Goal: Task Accomplishment & Management: Use online tool/utility

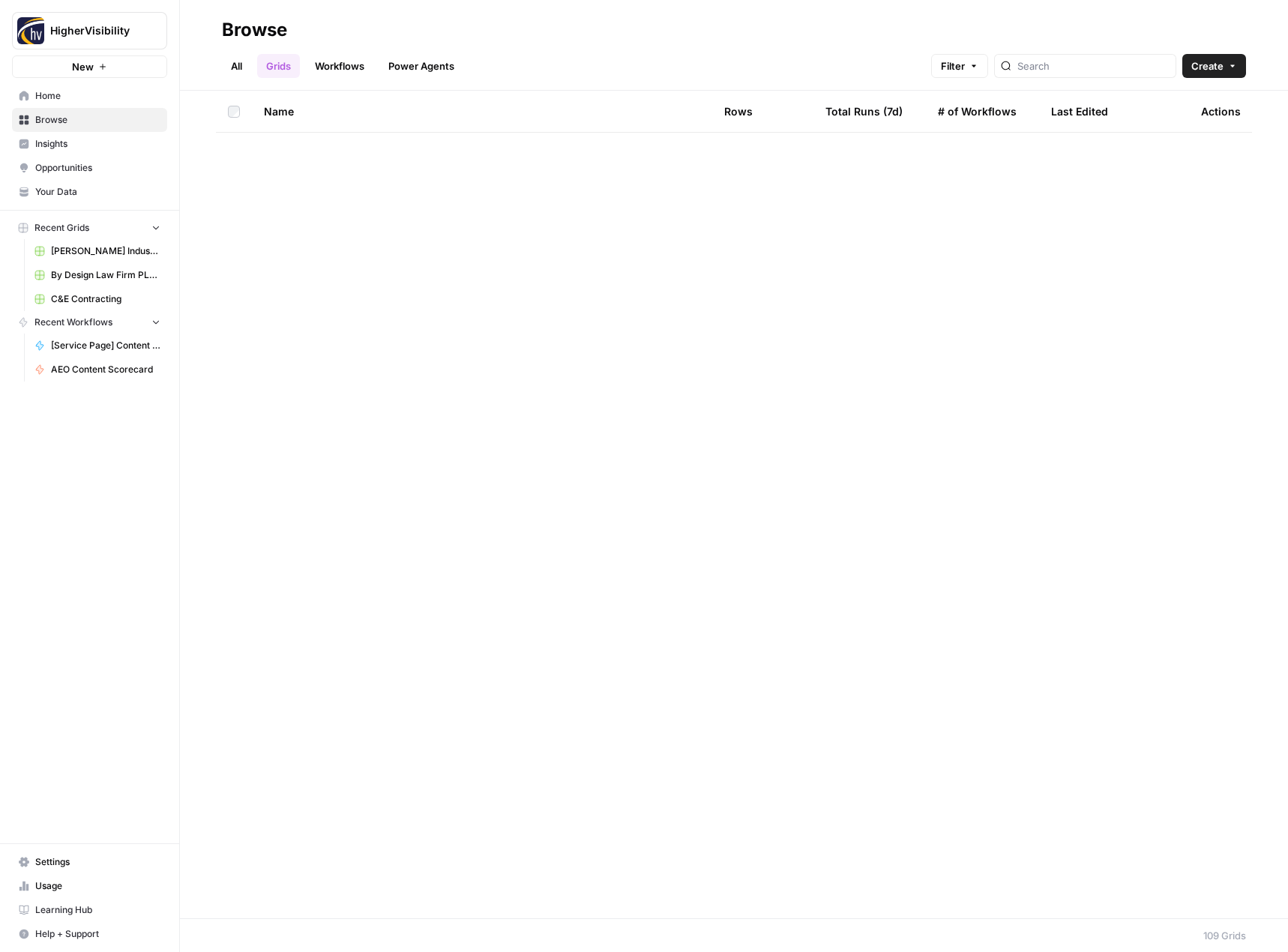
scroll to position [3790, 0]
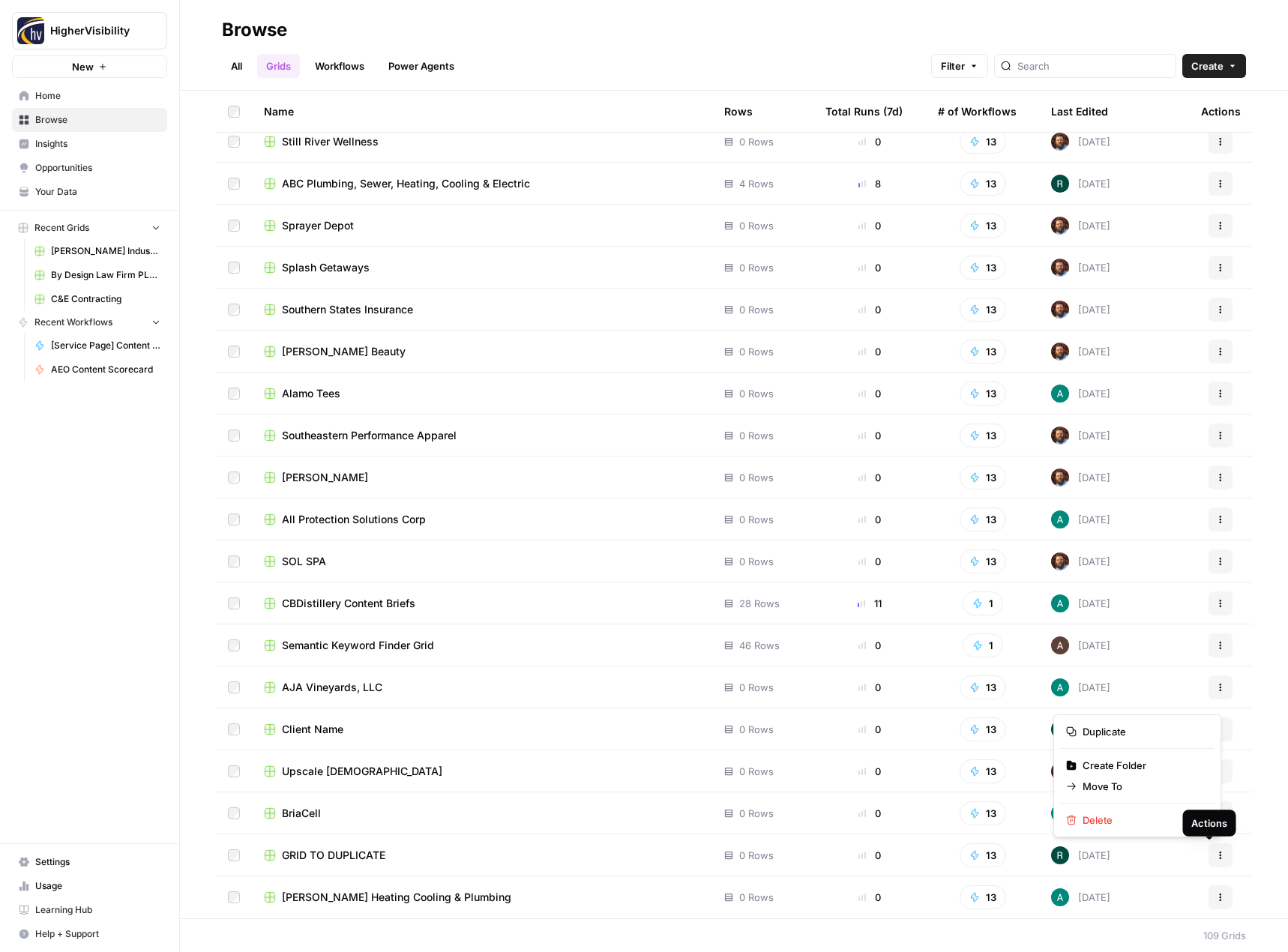
click at [1216, 851] on icon "button" at bounding box center [1221, 855] width 9 height 9
click at [1166, 729] on span "Duplicate" at bounding box center [1142, 732] width 120 height 15
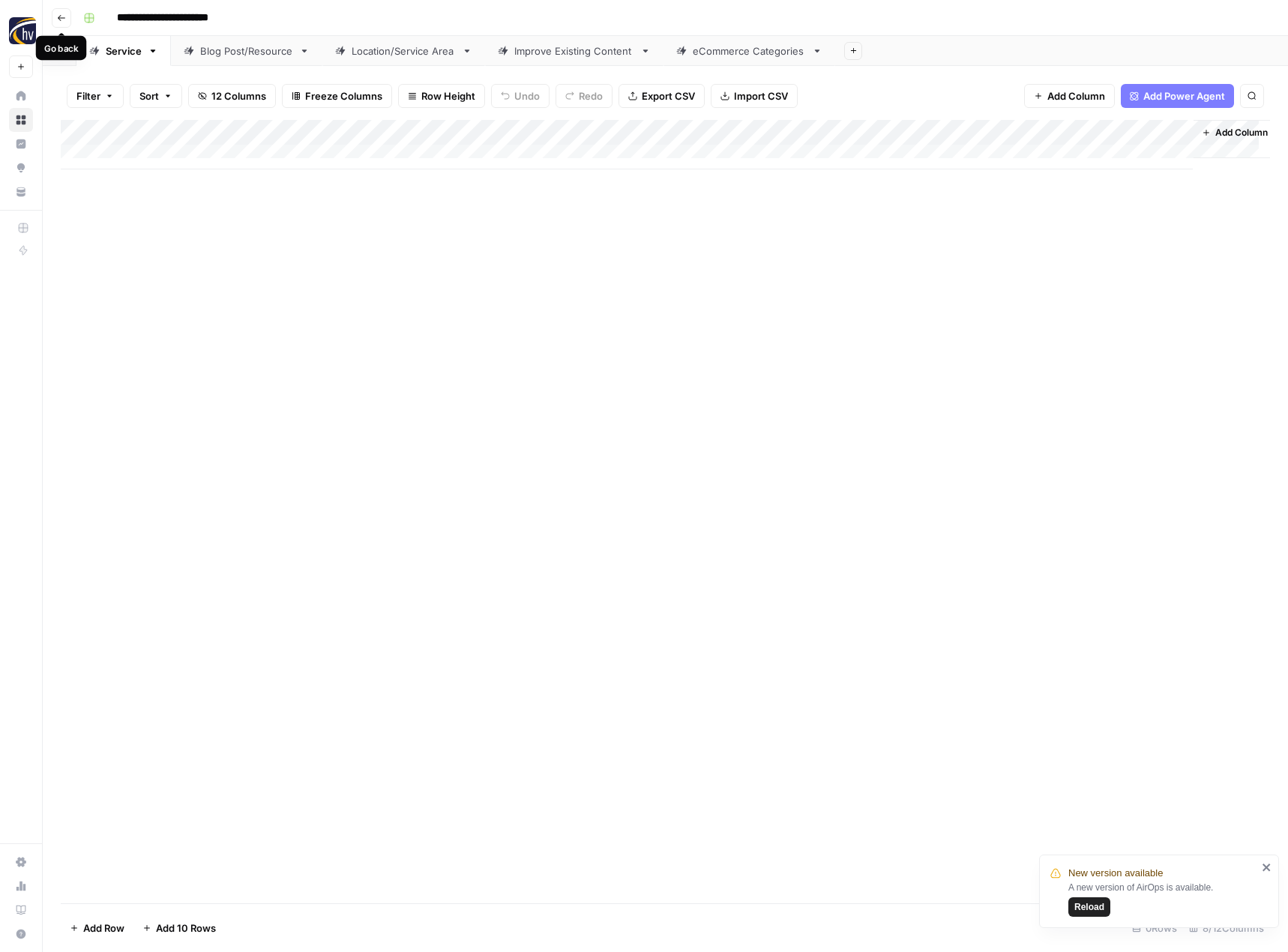
click at [63, 23] on button "Go back" at bounding box center [62, 18] width 20 height 20
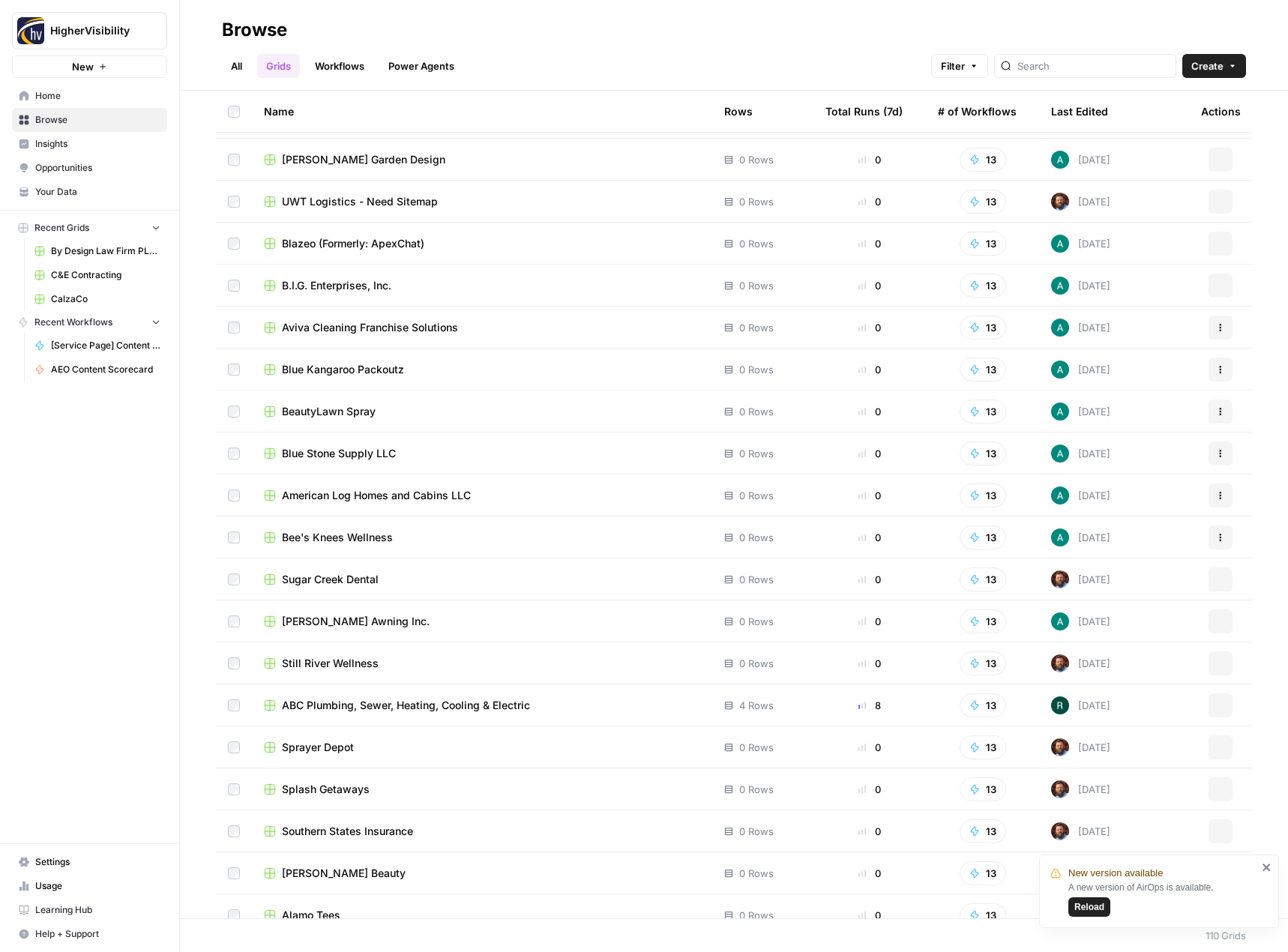
scroll to position [3832, 0]
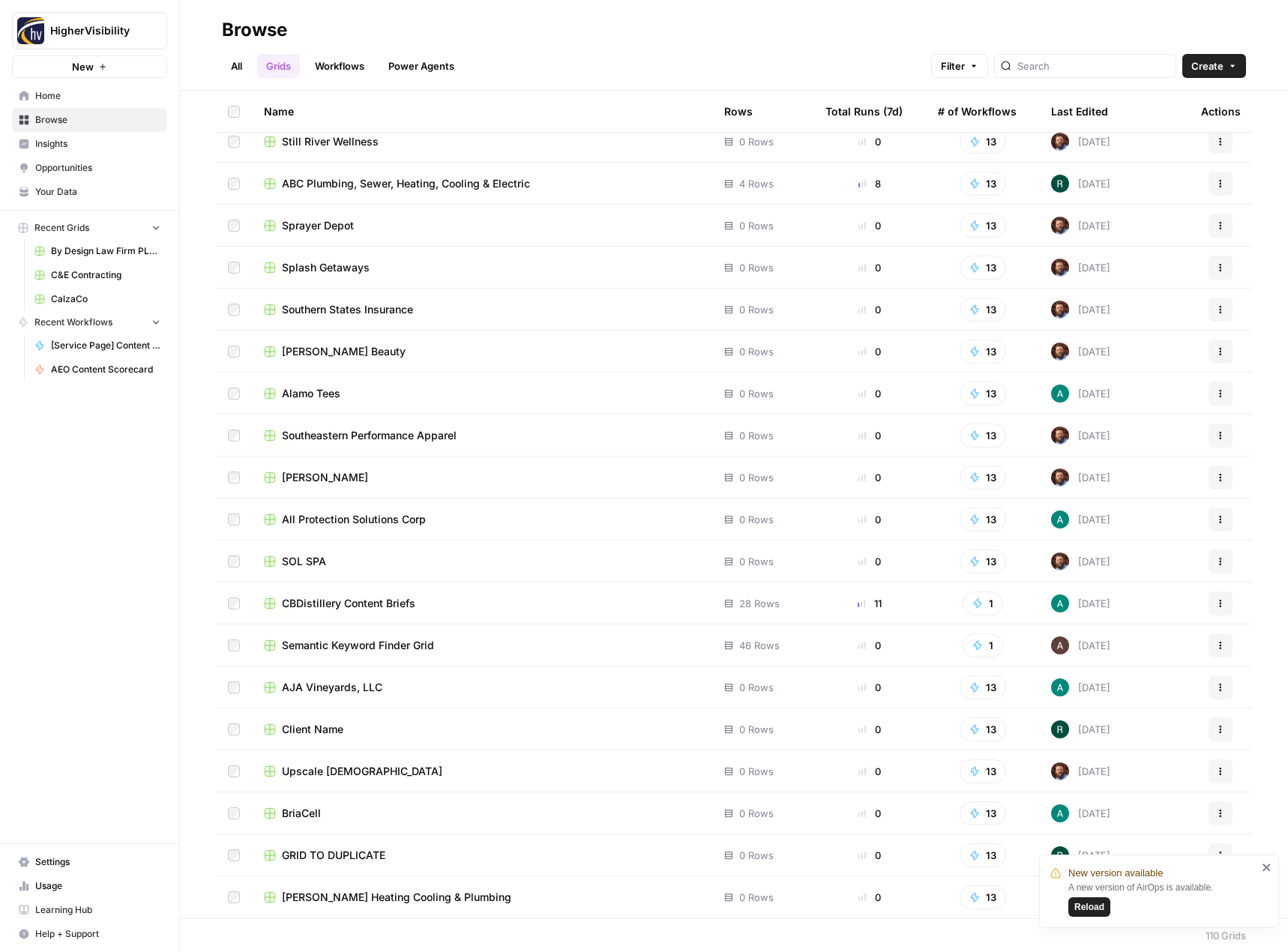
click at [1070, 106] on div "Last Edited" at bounding box center [1079, 111] width 57 height 42
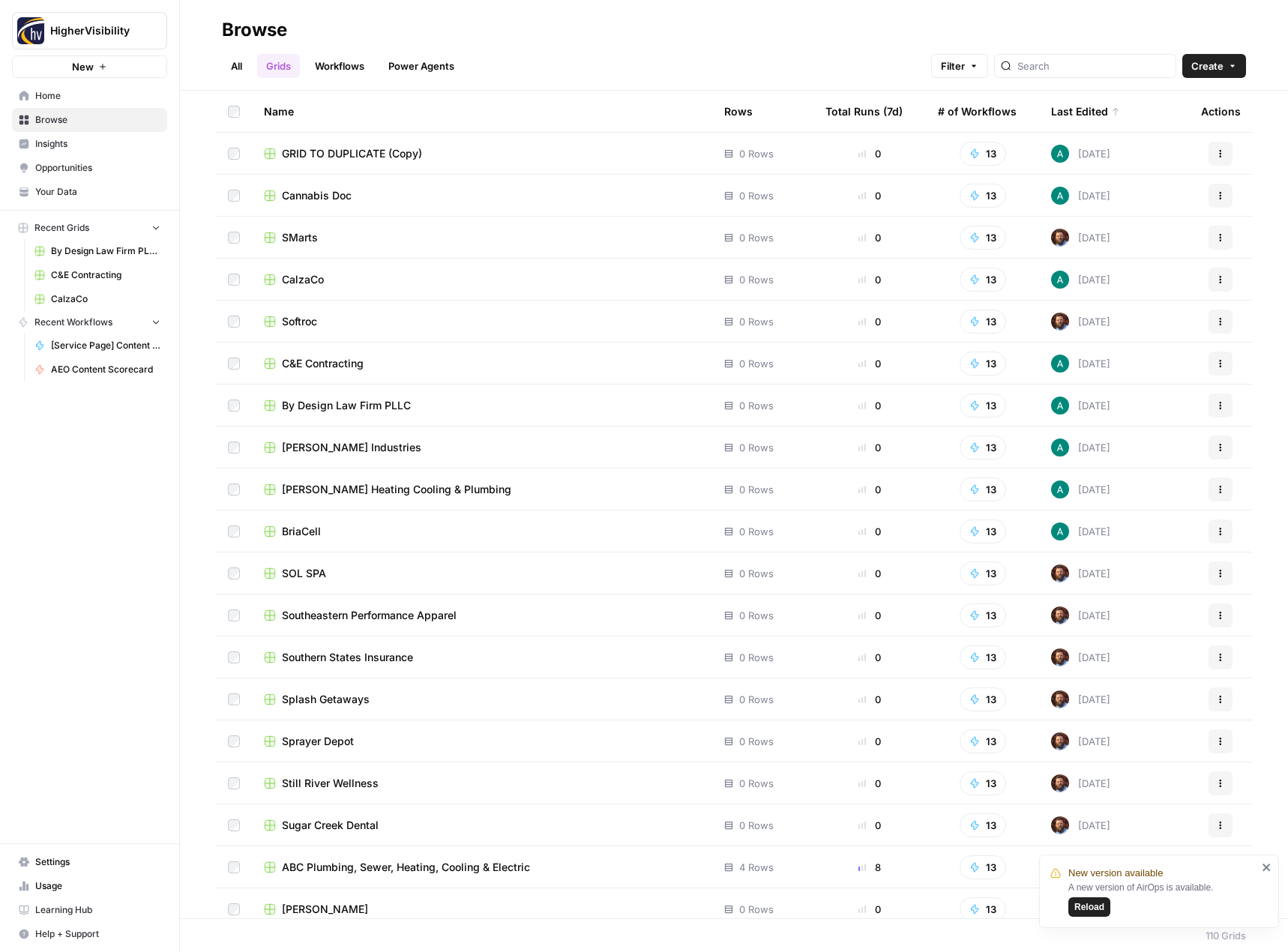
click at [382, 149] on span "GRID TO DUPLICATE (Copy)" at bounding box center [352, 154] width 140 height 15
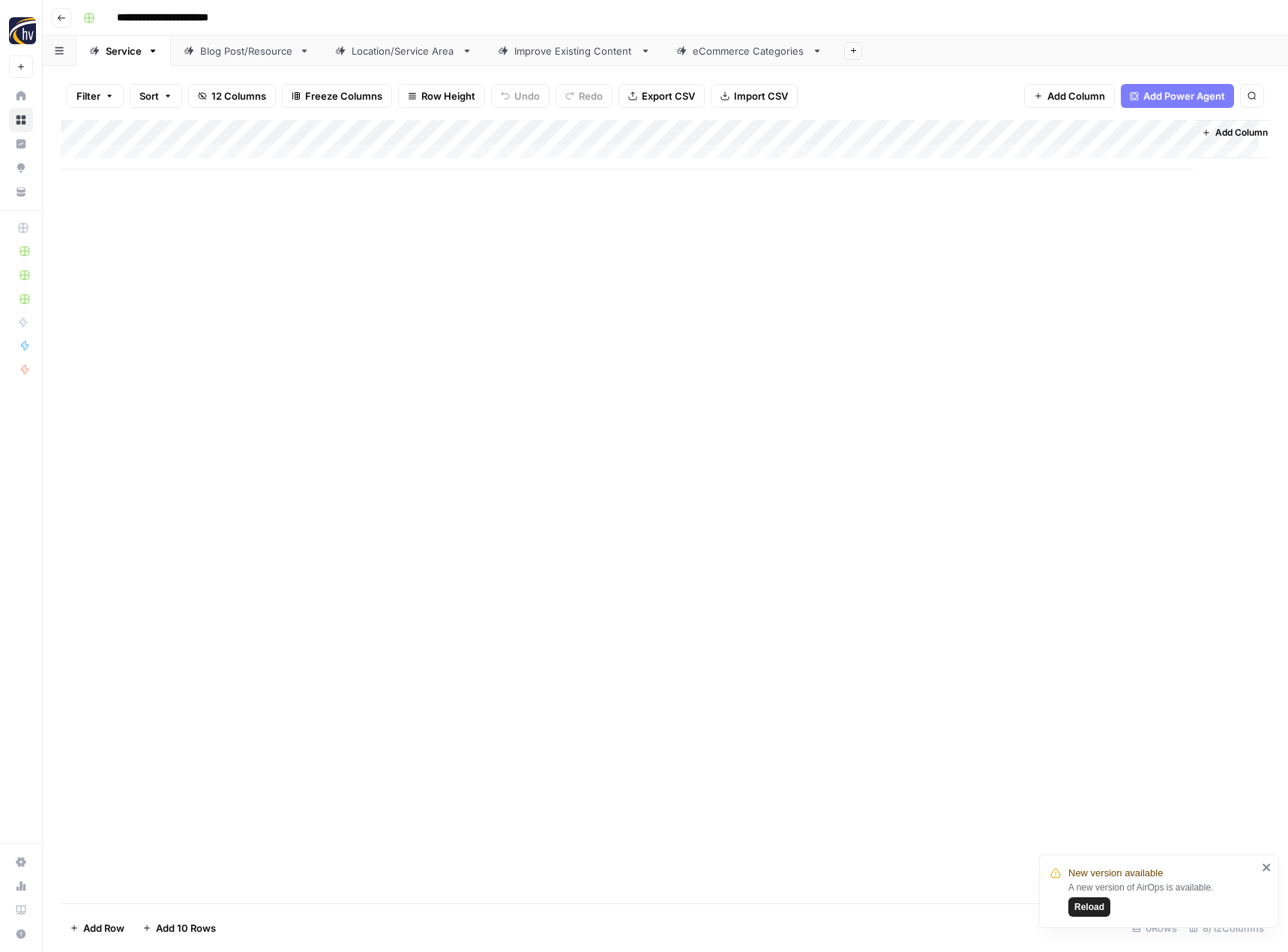
click at [178, 9] on input "**********" at bounding box center [187, 18] width 155 height 24
paste input
type input "**********"
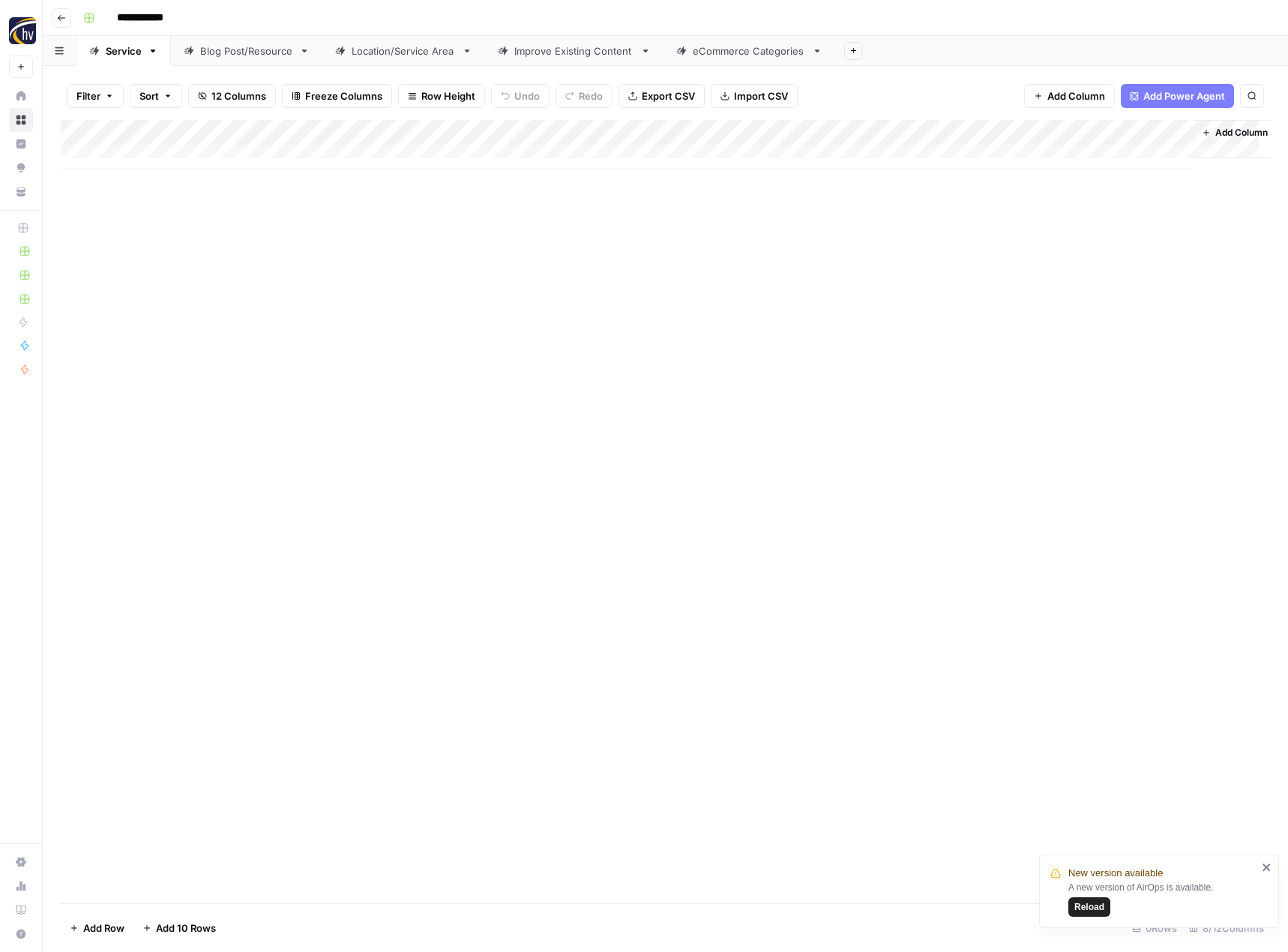
click at [264, 277] on div "Add Column" at bounding box center [665, 512] width 1209 height 784
click at [350, 137] on div "Add Column" at bounding box center [665, 145] width 1209 height 50
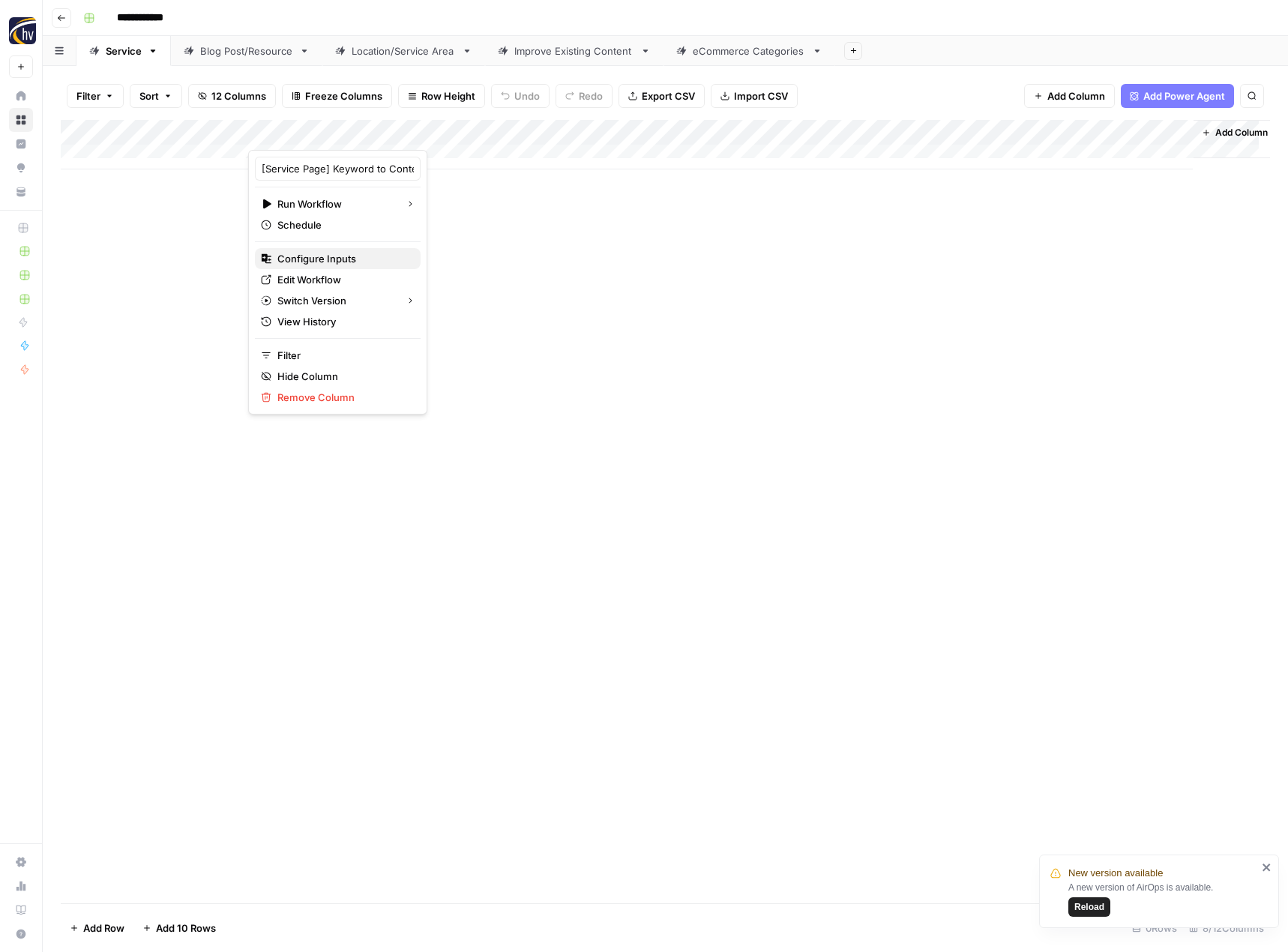
click at [294, 259] on span "Configure Inputs" at bounding box center [343, 259] width 131 height 15
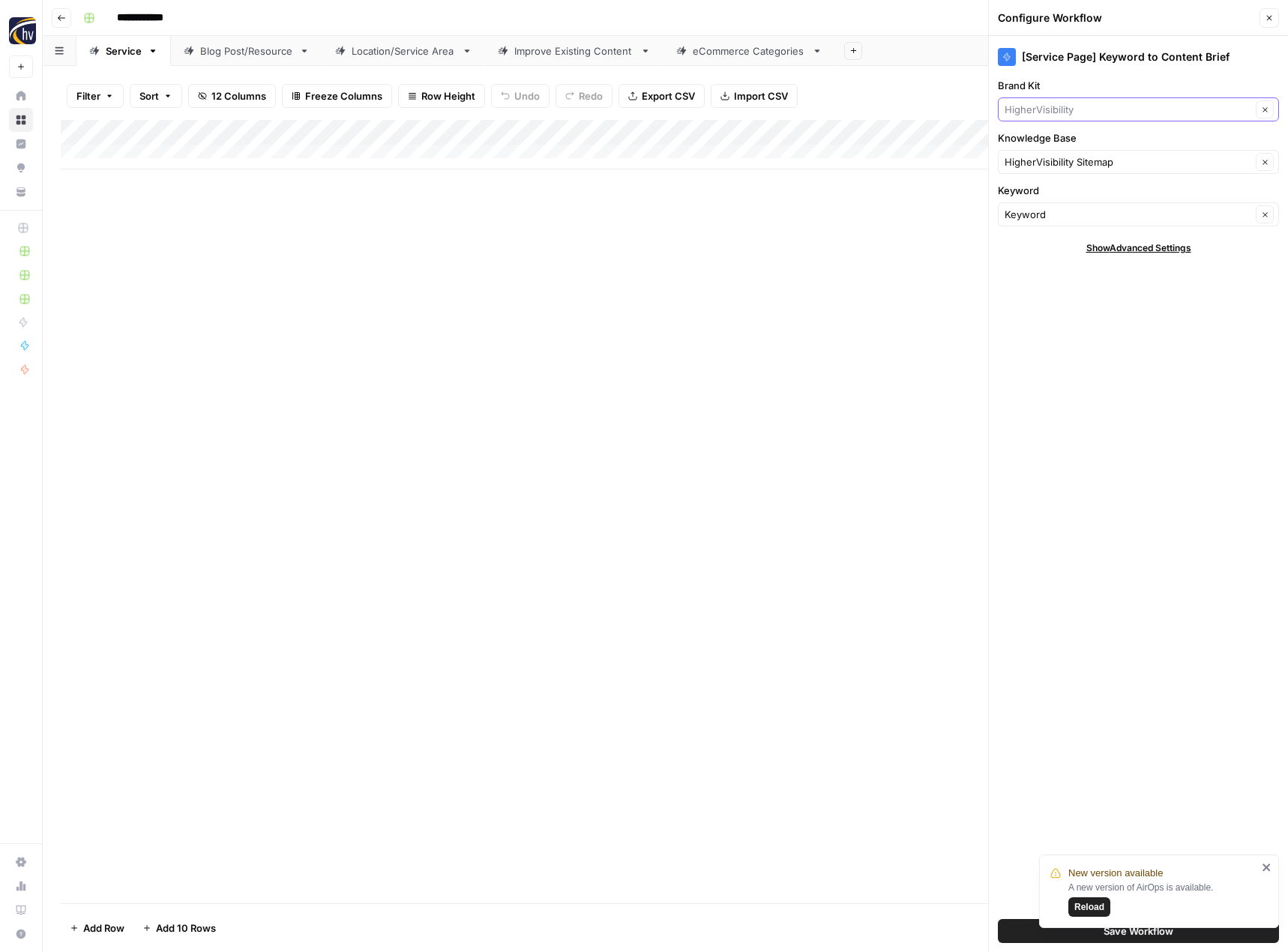
click at [1074, 103] on input "Brand Kit" at bounding box center [1128, 109] width 247 height 15
click at [1050, 189] on span "Canuvo" at bounding box center [1135, 186] width 250 height 15
type input "Canuvo"
click at [1038, 165] on input "Knowledge Base" at bounding box center [1128, 162] width 247 height 15
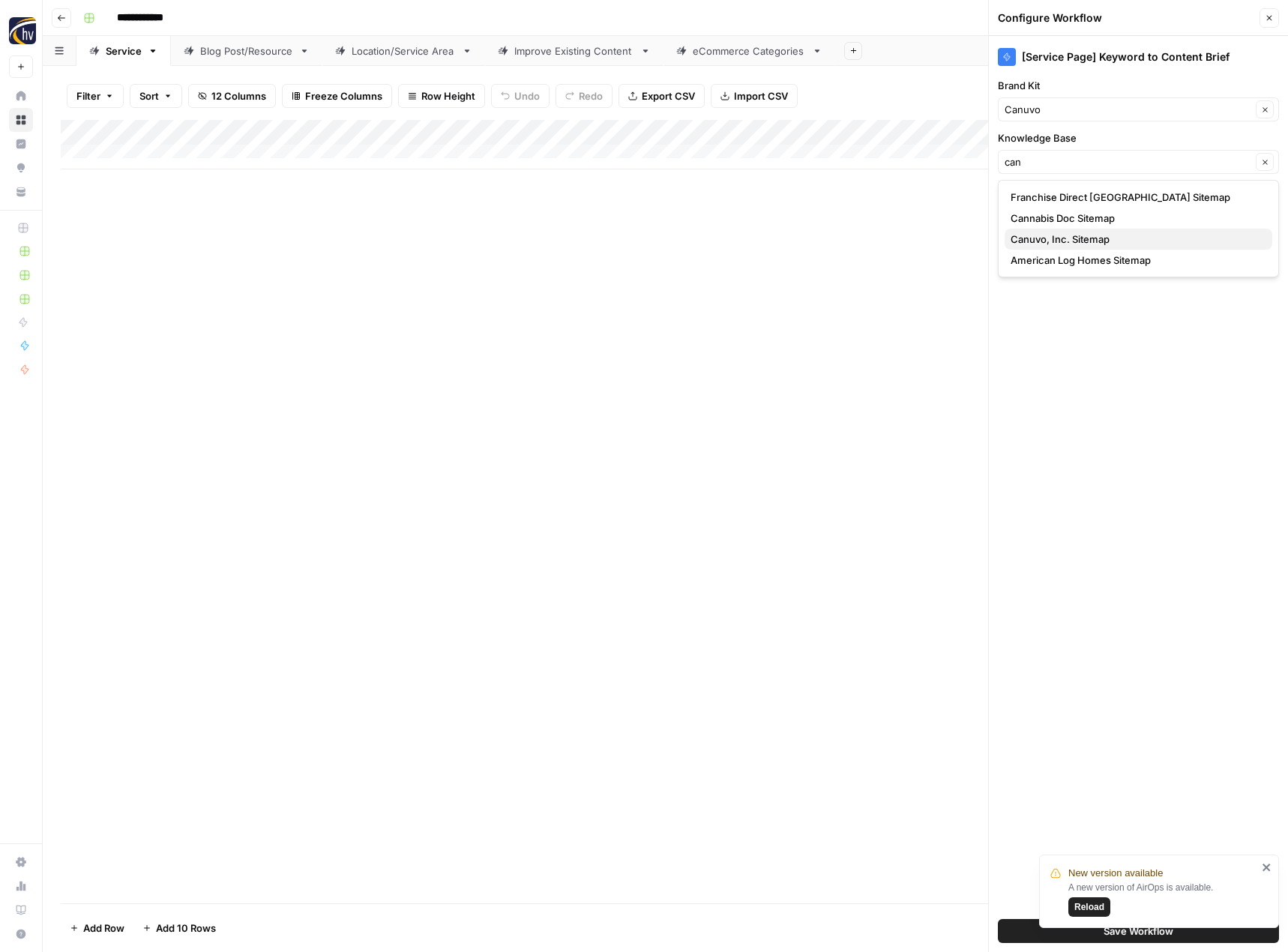
click at [1028, 235] on span "Canuvo, Inc. Sitemap" at bounding box center [1135, 239] width 250 height 15
type input "Canuvo, Inc. Sitemap"
click at [1265, 865] on icon "close" at bounding box center [1267, 867] width 11 height 12
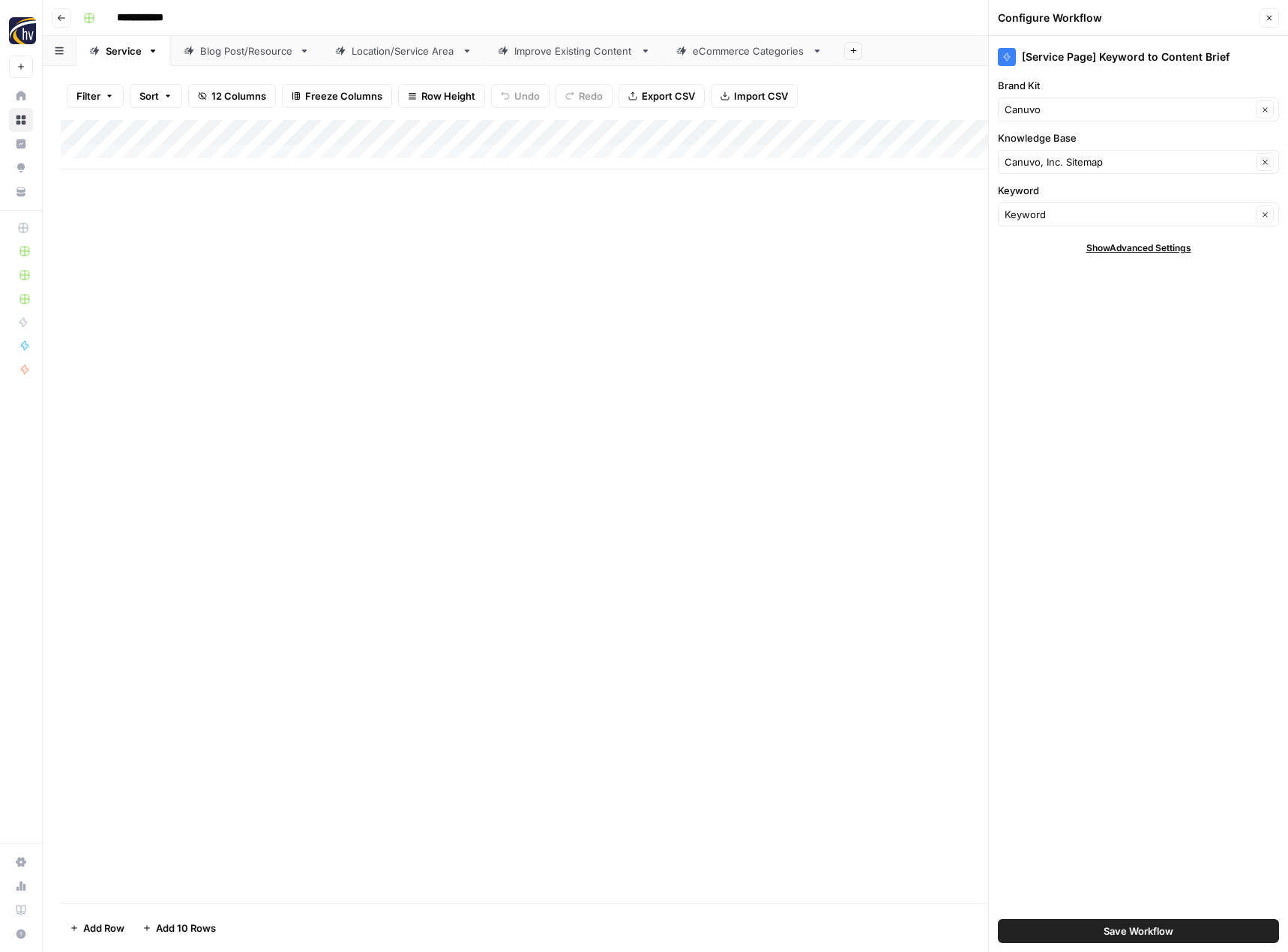
click at [1123, 925] on span "Save Workflow" at bounding box center [1139, 931] width 69 height 15
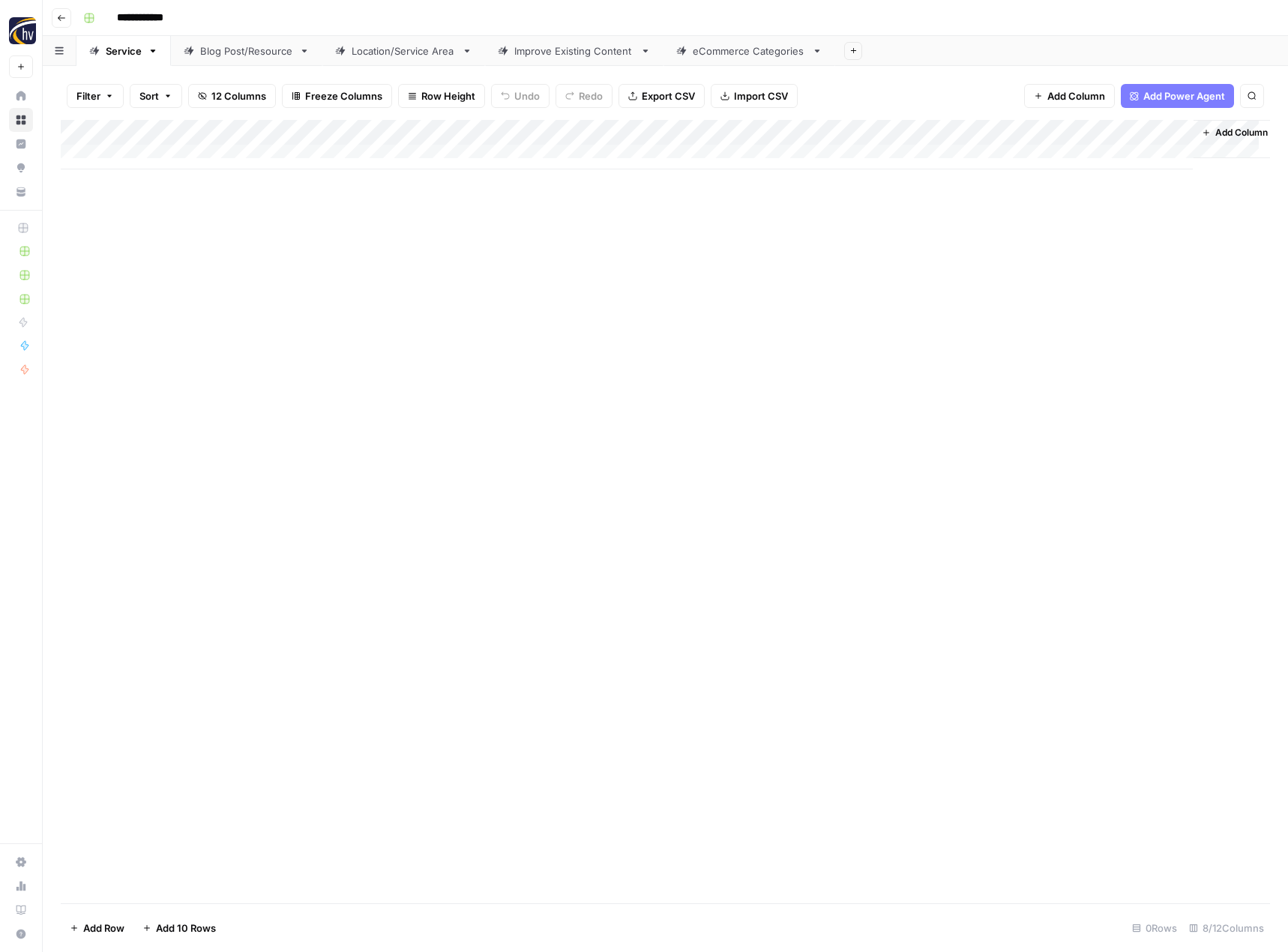
click at [1021, 136] on div "Add Column" at bounding box center [665, 145] width 1209 height 50
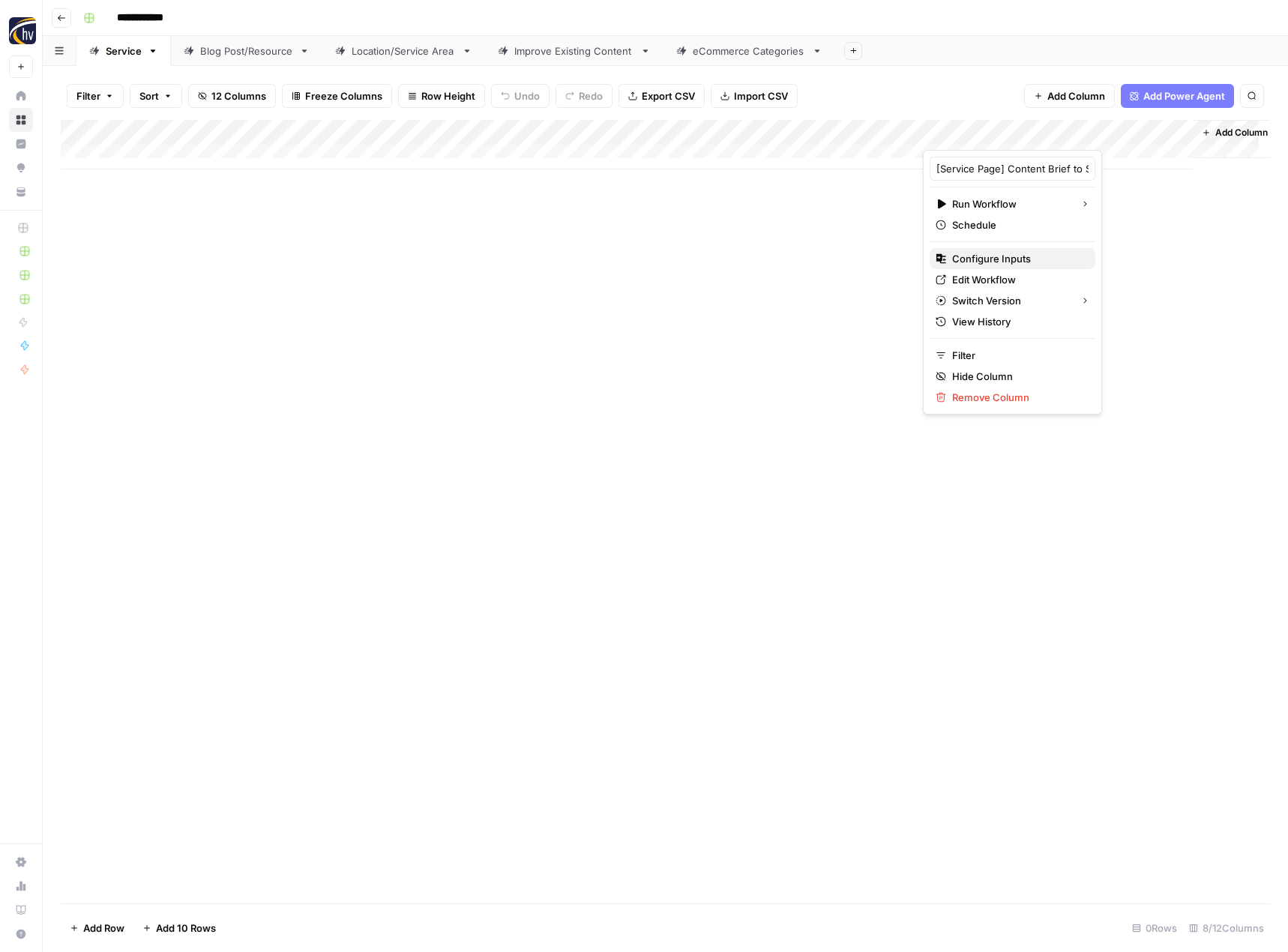
click at [962, 255] on span "Configure Inputs" at bounding box center [1018, 259] width 131 height 15
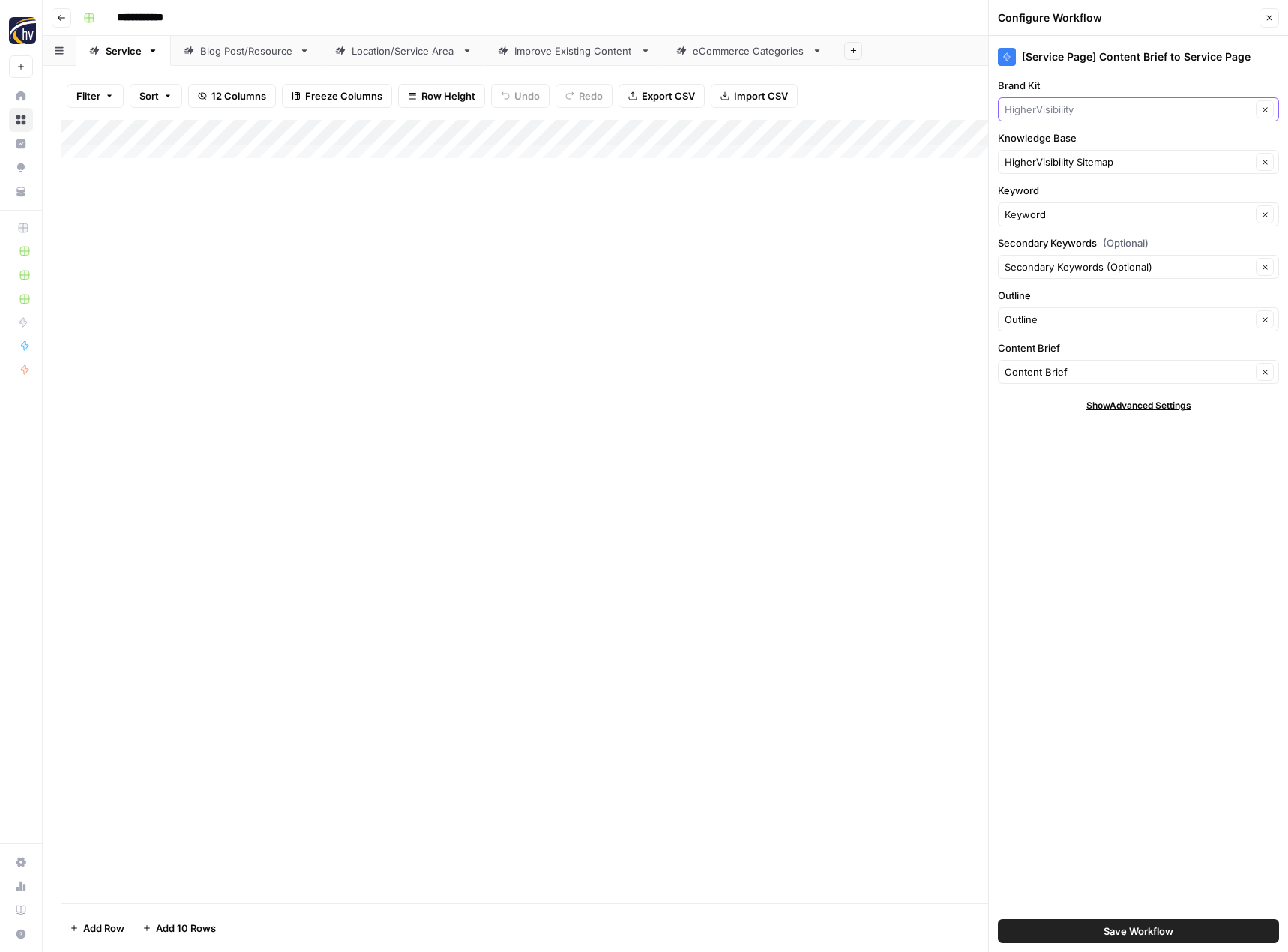
click at [1035, 102] on input "Brand Kit" at bounding box center [1128, 109] width 247 height 15
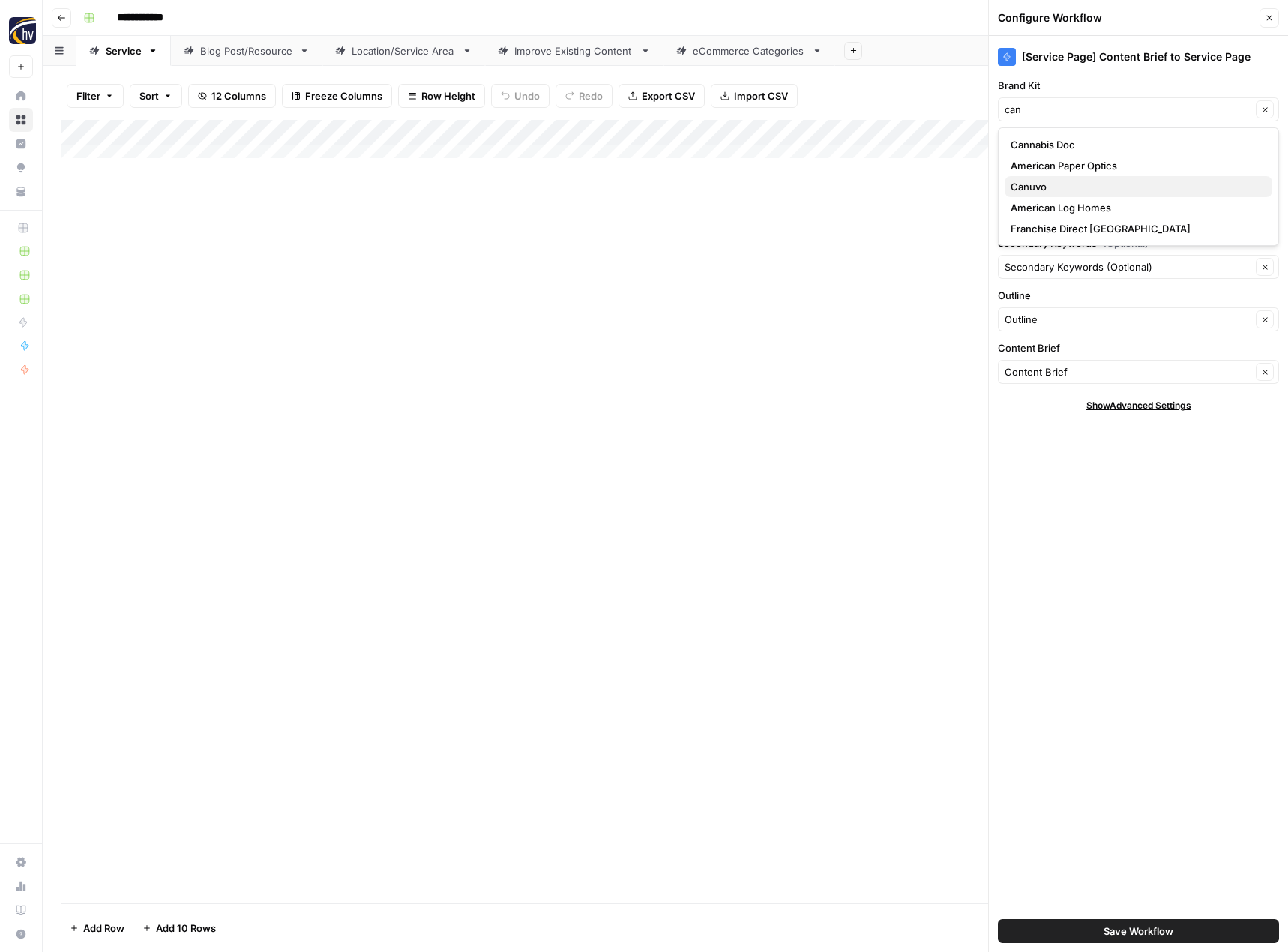
click at [1034, 186] on span "Canuvo" at bounding box center [1135, 186] width 250 height 15
type input "Canuvo"
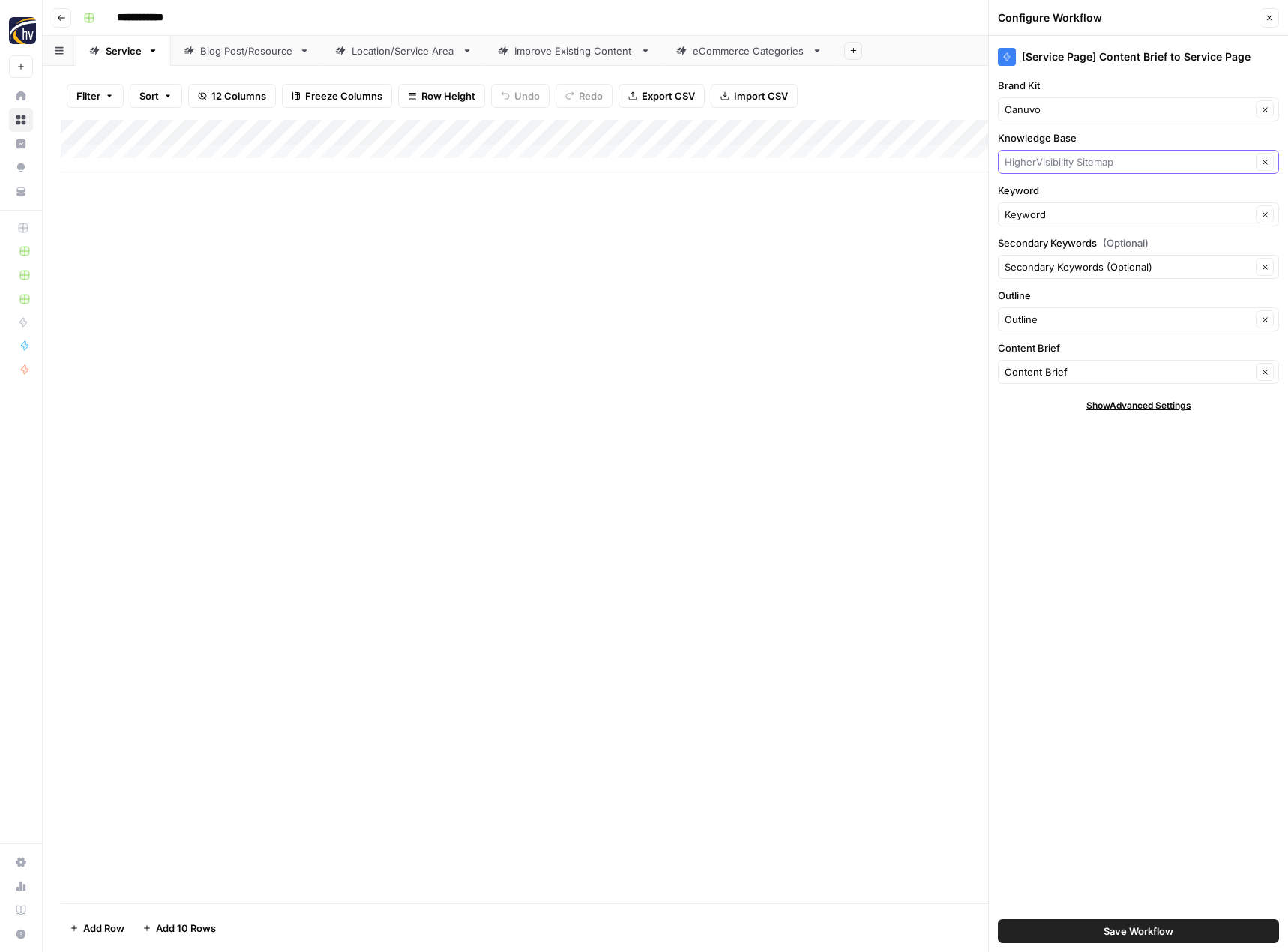
click at [1027, 155] on input "Knowledge Base" at bounding box center [1128, 162] width 247 height 15
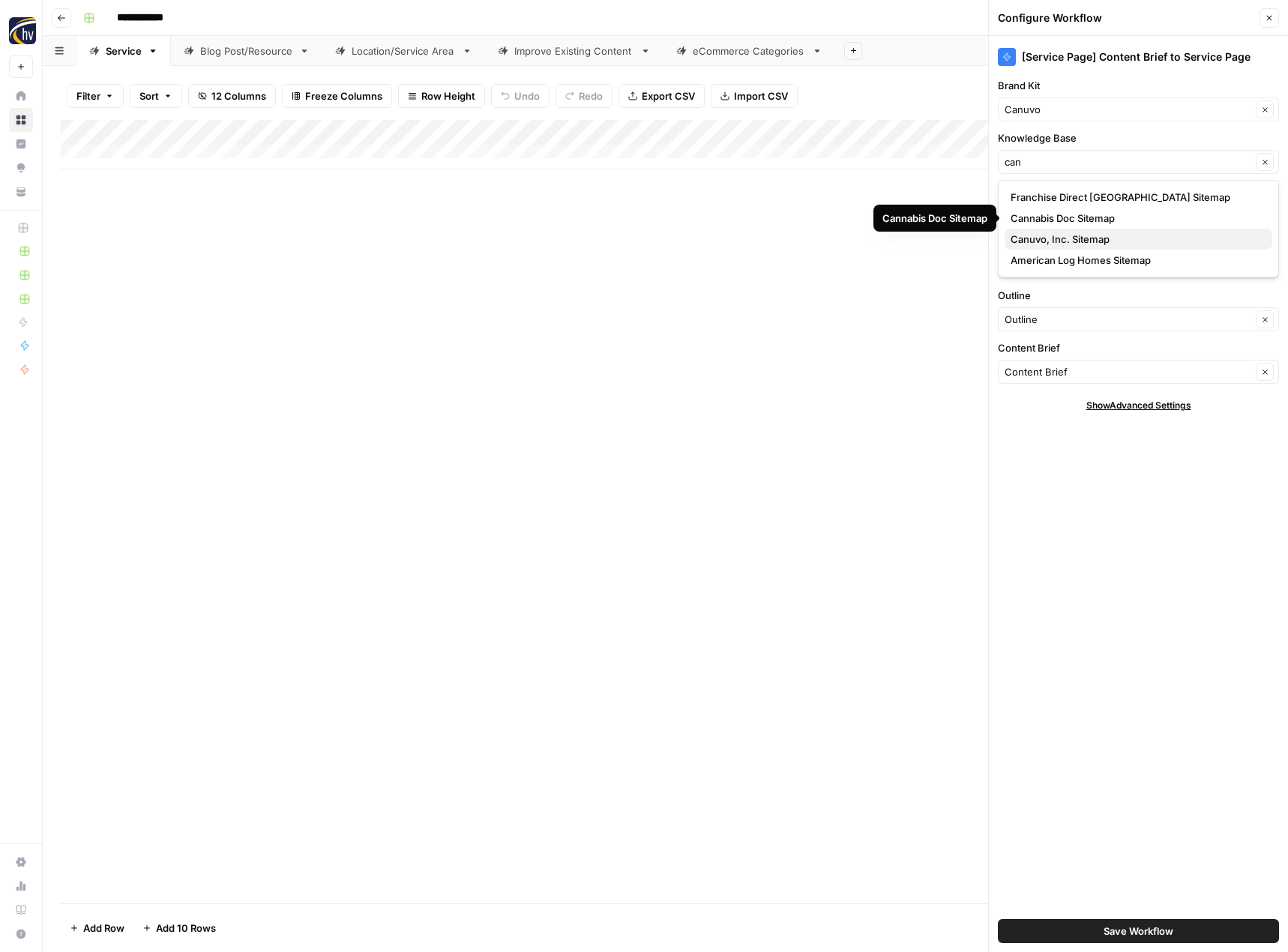
click at [1023, 239] on span "Canuvo, Inc. Sitemap" at bounding box center [1135, 239] width 250 height 15
type input "Canuvo, Inc. Sitemap"
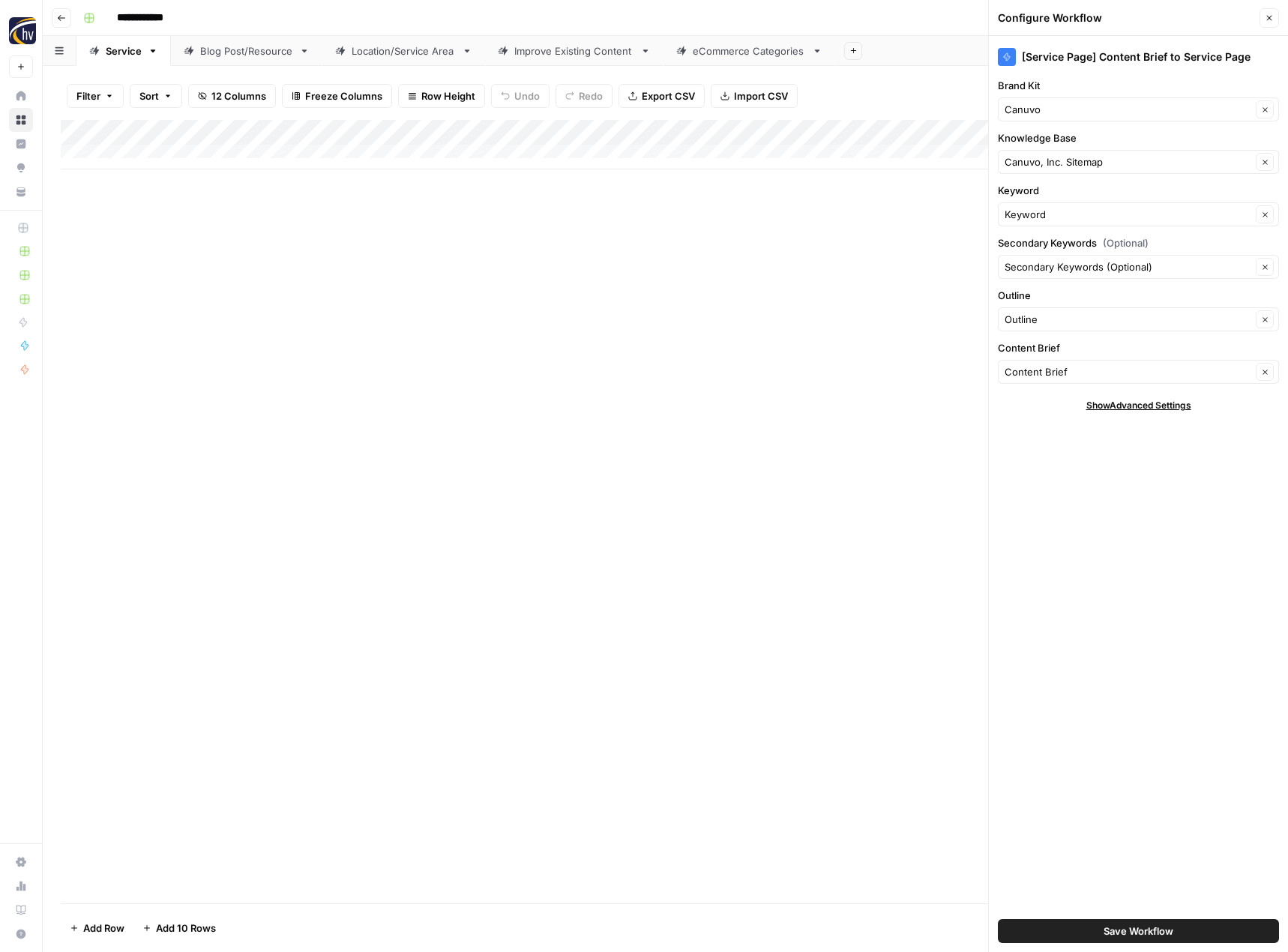
click at [1053, 926] on button "Save Workflow" at bounding box center [1139, 931] width 281 height 24
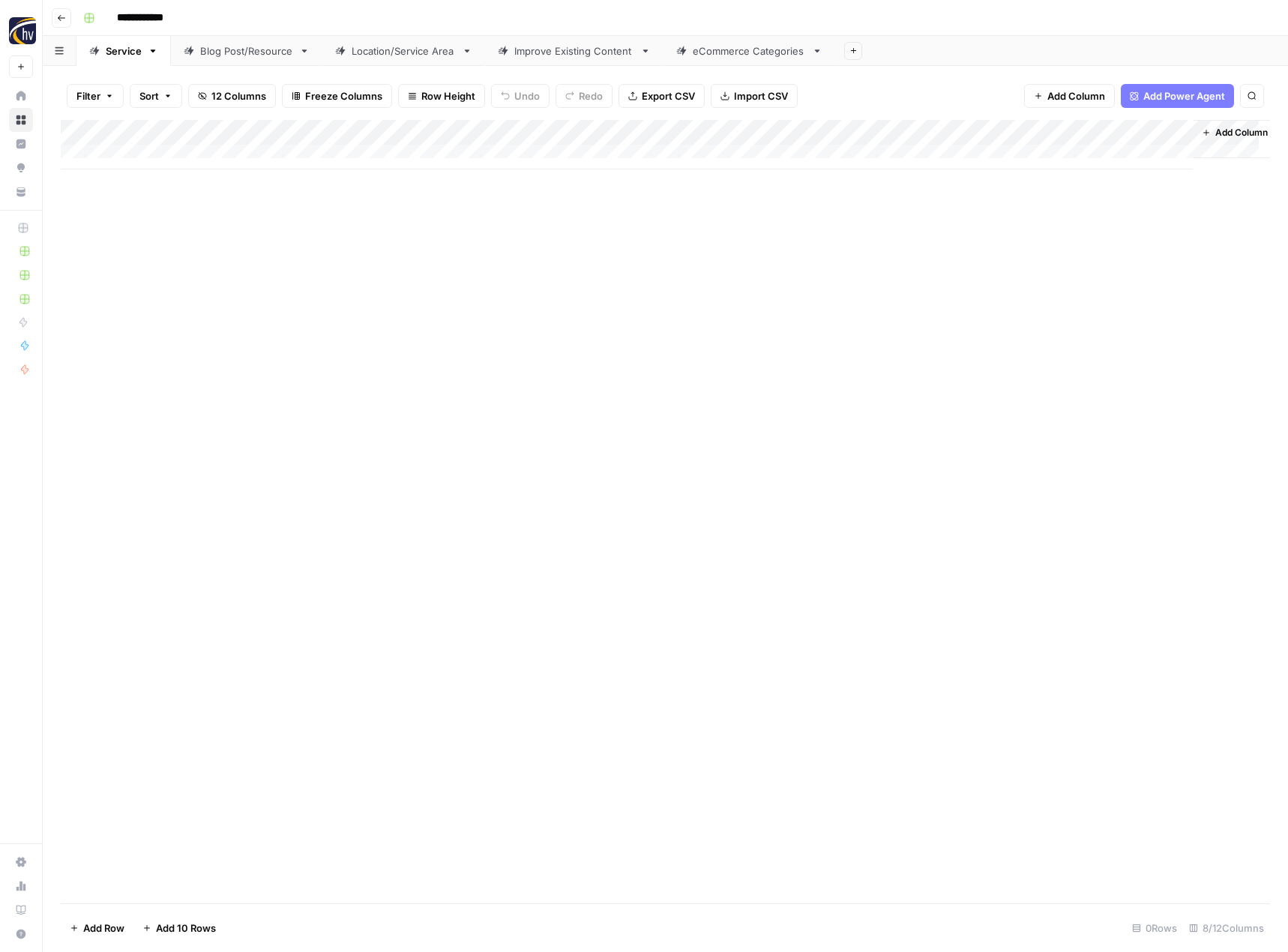
click at [274, 58] on link "Blog Post/Resource" at bounding box center [246, 51] width 152 height 30
click at [355, 134] on div "Add Column" at bounding box center [665, 145] width 1209 height 50
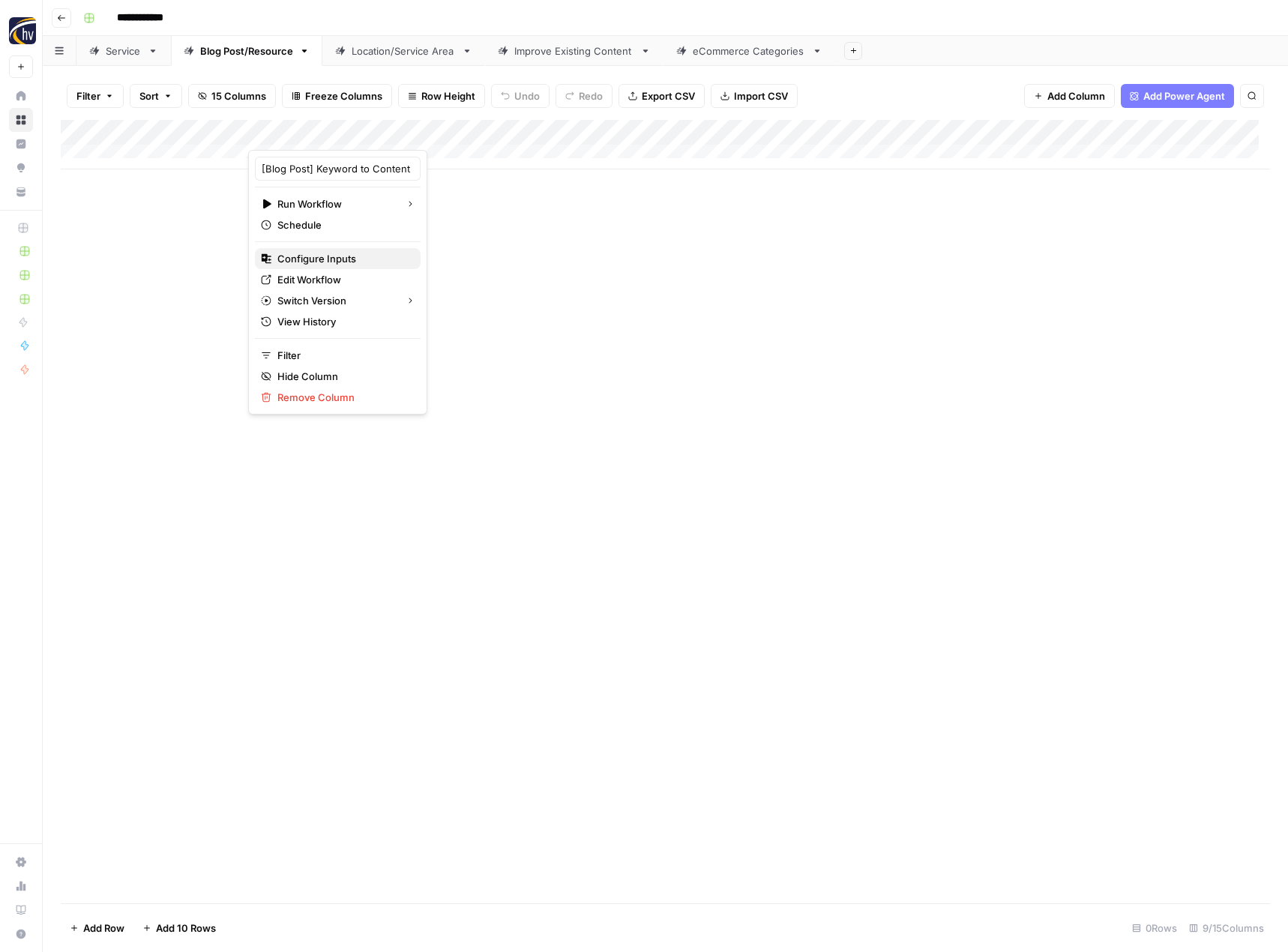
click at [309, 266] on button "Configure Inputs" at bounding box center [337, 259] width 165 height 21
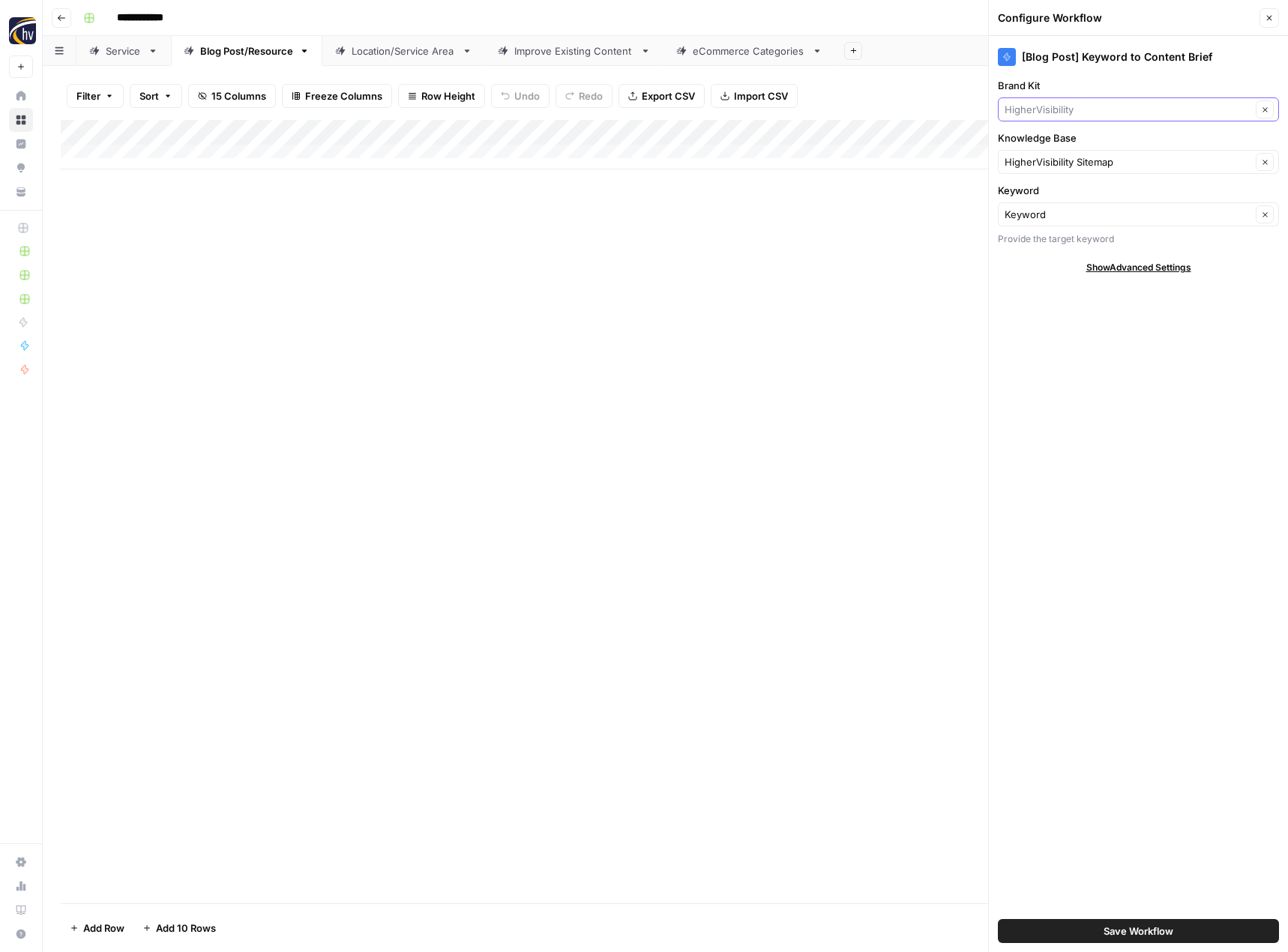
click at [1030, 113] on input "Brand Kit" at bounding box center [1128, 109] width 247 height 15
click at [1025, 193] on span "Canuvo" at bounding box center [1135, 186] width 250 height 15
type input "Canuvo"
click at [1029, 163] on input "Knowledge Base" at bounding box center [1128, 162] width 247 height 15
click at [1029, 193] on span "Canuvo, Inc. Sitemap" at bounding box center [1135, 197] width 250 height 15
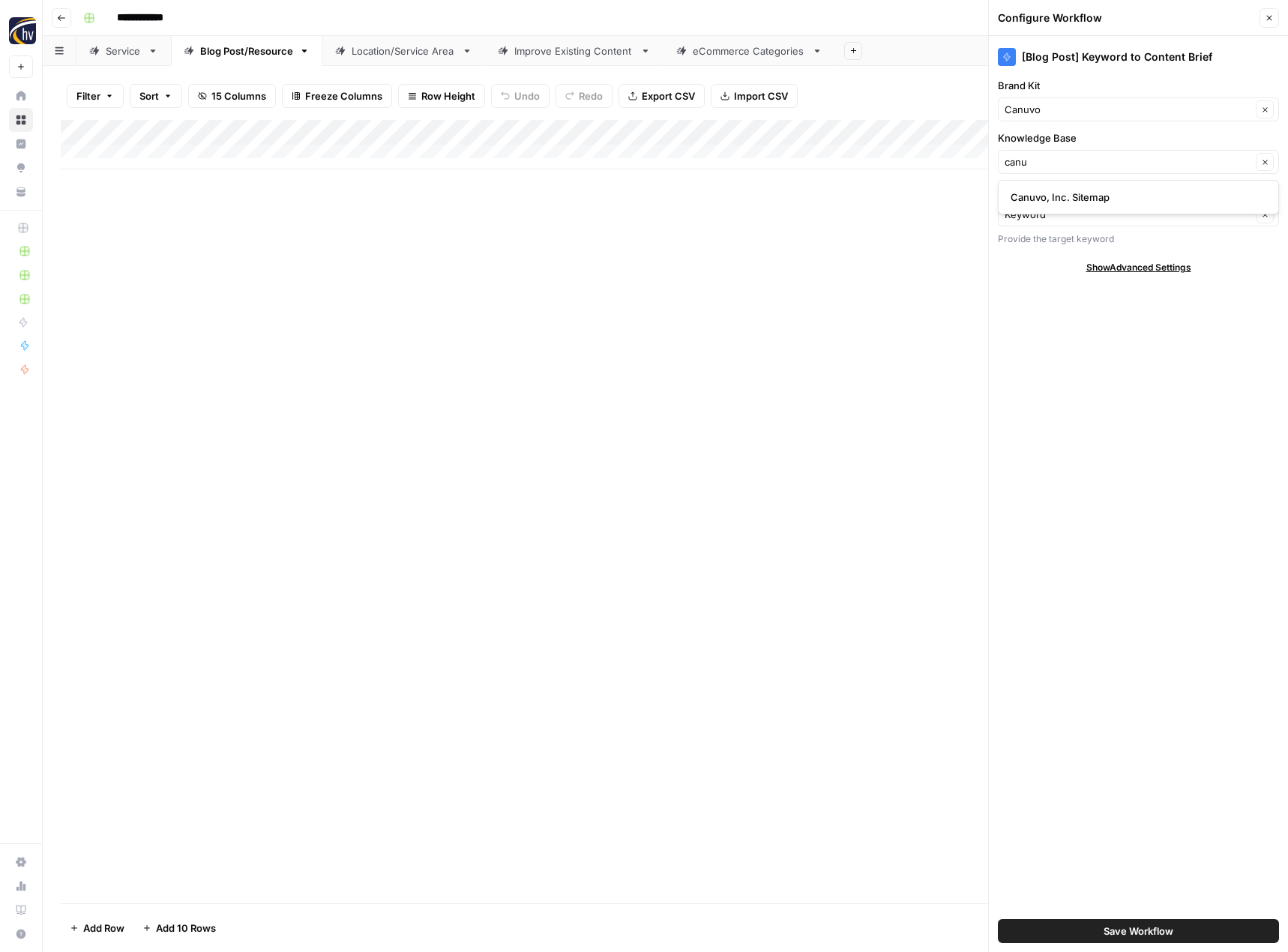
type input "Canuvo, Inc. Sitemap"
click at [1154, 929] on span "Save Workflow" at bounding box center [1139, 931] width 69 height 15
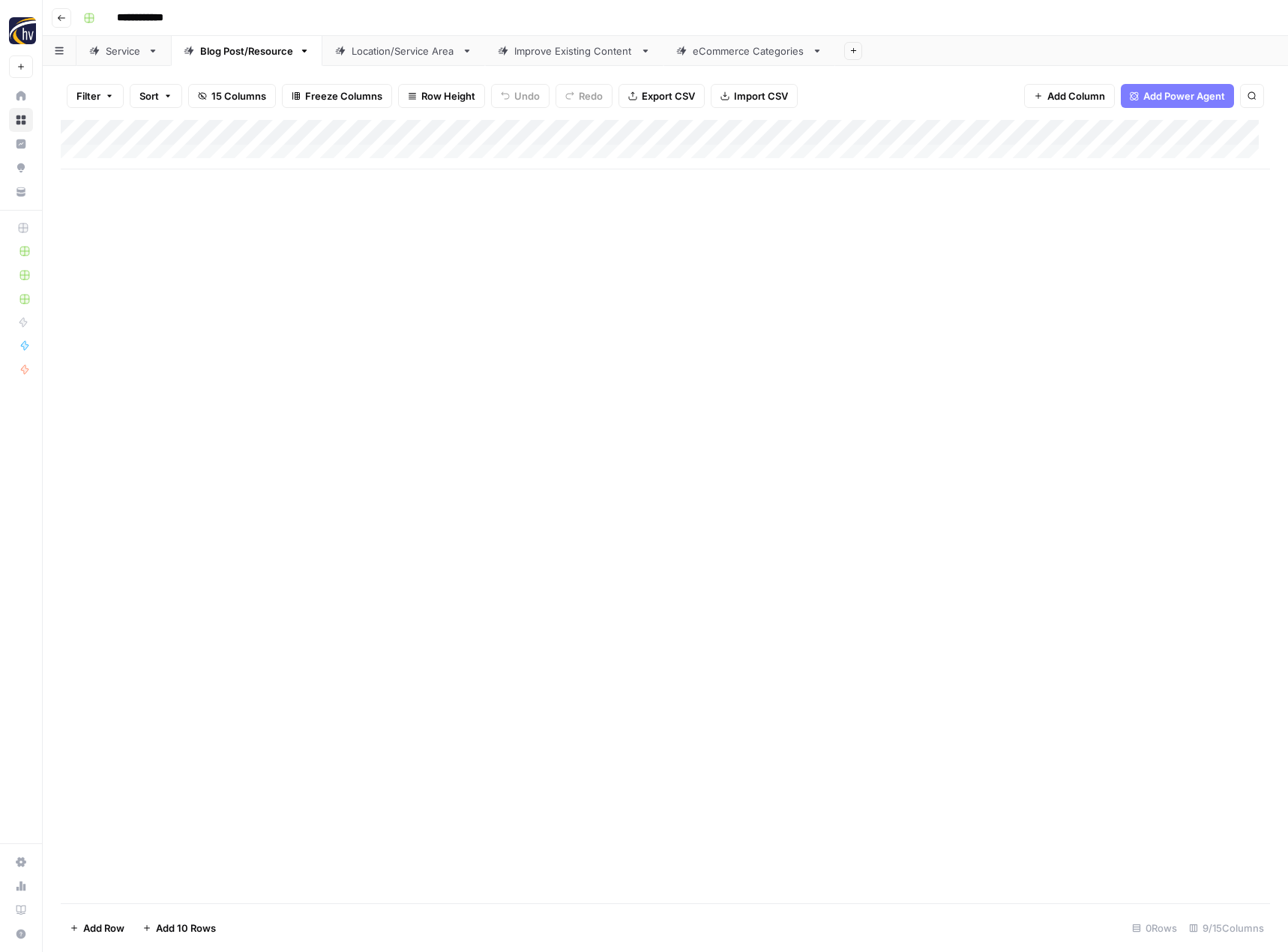
click at [1163, 134] on div "Add Column" at bounding box center [665, 145] width 1209 height 50
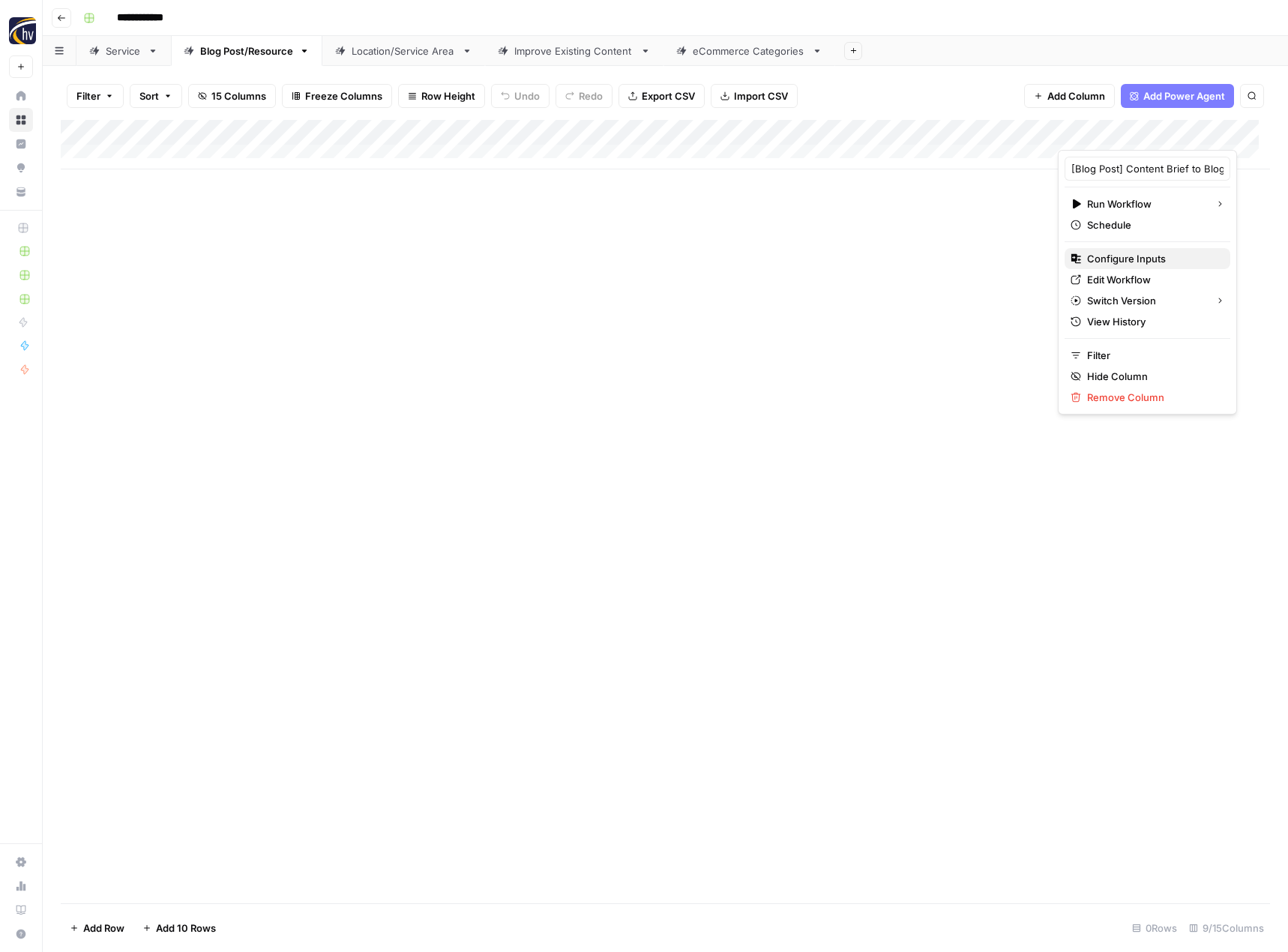
click at [1106, 251] on button "Configure Inputs" at bounding box center [1147, 259] width 165 height 21
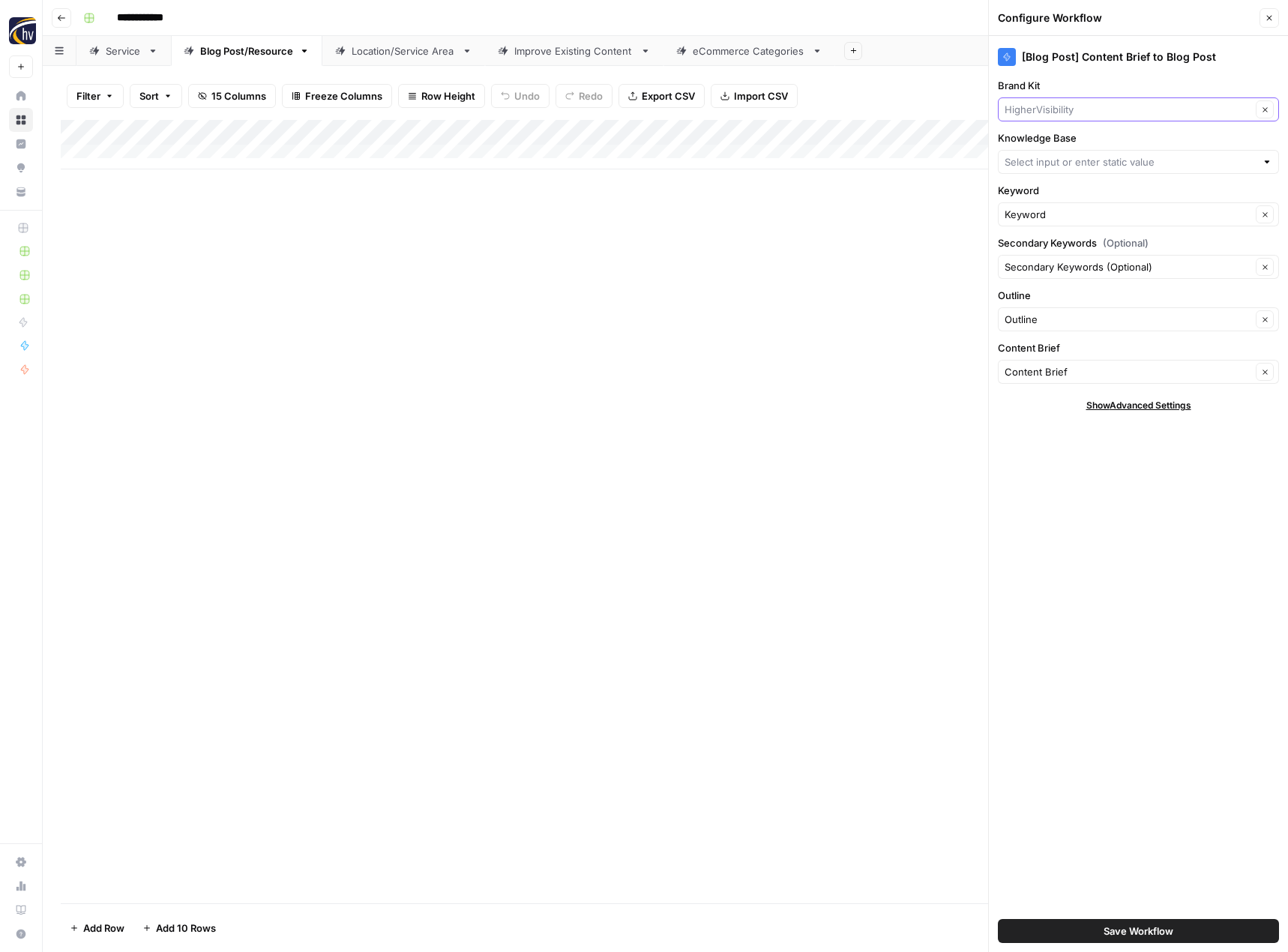
click at [1062, 110] on input "Brand Kit" at bounding box center [1128, 109] width 247 height 15
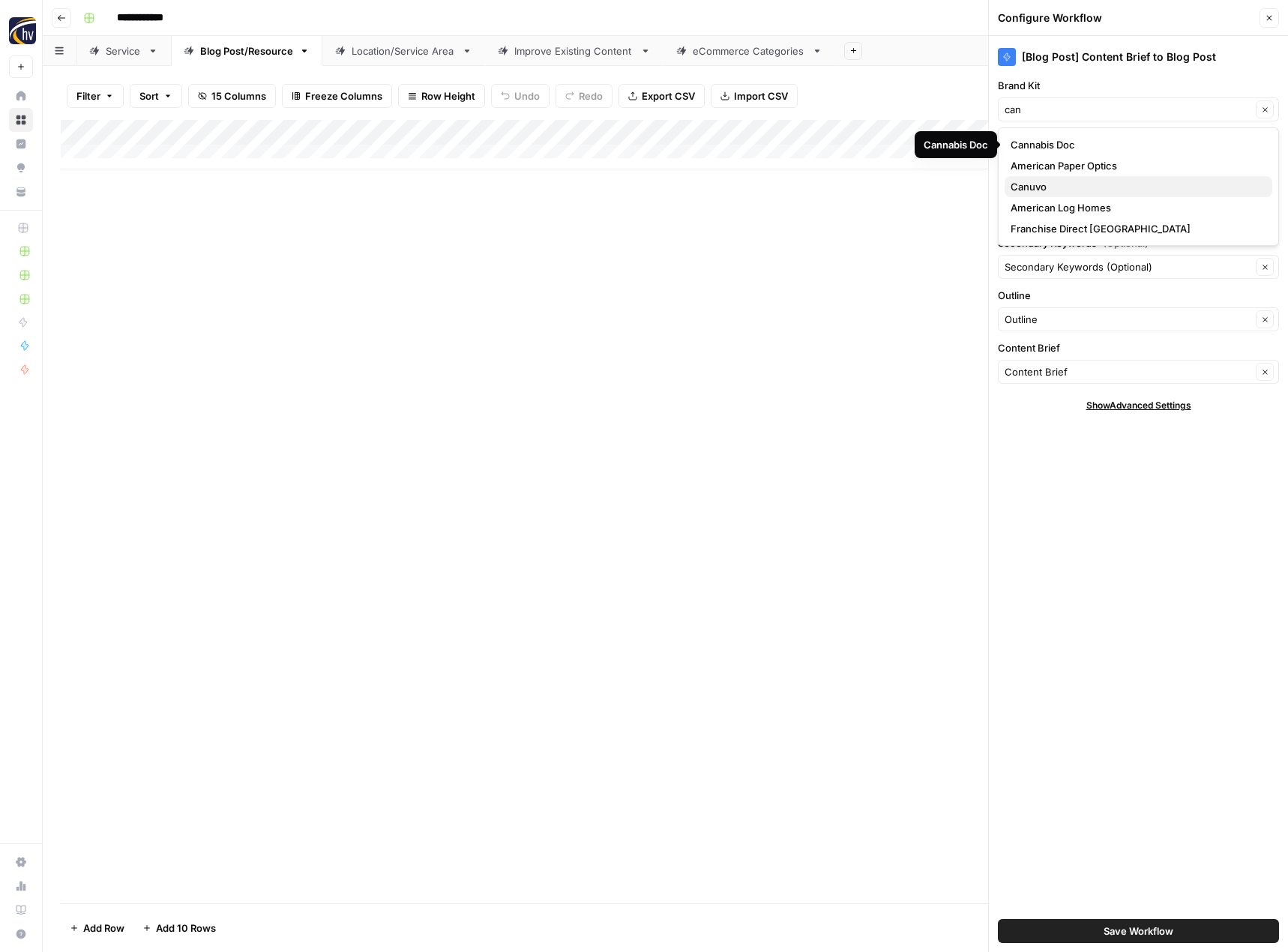
click at [1056, 178] on button "Canuvo" at bounding box center [1139, 186] width 267 height 21
type input "Canuvo"
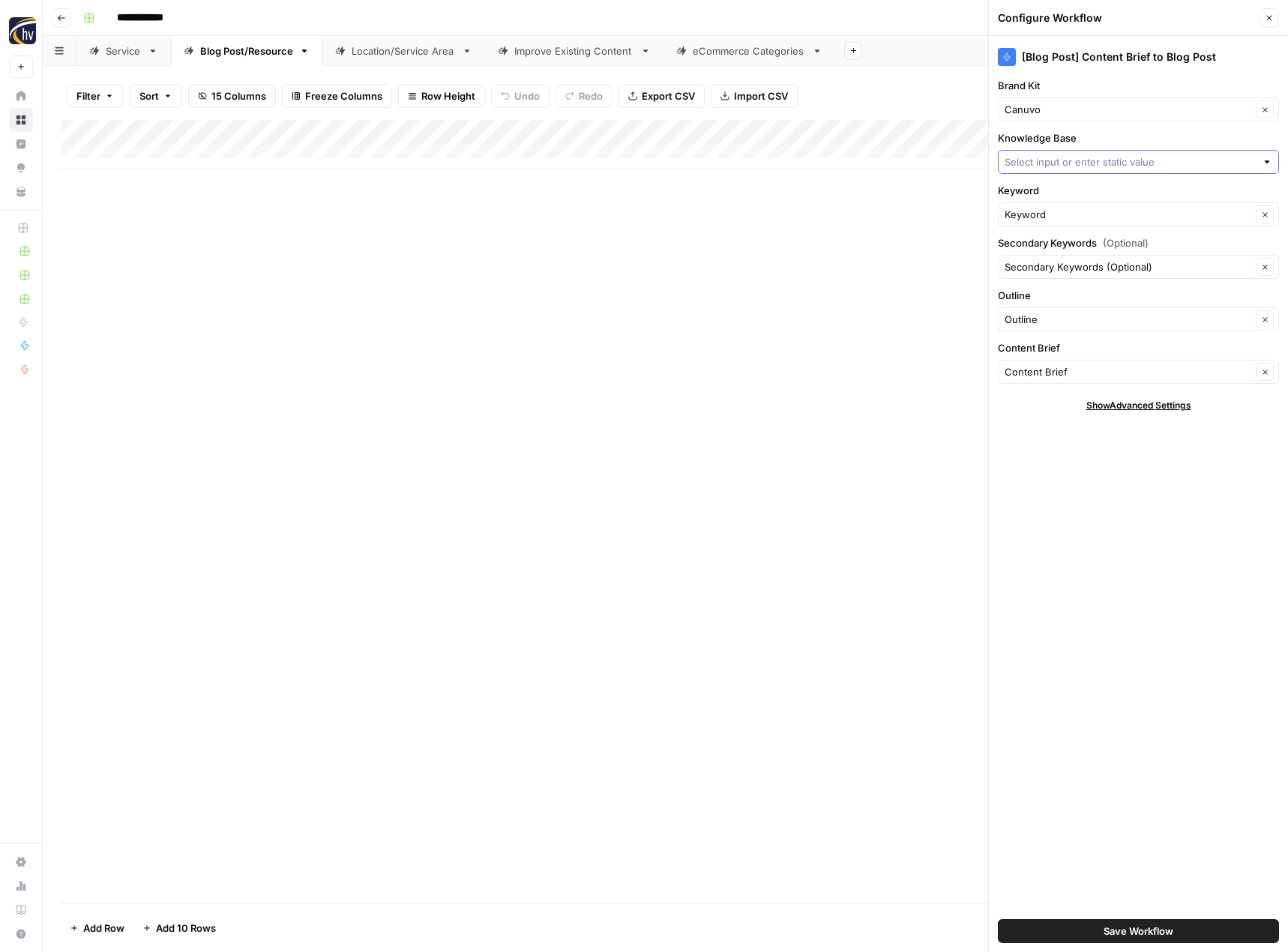
click at [1058, 165] on input "Knowledge Base" at bounding box center [1130, 162] width 251 height 15
click at [1057, 194] on span "Canuvo, Inc. Sitemap" at bounding box center [1135, 197] width 250 height 15
type input "Canuvo, Inc. Sitemap"
click at [1038, 928] on button "Save Workflow" at bounding box center [1139, 931] width 281 height 24
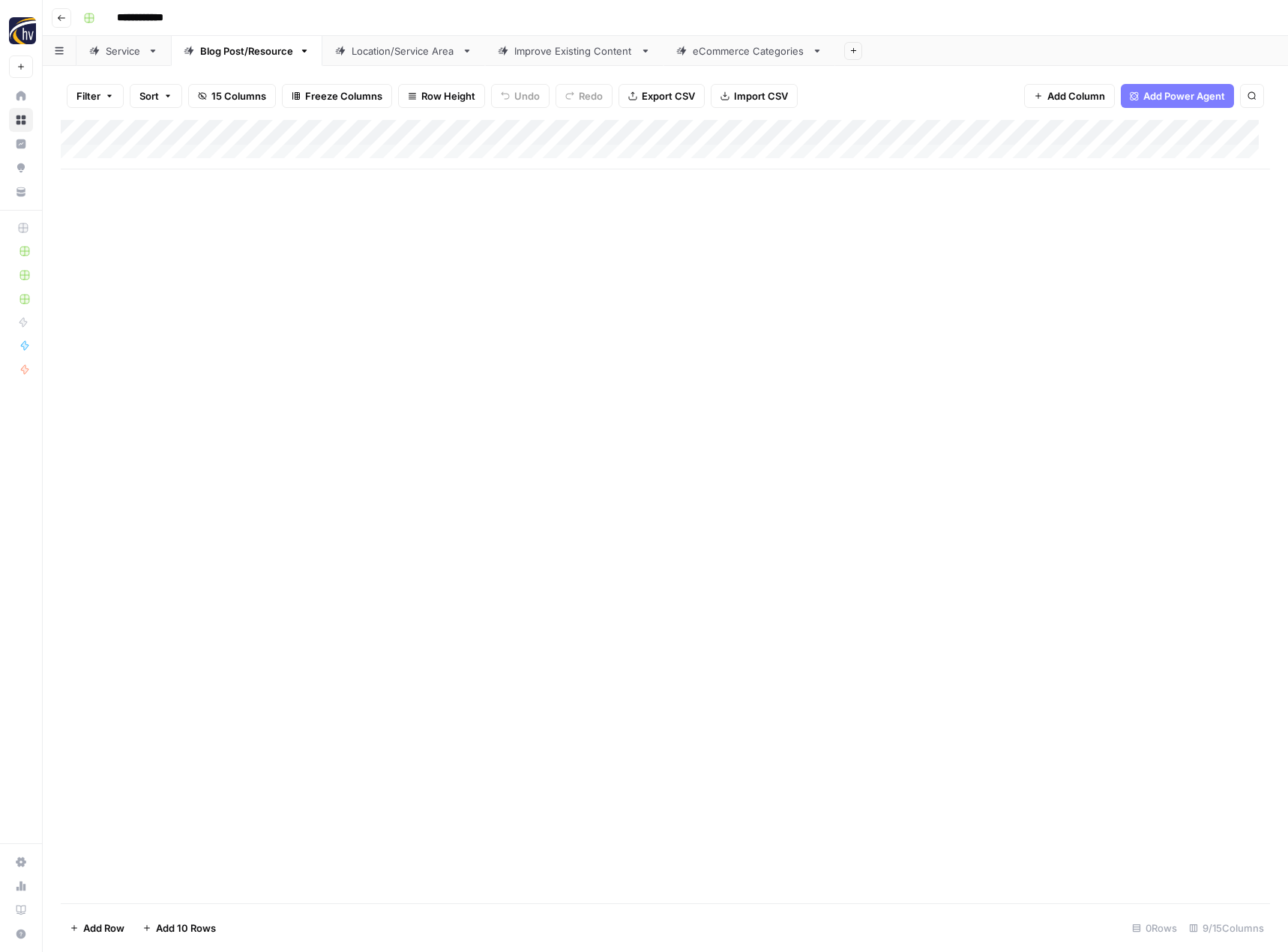
click at [410, 48] on div "Location/Service Area" at bounding box center [404, 51] width 104 height 15
click at [620, 131] on div "Add Column" at bounding box center [665, 145] width 1209 height 50
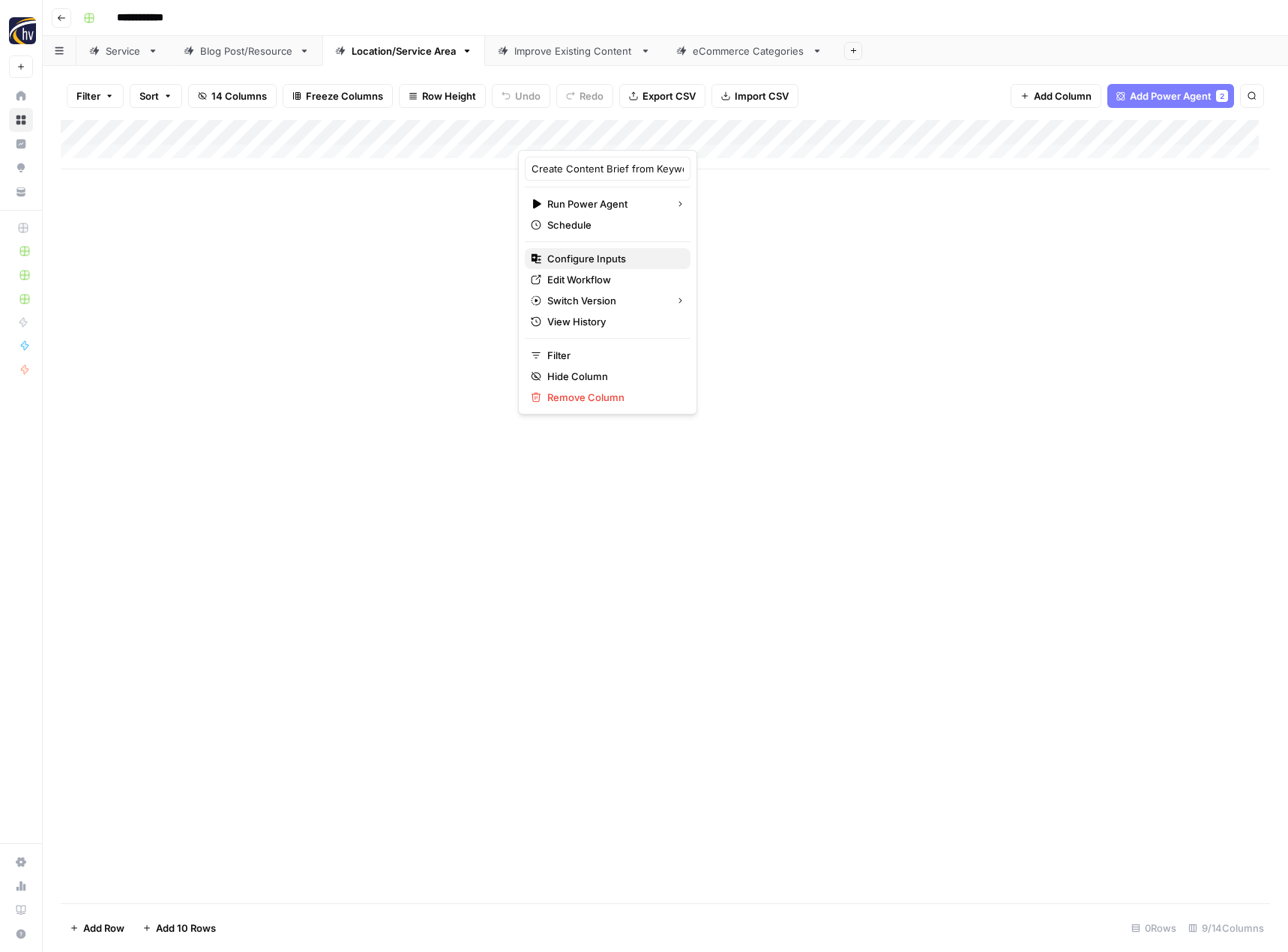
click at [583, 257] on span "Configure Inputs" at bounding box center [613, 259] width 131 height 15
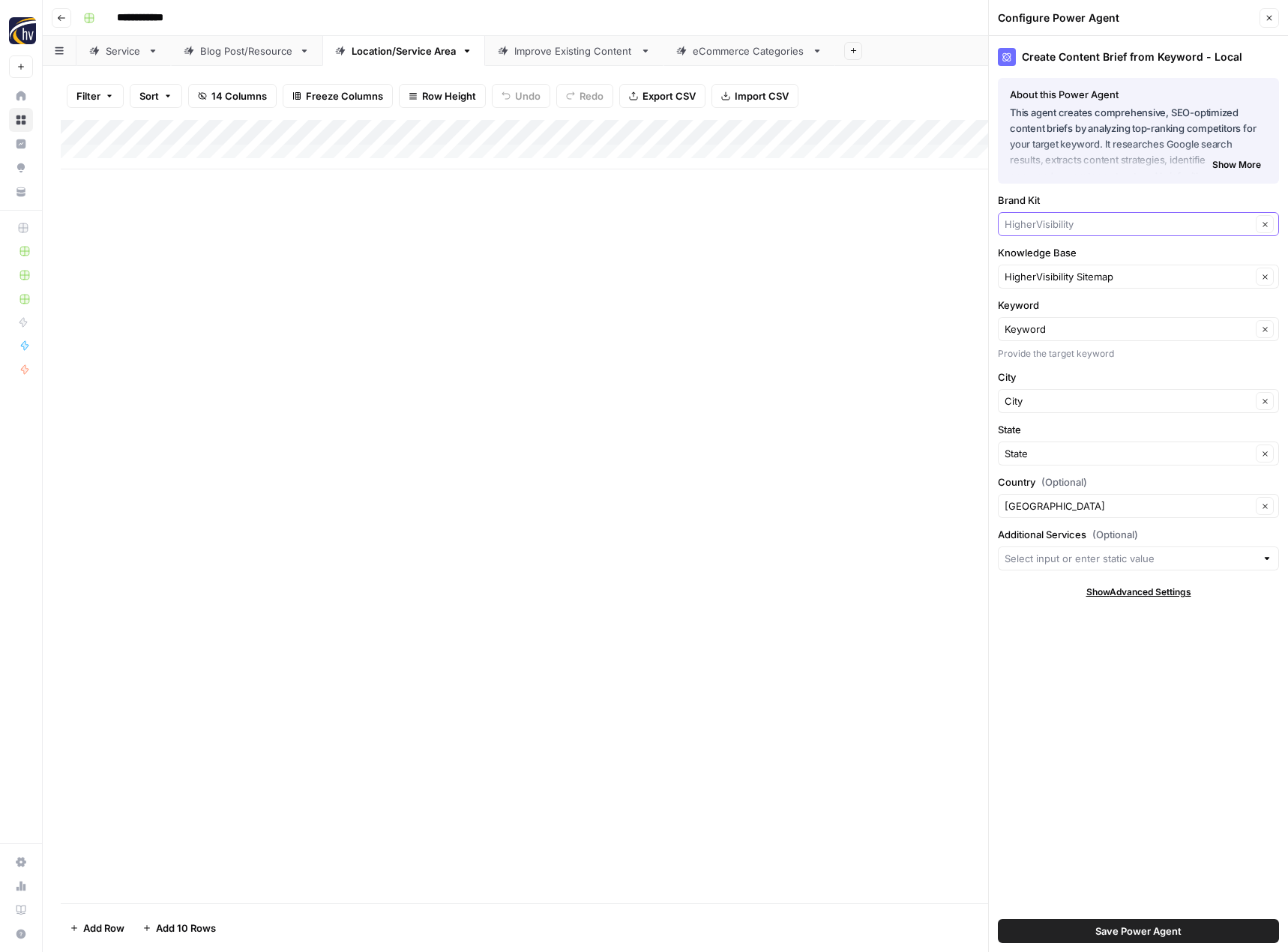
click at [1053, 222] on input "Brand Kit" at bounding box center [1128, 224] width 247 height 15
type input "v"
click at [1026, 295] on span "Canuvo" at bounding box center [1135, 301] width 250 height 15
type input "Canuvo"
click at [1037, 279] on input "Knowledge Base" at bounding box center [1128, 276] width 247 height 15
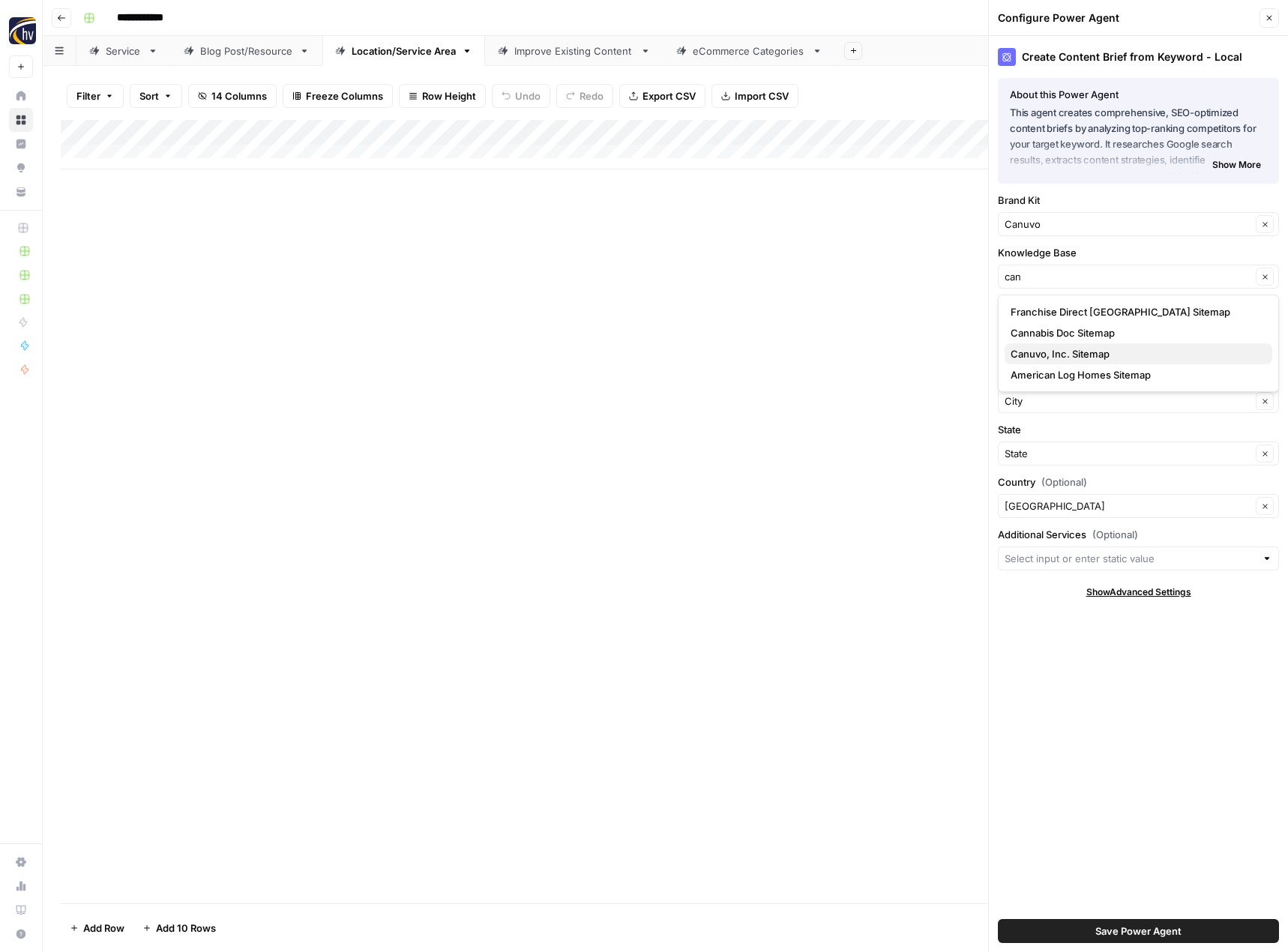
click at [1036, 356] on span "Canuvo, Inc. Sitemap" at bounding box center [1135, 354] width 250 height 15
type input "Canuvo, Inc. Sitemap"
click at [1099, 926] on span "Save Power Agent" at bounding box center [1139, 931] width 86 height 15
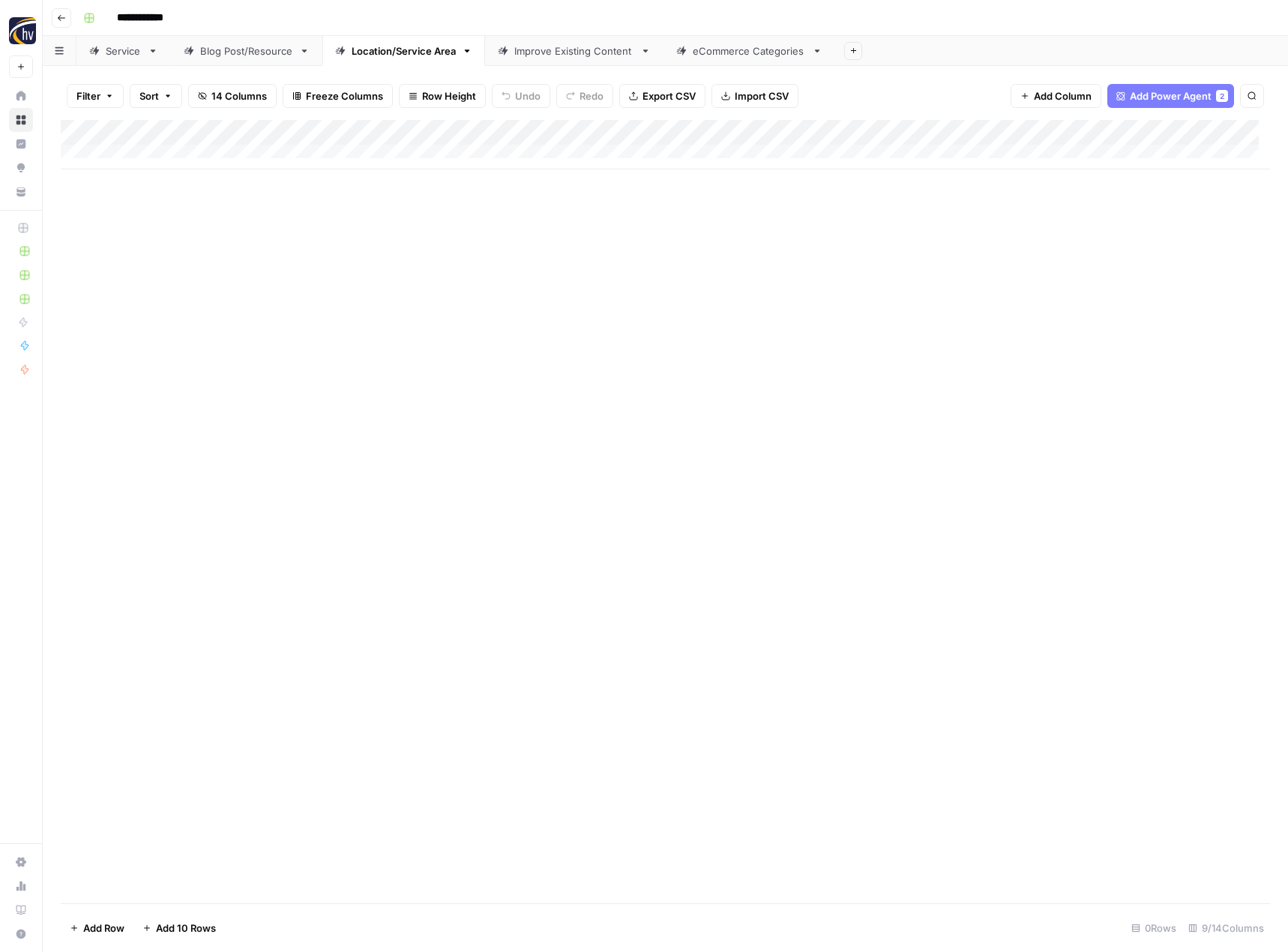
click at [1160, 133] on div "Add Column" at bounding box center [665, 145] width 1209 height 50
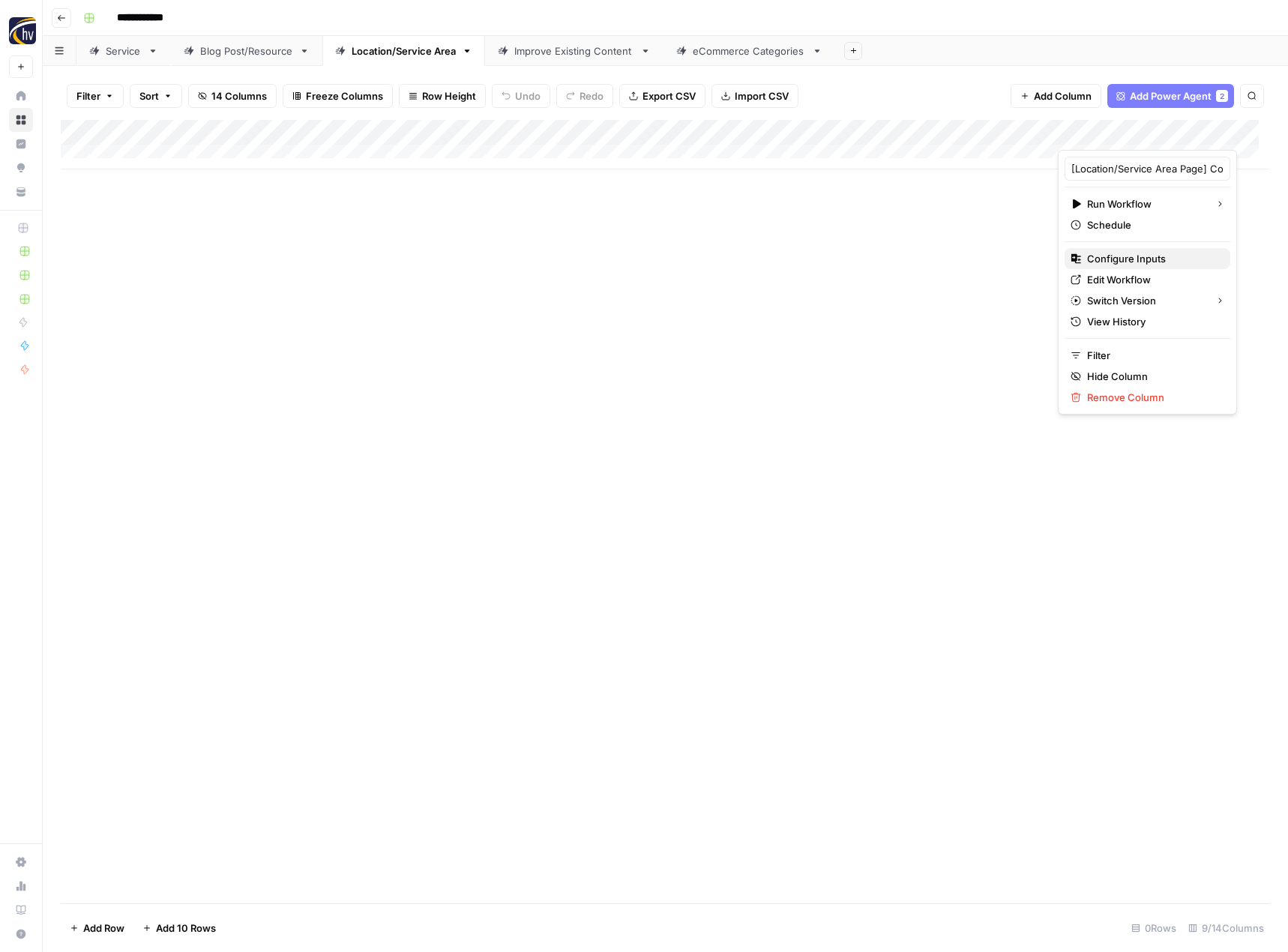
click at [1115, 265] on span "Configure Inputs" at bounding box center [1153, 259] width 131 height 15
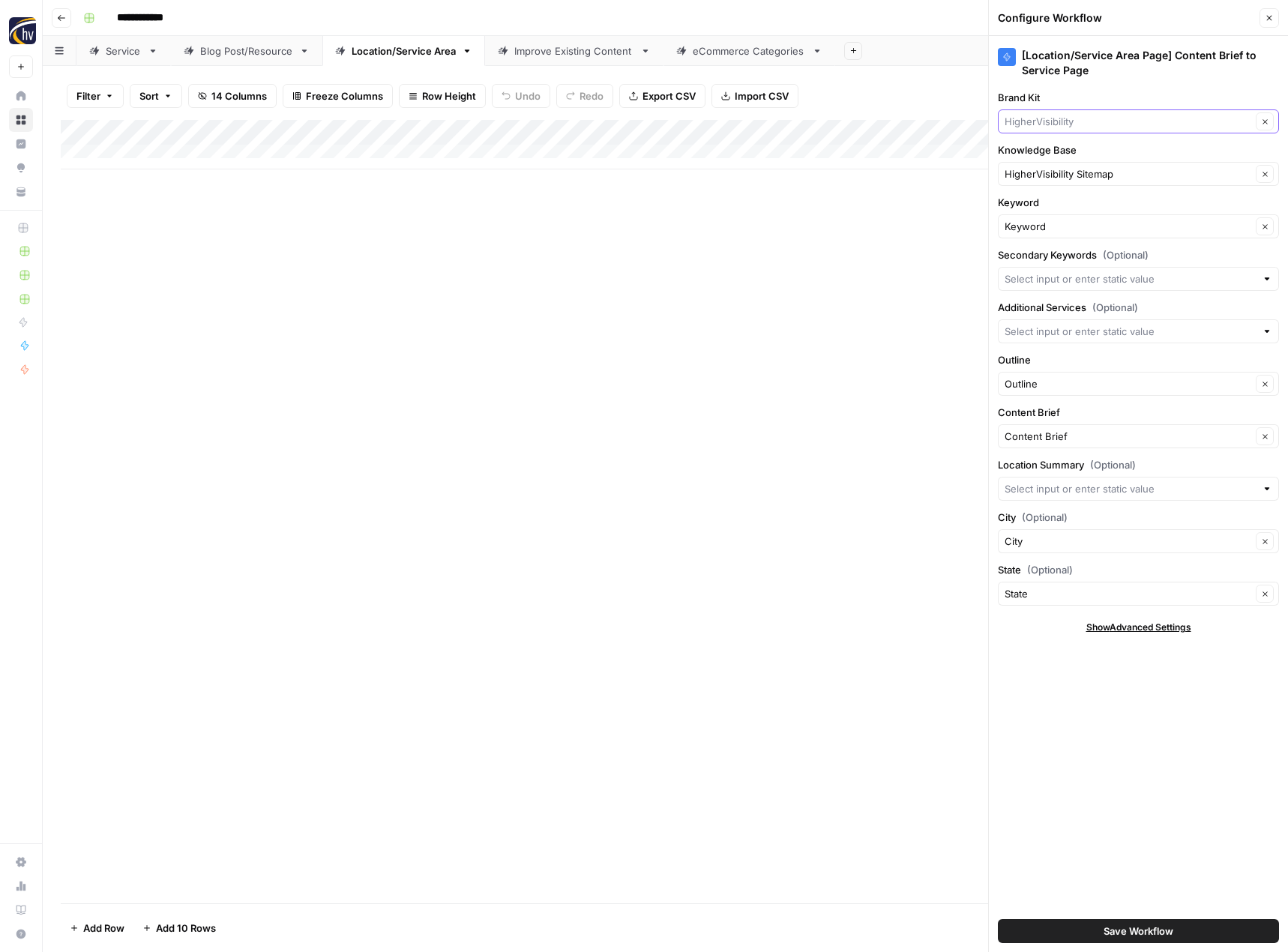
click at [1080, 127] on input "Brand Kit" at bounding box center [1128, 122] width 247 height 15
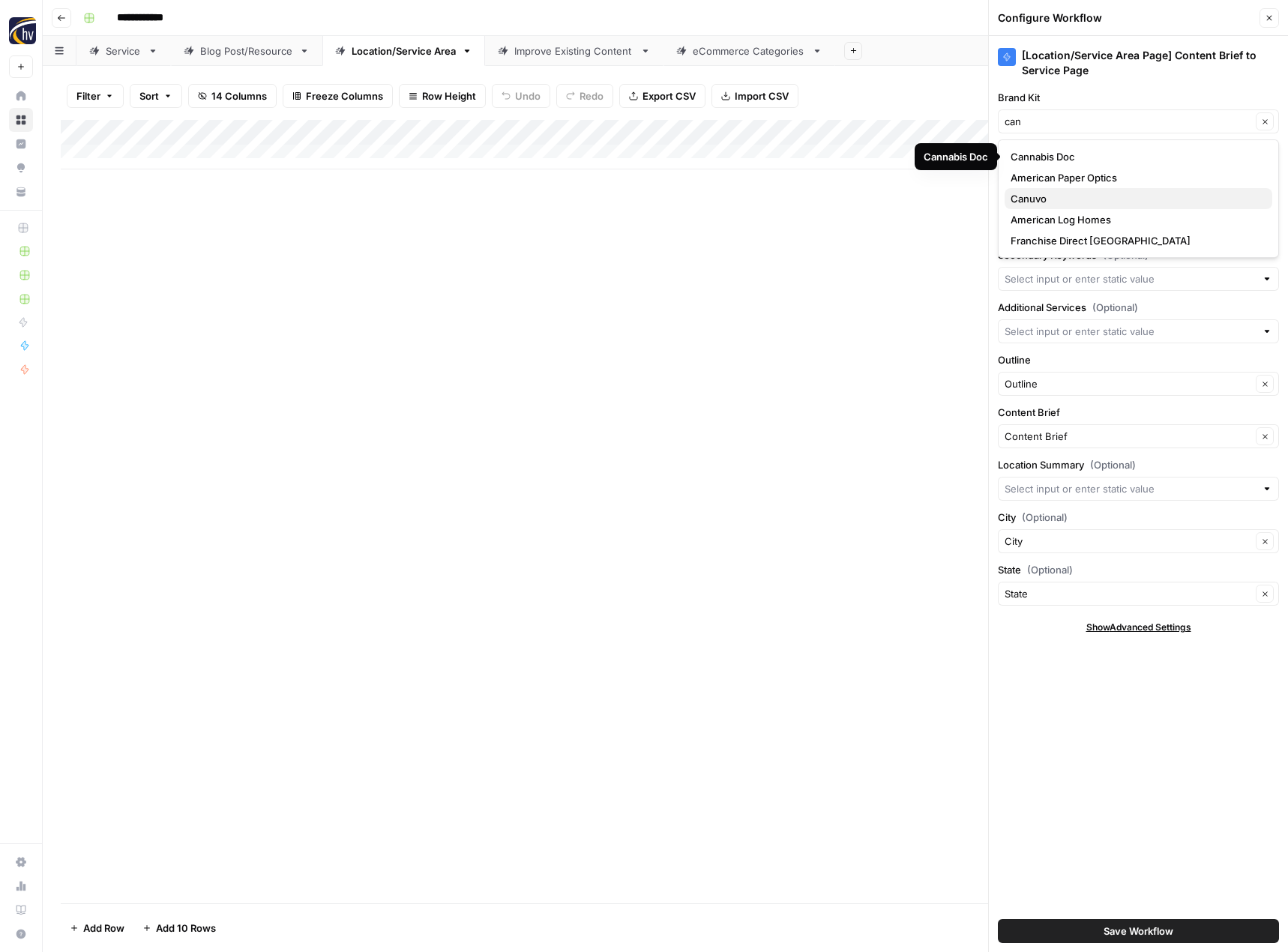
click at [1060, 190] on button "Canuvo" at bounding box center [1139, 199] width 267 height 21
type input "Canuvo"
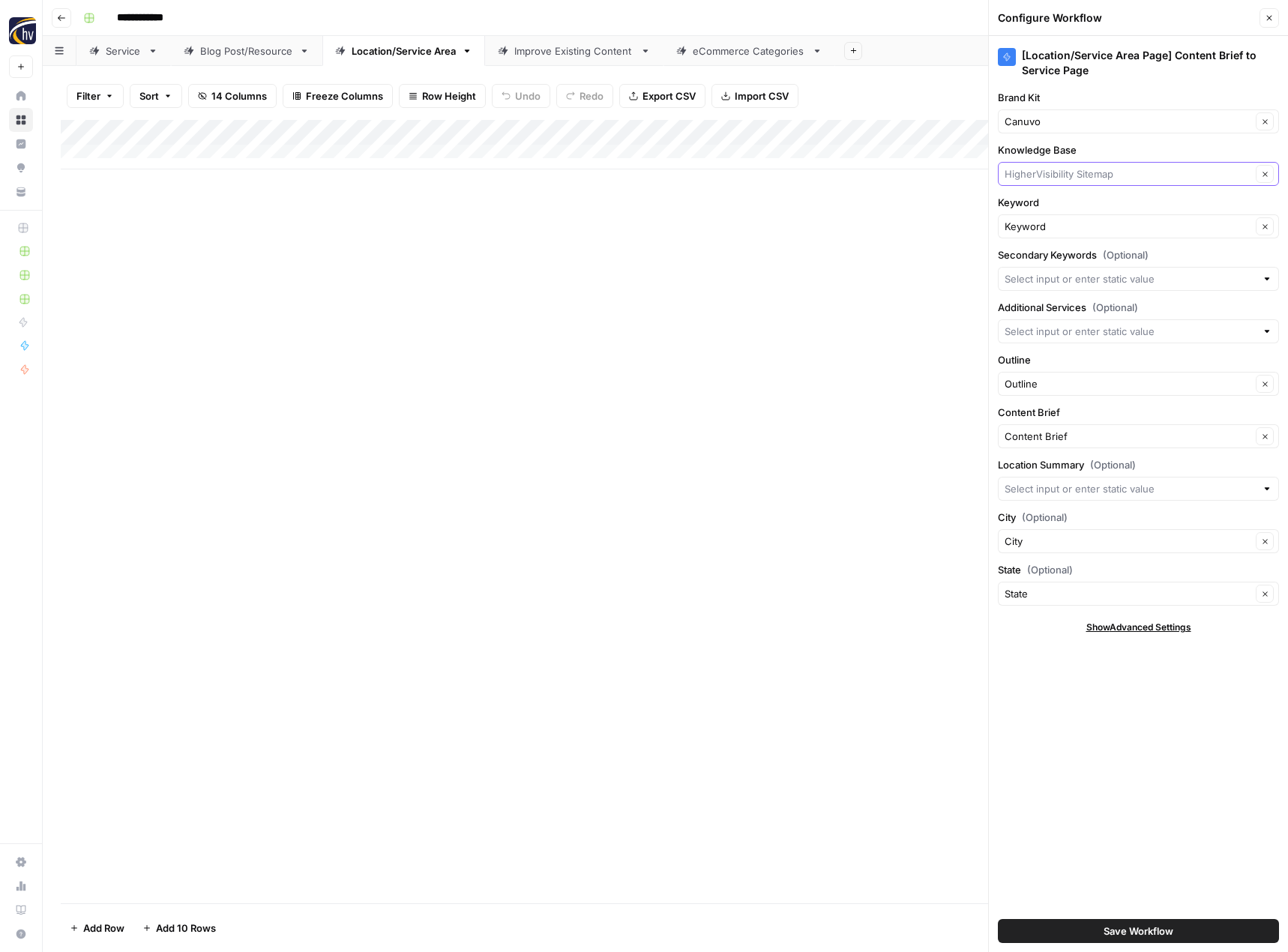
click at [1061, 180] on input "Knowledge Base" at bounding box center [1128, 174] width 247 height 15
click at [1056, 206] on span "Canuvo, Inc. Sitemap" at bounding box center [1135, 209] width 250 height 15
type input "Canuvo, Inc. Sitemap"
click at [1145, 931] on span "Save Workflow" at bounding box center [1139, 931] width 69 height 15
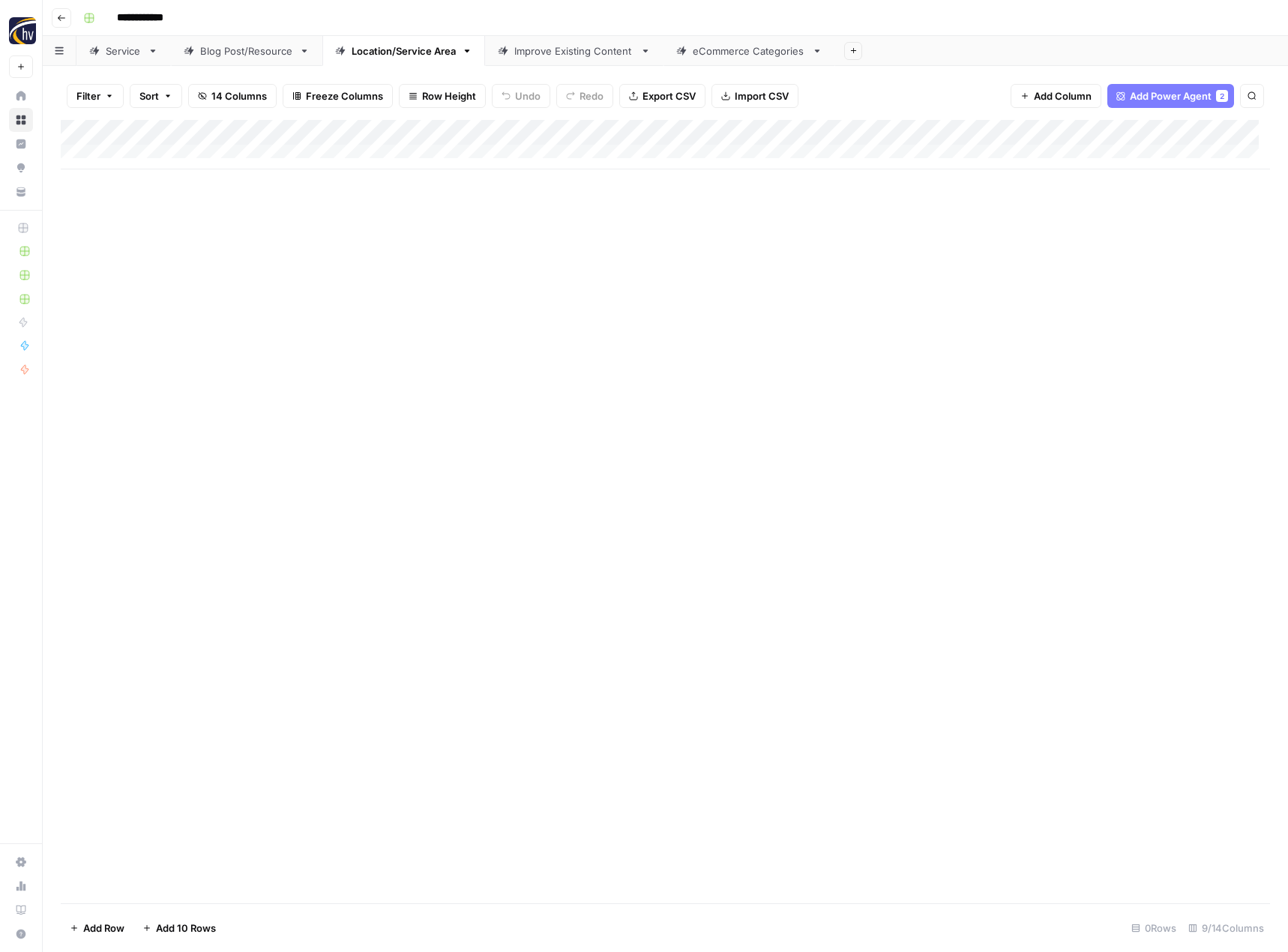
click at [574, 50] on div "Improve Existing Content" at bounding box center [574, 51] width 120 height 15
click at [754, 129] on div "Add Column" at bounding box center [665, 145] width 1209 height 50
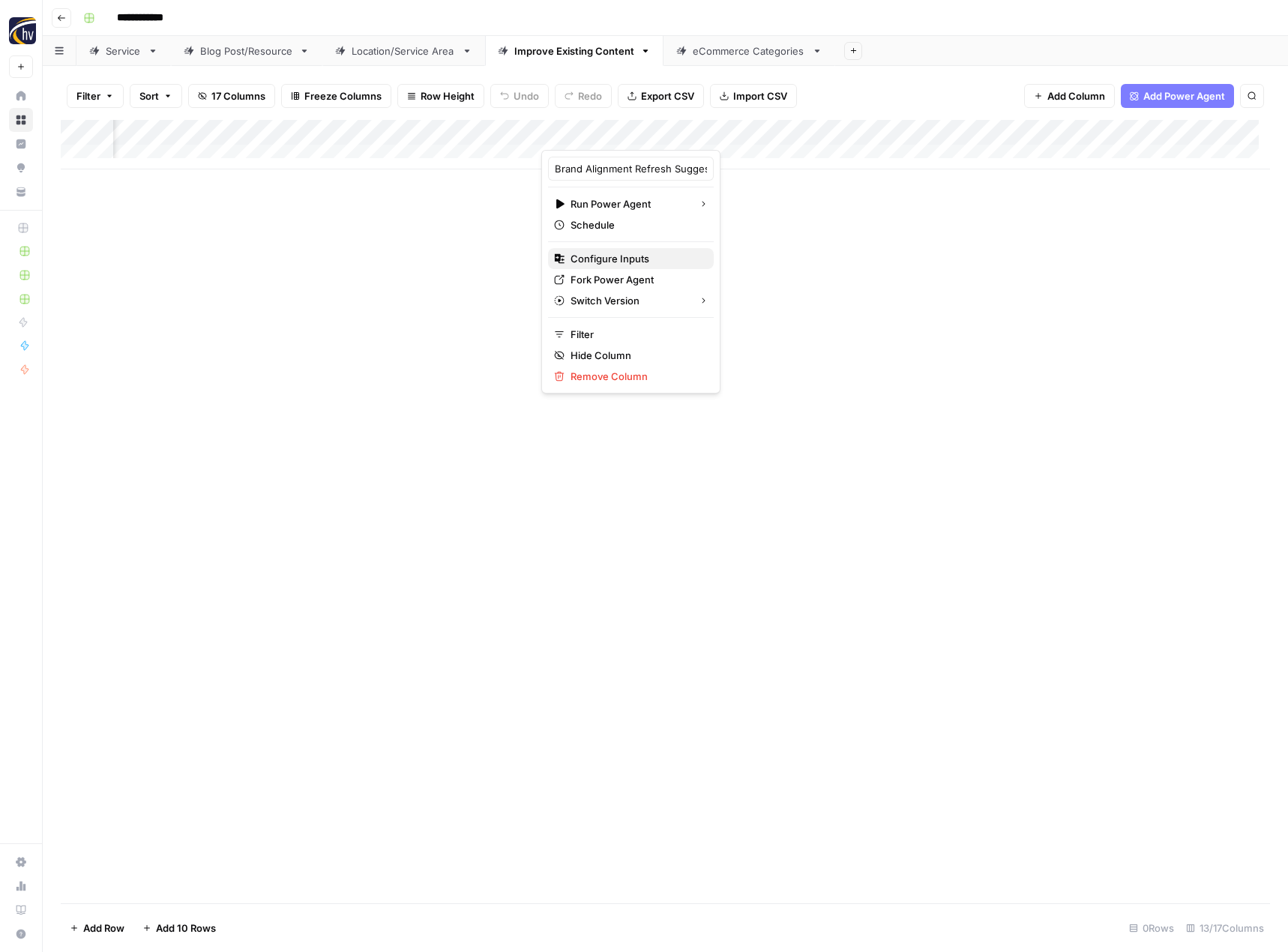
click at [655, 255] on span "Configure Inputs" at bounding box center [636, 259] width 131 height 15
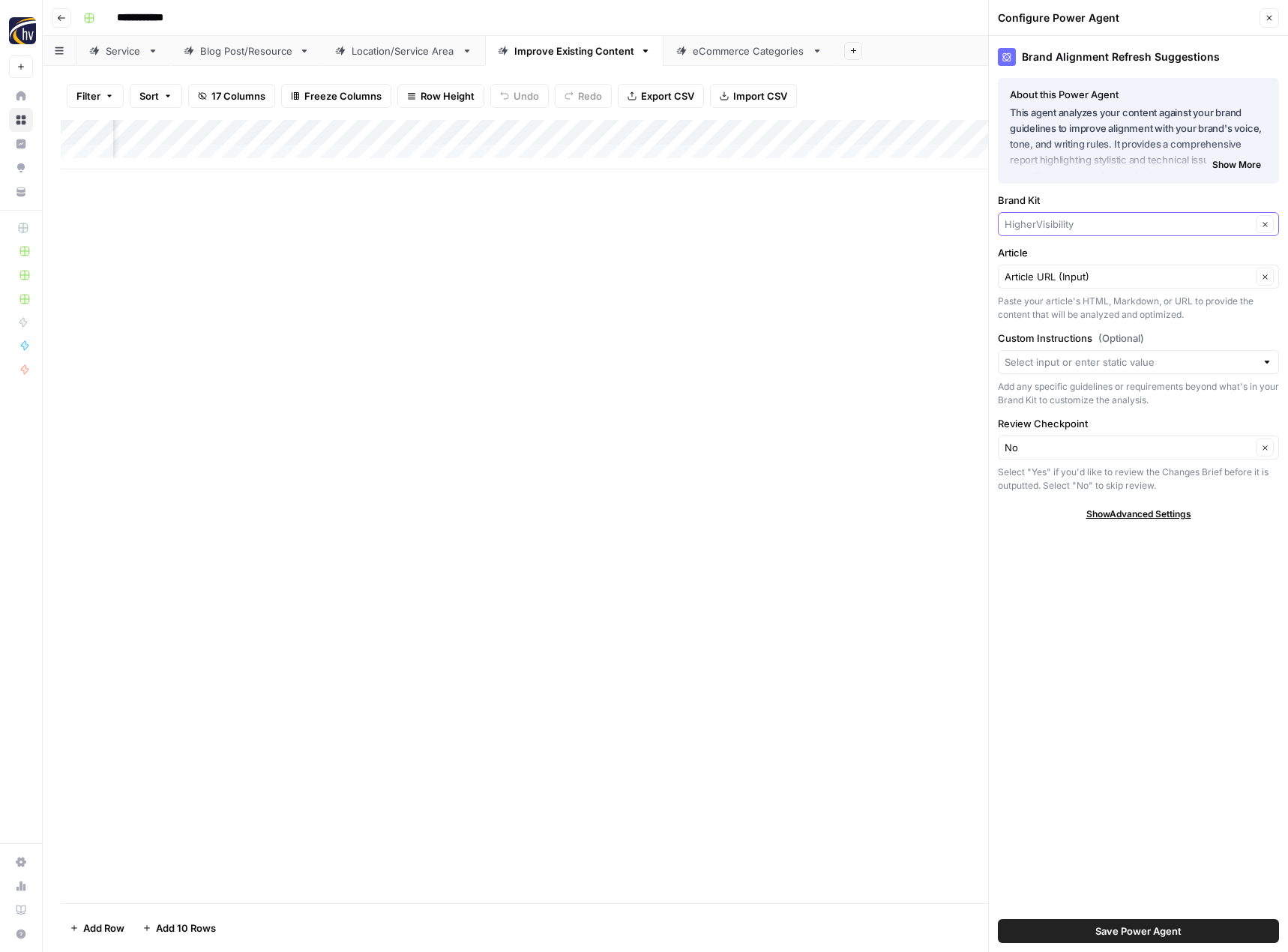
click at [1025, 225] on input "Brand Kit" at bounding box center [1128, 224] width 247 height 15
click at [1021, 253] on span "Canuvo" at bounding box center [1135, 260] width 250 height 15
type input "Canuvo"
click at [1109, 934] on span "Save Power Agent" at bounding box center [1139, 931] width 86 height 15
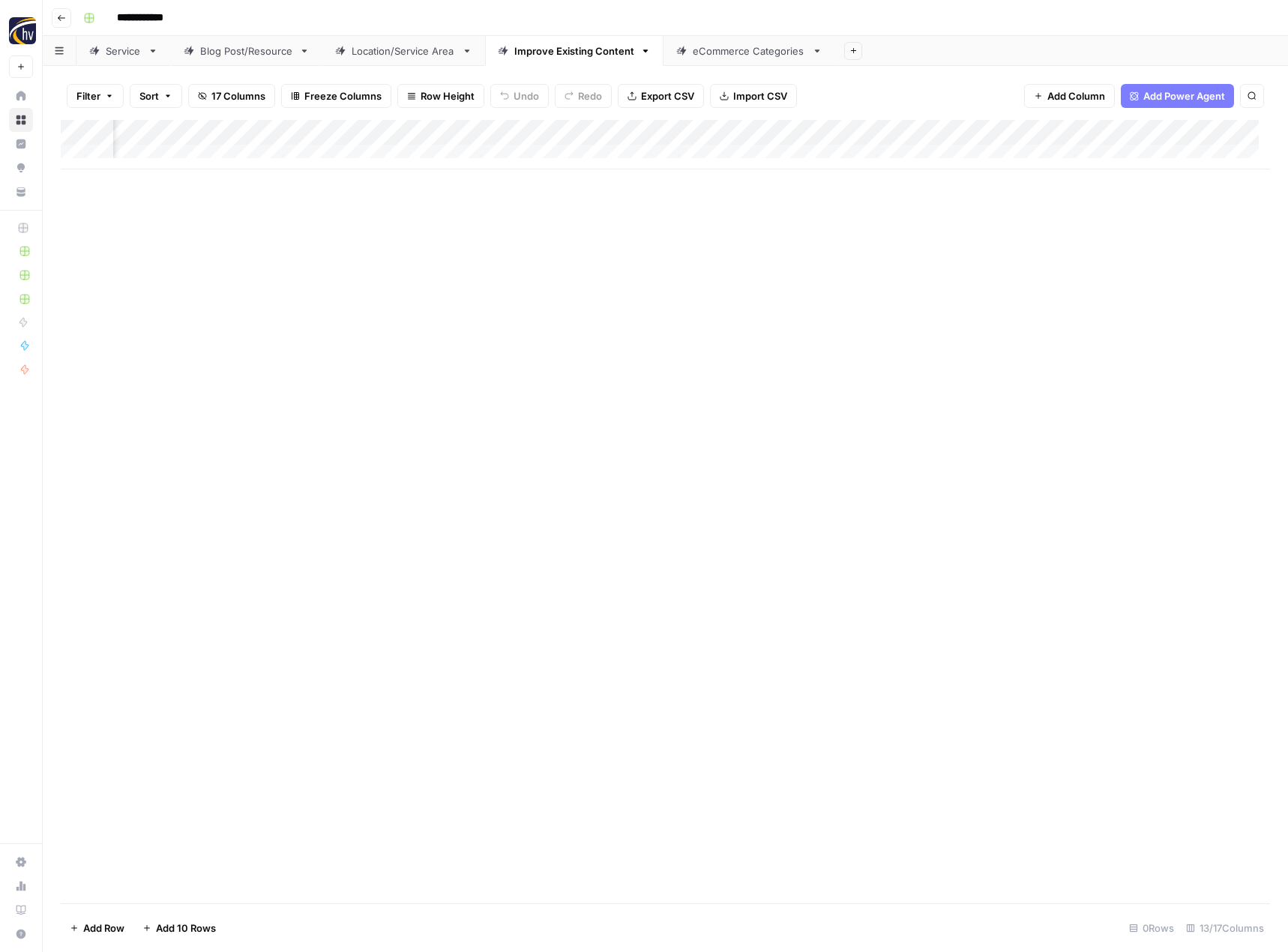
click at [1146, 134] on div "Add Column" at bounding box center [665, 145] width 1209 height 50
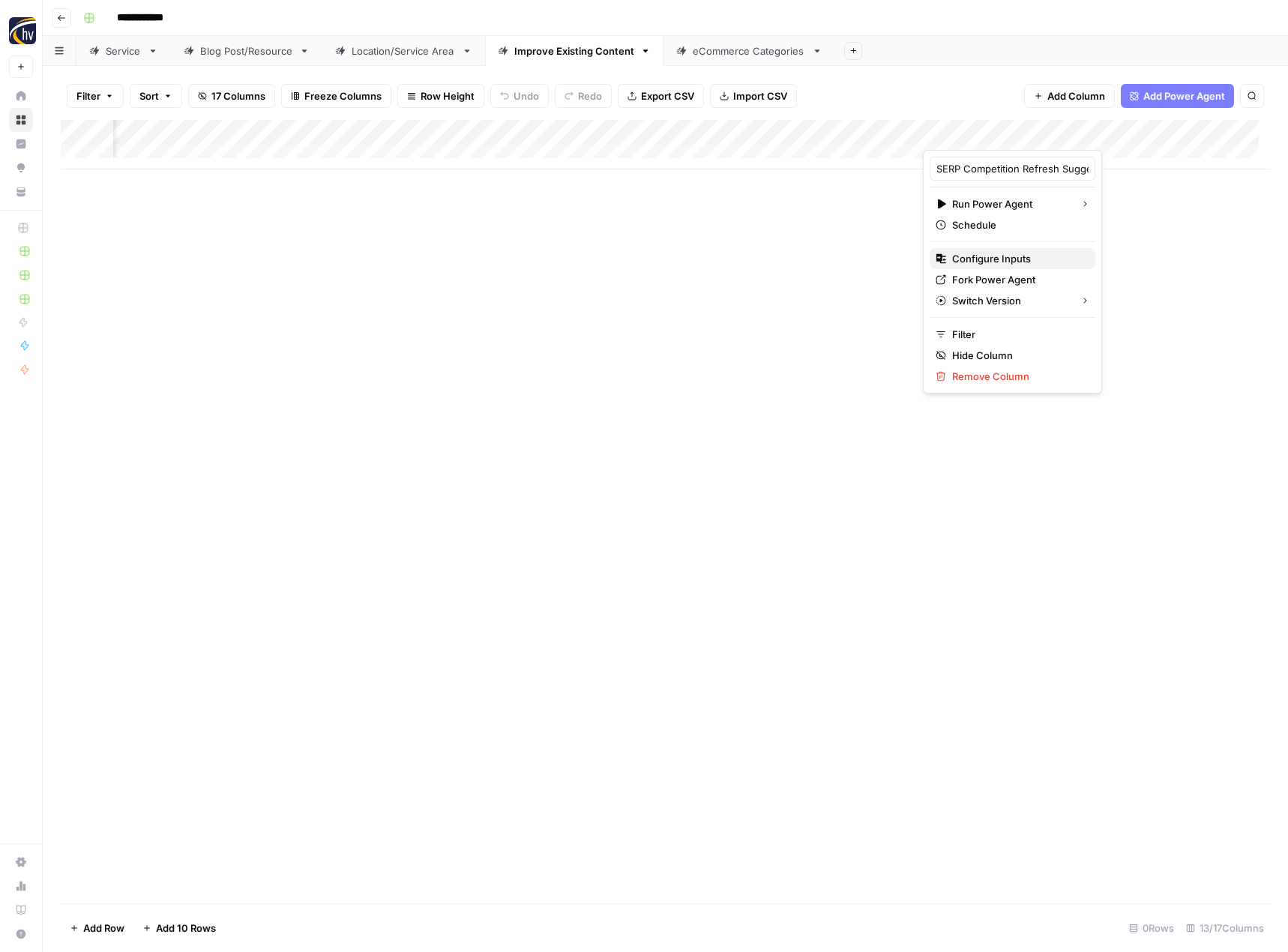
click at [1024, 260] on span "Configure Inputs" at bounding box center [1018, 259] width 131 height 15
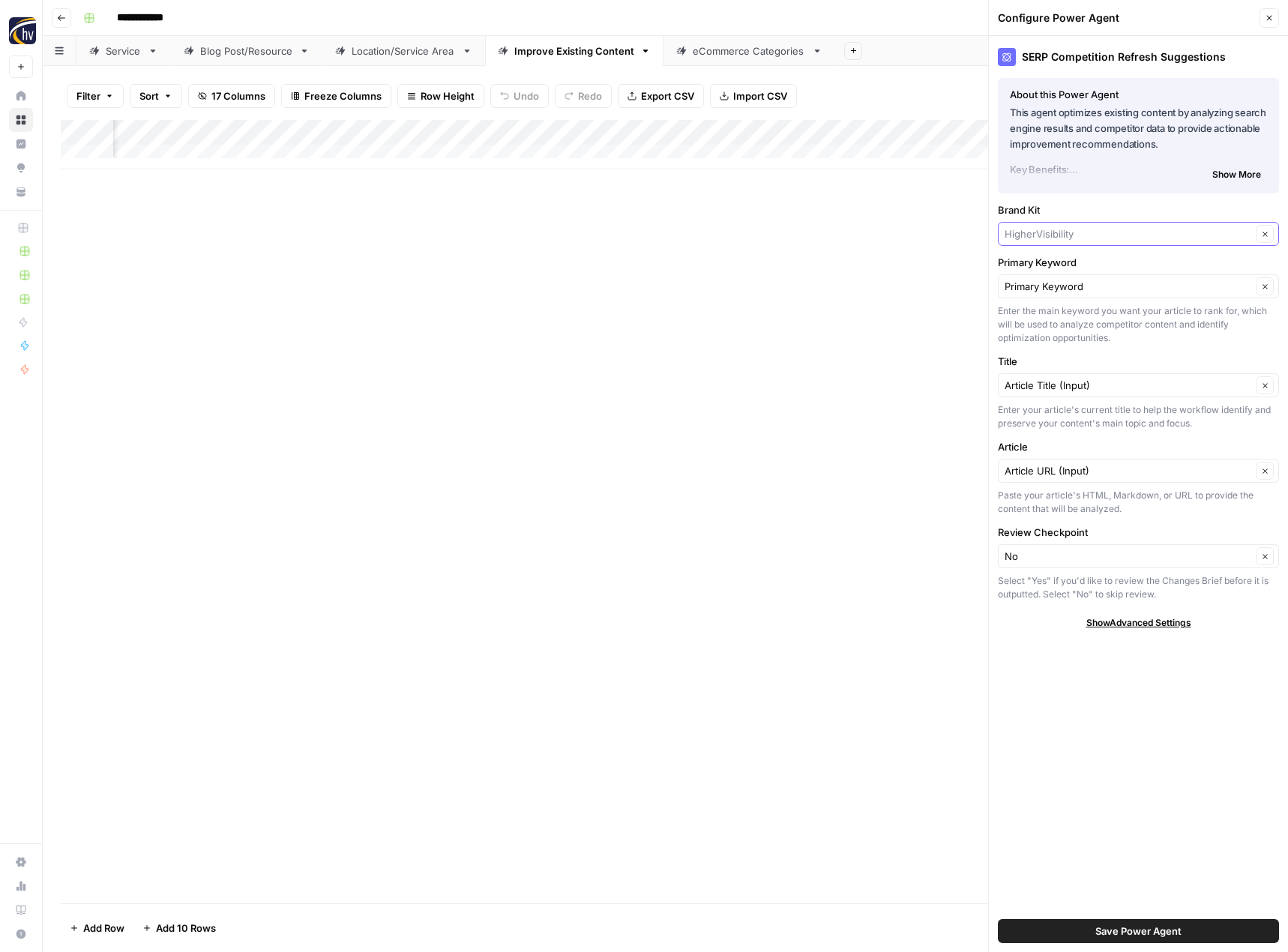
click at [1031, 229] on input "Brand Kit" at bounding box center [1128, 234] width 247 height 15
click at [1029, 313] on span "Canuvo" at bounding box center [1135, 311] width 250 height 15
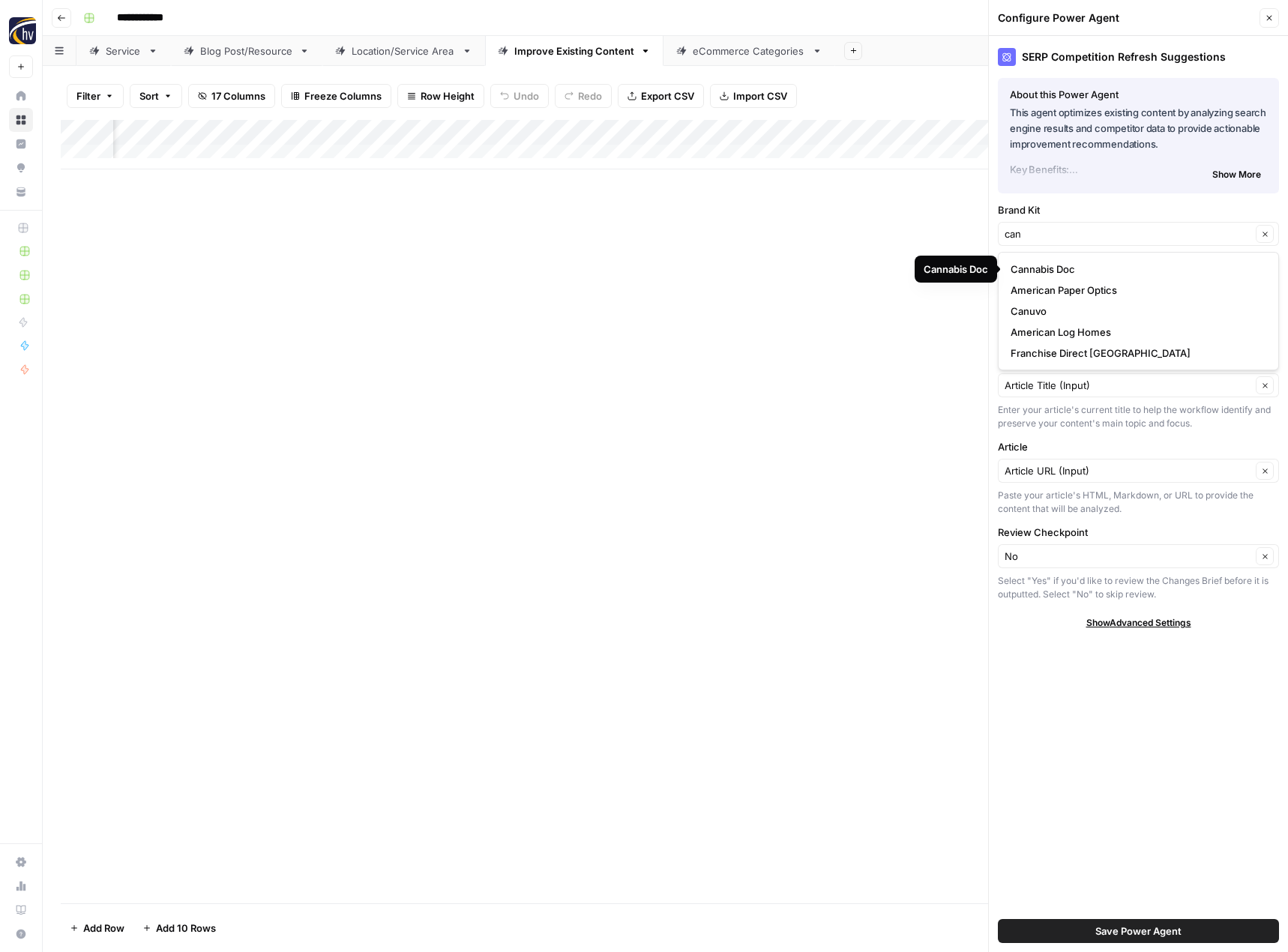
type input "Canuvo"
click at [1121, 922] on button "Save Power Agent" at bounding box center [1139, 931] width 281 height 24
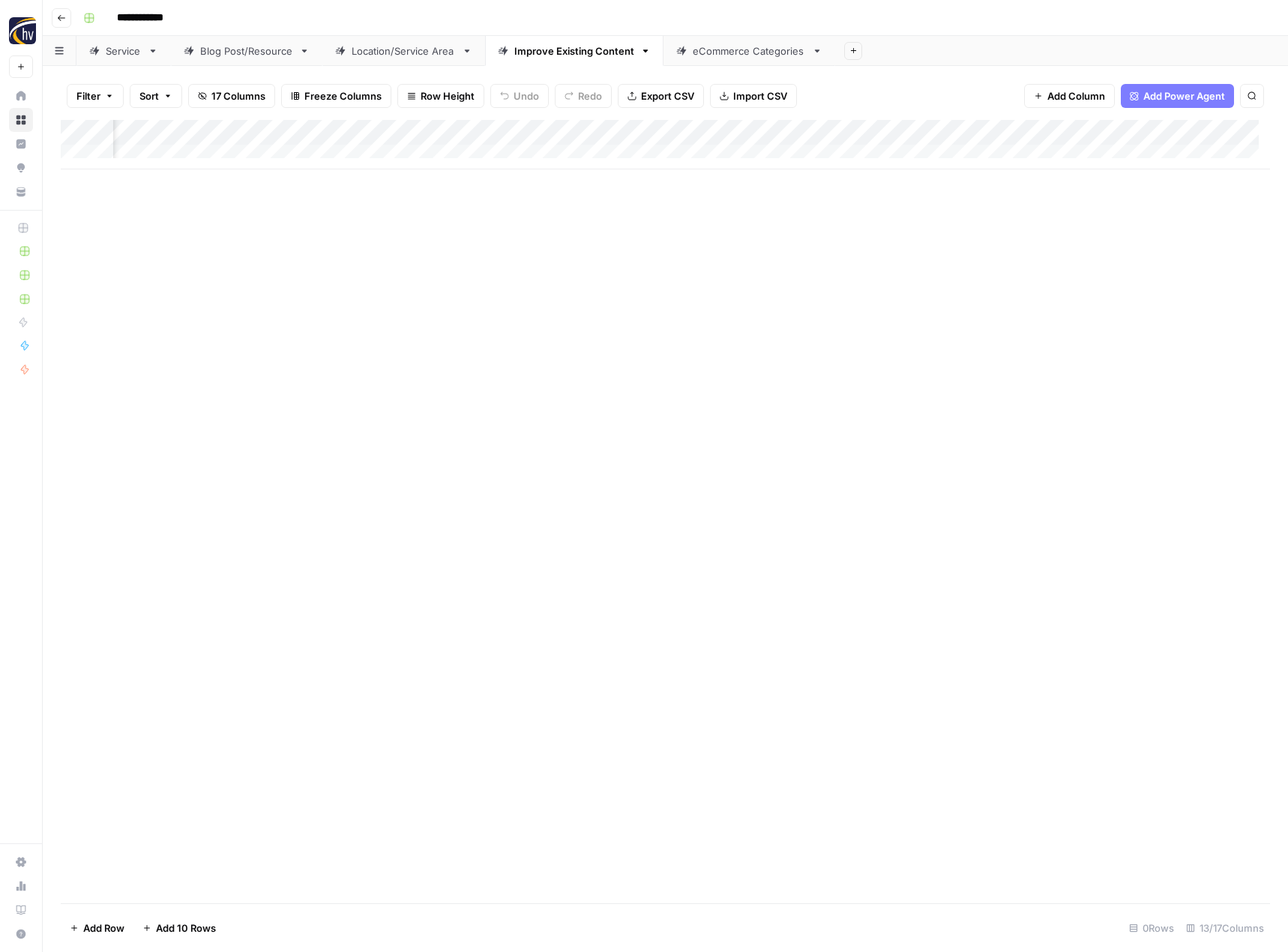
scroll to position [0, 1303]
click at [959, 128] on div "Add Column" at bounding box center [665, 145] width 1209 height 50
click at [851, 258] on span "Configure Inputs" at bounding box center [855, 259] width 131 height 15
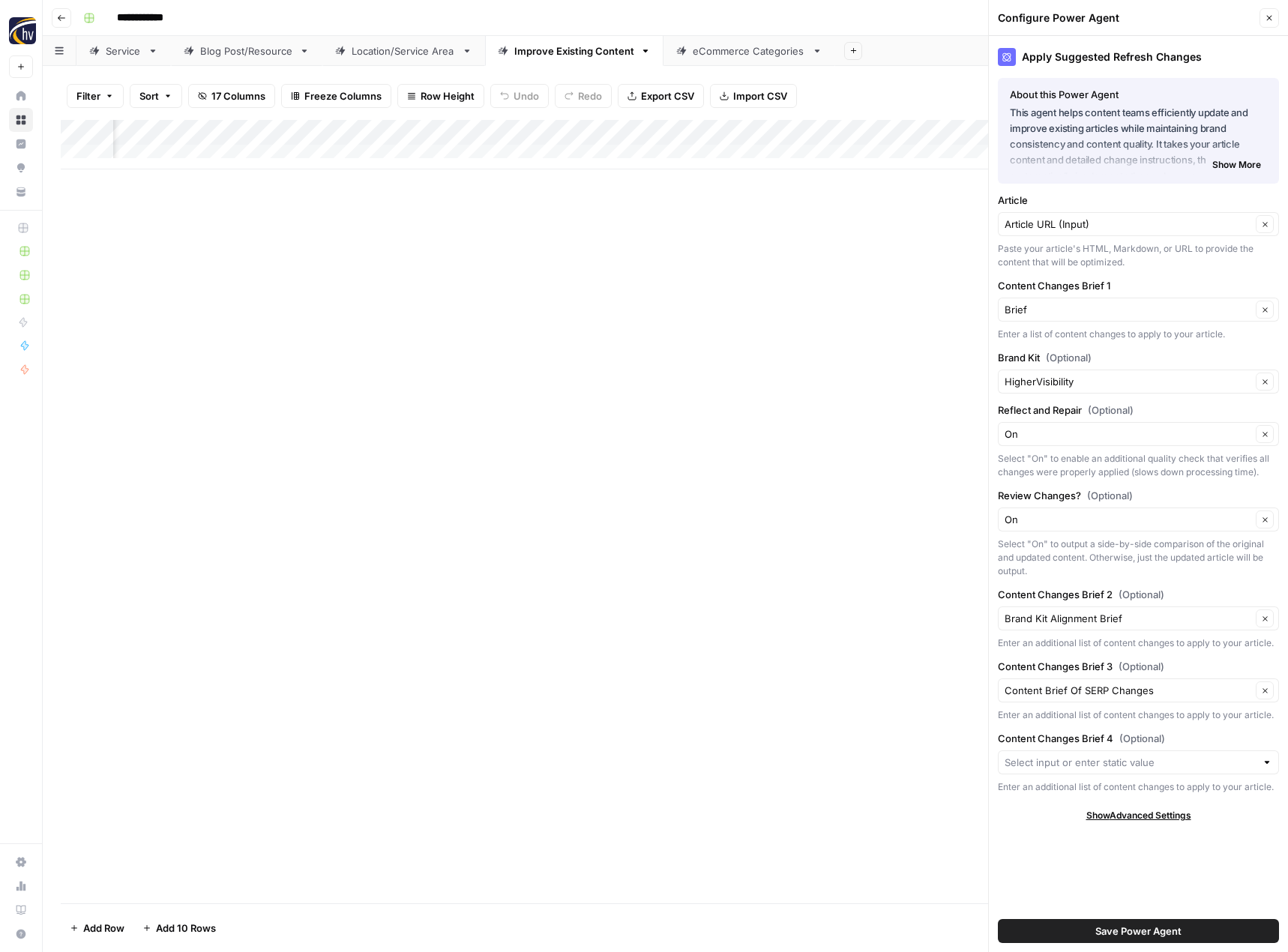
click at [1038, 372] on div "HigherVisibility Clear" at bounding box center [1139, 382] width 281 height 24
click at [1033, 419] on span "Canuvo" at bounding box center [1135, 417] width 250 height 15
type input "Canuvo"
click at [1148, 932] on span "Save Power Agent" at bounding box center [1139, 931] width 86 height 15
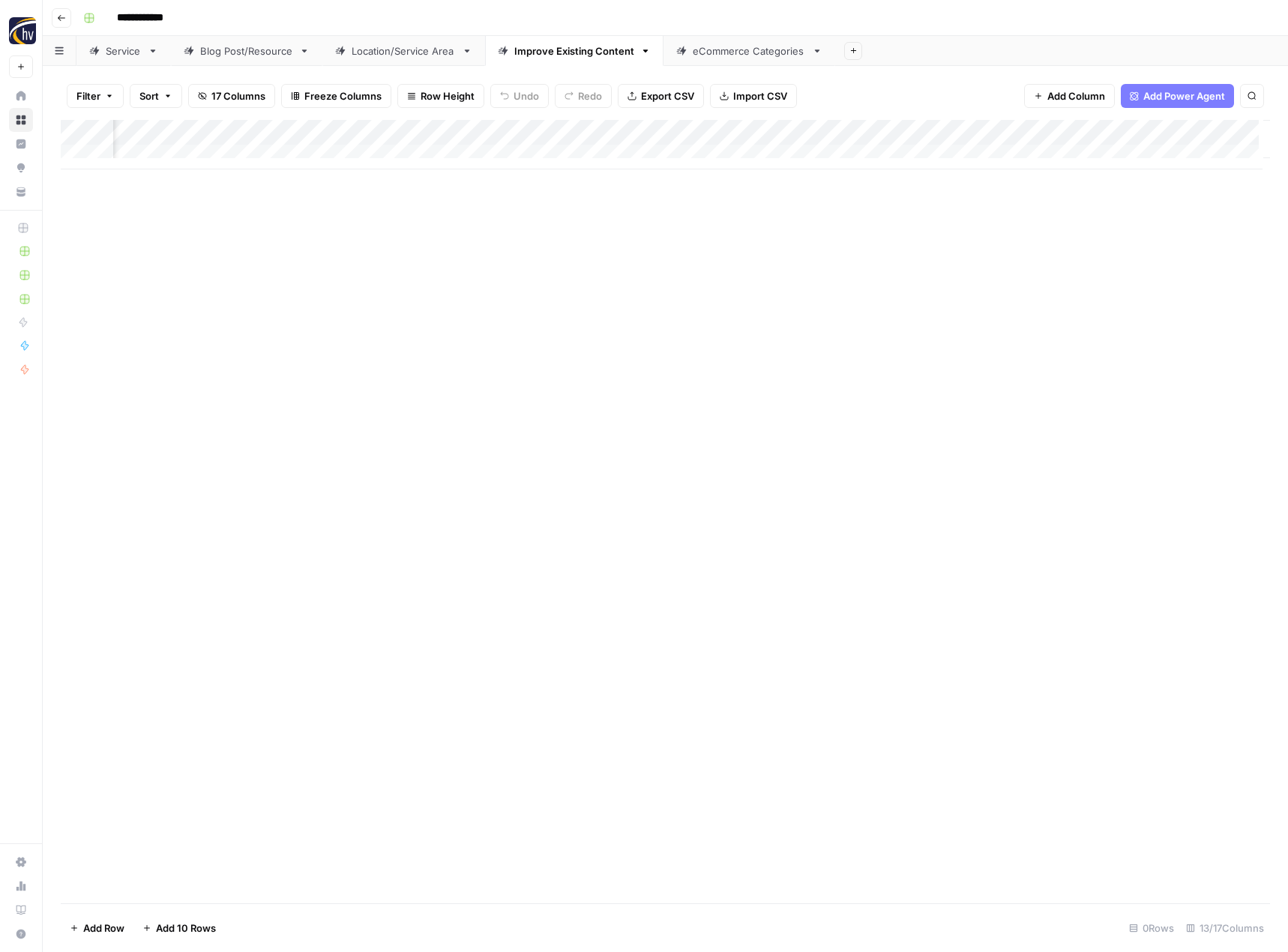
click at [963, 131] on div "Add Column" at bounding box center [665, 145] width 1209 height 50
click at [860, 261] on span "Configure Inputs" at bounding box center [855, 259] width 131 height 15
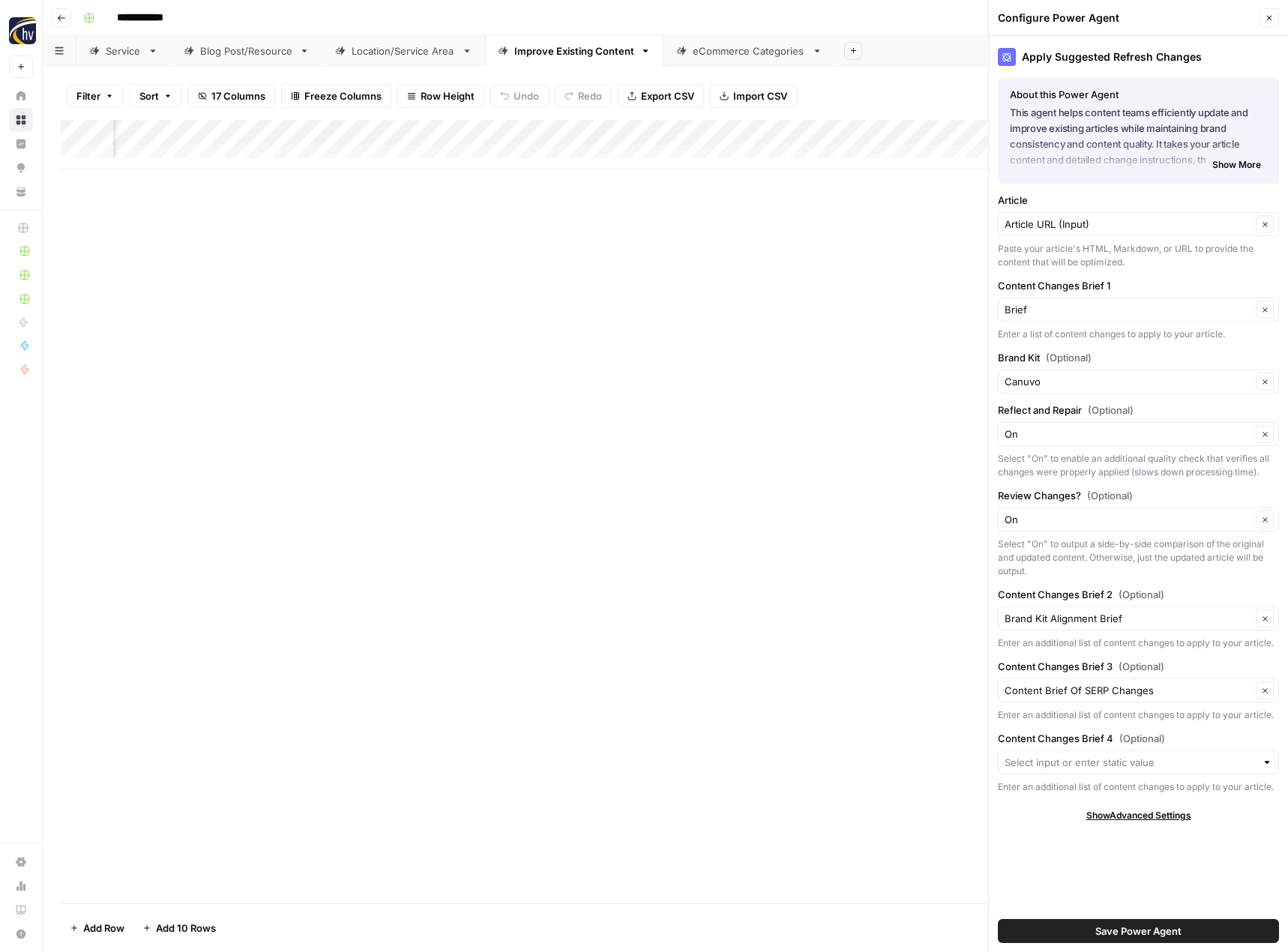
click at [1274, 20] on button "Close" at bounding box center [1269, 18] width 20 height 20
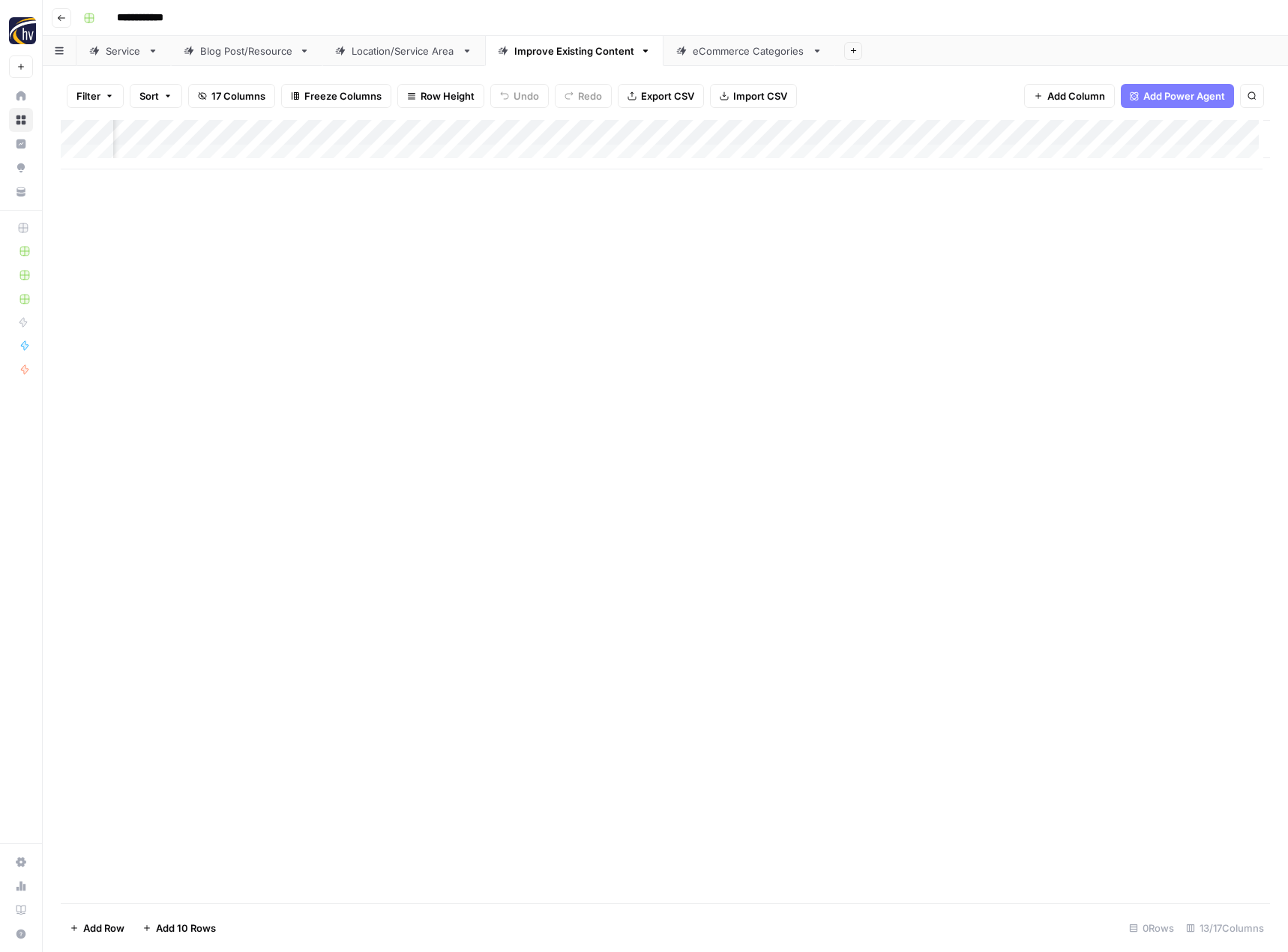
click at [753, 53] on div "eCommerce Categories" at bounding box center [749, 51] width 113 height 15
click at [730, 133] on div "Add Column" at bounding box center [665, 145] width 1209 height 50
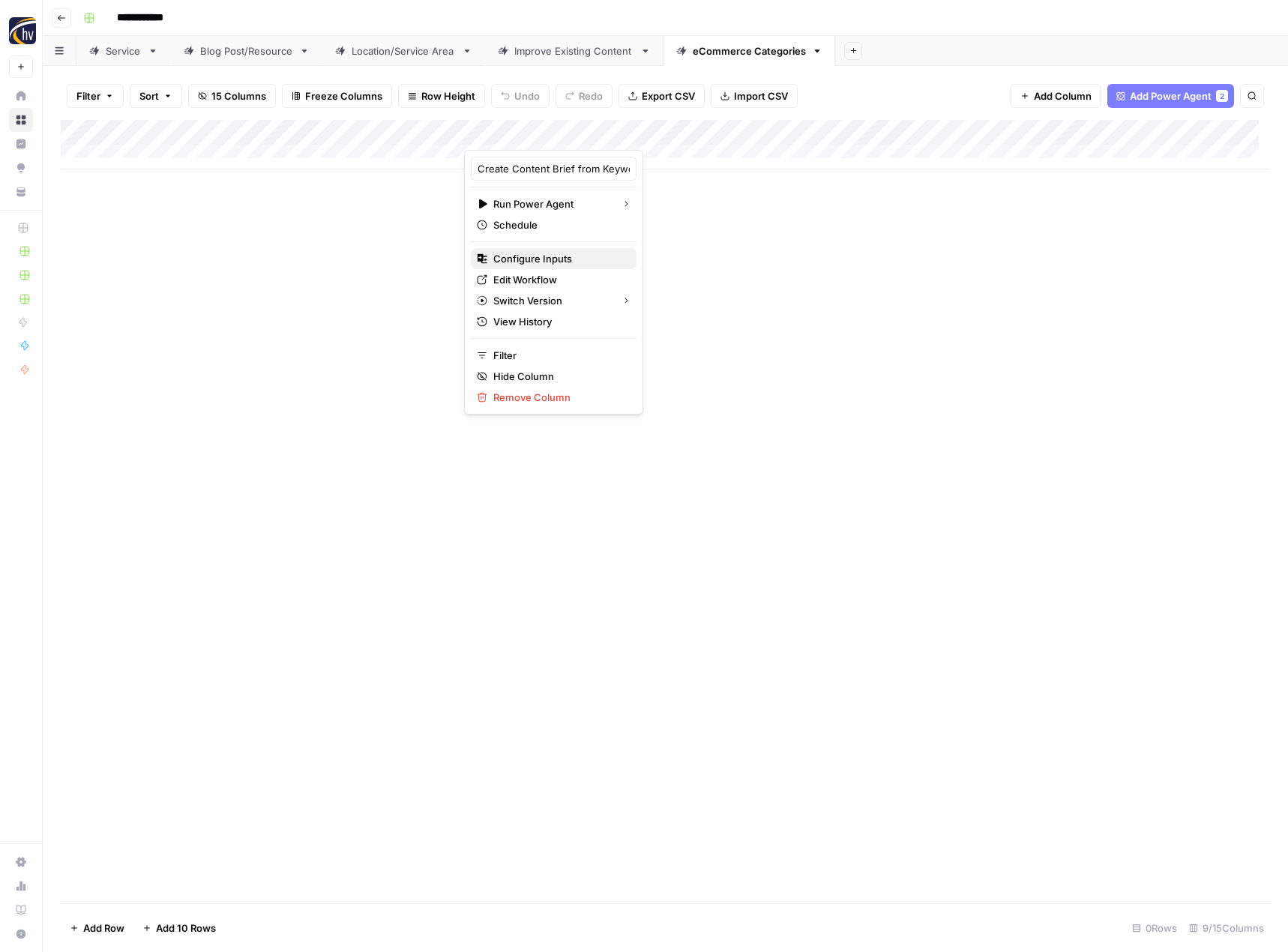
click at [594, 259] on span "Configure Inputs" at bounding box center [559, 259] width 131 height 15
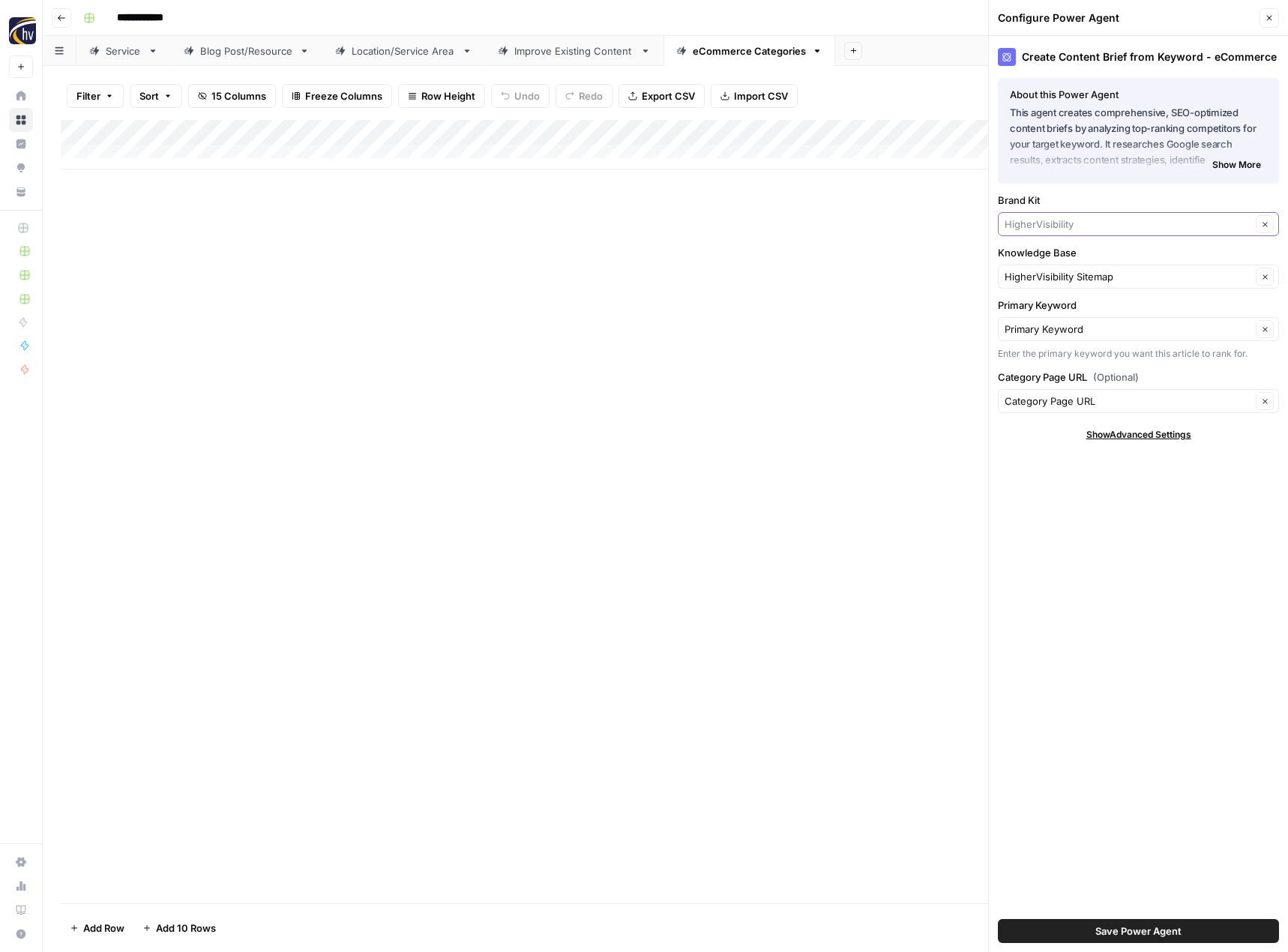
click at [1032, 223] on input "Brand Kit" at bounding box center [1128, 224] width 247 height 15
click at [1043, 257] on span "Canuvo" at bounding box center [1135, 260] width 250 height 15
type input "Canuvo"
click at [1042, 276] on input "Knowledge Base" at bounding box center [1128, 276] width 247 height 15
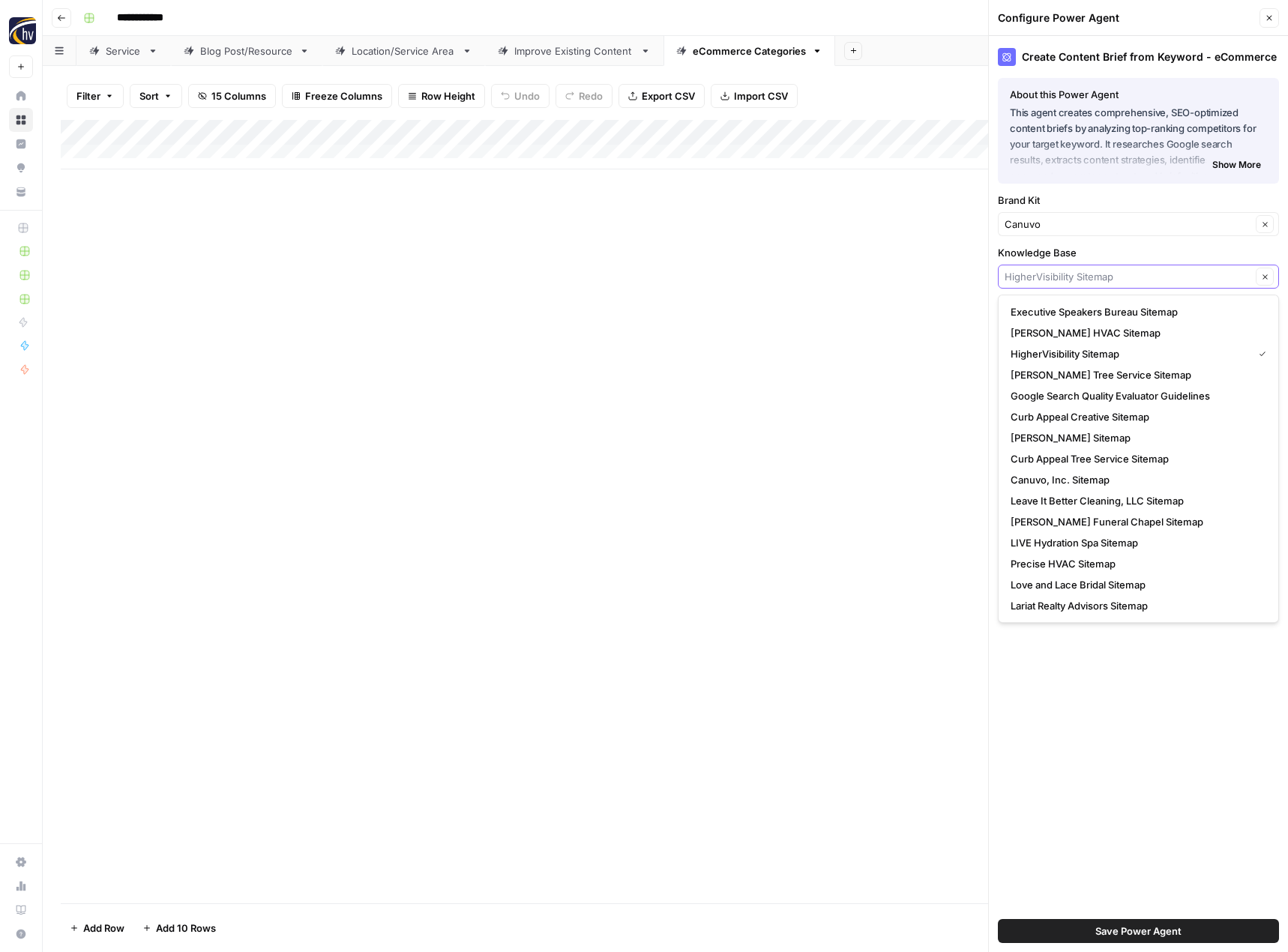
type input "v"
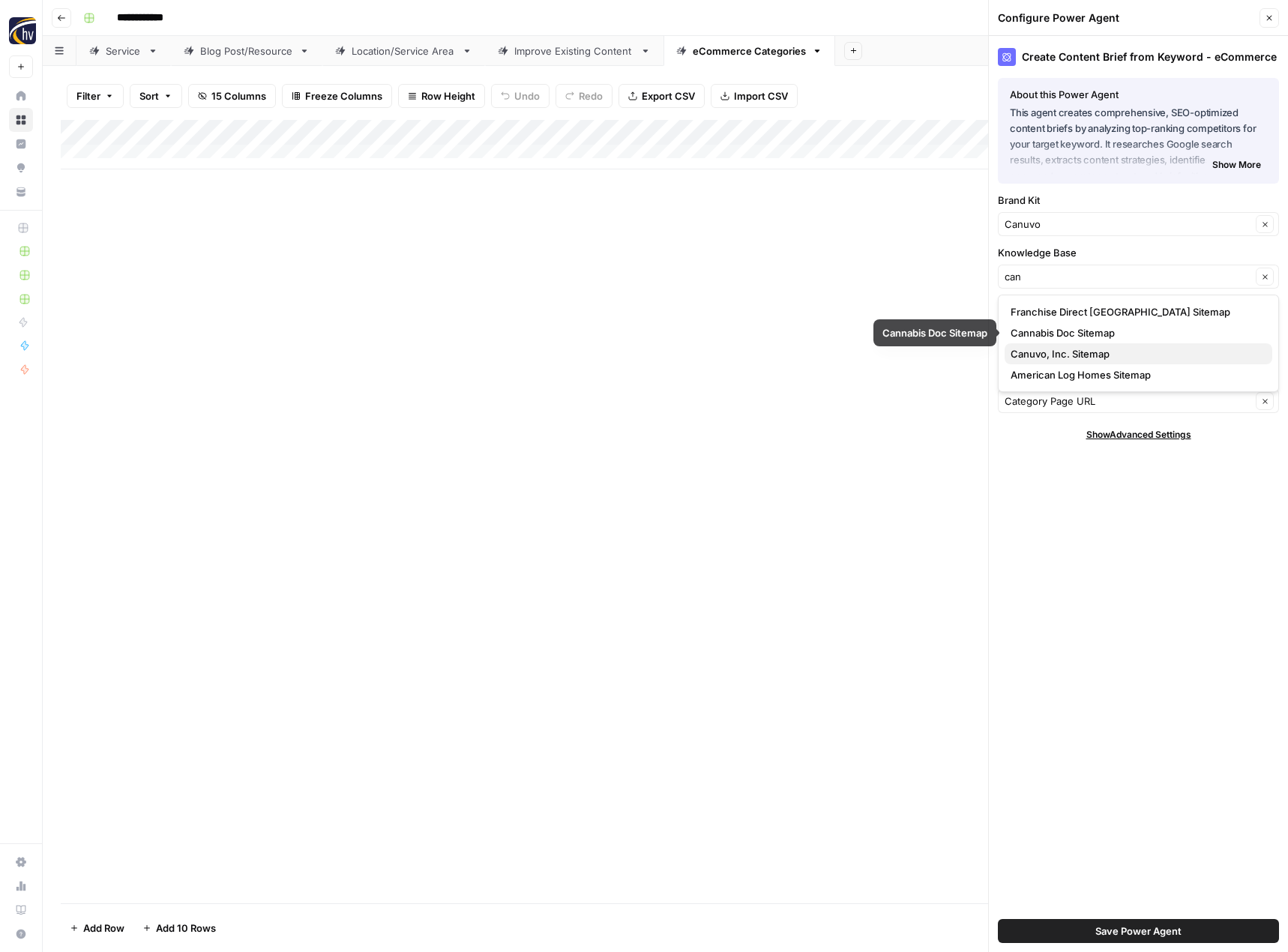
click at [1035, 353] on span "Canuvo, Inc. Sitemap" at bounding box center [1135, 354] width 250 height 15
type input "Canuvo, Inc. Sitemap"
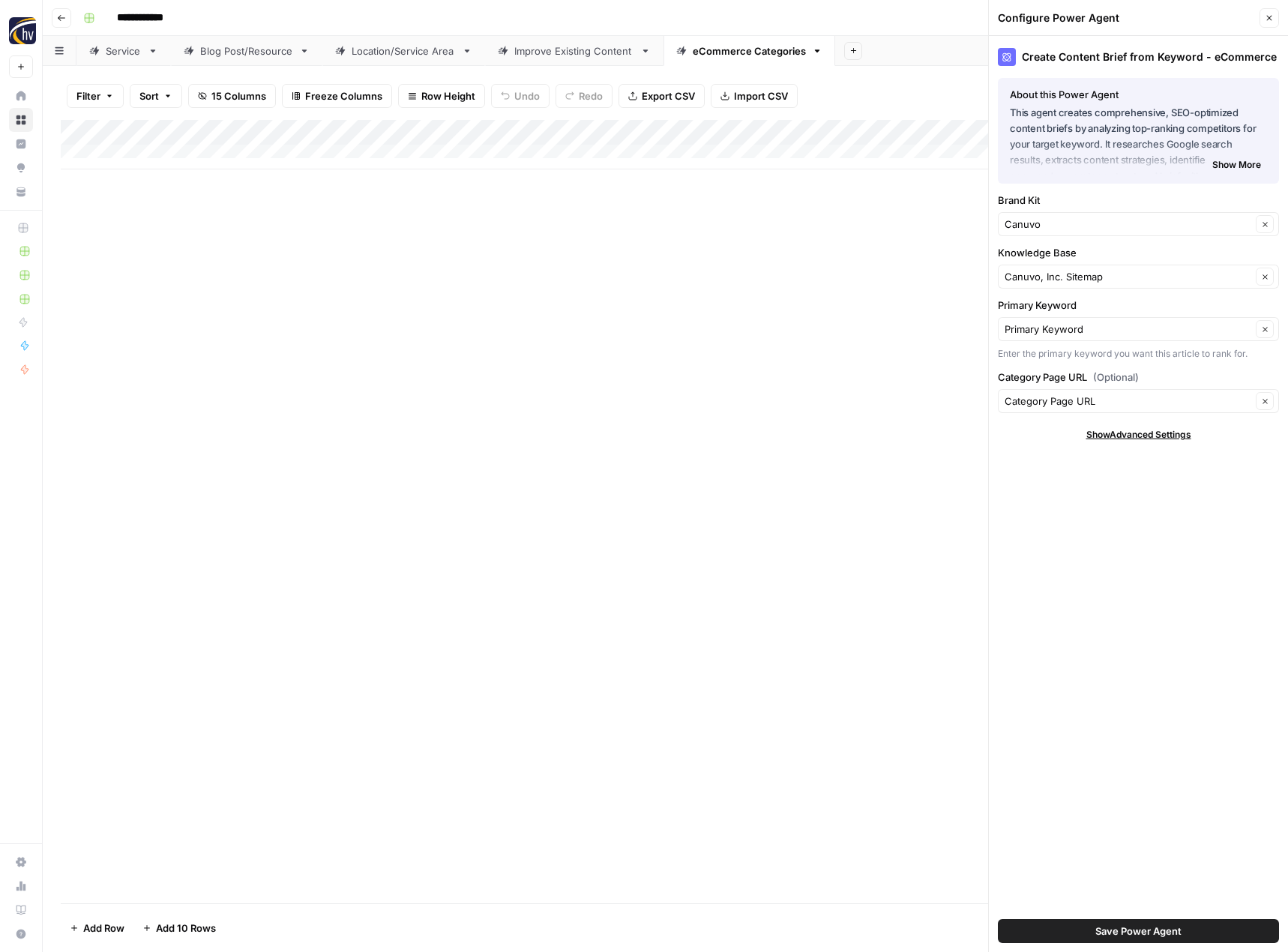
click at [1115, 927] on span "Save Power Agent" at bounding box center [1139, 931] width 86 height 15
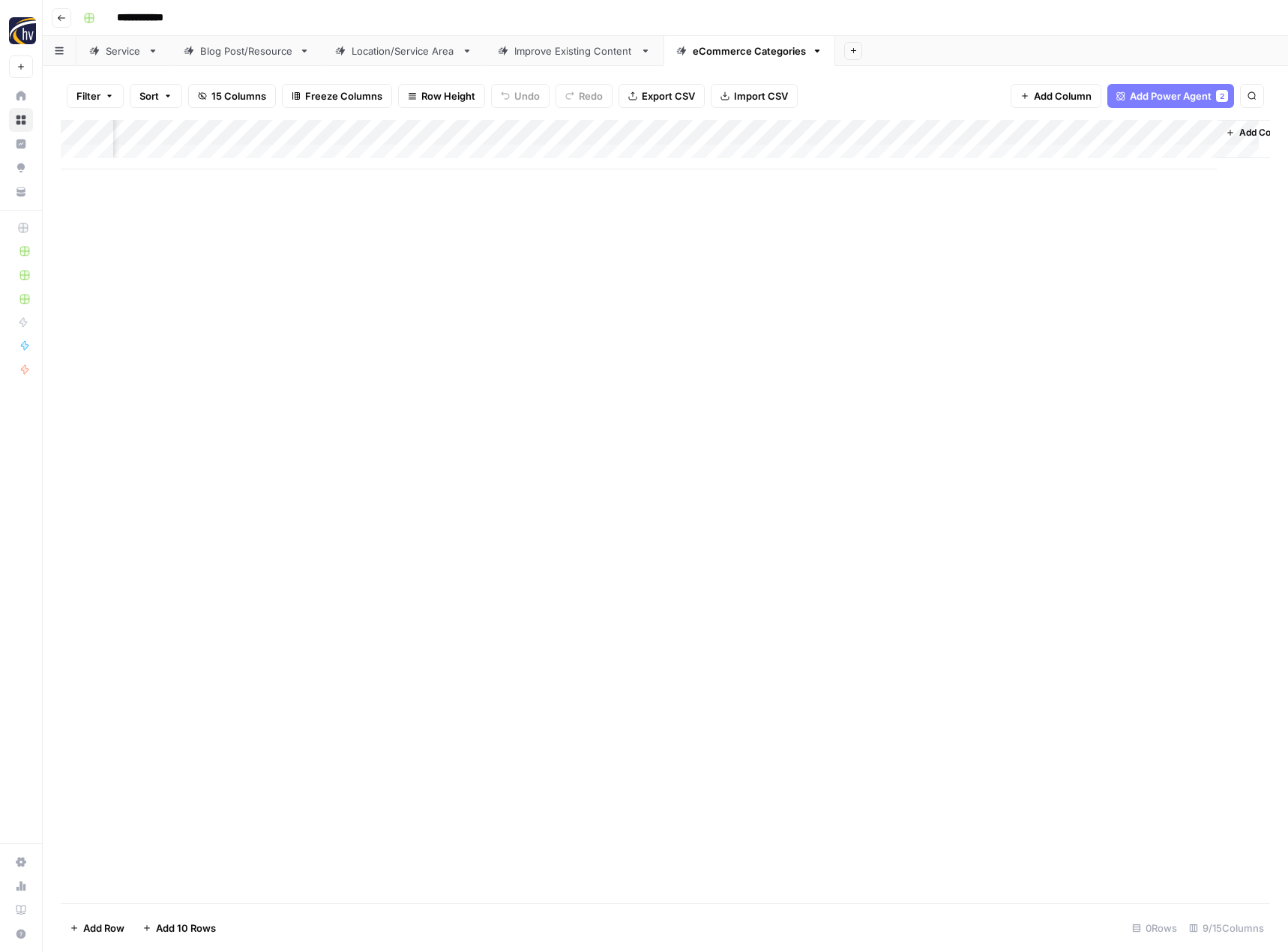
scroll to position [0, 559]
click at [1040, 134] on div "Add Column" at bounding box center [665, 145] width 1209 height 50
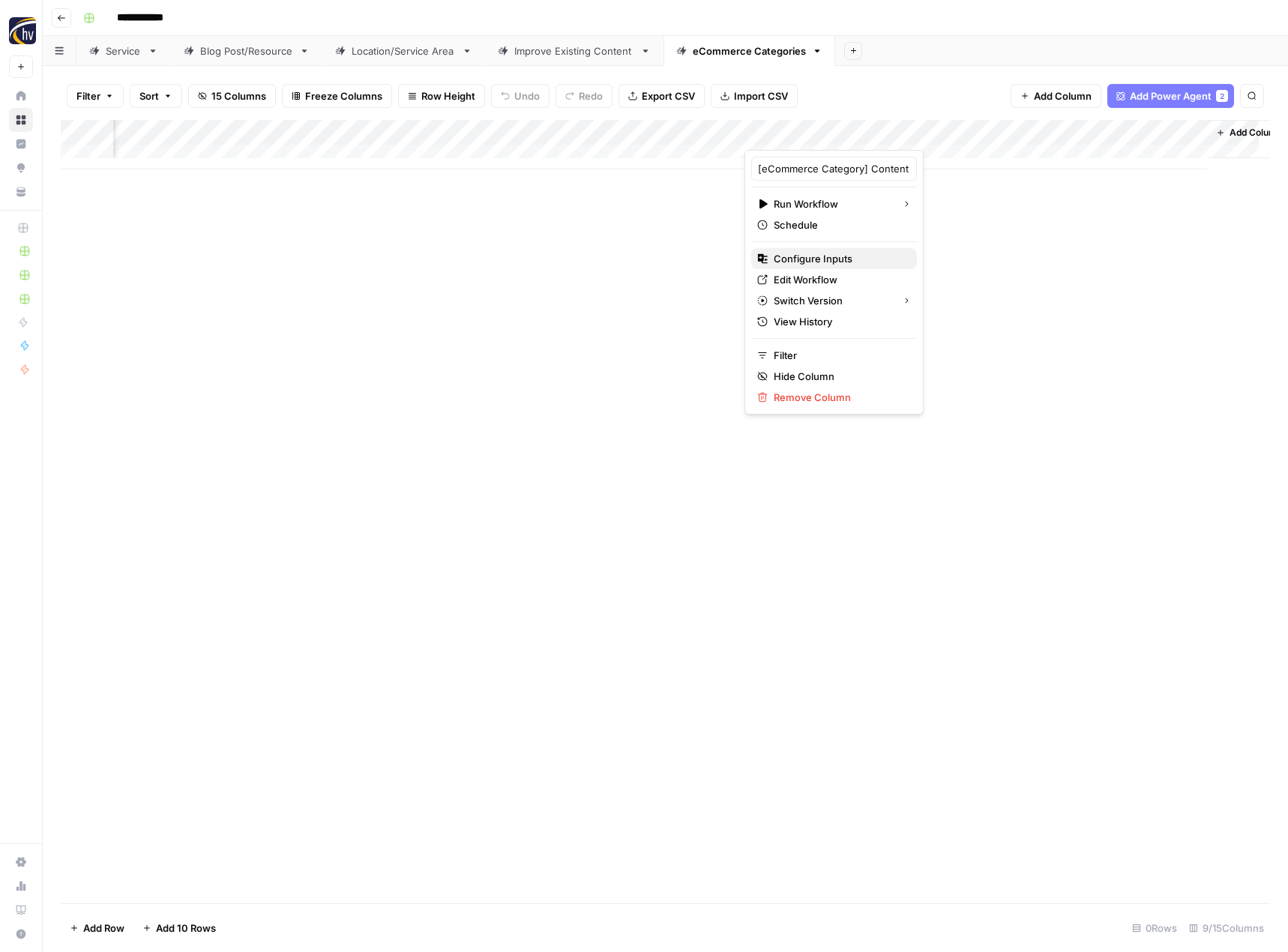
click at [866, 254] on span "Configure Inputs" at bounding box center [840, 259] width 131 height 15
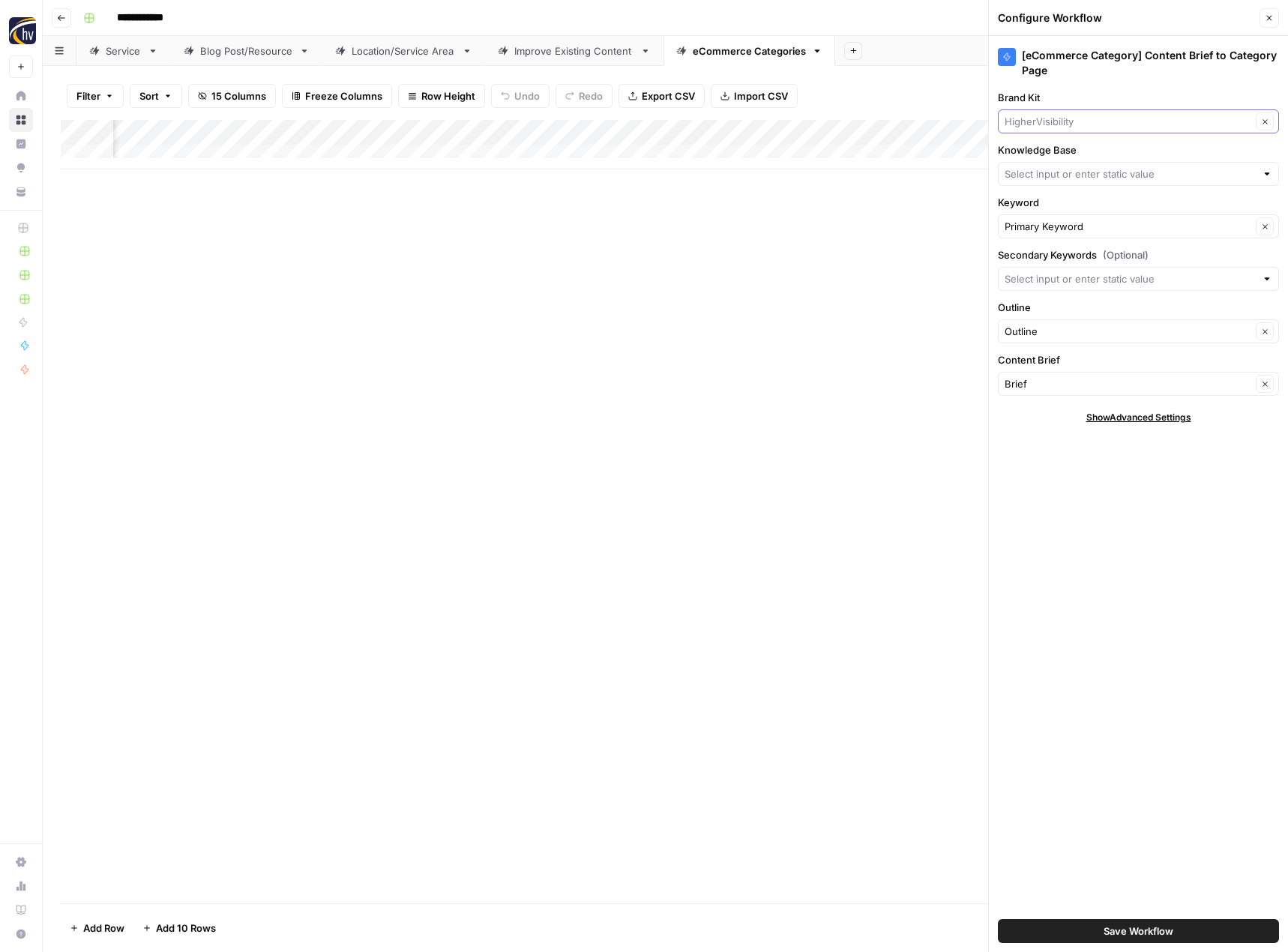
click at [1058, 119] on input "Brand Kit" at bounding box center [1128, 122] width 247 height 15
click at [1052, 153] on span "Canuvo" at bounding box center [1135, 157] width 250 height 15
type input "Canuvo"
click at [1041, 176] on input "Knowledge Base" at bounding box center [1130, 174] width 251 height 15
click at [1045, 202] on span "Canuvo, Inc. Sitemap" at bounding box center [1135, 209] width 250 height 15
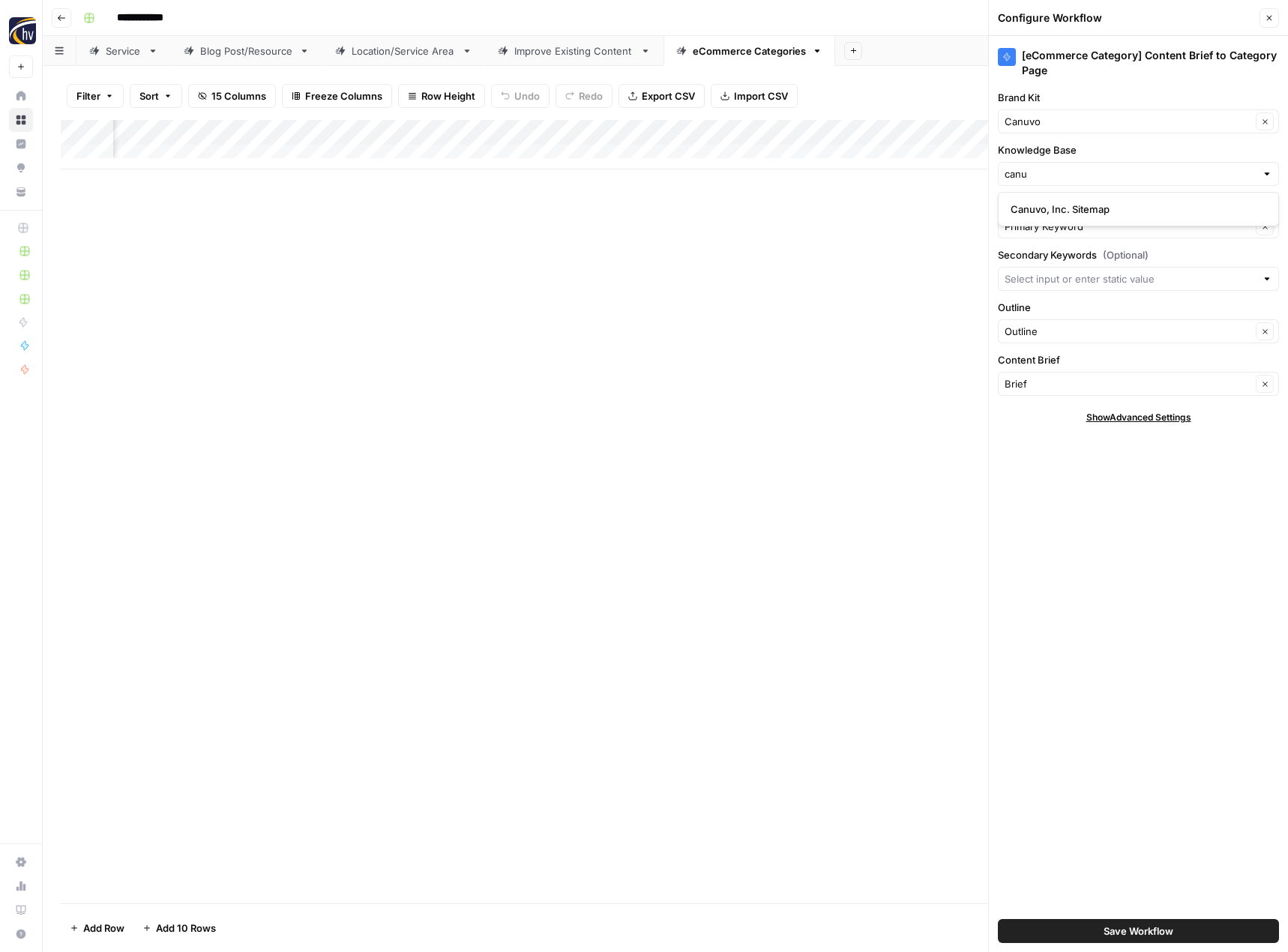
type input "Canuvo, Inc. Sitemap"
click at [1064, 920] on button "Save Workflow" at bounding box center [1139, 931] width 281 height 24
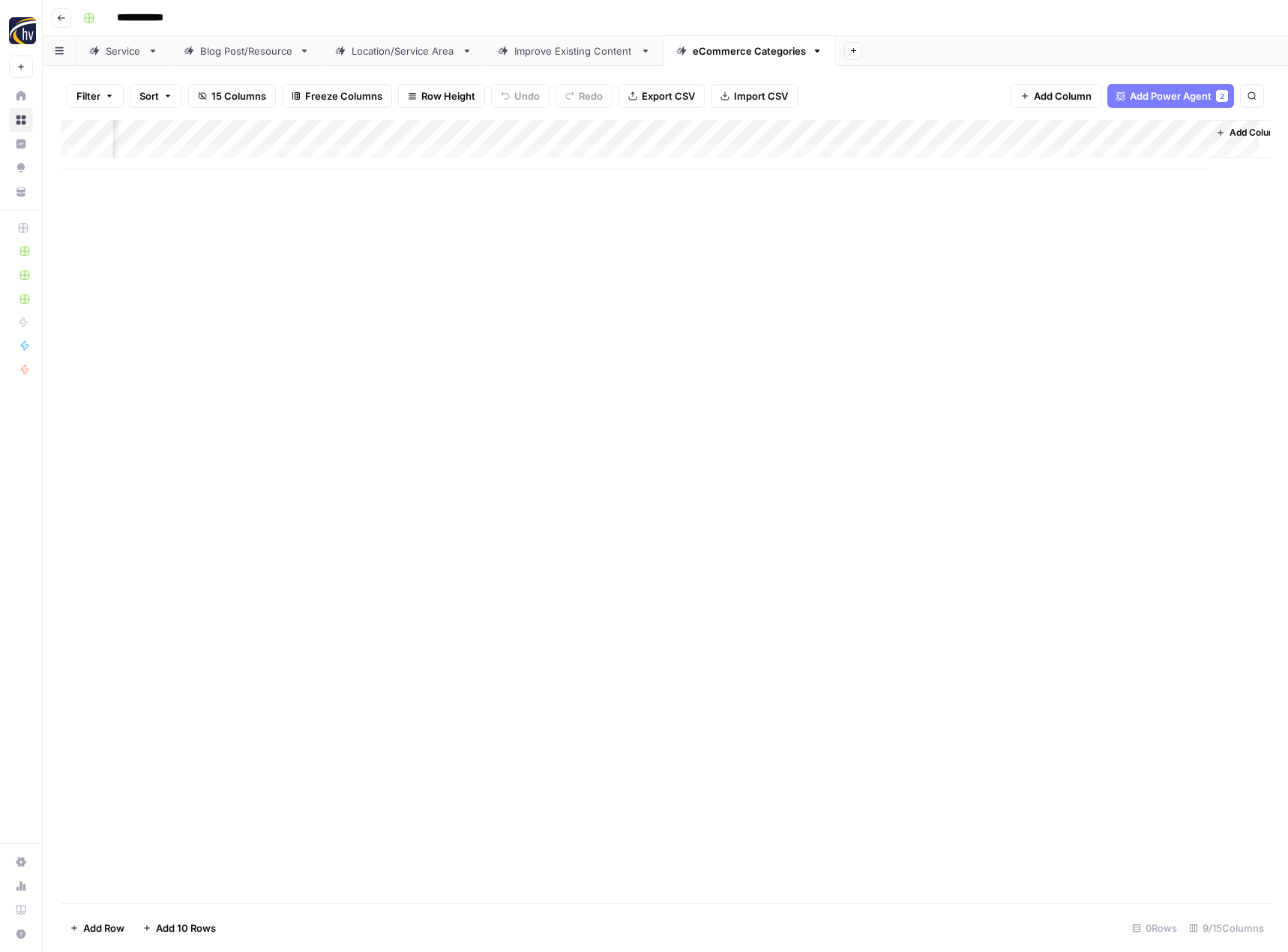
click at [845, 658] on div "Add Column" at bounding box center [665, 512] width 1209 height 784
click at [66, 17] on button "Go back" at bounding box center [62, 18] width 20 height 20
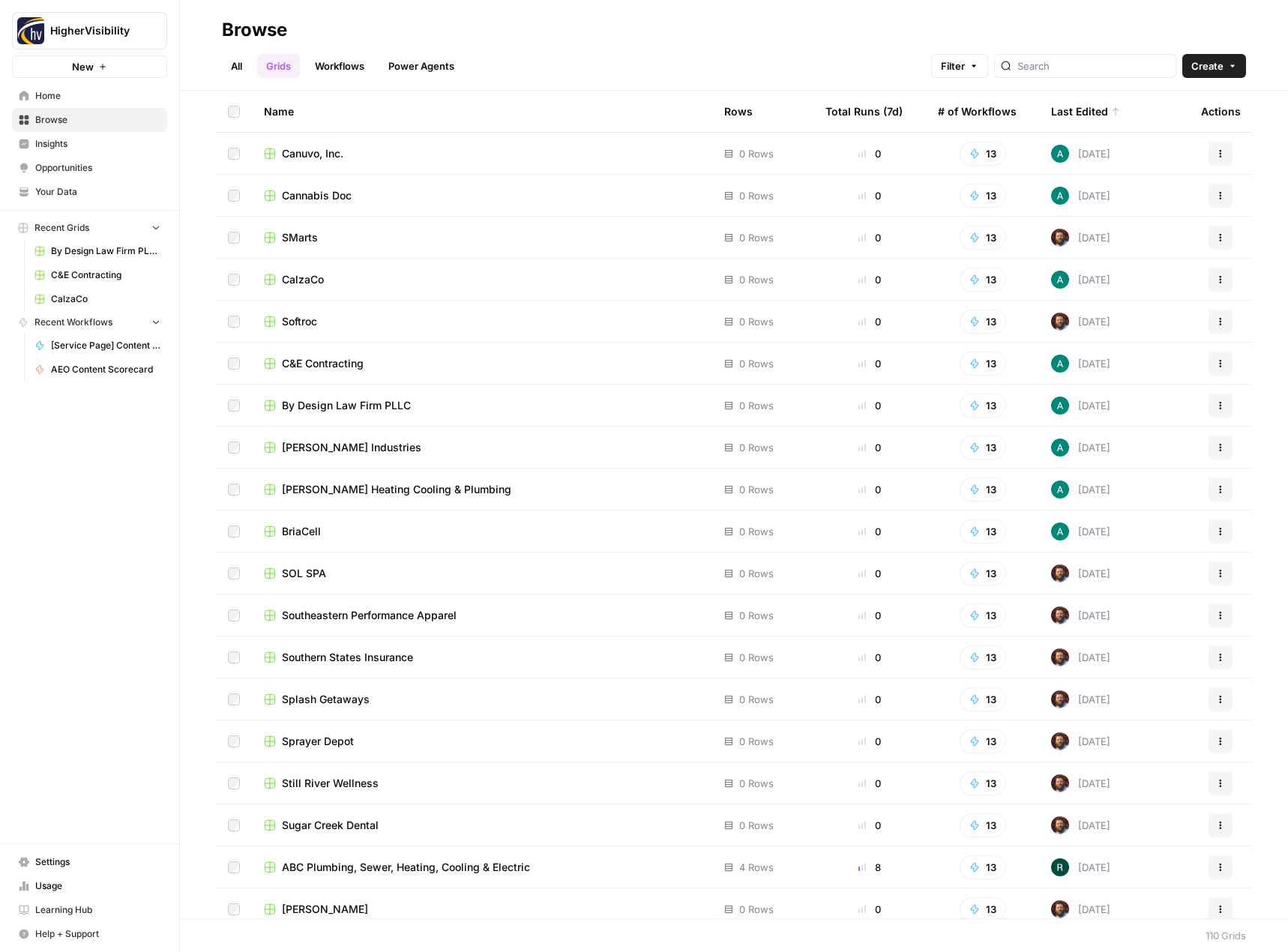
click at [1111, 112] on icon at bounding box center [1116, 112] width 9 height 9
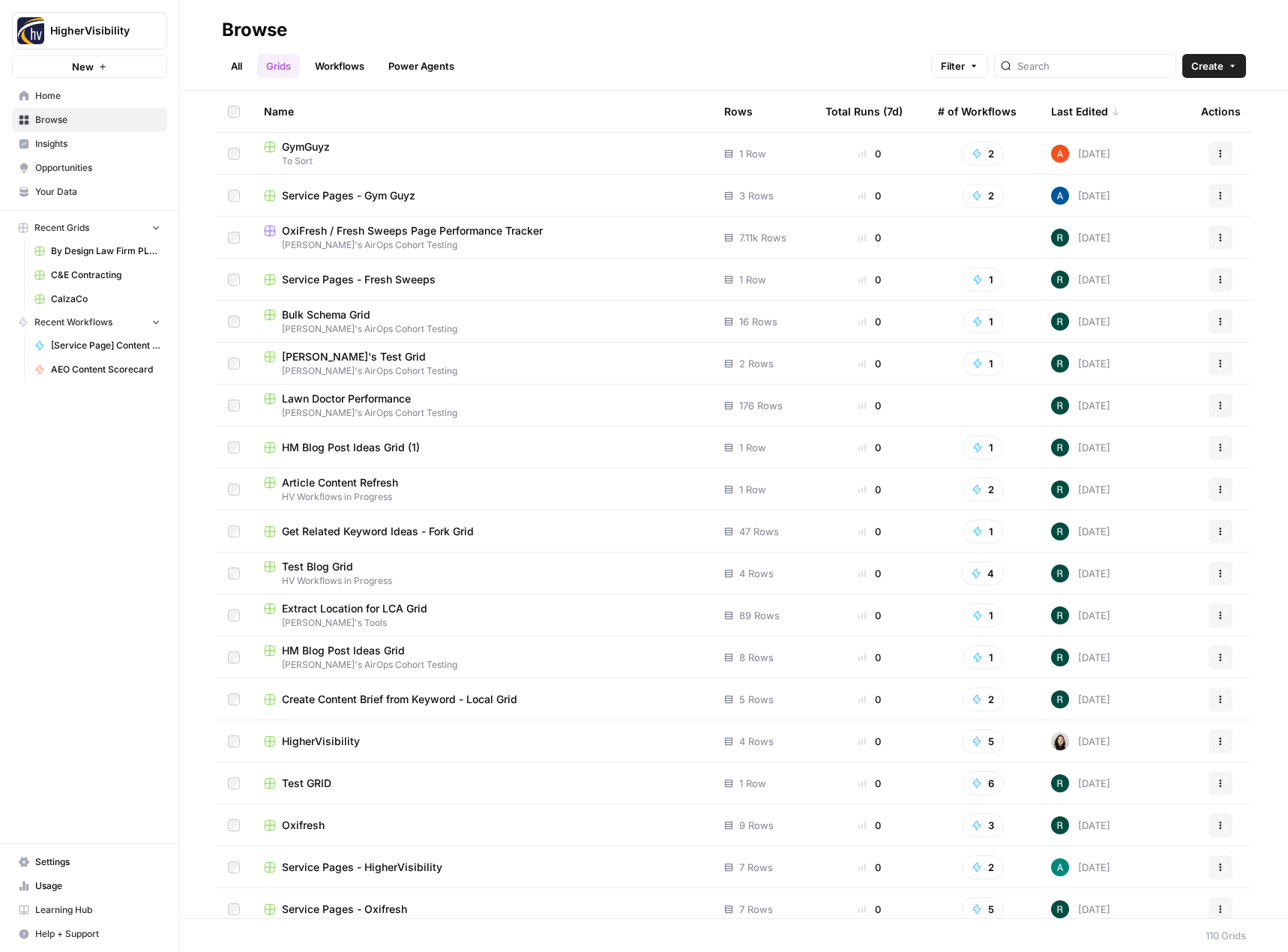
click at [334, 111] on div "Name" at bounding box center [482, 111] width 436 height 42
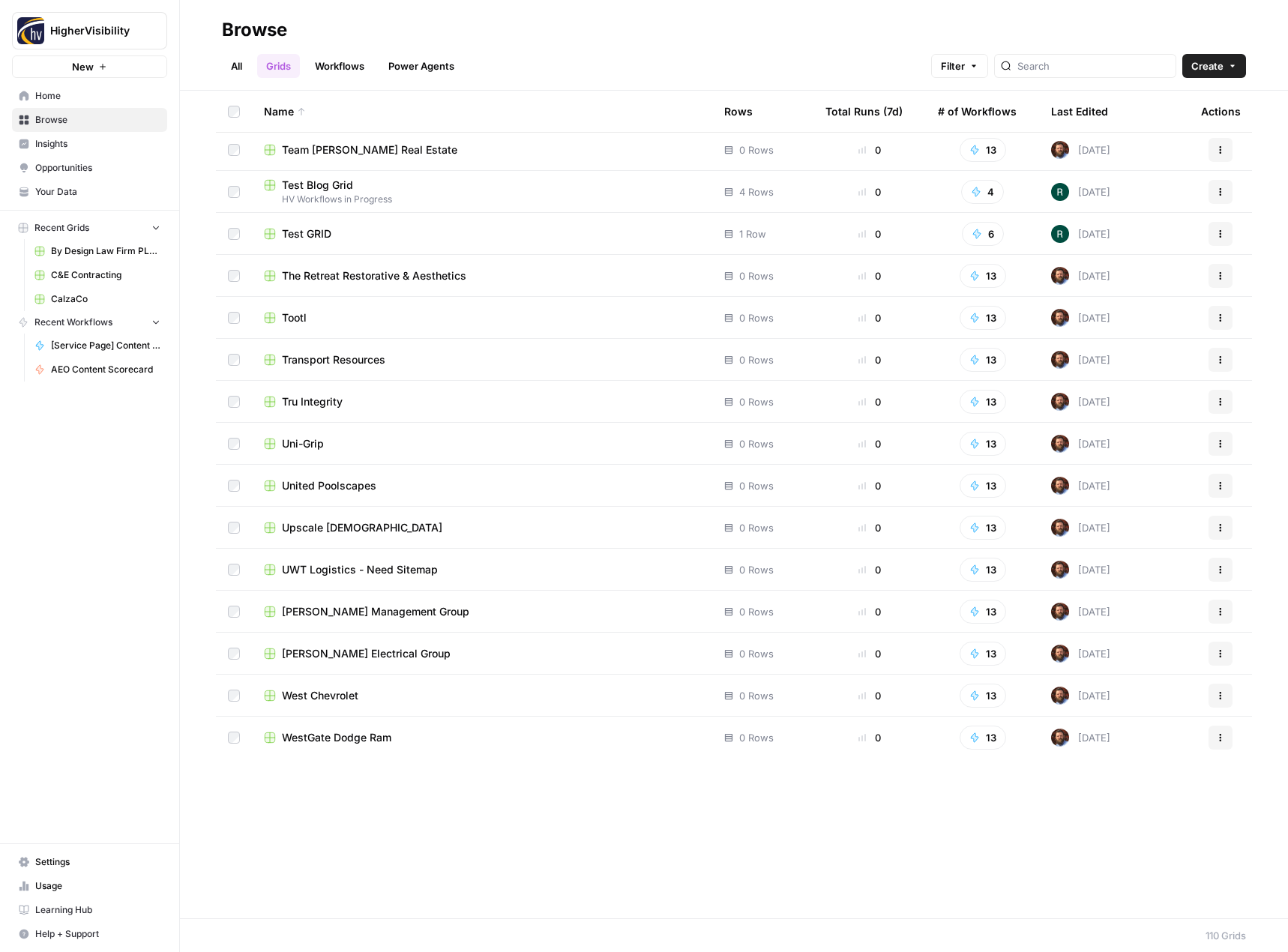
scroll to position [3232, 0]
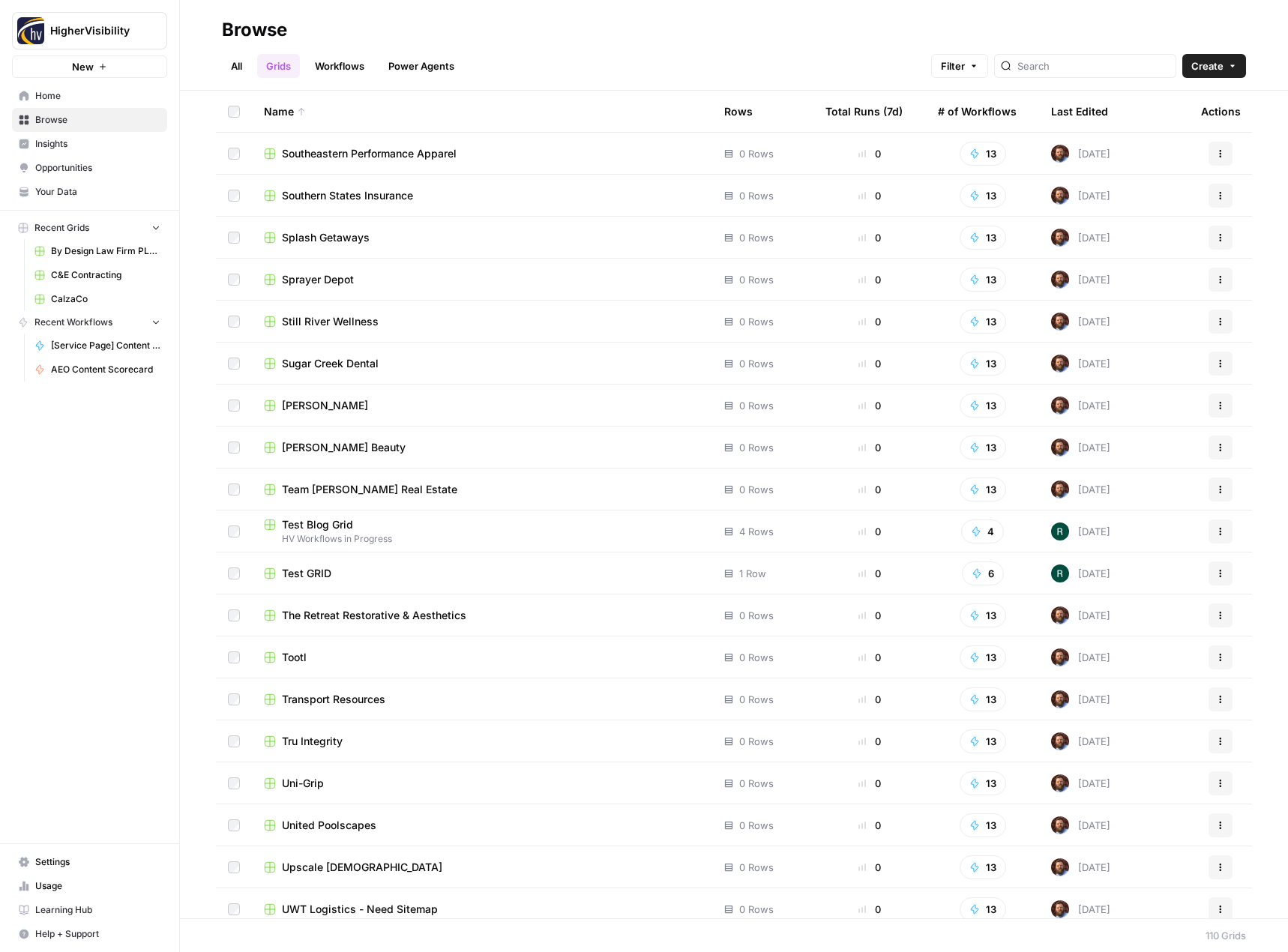
click at [357, 111] on div "Name" at bounding box center [482, 111] width 436 height 42
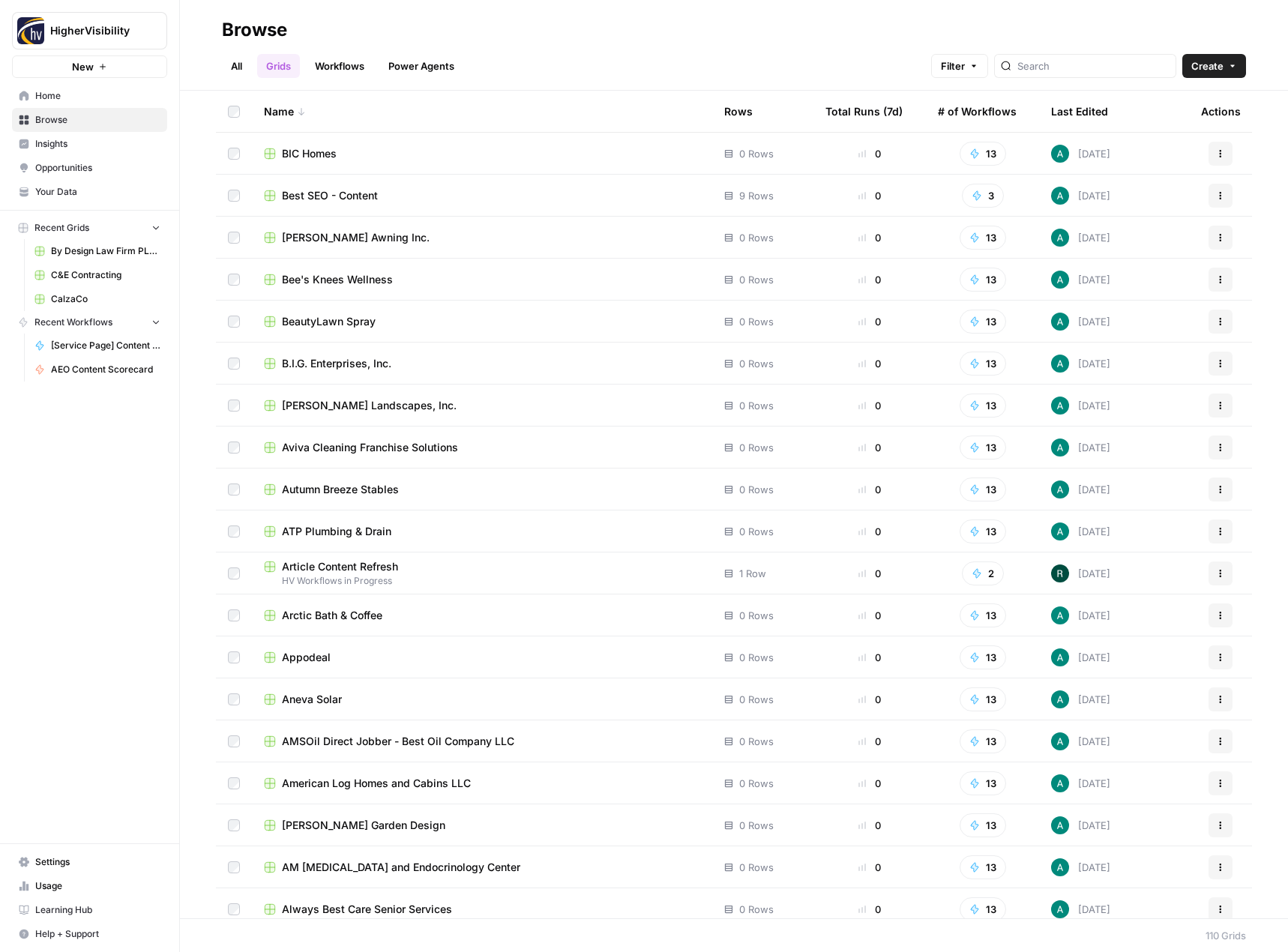
click at [325, 111] on div "Name" at bounding box center [482, 111] width 436 height 42
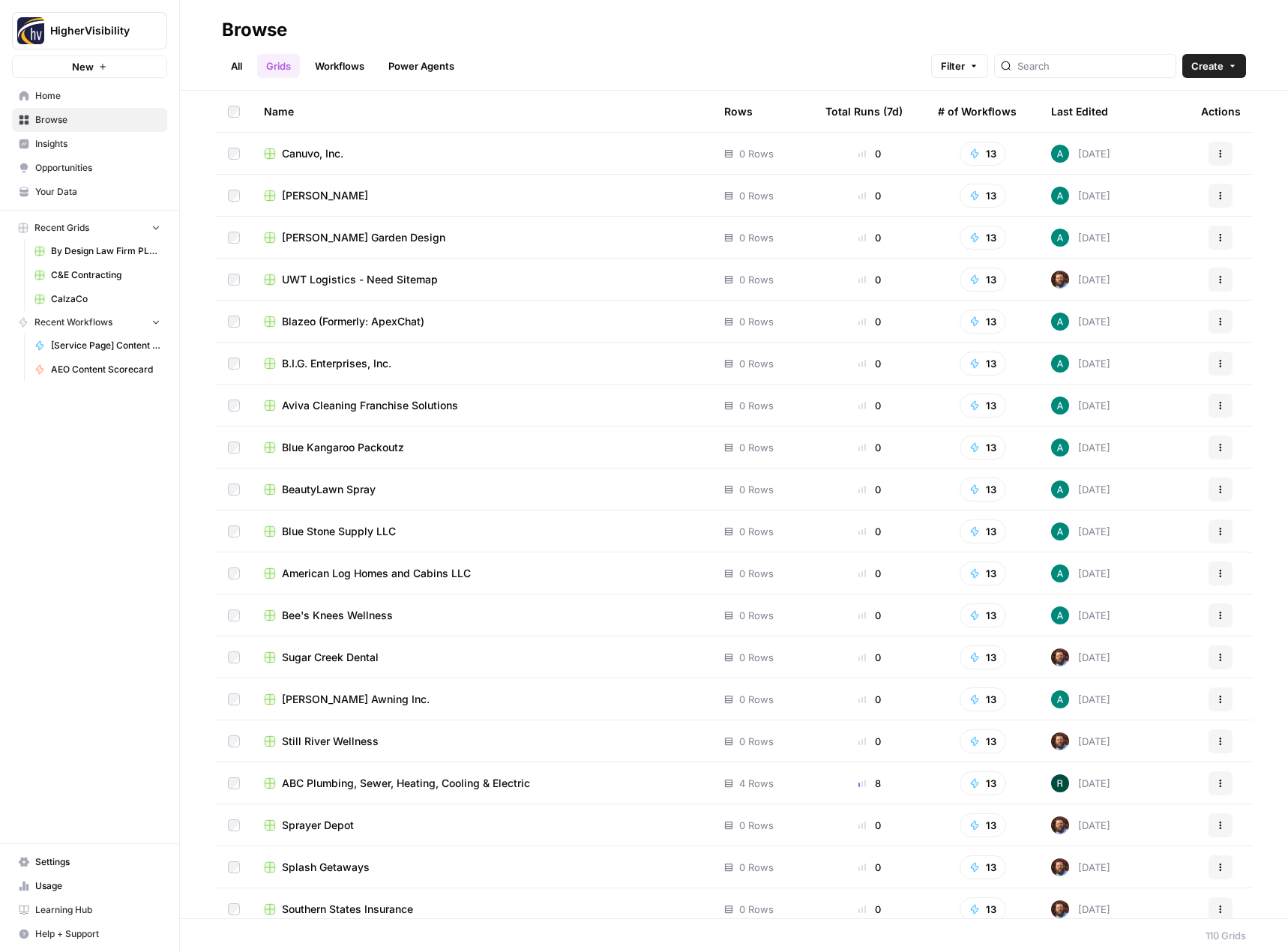
click at [241, 72] on link "All" at bounding box center [236, 66] width 29 height 24
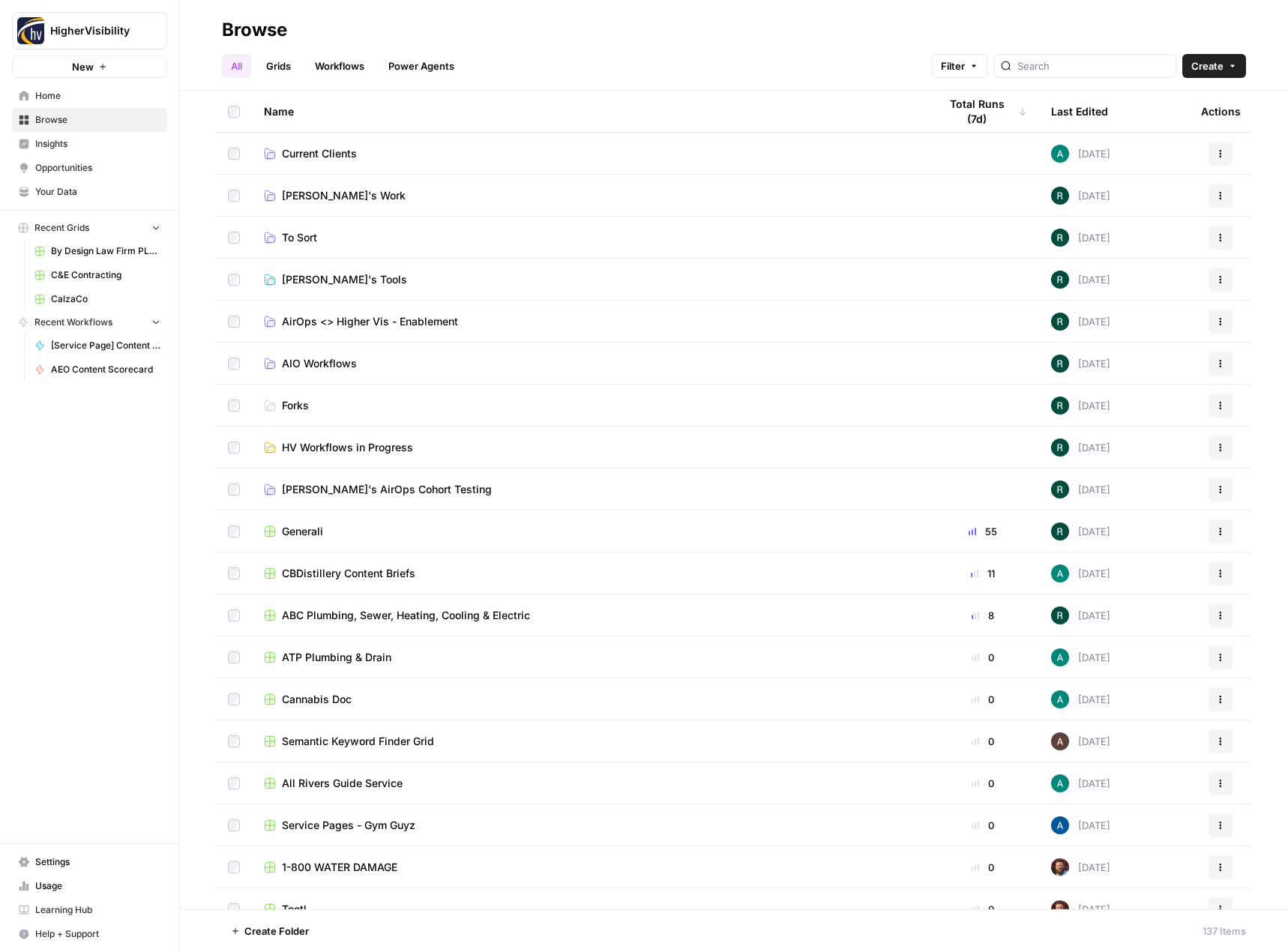
click at [270, 66] on link "Grids" at bounding box center [279, 66] width 43 height 24
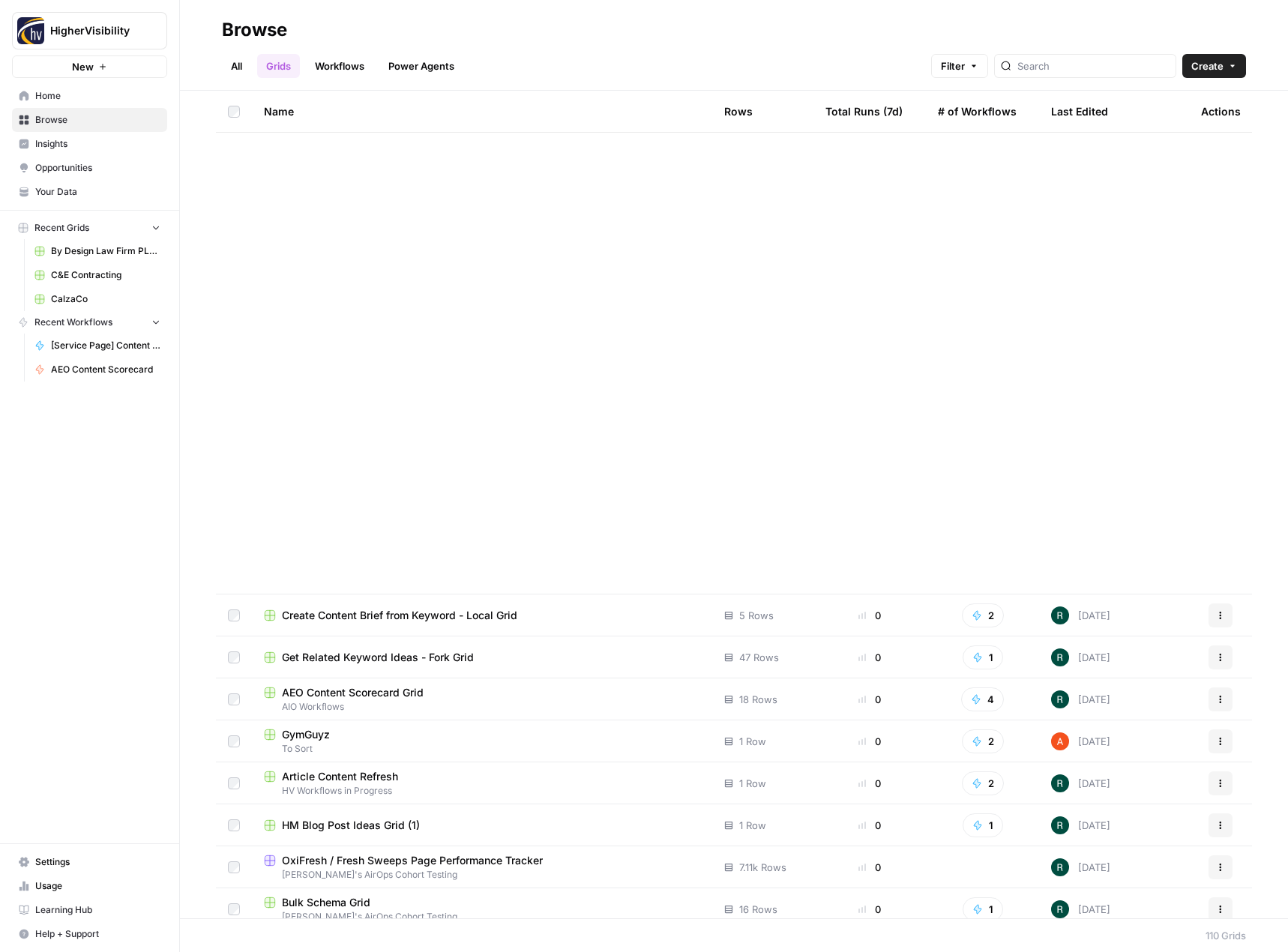
scroll to position [3832, 0]
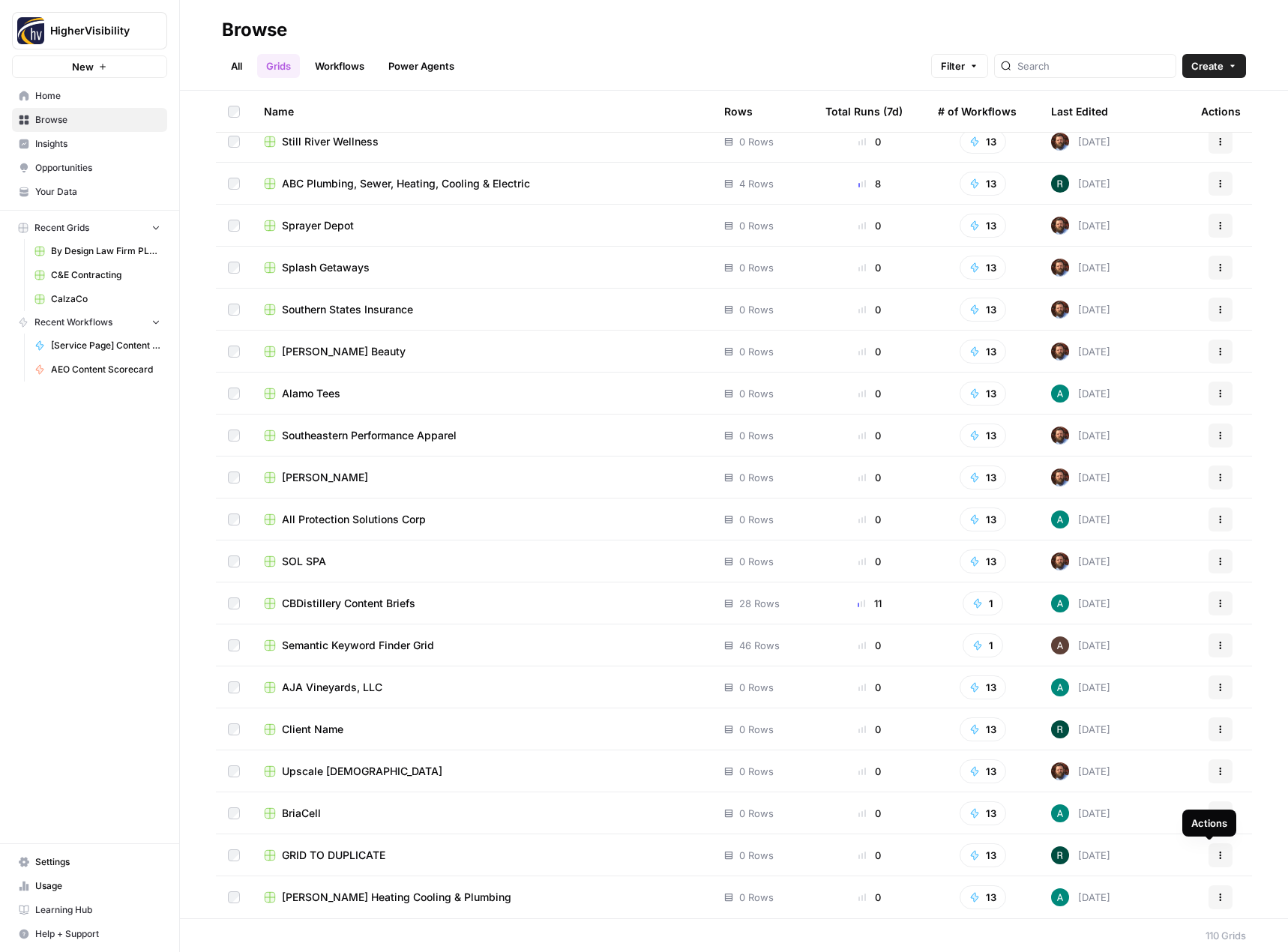
click at [1209, 860] on button "Actions" at bounding box center [1221, 855] width 24 height 24
click at [1145, 738] on span "Duplicate" at bounding box center [1142, 732] width 120 height 15
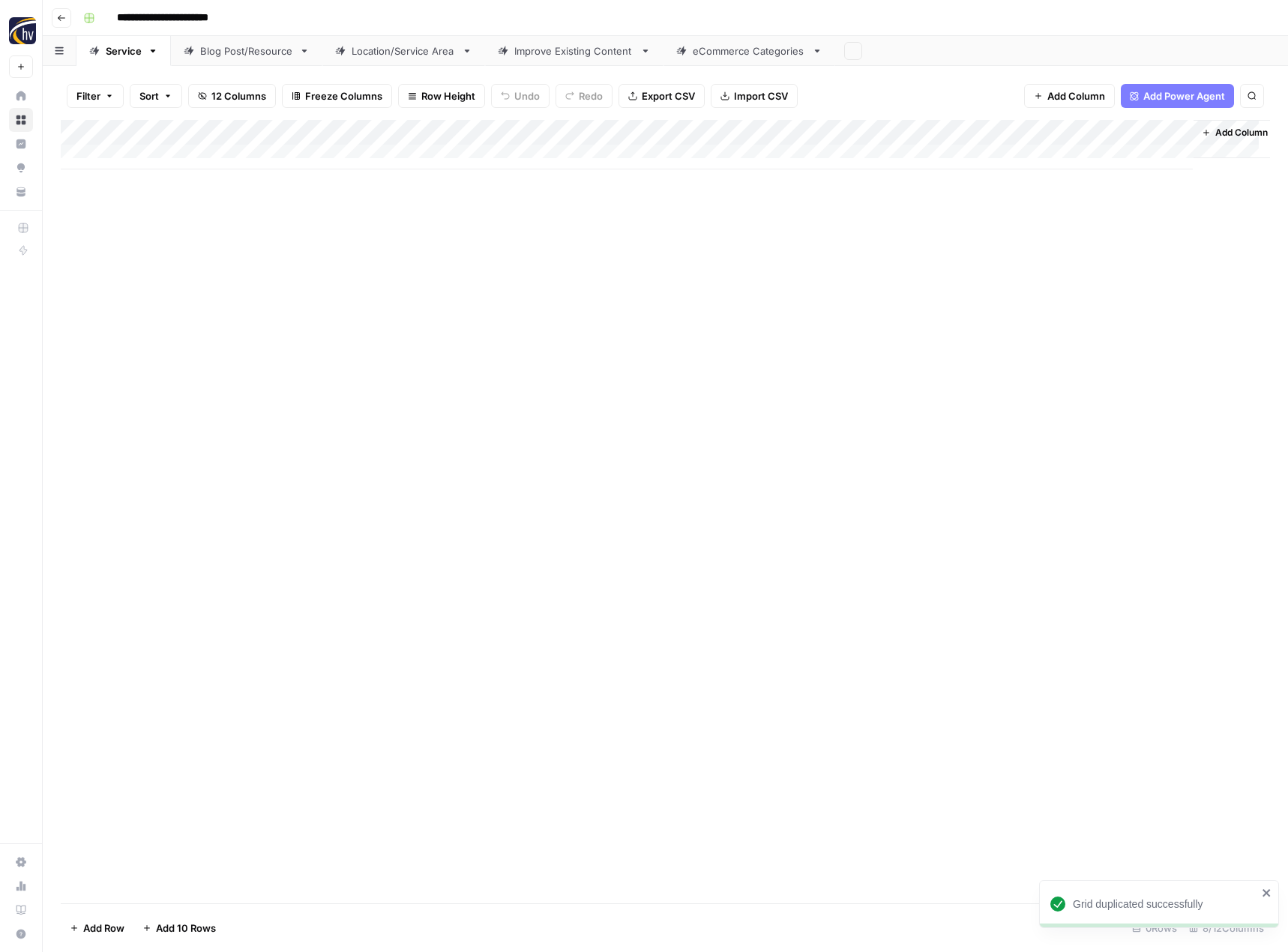
click at [202, 29] on input "**********" at bounding box center [187, 18] width 155 height 24
click at [202, 17] on input "**********" at bounding box center [187, 18] width 155 height 24
paste input
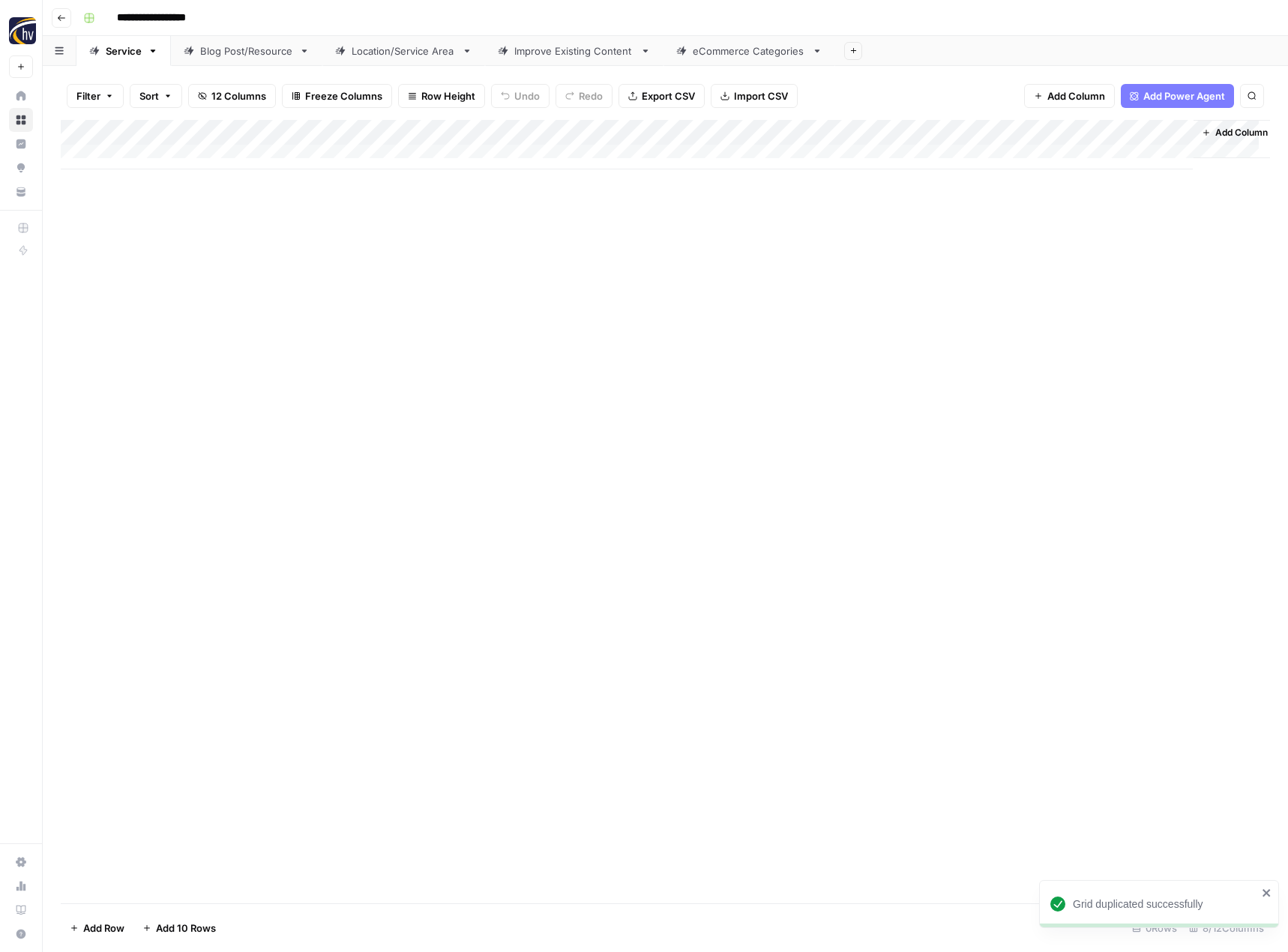
type input "**********"
click at [309, 216] on div "Add Column" at bounding box center [665, 512] width 1209 height 784
click at [351, 135] on div "Add Column" at bounding box center [665, 145] width 1209 height 50
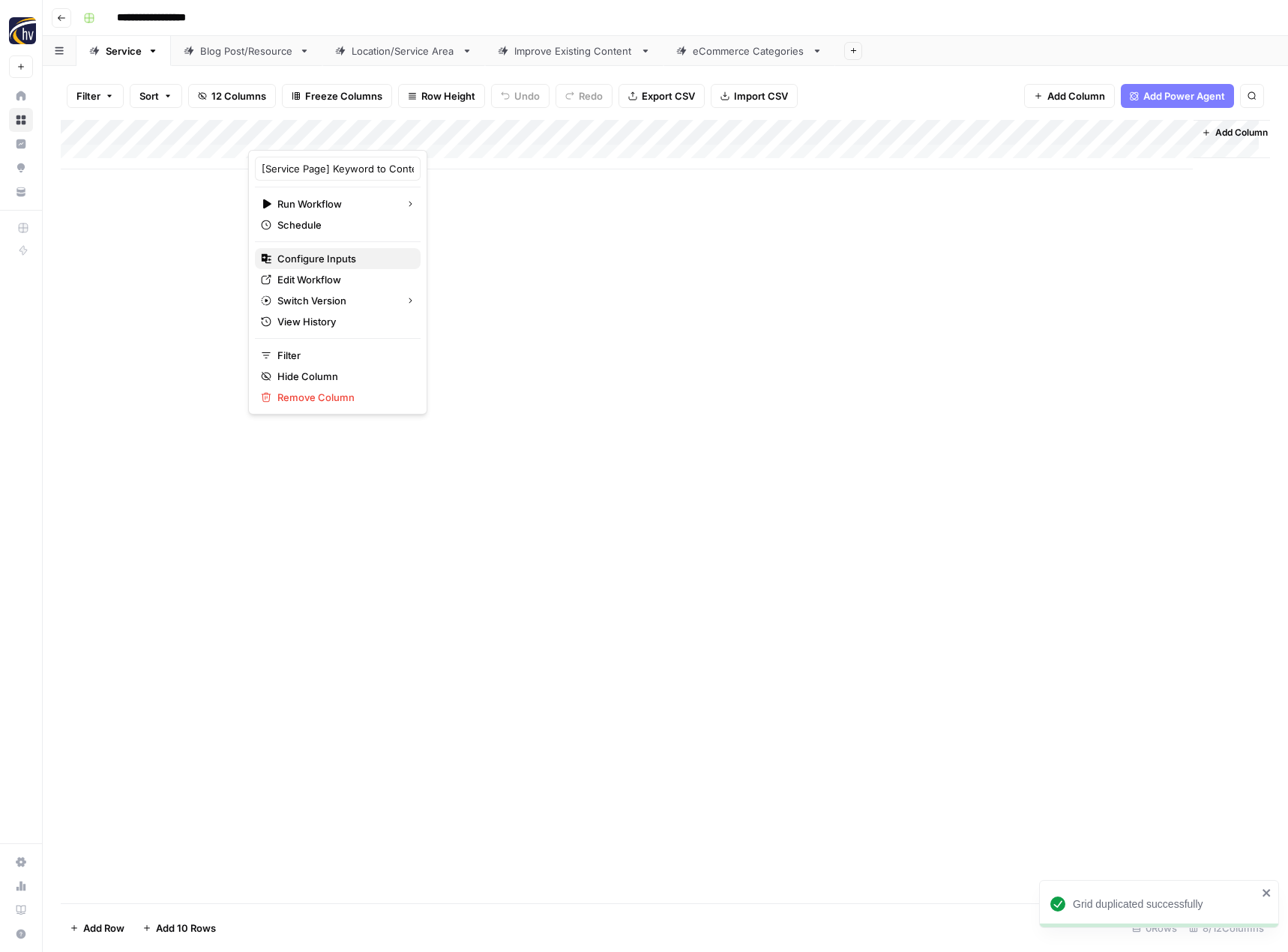
click at [316, 261] on span "Configure Inputs" at bounding box center [343, 259] width 131 height 15
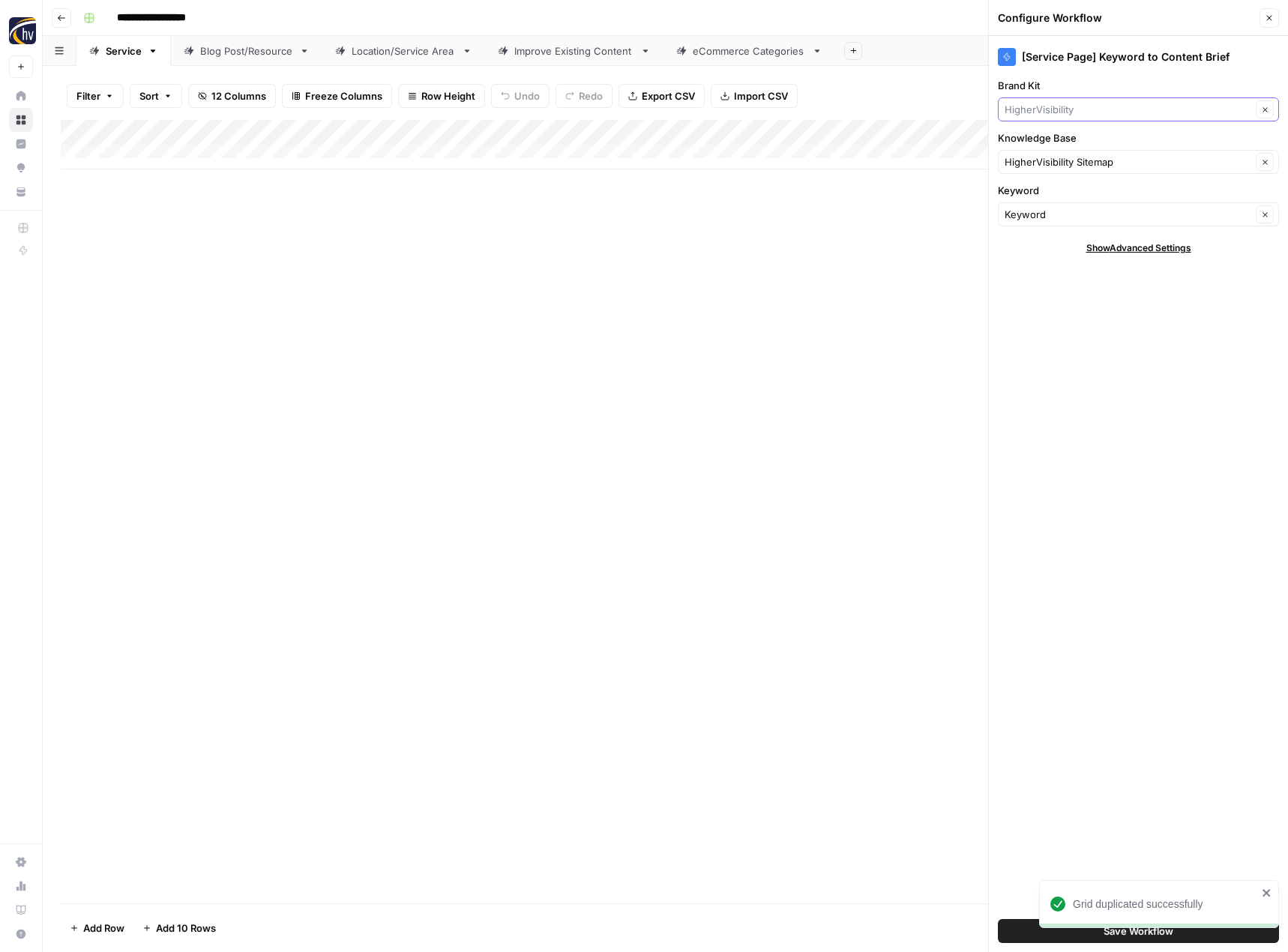
click at [1055, 109] on input "Brand Kit" at bounding box center [1128, 109] width 247 height 15
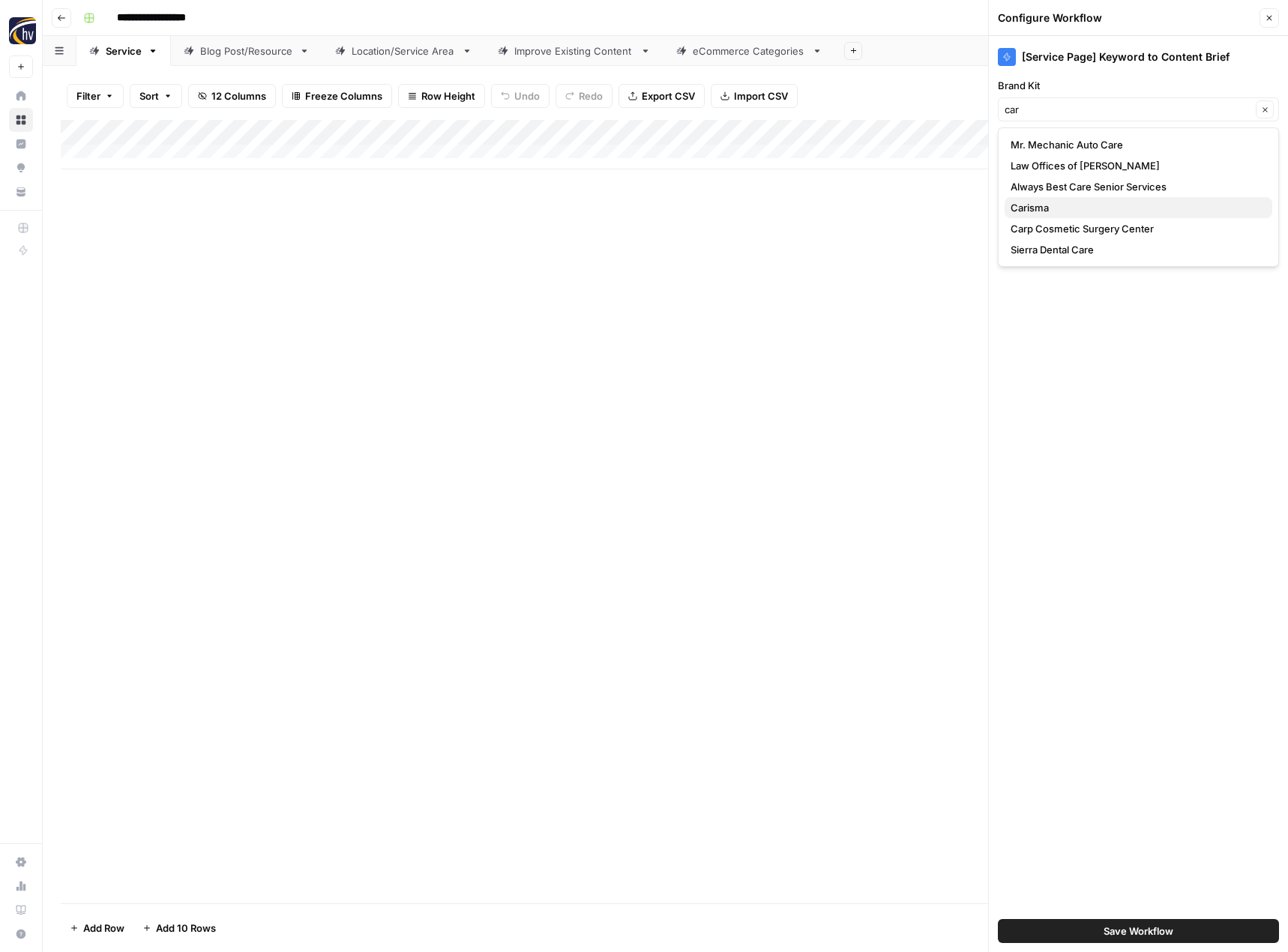
click at [1047, 209] on span "Carisma" at bounding box center [1135, 208] width 250 height 15
type input "Carisma"
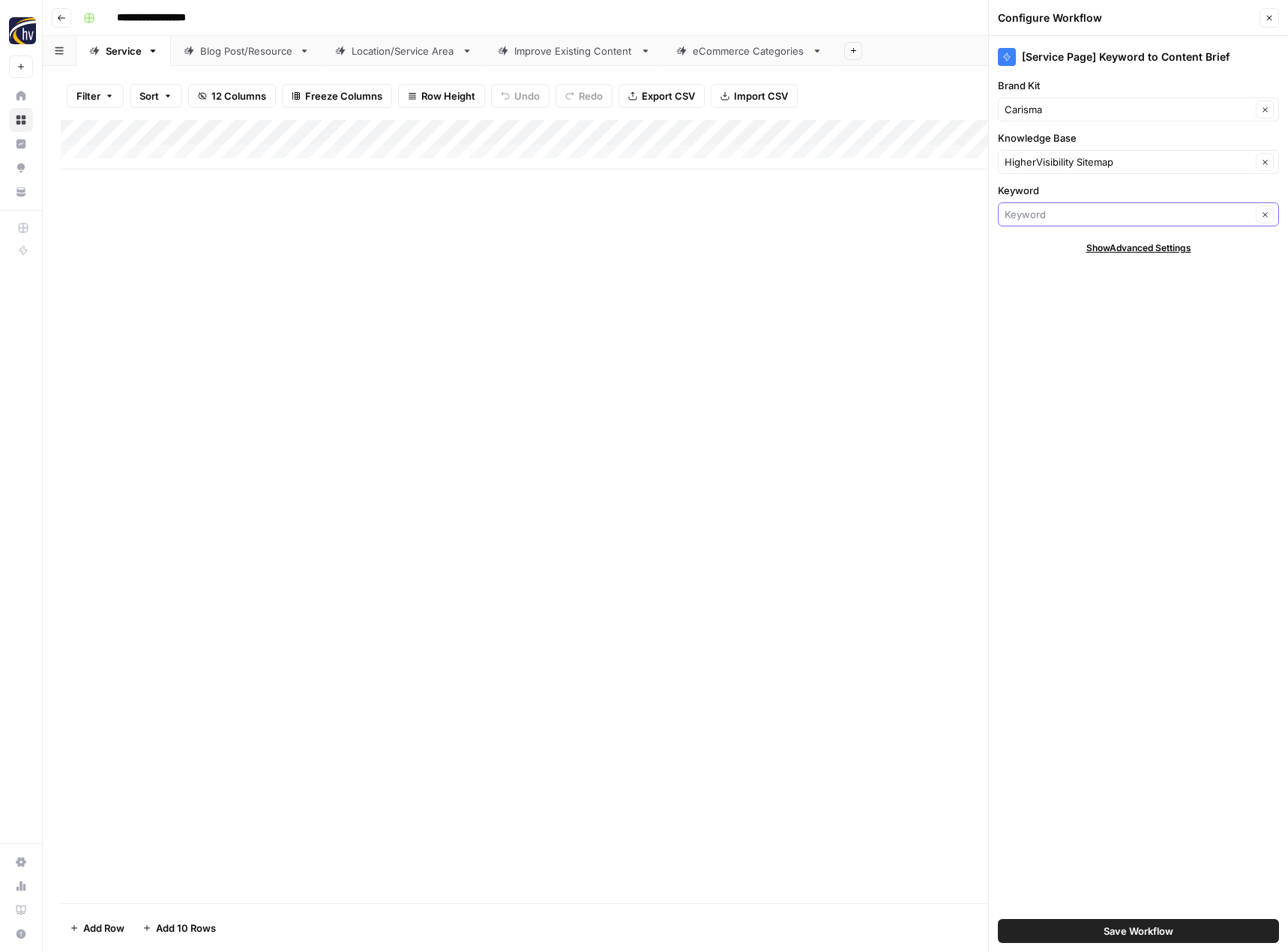
click at [1047, 209] on input "Keyword" at bounding box center [1128, 214] width 247 height 15
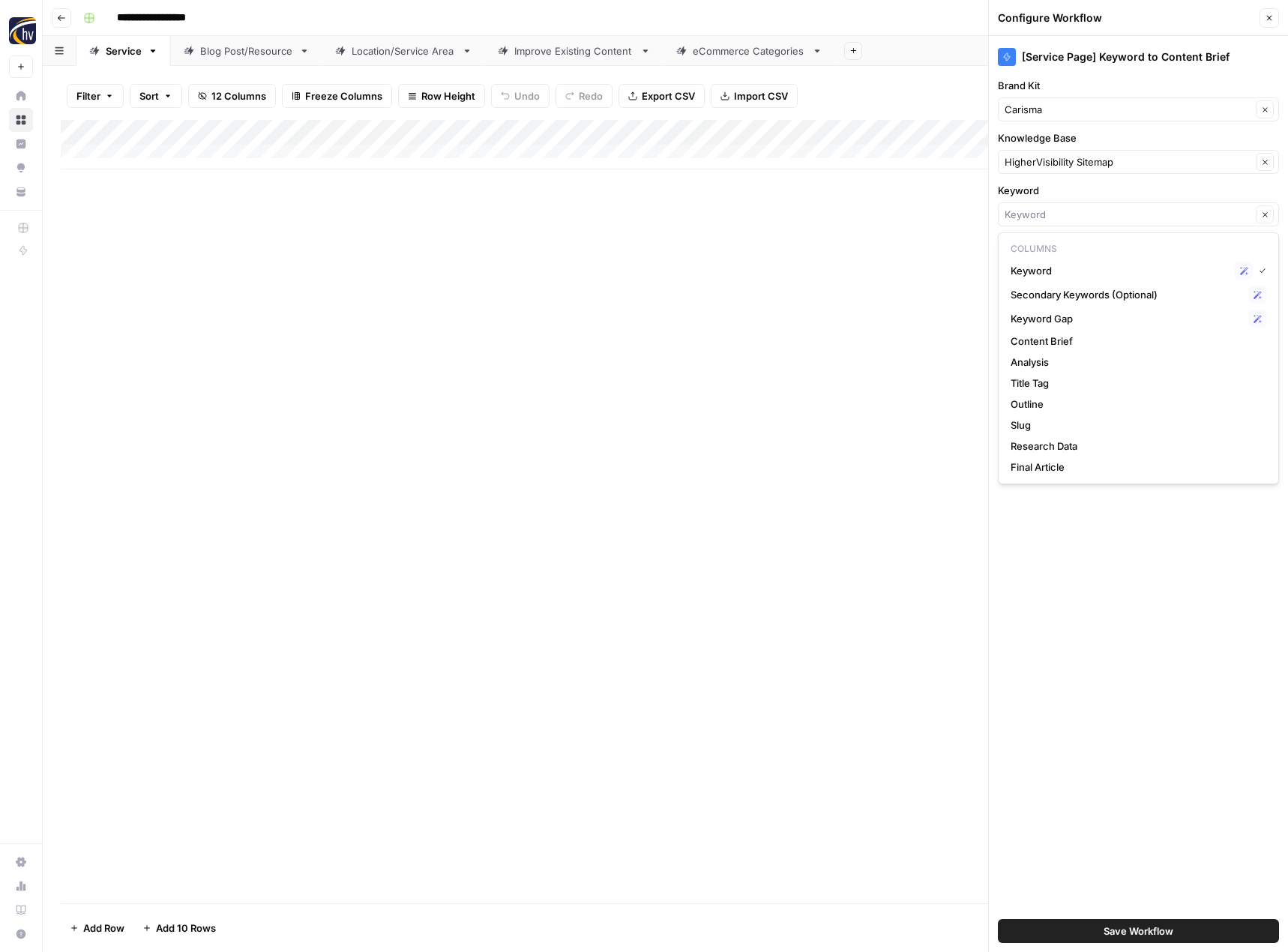
type input "Keyword"
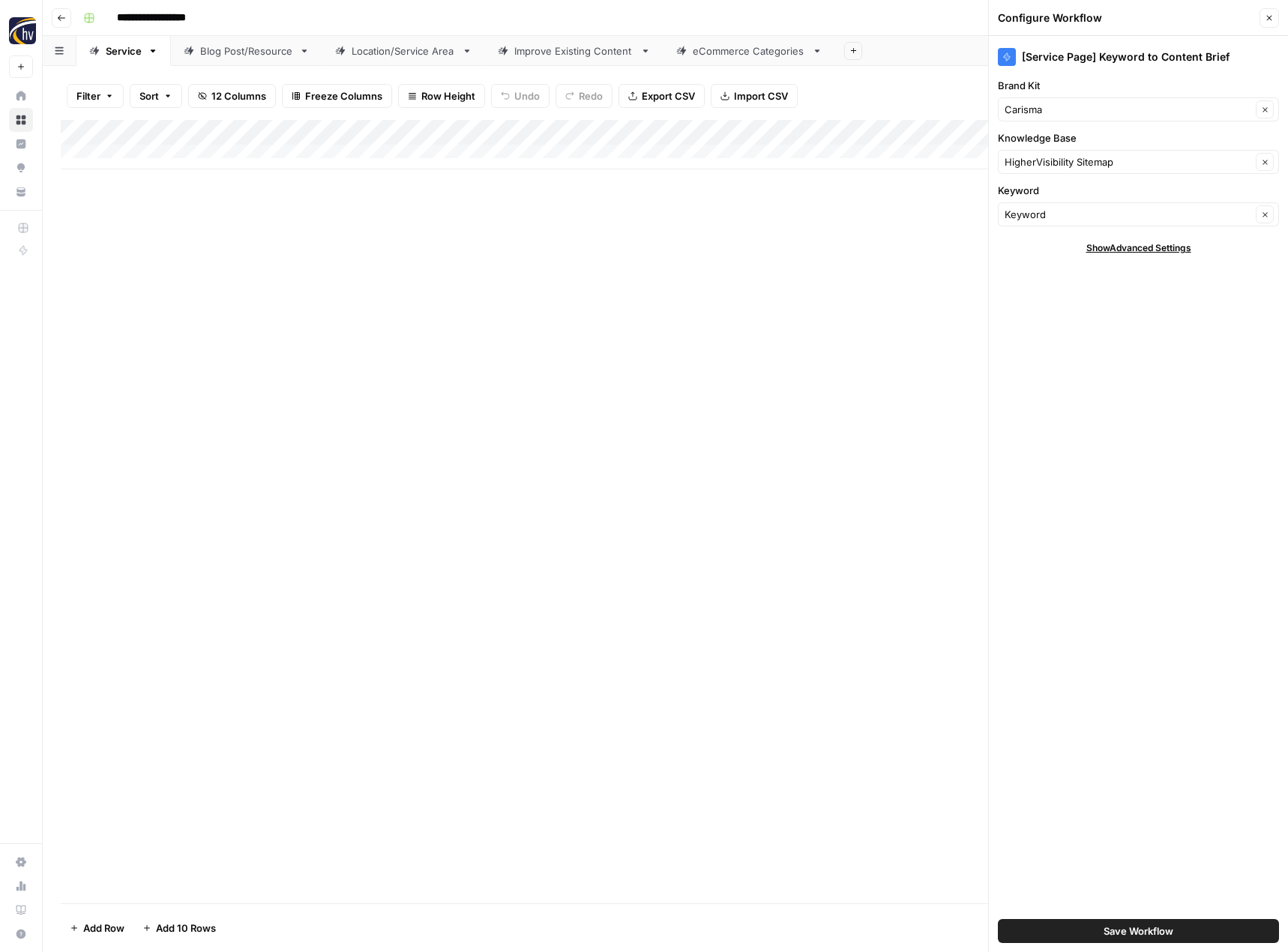
click at [1047, 169] on div "HigherVisibility Sitemap Clear" at bounding box center [1139, 162] width 281 height 24
click at [1038, 259] on span "Carisma Sitemap" at bounding box center [1135, 260] width 250 height 15
type input "Carisma Sitemap"
click at [1110, 923] on span "Save Workflow" at bounding box center [1139, 931] width 69 height 15
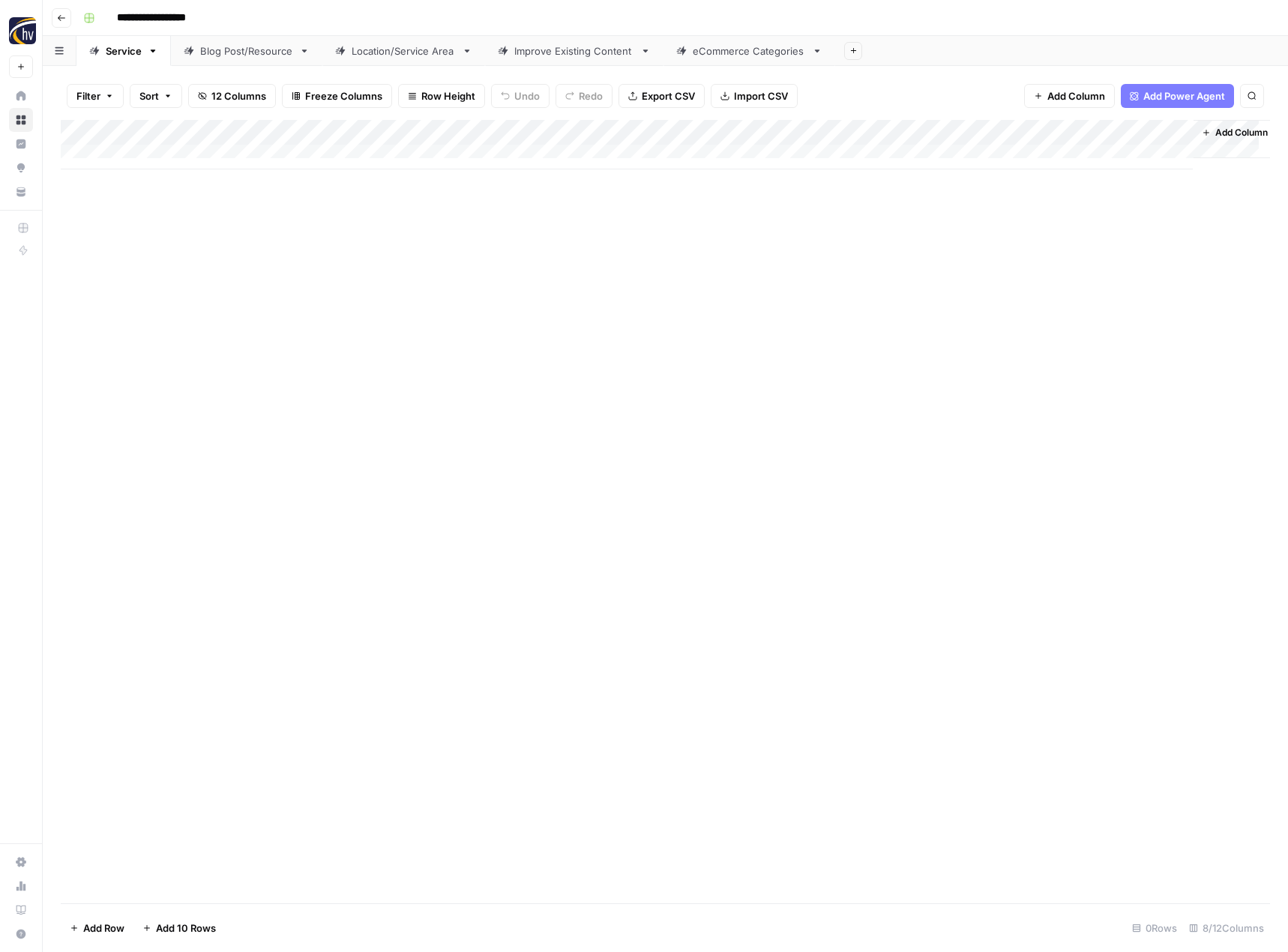
click at [1030, 134] on div "Add Column" at bounding box center [665, 145] width 1209 height 50
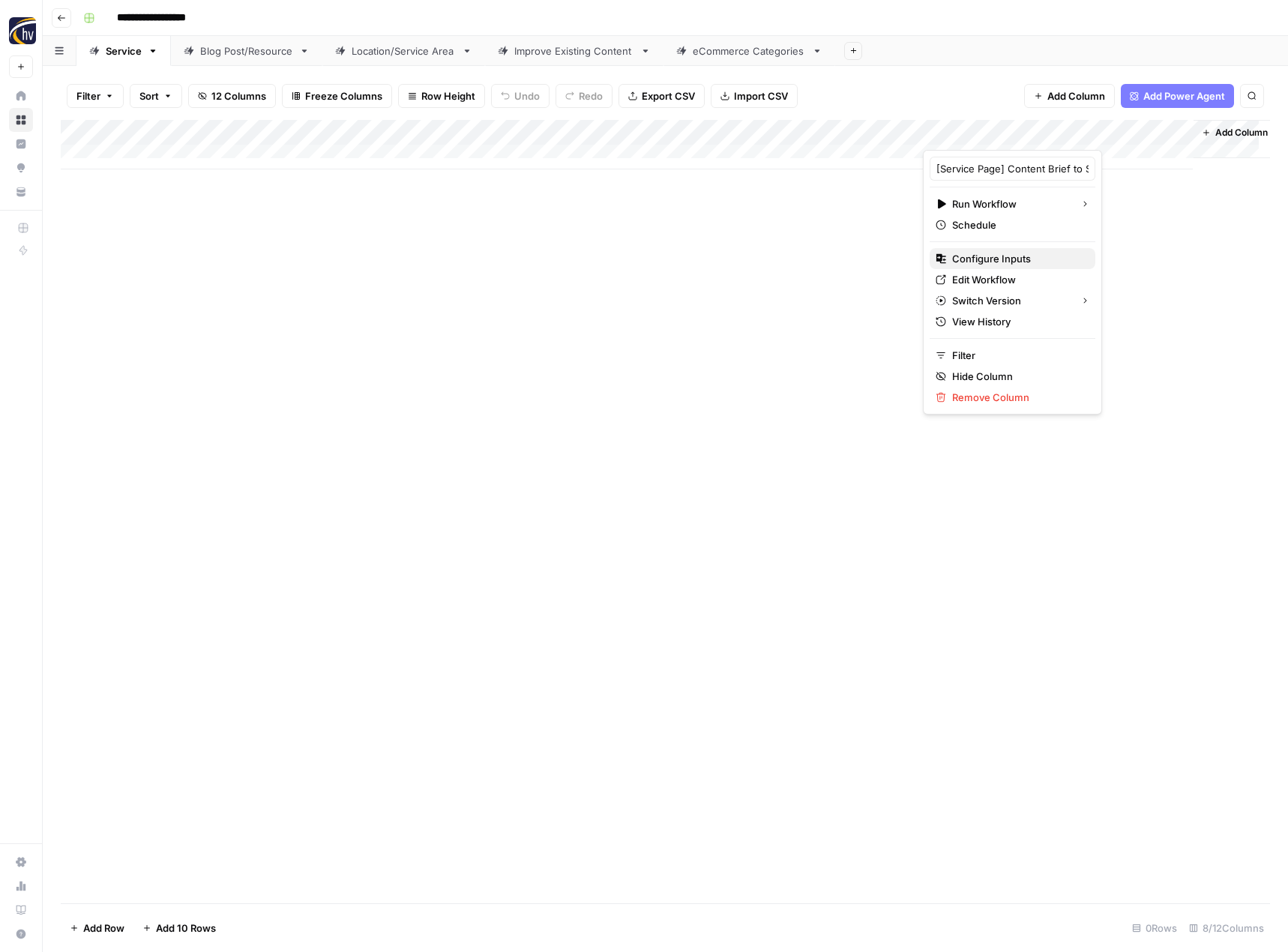
click at [953, 251] on span "Configure Inputs" at bounding box center [1018, 259] width 131 height 15
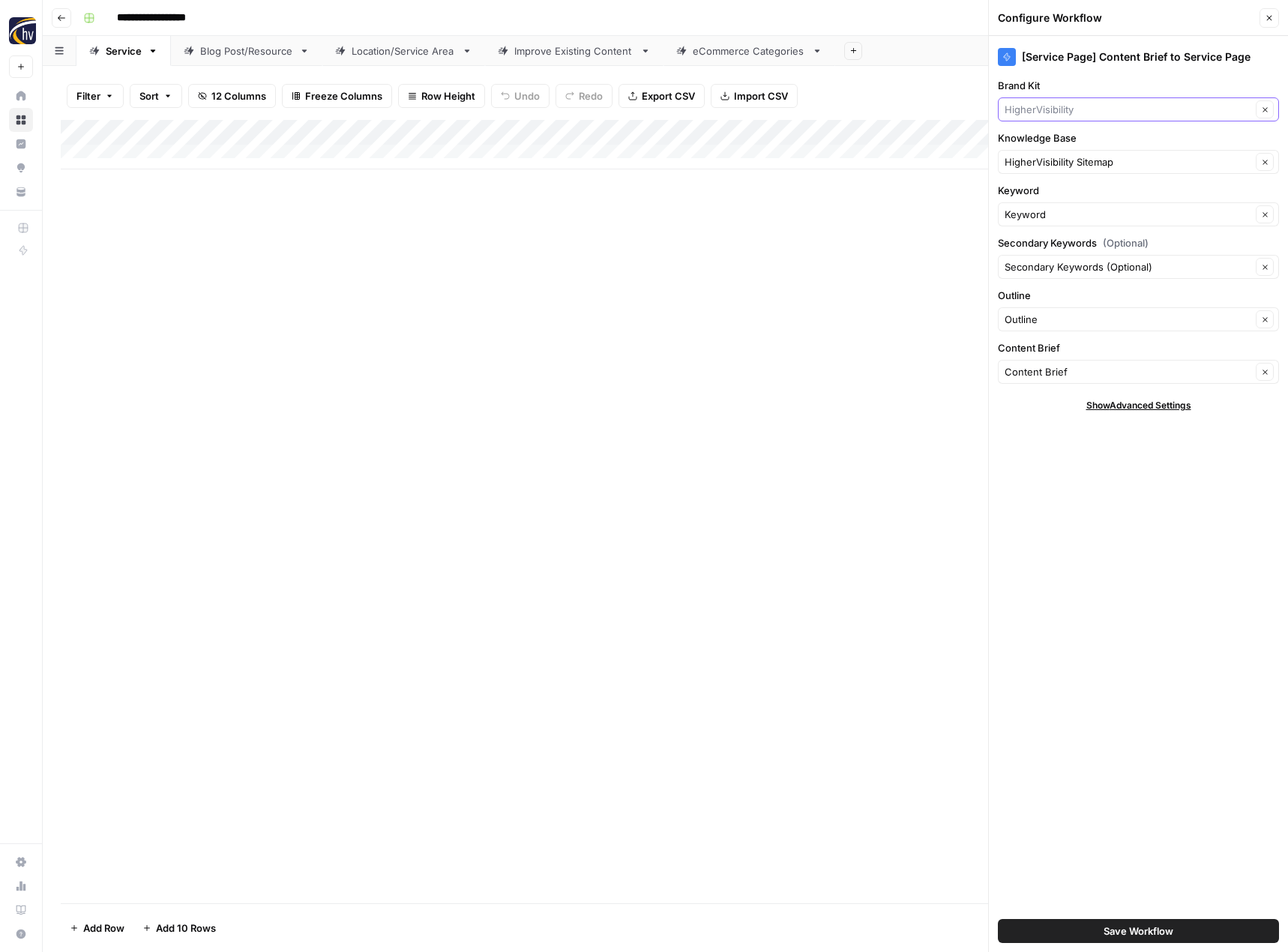
click at [1025, 116] on input "Brand Kit" at bounding box center [1128, 109] width 247 height 15
click at [1033, 205] on span "Carisma" at bounding box center [1135, 208] width 250 height 15
type input "Carisma"
click at [1040, 159] on input "Knowledge Base" at bounding box center [1128, 162] width 247 height 15
click at [1041, 264] on span "Carisma Sitemap" at bounding box center [1135, 260] width 250 height 15
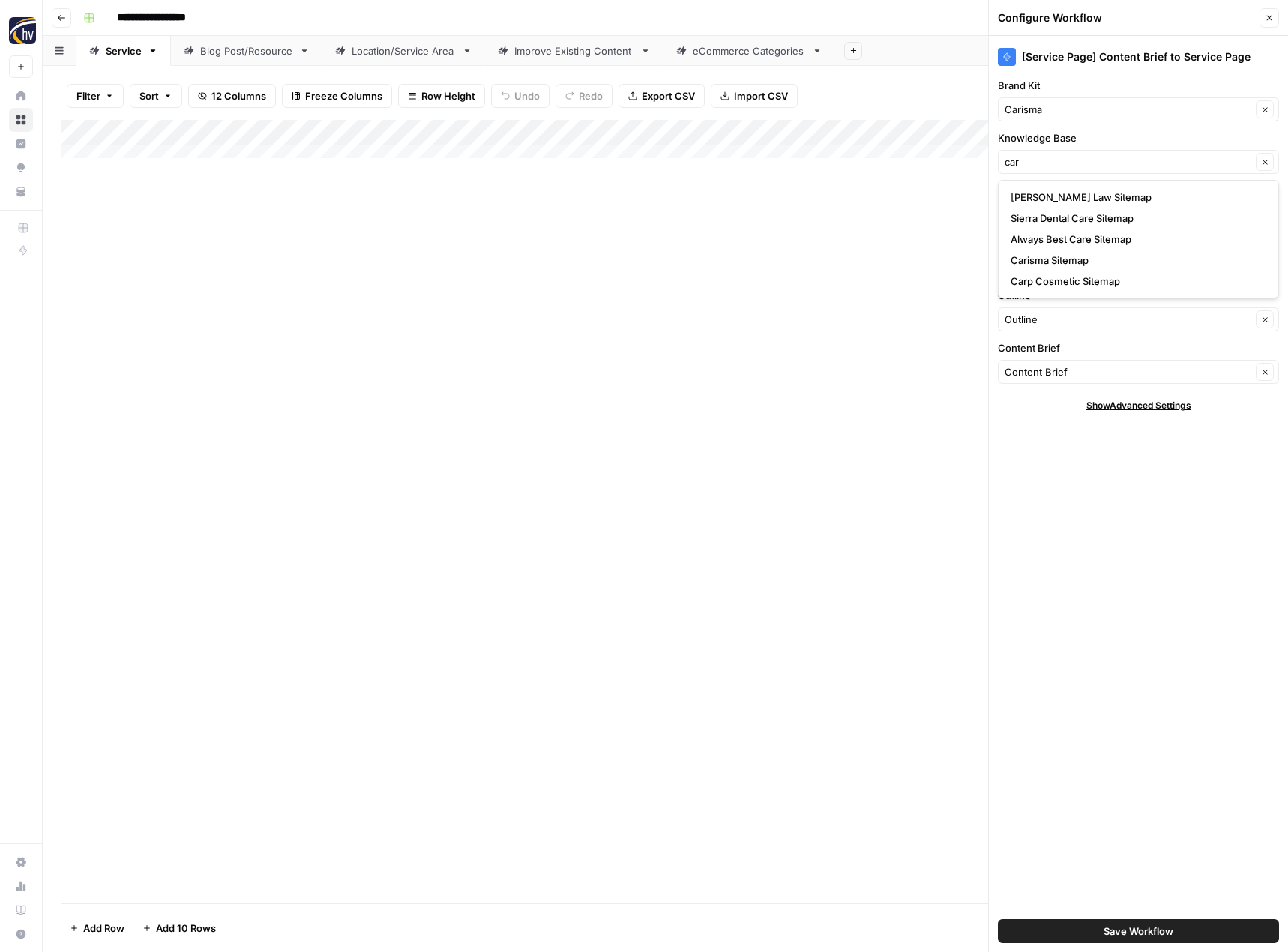
type input "Carisma Sitemap"
click at [1092, 932] on button "Save Workflow" at bounding box center [1139, 931] width 281 height 24
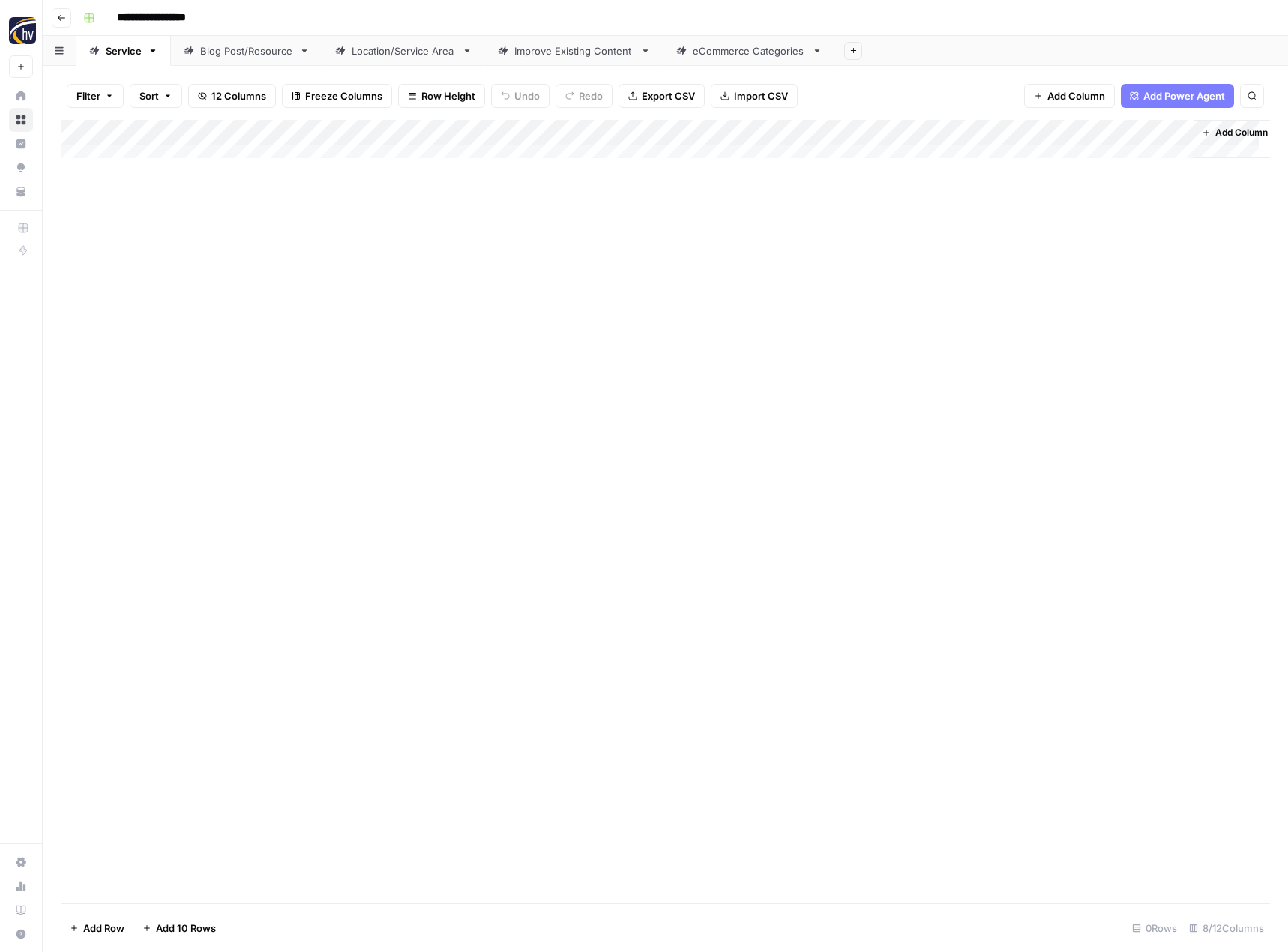
click at [265, 57] on div "Blog Post/Resource" at bounding box center [246, 51] width 93 height 15
click at [355, 130] on div "Add Column" at bounding box center [665, 145] width 1209 height 50
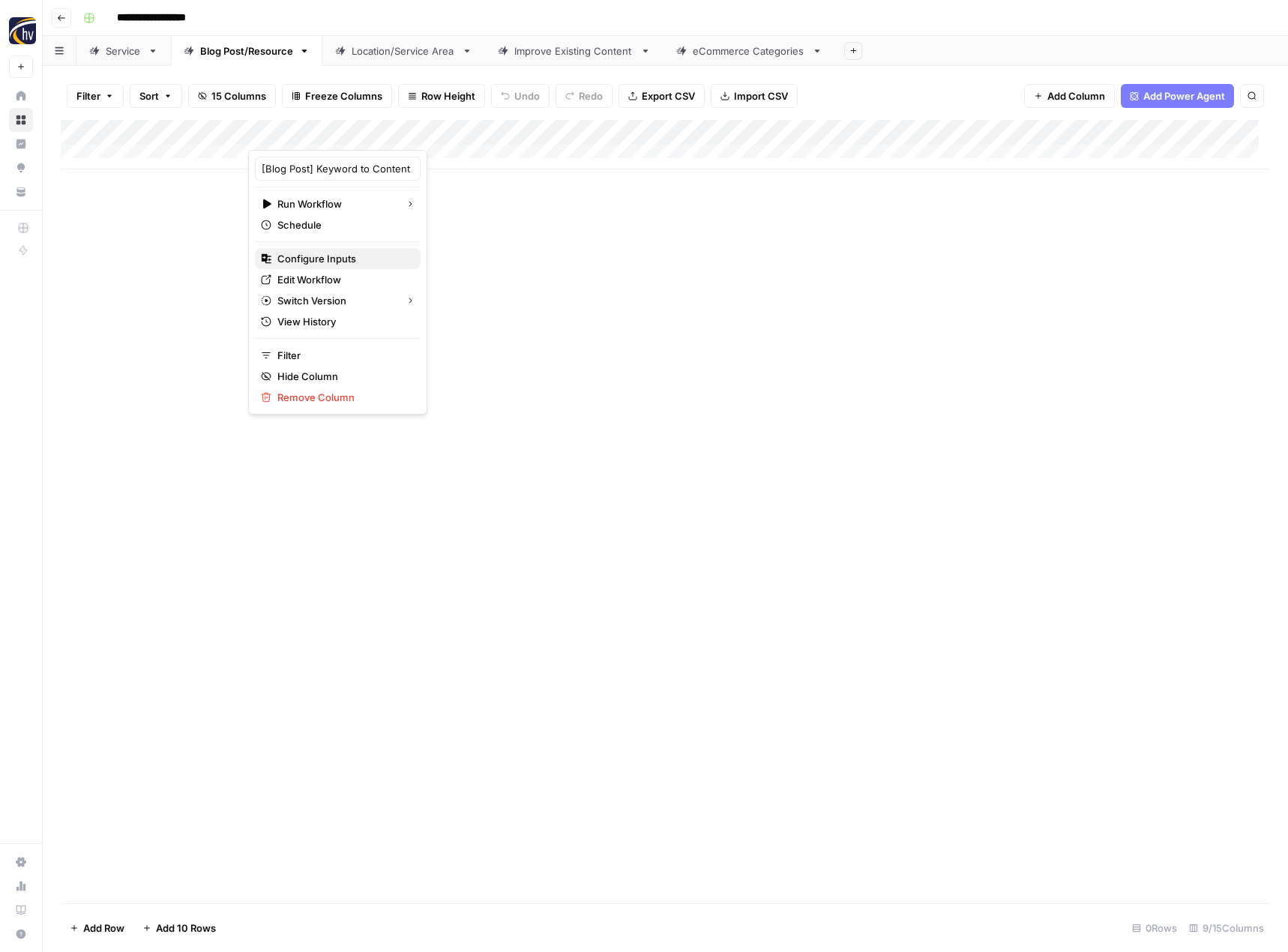
click at [346, 260] on span "Configure Inputs" at bounding box center [343, 259] width 131 height 15
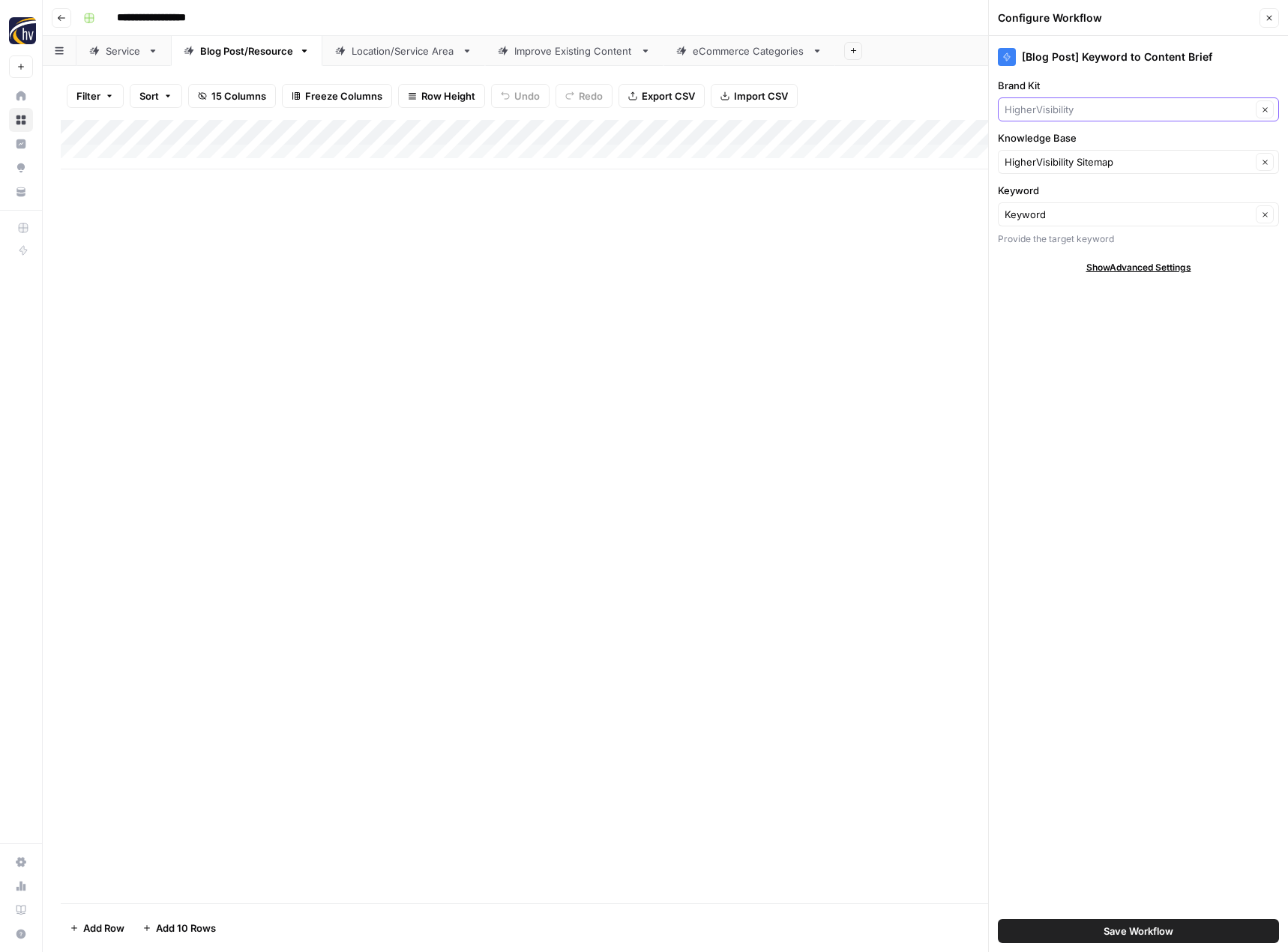
click at [1043, 110] on input "Brand Kit" at bounding box center [1128, 109] width 247 height 15
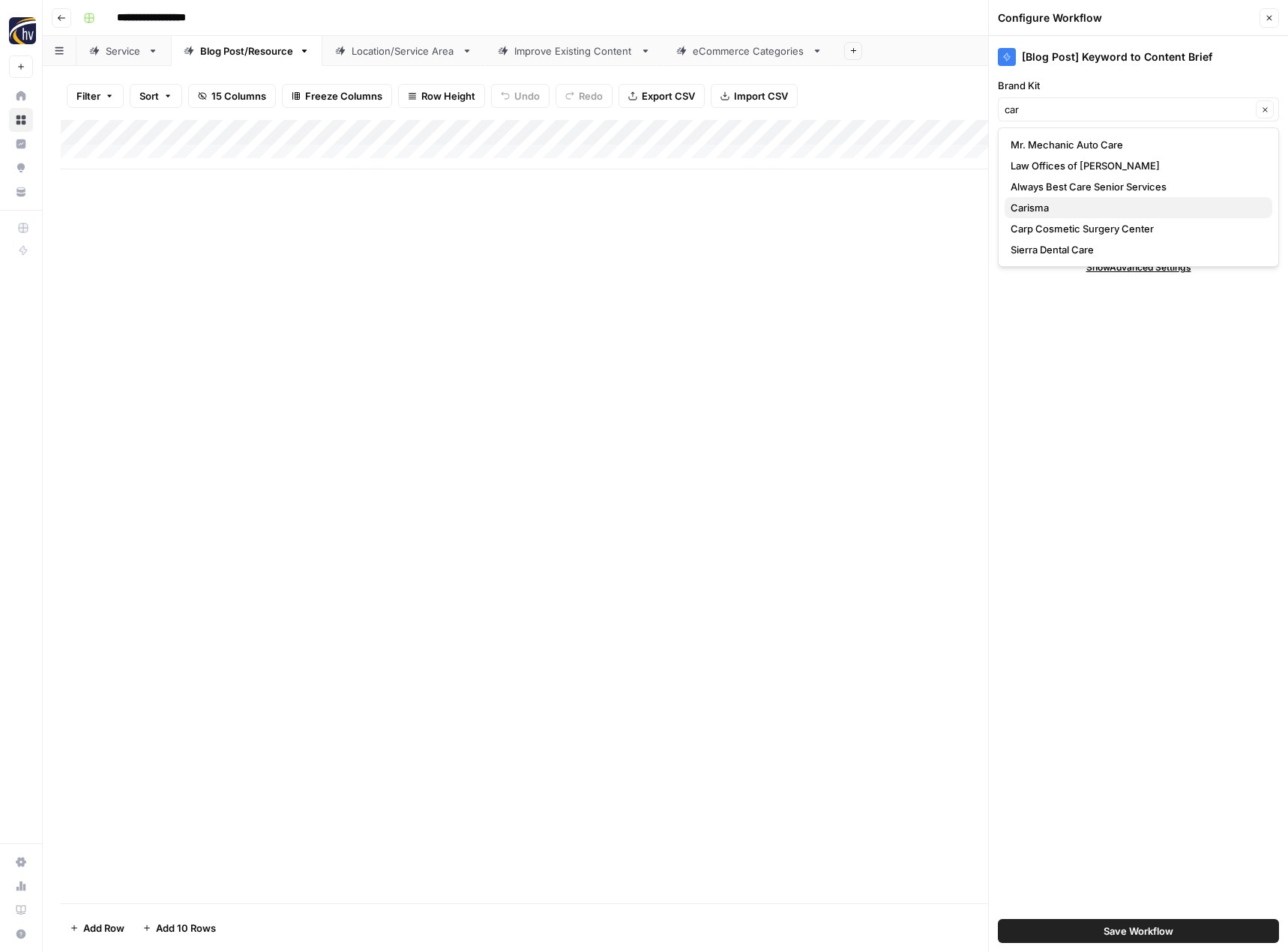
click at [1029, 207] on span "Carisma" at bounding box center [1135, 208] width 250 height 15
type input "Carisma"
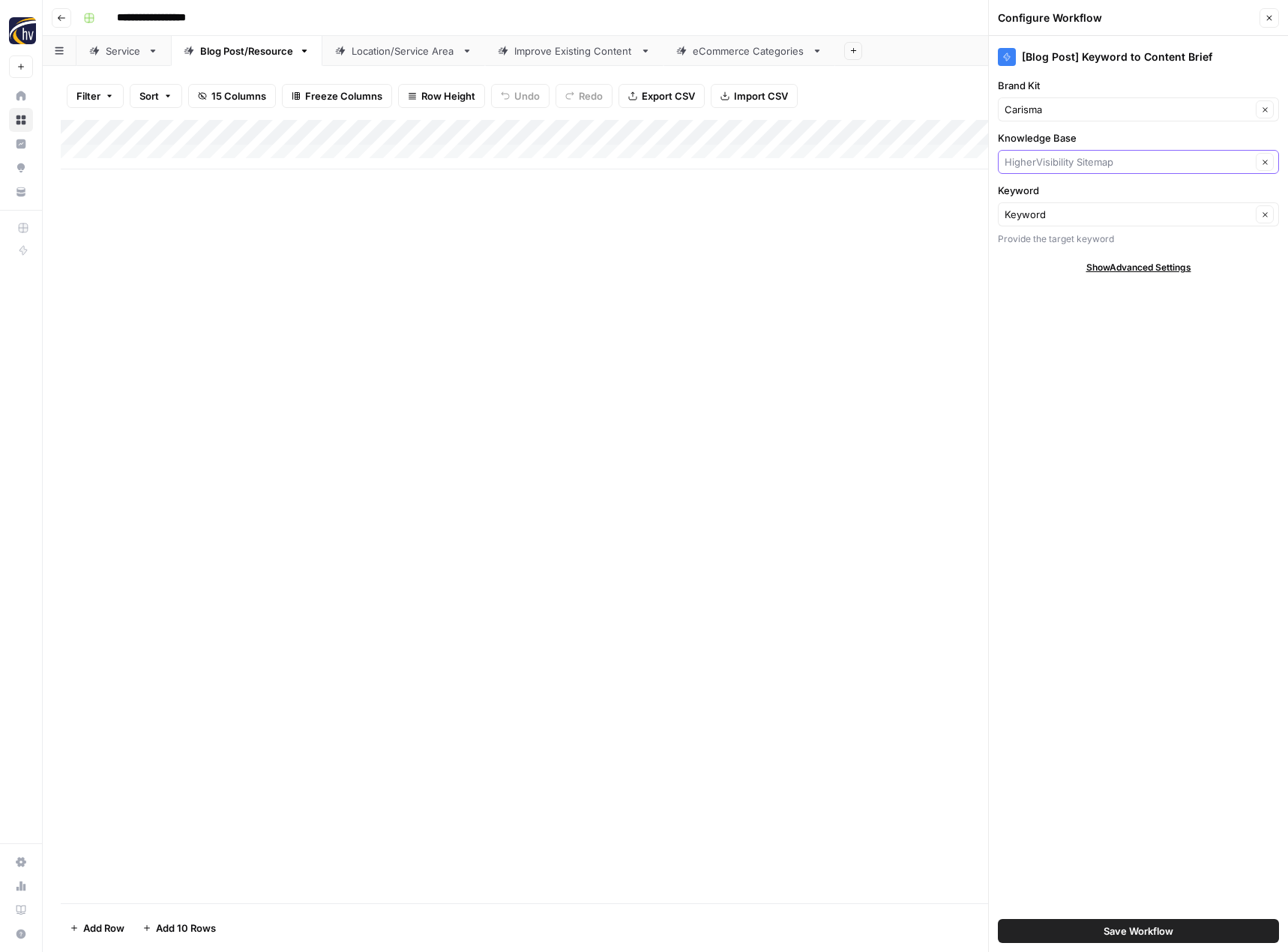
click at [1041, 159] on input "Knowledge Base" at bounding box center [1128, 162] width 247 height 15
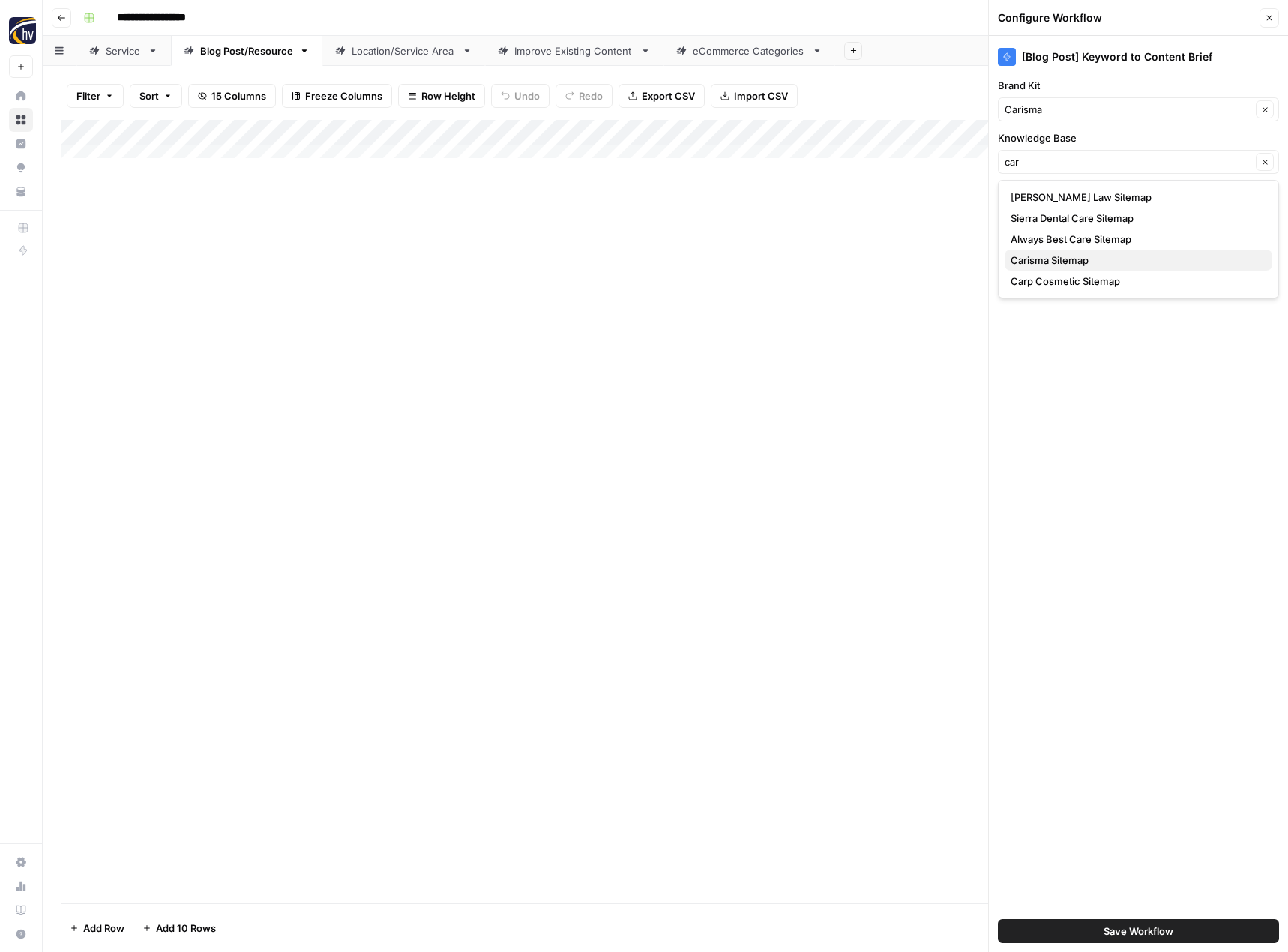
click at [1039, 263] on span "Carisma Sitemap" at bounding box center [1135, 260] width 250 height 15
type input "Carisma Sitemap"
click at [1111, 926] on span "Save Workflow" at bounding box center [1139, 931] width 69 height 15
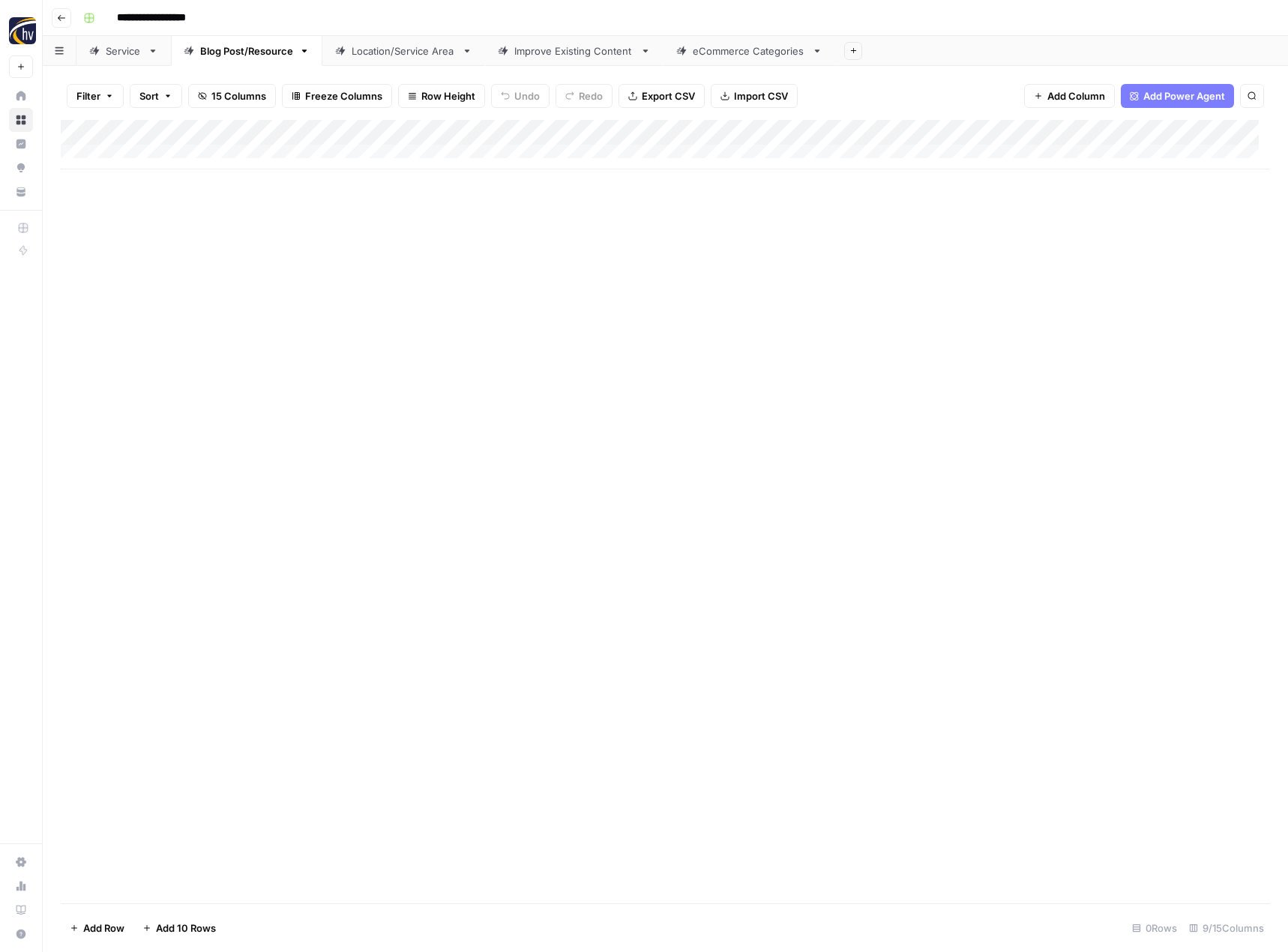
click at [1163, 135] on div "Add Column" at bounding box center [665, 145] width 1209 height 50
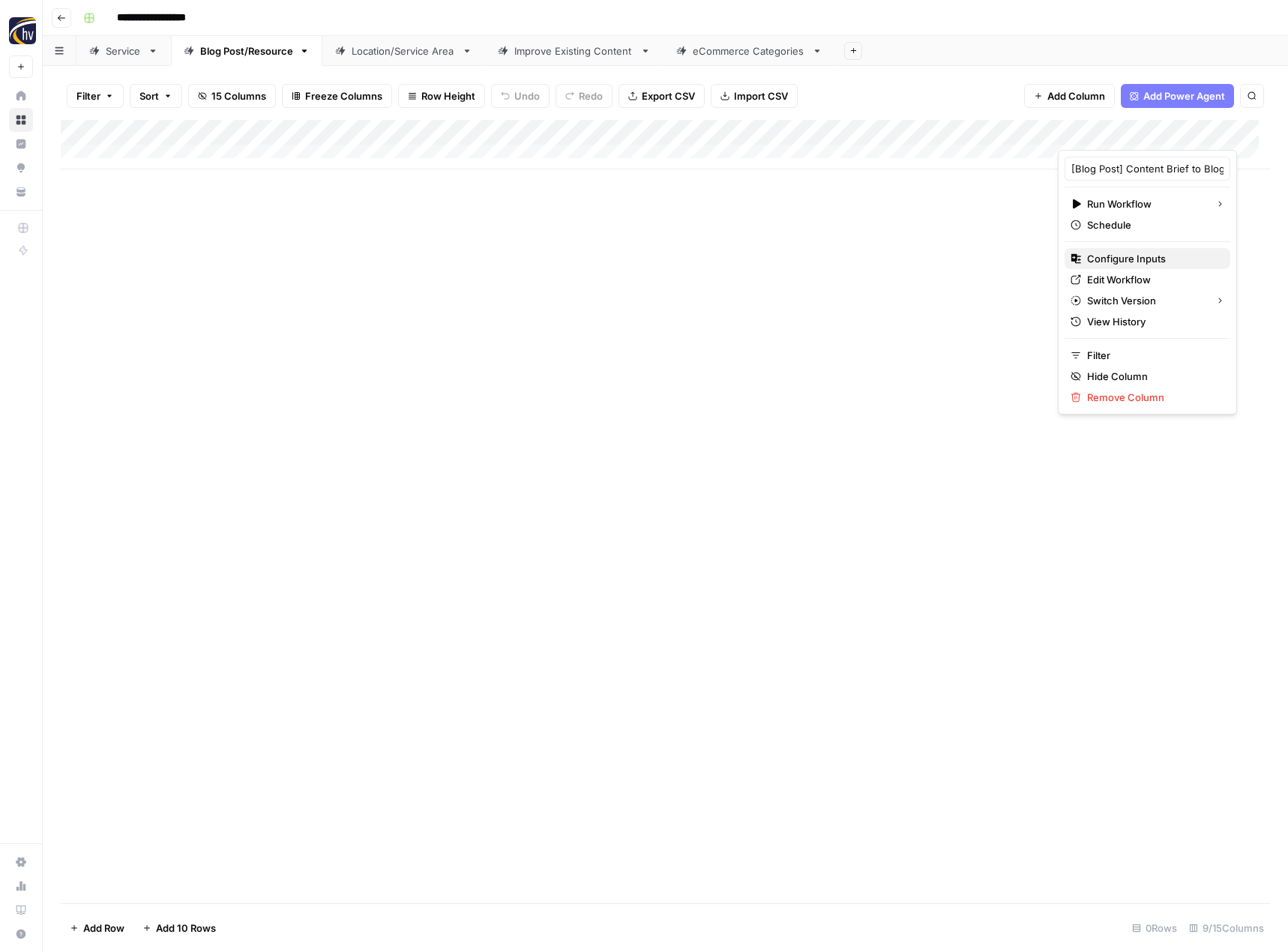
click at [1107, 251] on button "Configure Inputs" at bounding box center [1147, 259] width 165 height 21
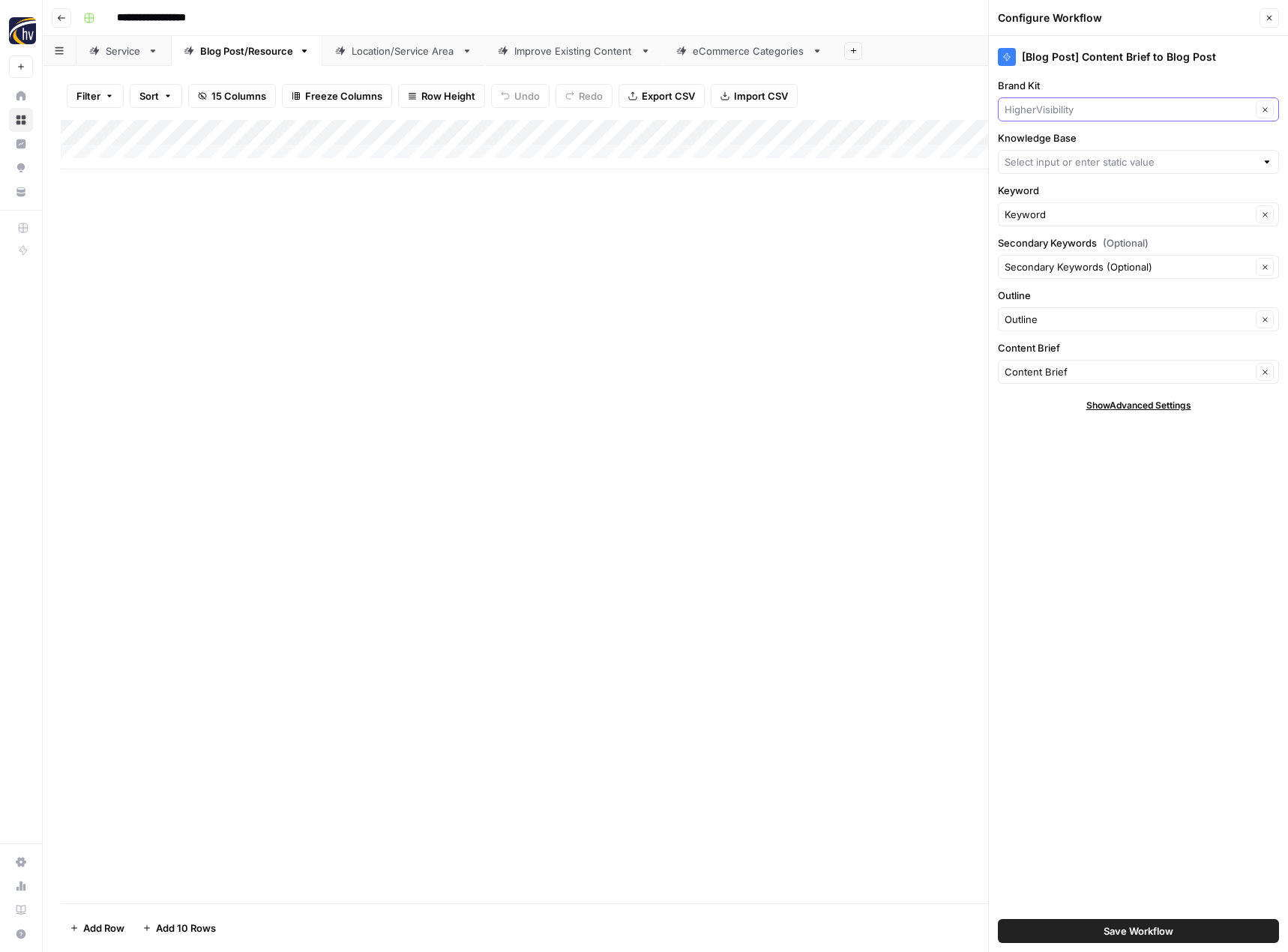
click at [1055, 107] on input "Brand Kit" at bounding box center [1128, 109] width 247 height 15
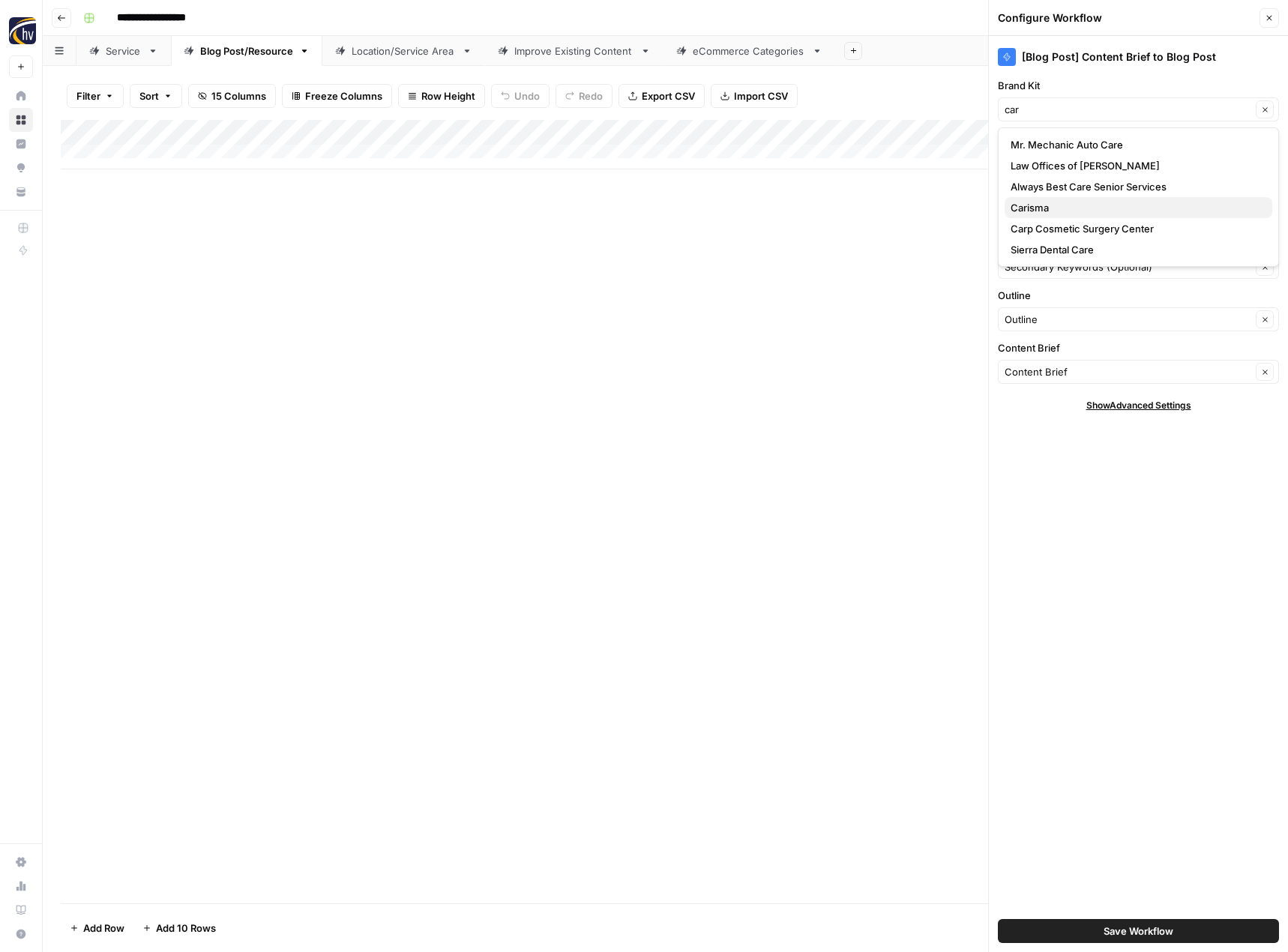
click at [1037, 214] on span "Carisma" at bounding box center [1135, 208] width 250 height 15
type input "Carisma"
click at [1046, 165] on input "Knowledge Base" at bounding box center [1130, 162] width 251 height 15
click at [1039, 257] on span "Carisma Sitemap" at bounding box center [1135, 260] width 250 height 15
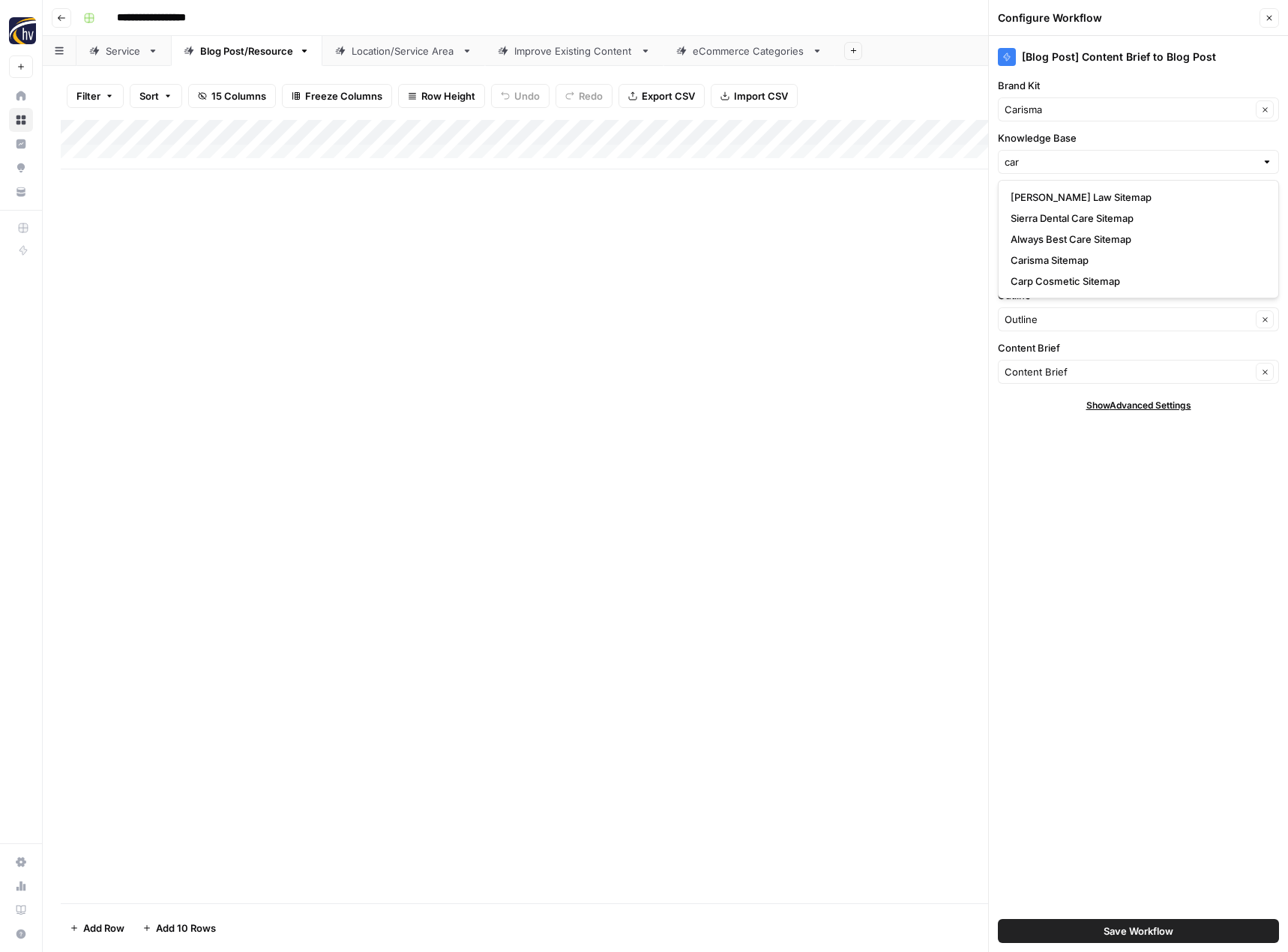
type input "Carisma Sitemap"
click at [1077, 923] on button "Save Workflow" at bounding box center [1139, 931] width 281 height 24
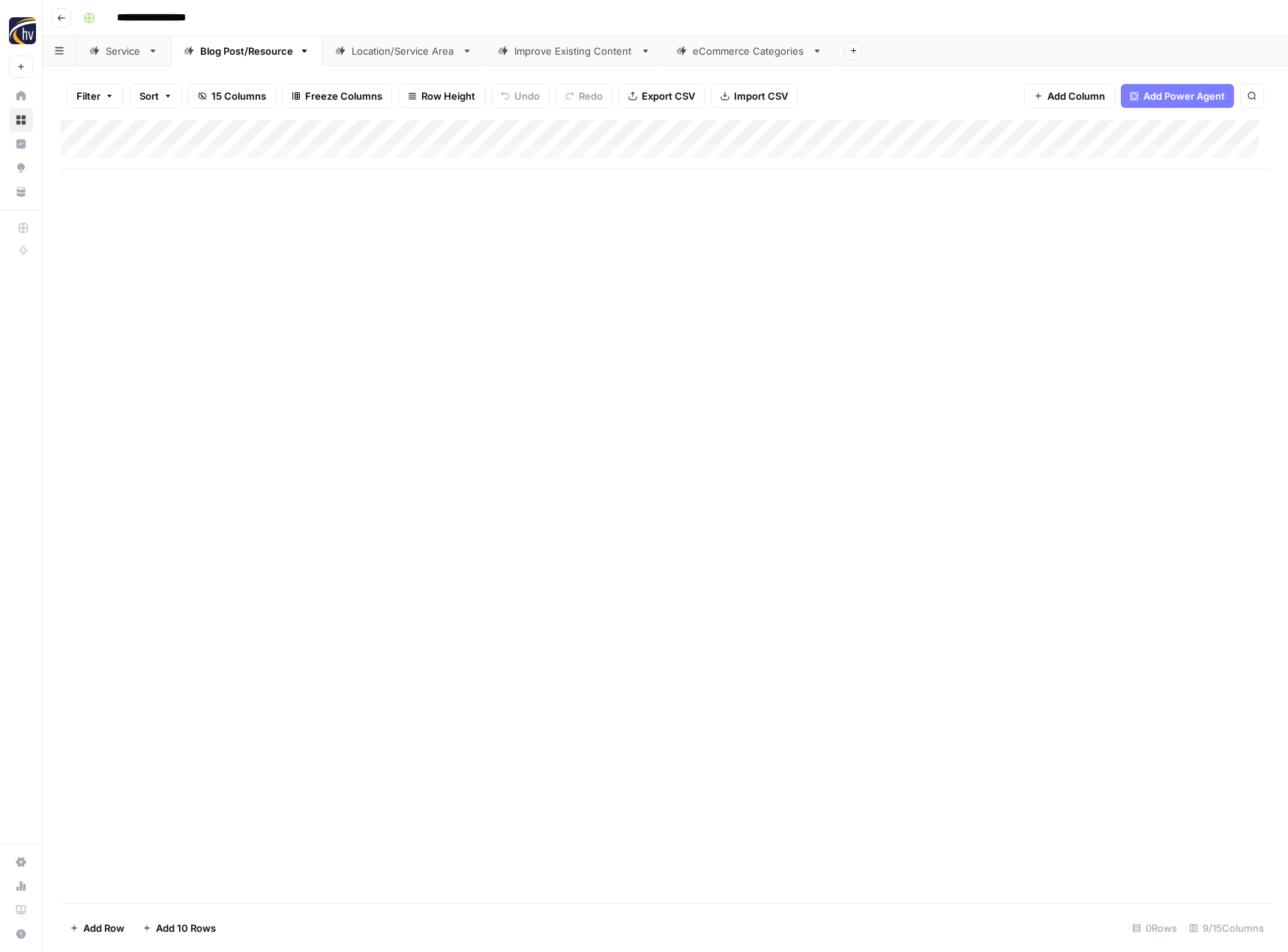
click at [425, 52] on div "Location/Service Area" at bounding box center [404, 51] width 104 height 15
click at [626, 134] on div "Add Column" at bounding box center [665, 145] width 1209 height 50
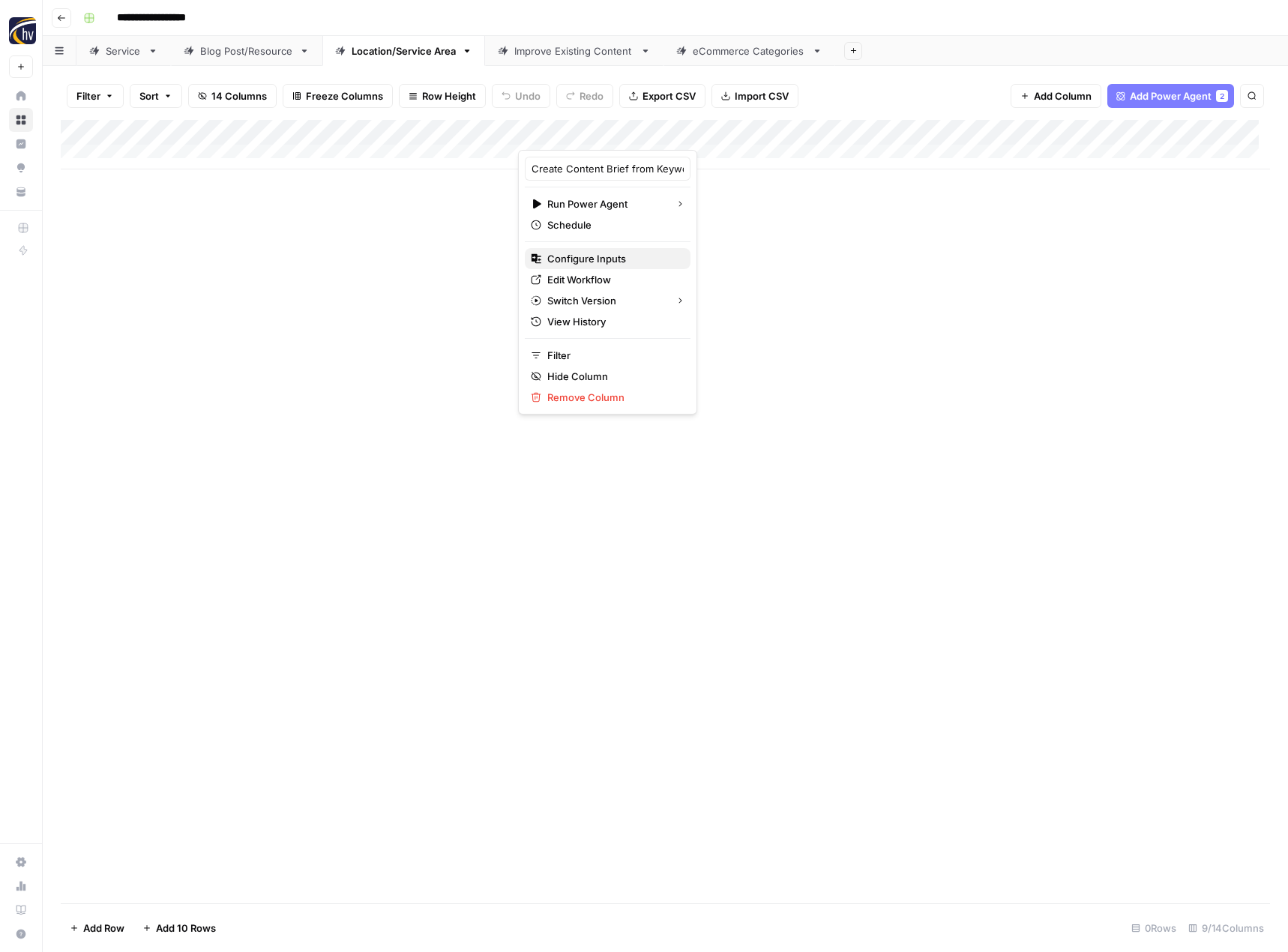
click at [624, 265] on span "Configure Inputs" at bounding box center [613, 259] width 131 height 15
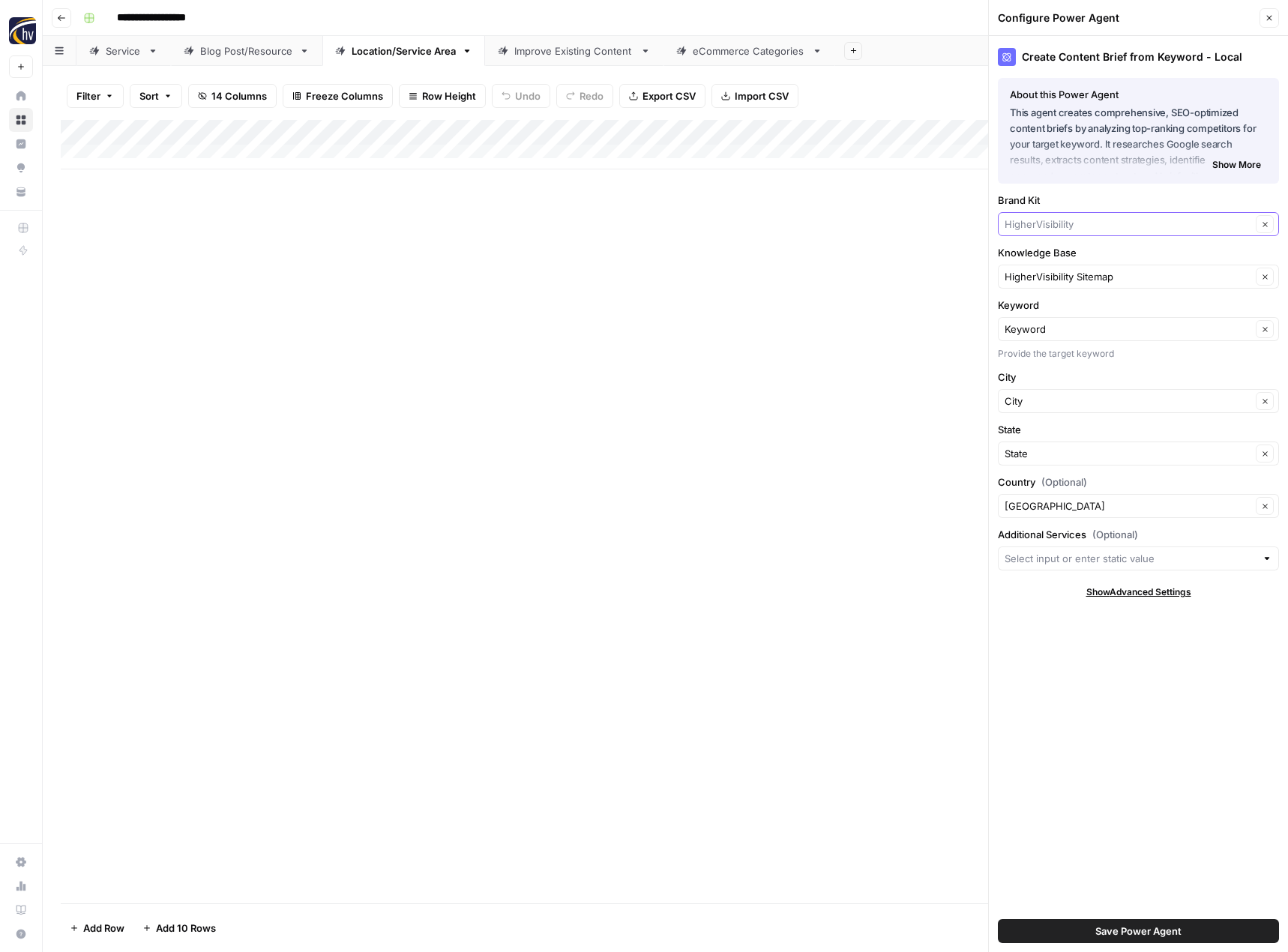
click at [1033, 224] on input "Brand Kit" at bounding box center [1128, 224] width 247 height 15
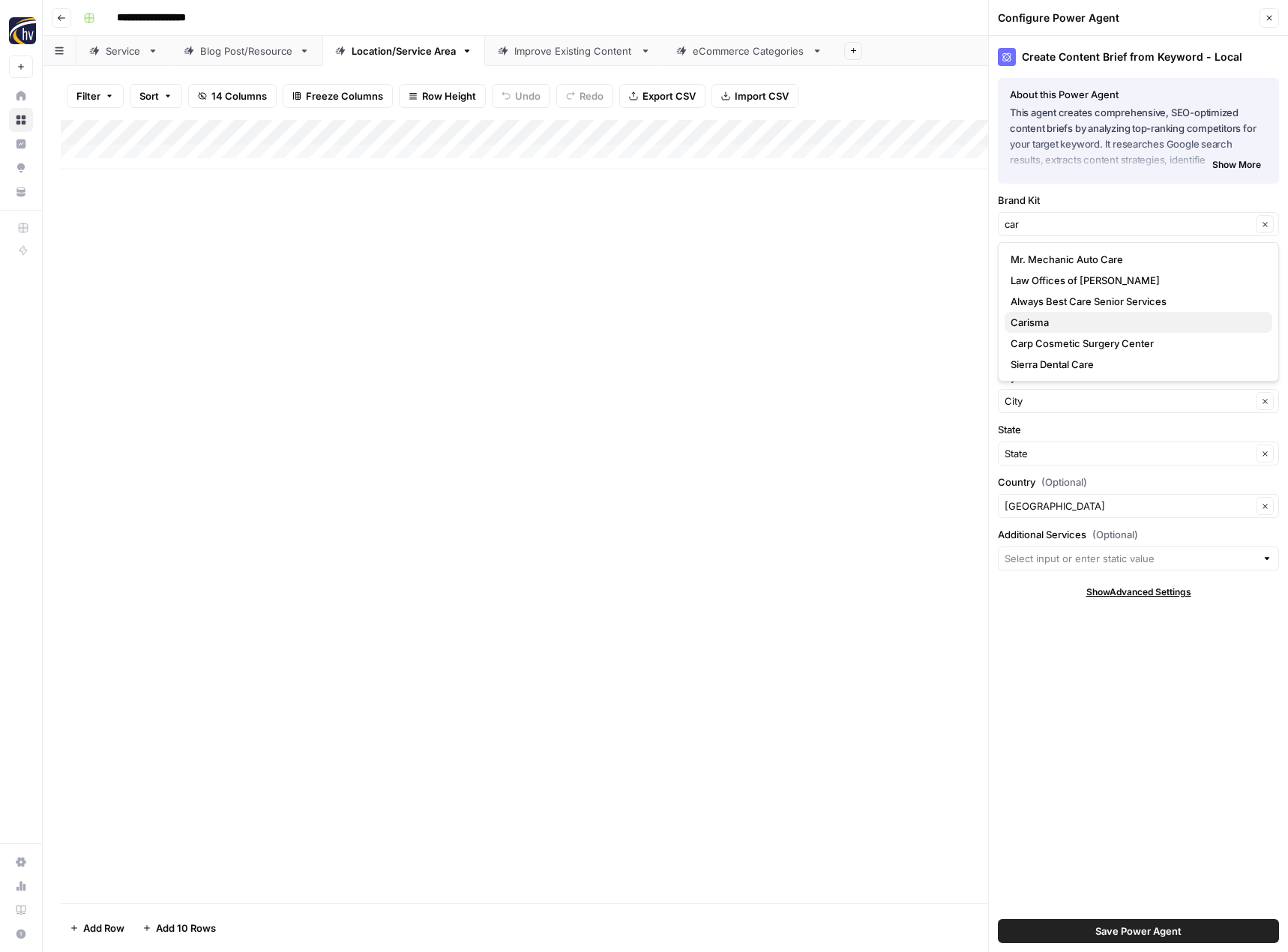
click at [1037, 325] on span "Carisma" at bounding box center [1135, 322] width 250 height 15
type input "Carisma"
click at [1038, 275] on input "Knowledge Base" at bounding box center [1128, 276] width 247 height 15
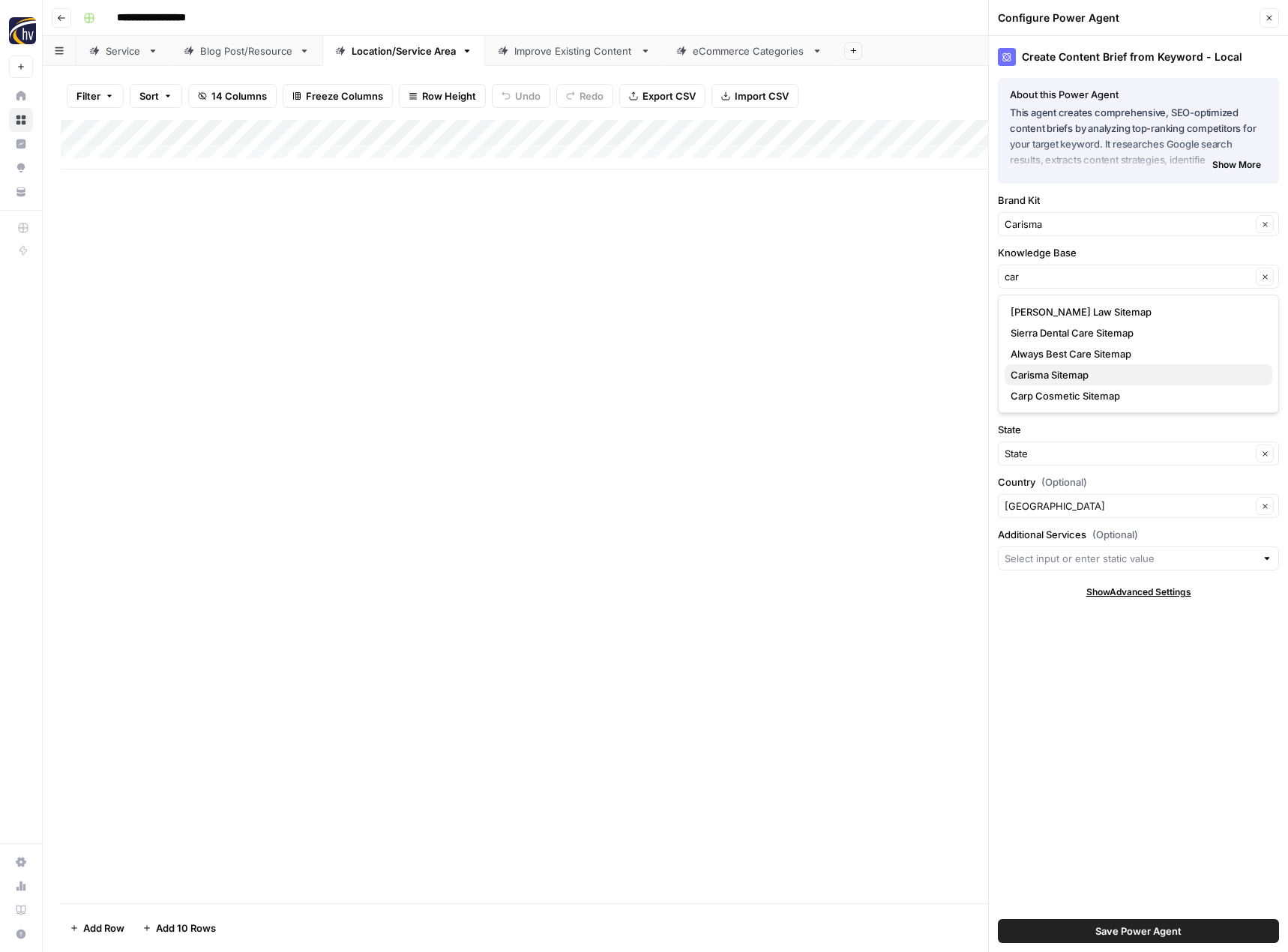
click at [1037, 369] on span "Carisma Sitemap" at bounding box center [1135, 375] width 250 height 15
type input "Carisma Sitemap"
click at [1115, 935] on span "Save Power Agent" at bounding box center [1139, 931] width 86 height 15
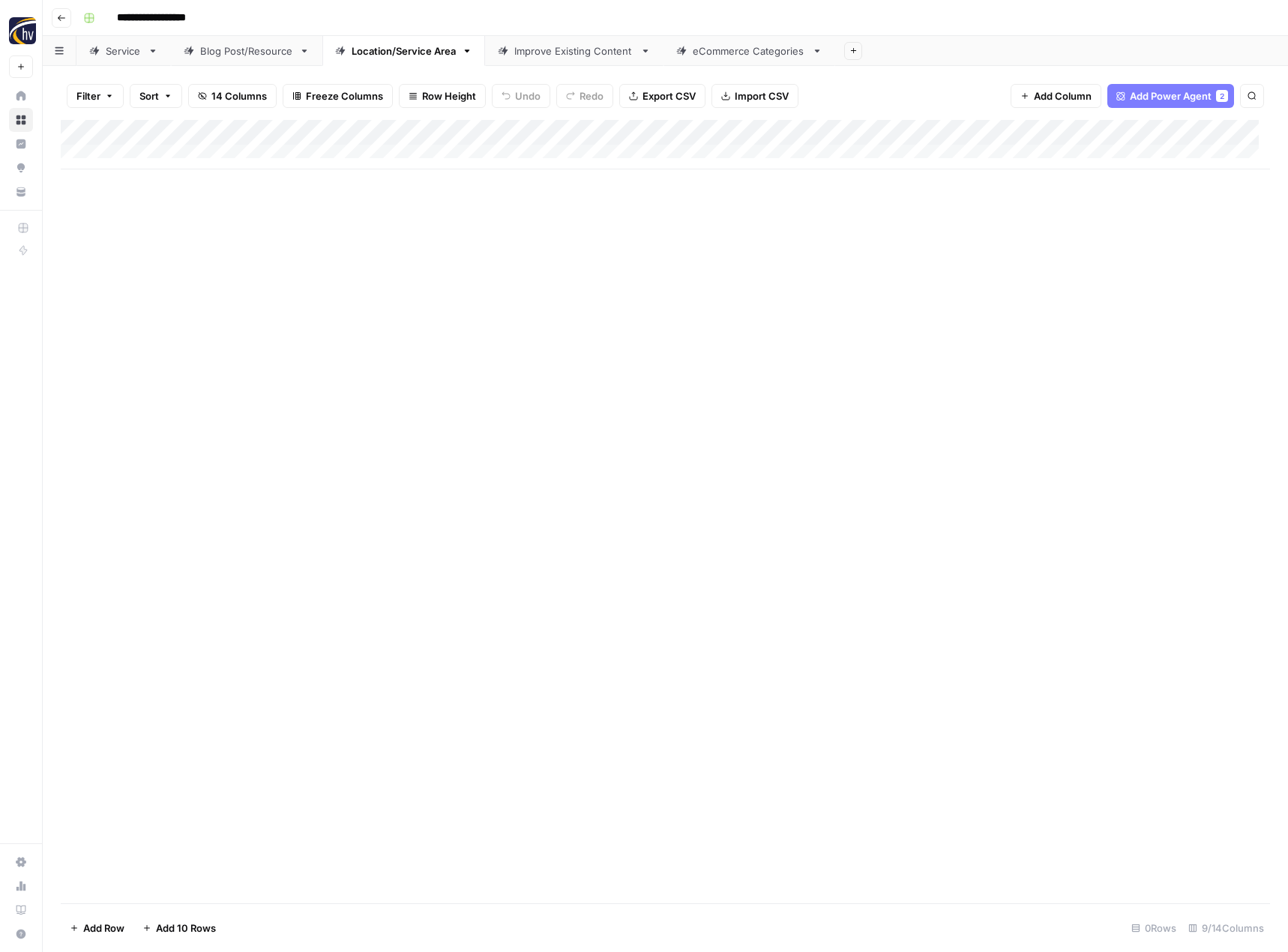
click at [1160, 133] on div "Add Column" at bounding box center [665, 145] width 1209 height 50
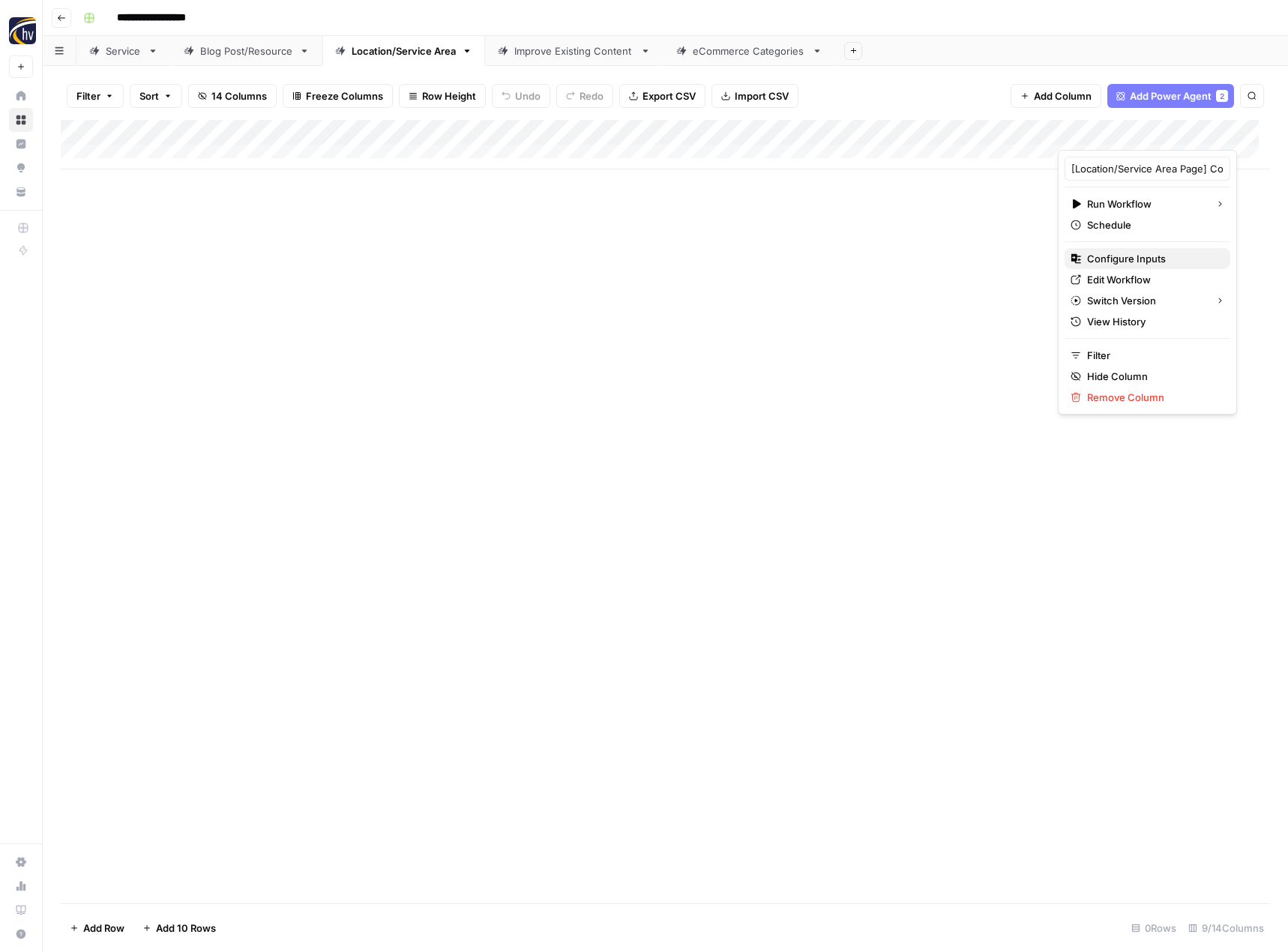
click at [1123, 260] on span "Configure Inputs" at bounding box center [1153, 259] width 131 height 15
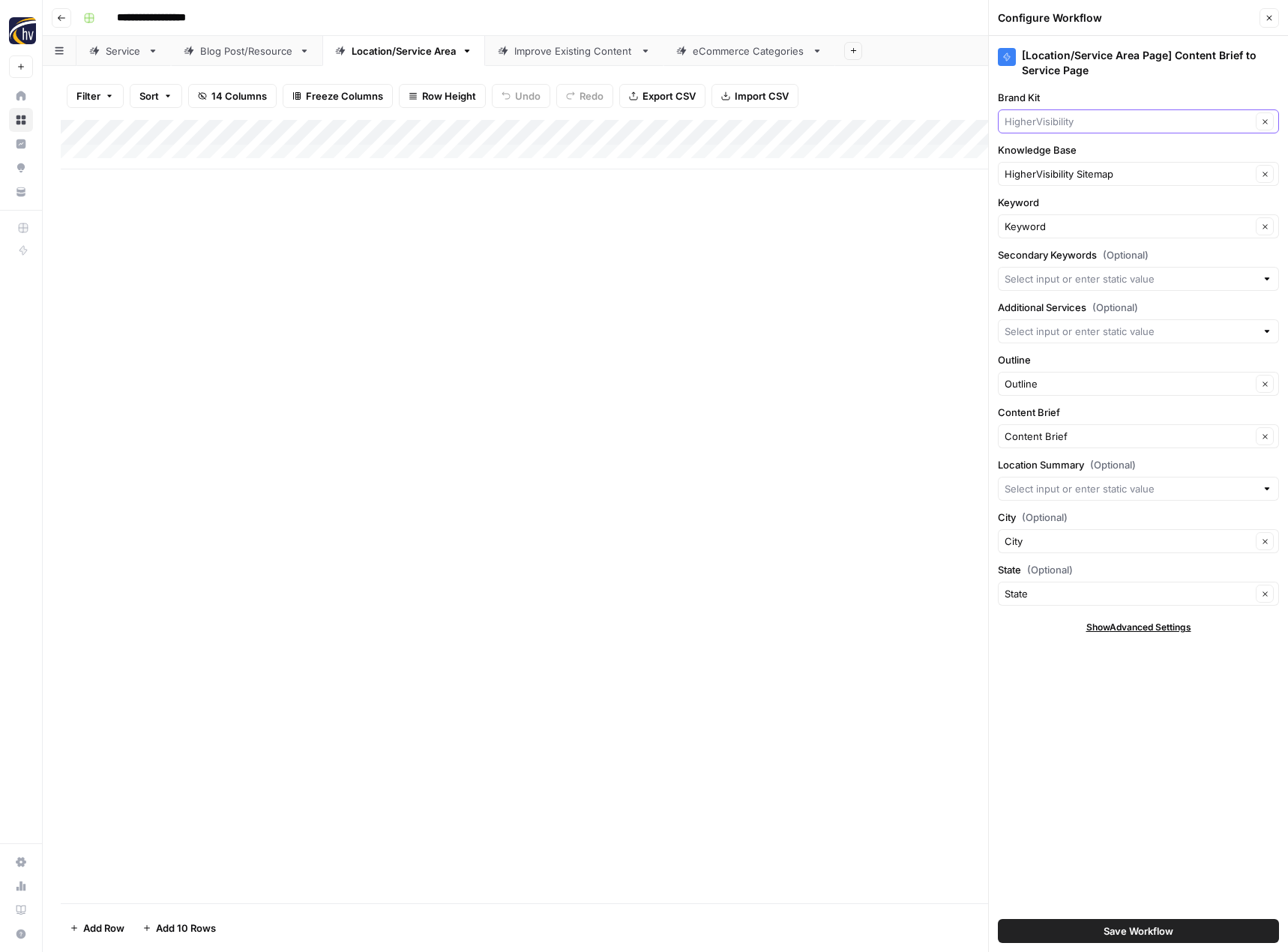
click at [1089, 127] on input "Brand Kit" at bounding box center [1128, 122] width 247 height 15
click at [1080, 218] on span "Carisma" at bounding box center [1135, 220] width 250 height 15
type input "Carisma"
click at [1080, 169] on input "Knowledge Base" at bounding box center [1128, 174] width 247 height 15
click at [1069, 267] on span "Carisma Sitemap" at bounding box center [1135, 272] width 250 height 15
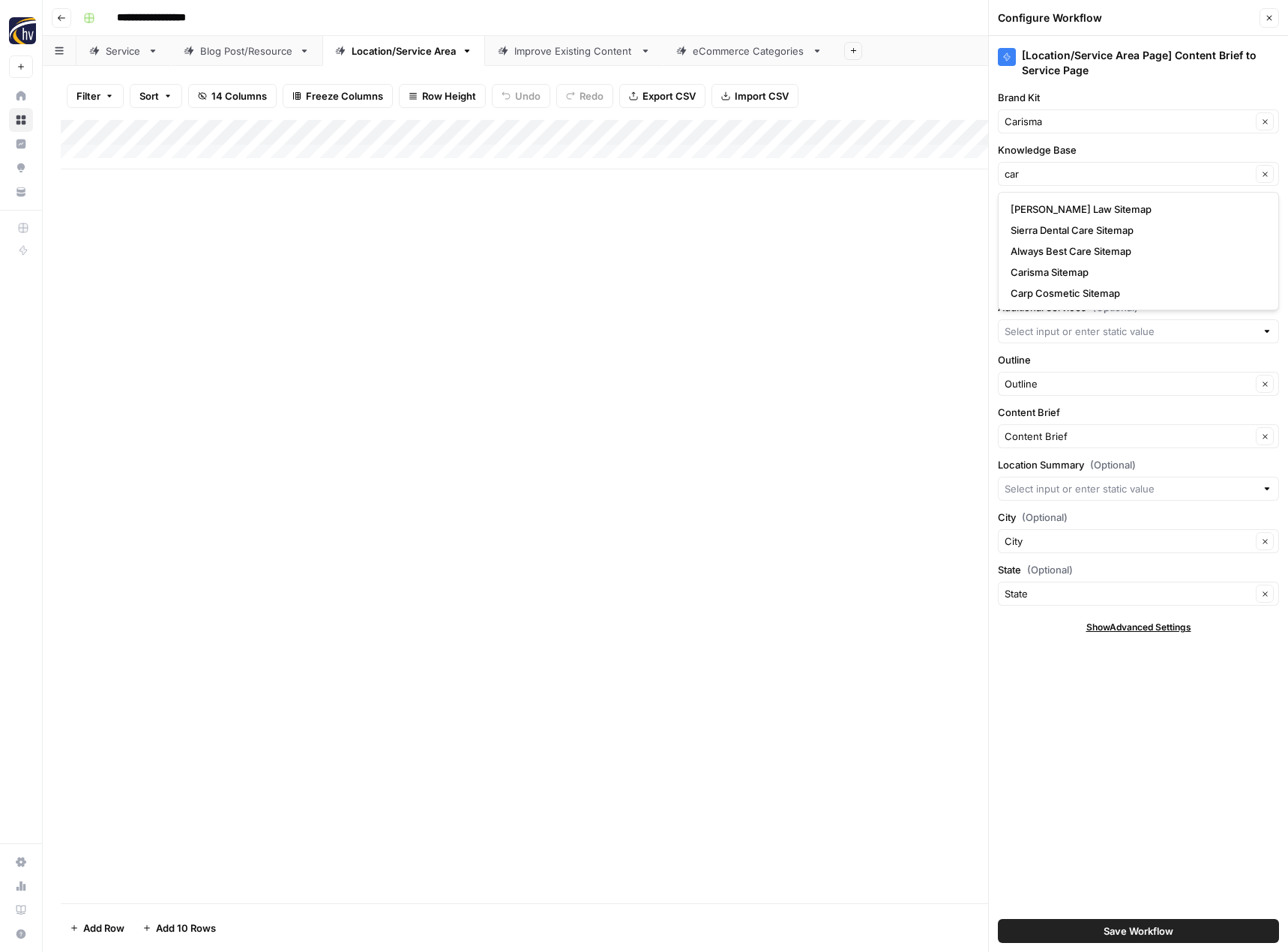
type input "Carisma Sitemap"
click at [1125, 920] on button "Save Workflow" at bounding box center [1139, 931] width 281 height 24
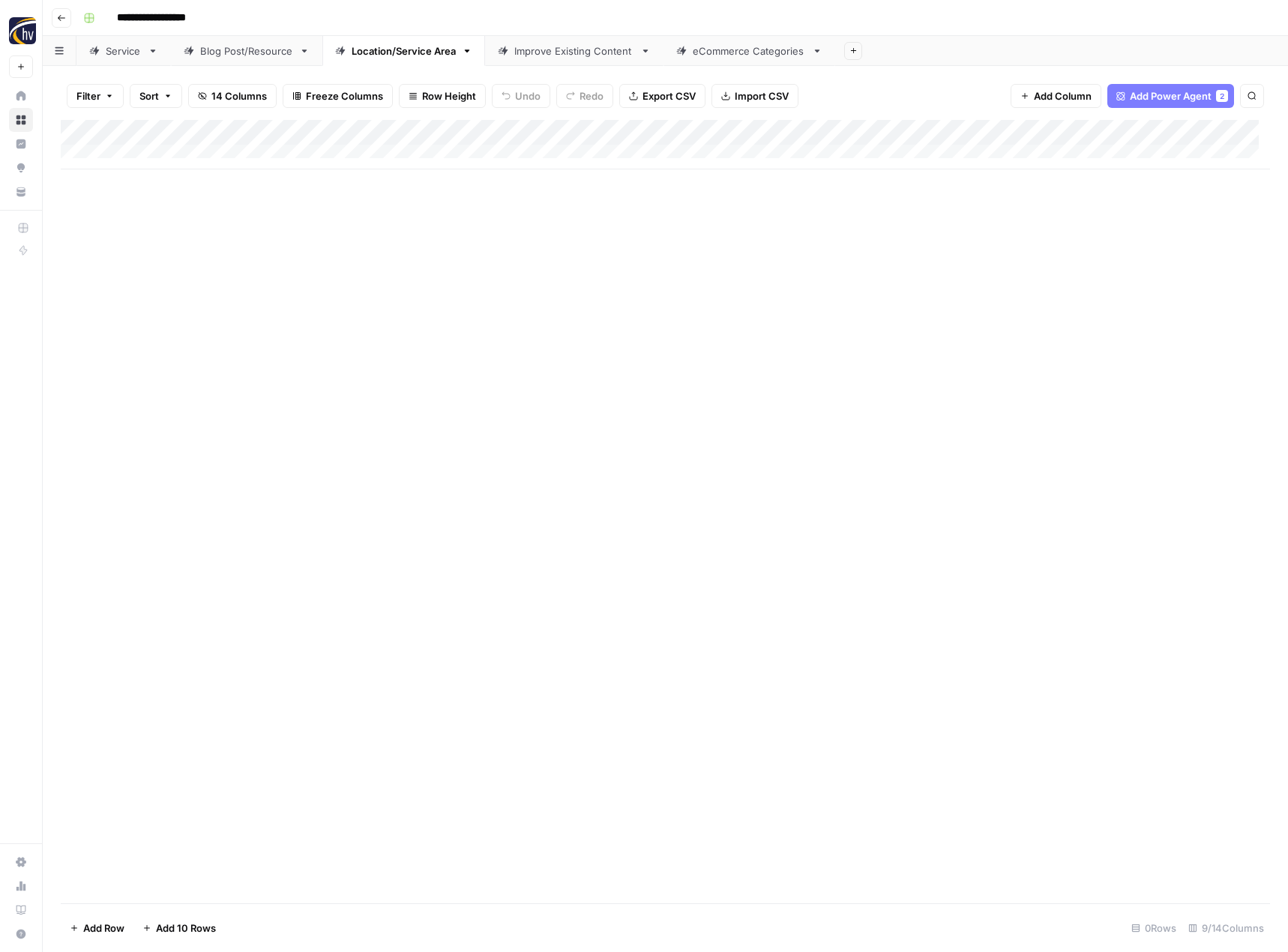
click at [579, 53] on div "Improve Existing Content" at bounding box center [574, 51] width 120 height 15
click at [809, 131] on div "Add Column" at bounding box center [665, 145] width 1209 height 50
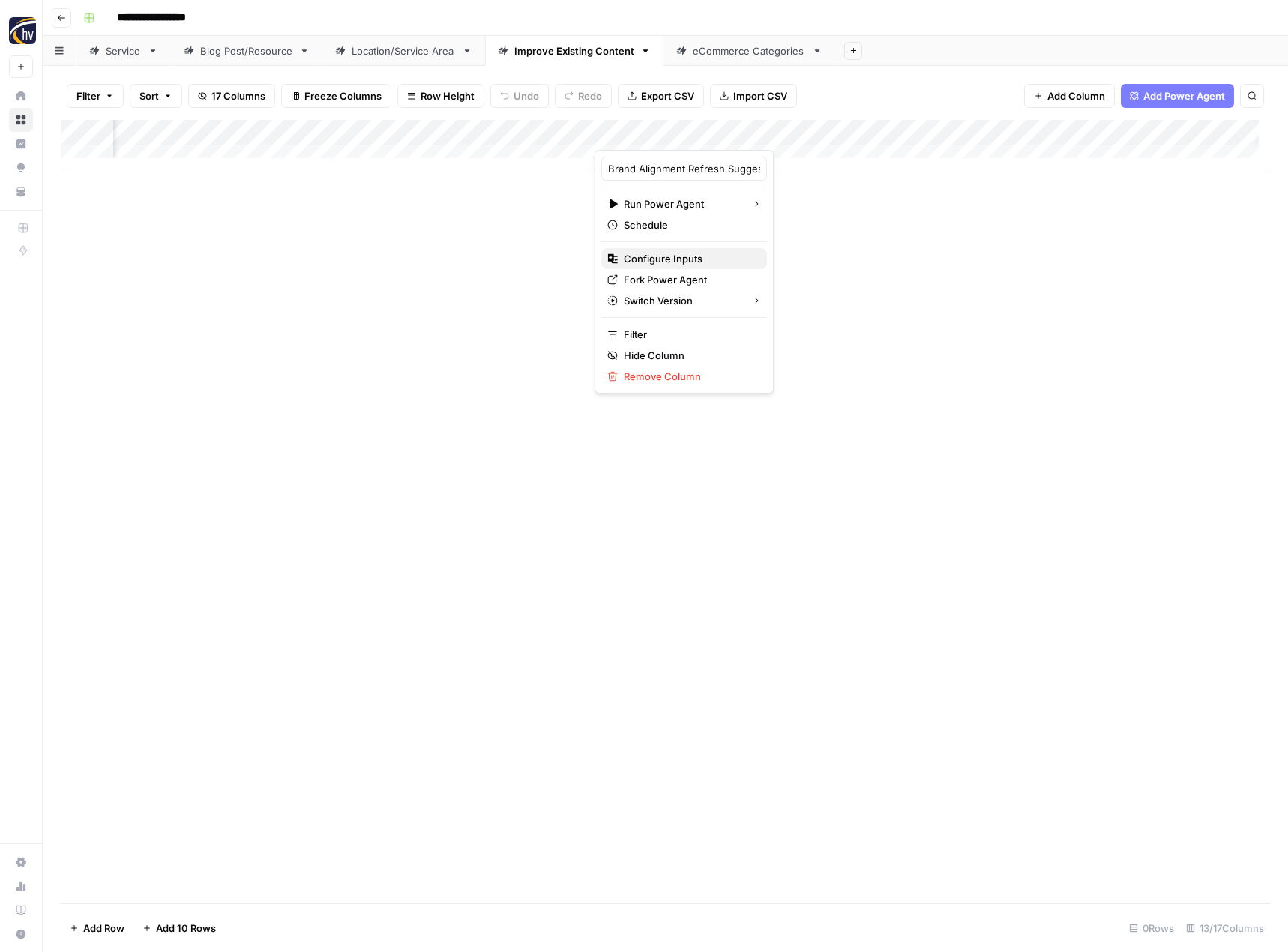
click at [706, 263] on span "Configure Inputs" at bounding box center [689, 259] width 131 height 15
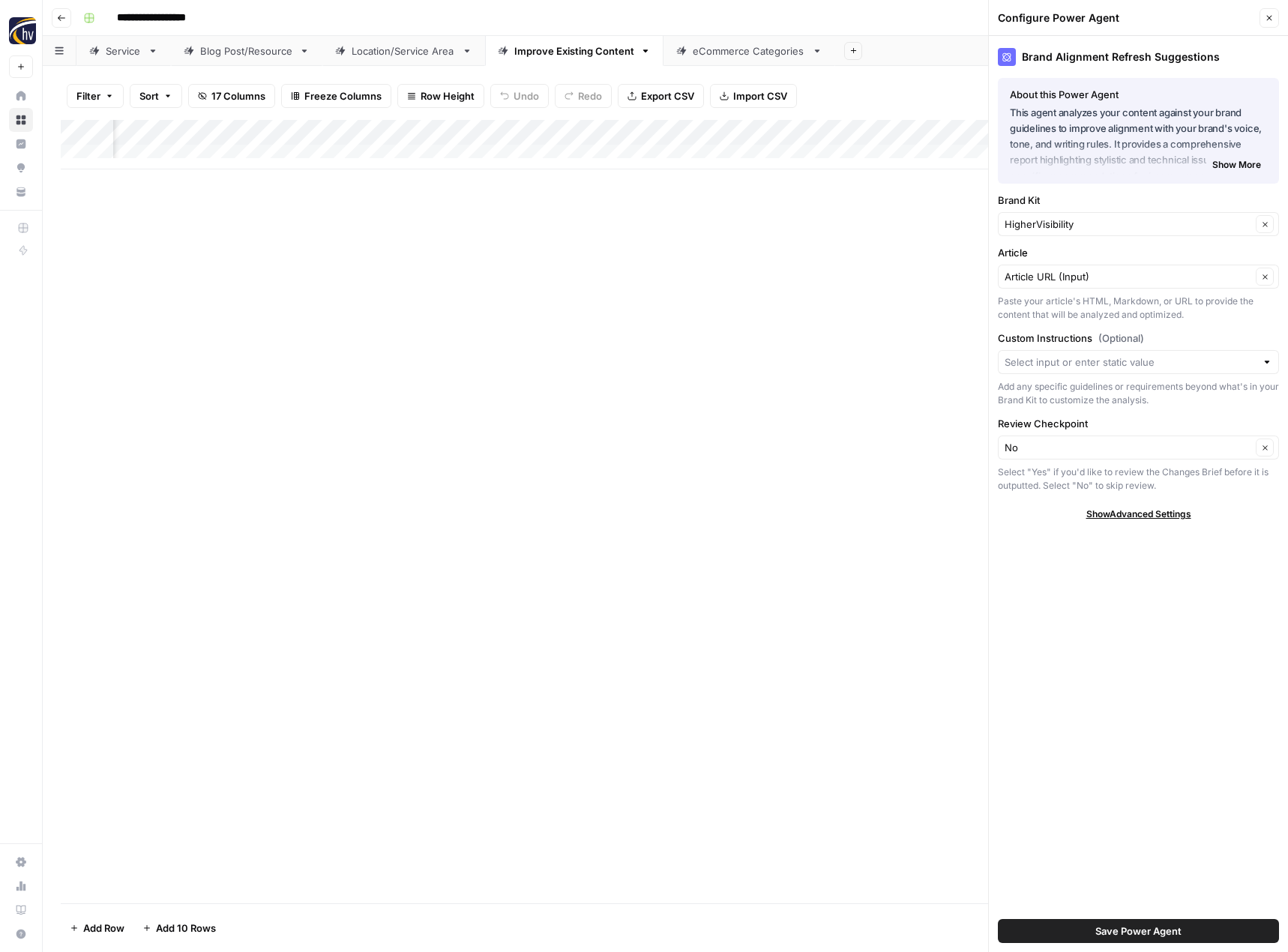
click at [1032, 213] on div "HigherVisibility Clear" at bounding box center [1139, 224] width 281 height 24
click at [1032, 324] on span "Carisma" at bounding box center [1135, 322] width 250 height 15
type input "Carisma"
click at [1092, 930] on button "Save Power Agent" at bounding box center [1139, 931] width 281 height 24
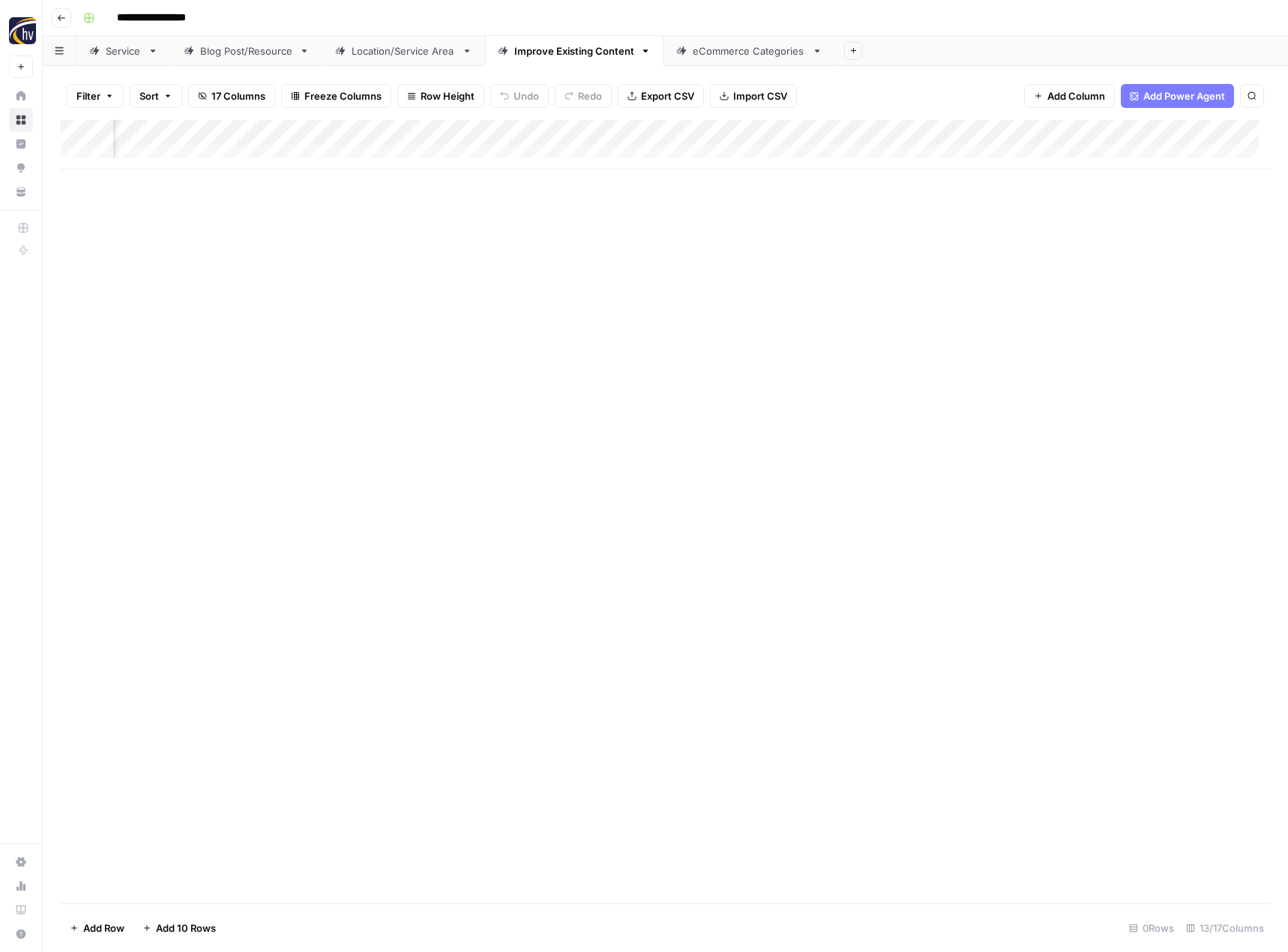
scroll to position [0, 1133]
click at [765, 134] on div "Add Column" at bounding box center [665, 145] width 1209 height 50
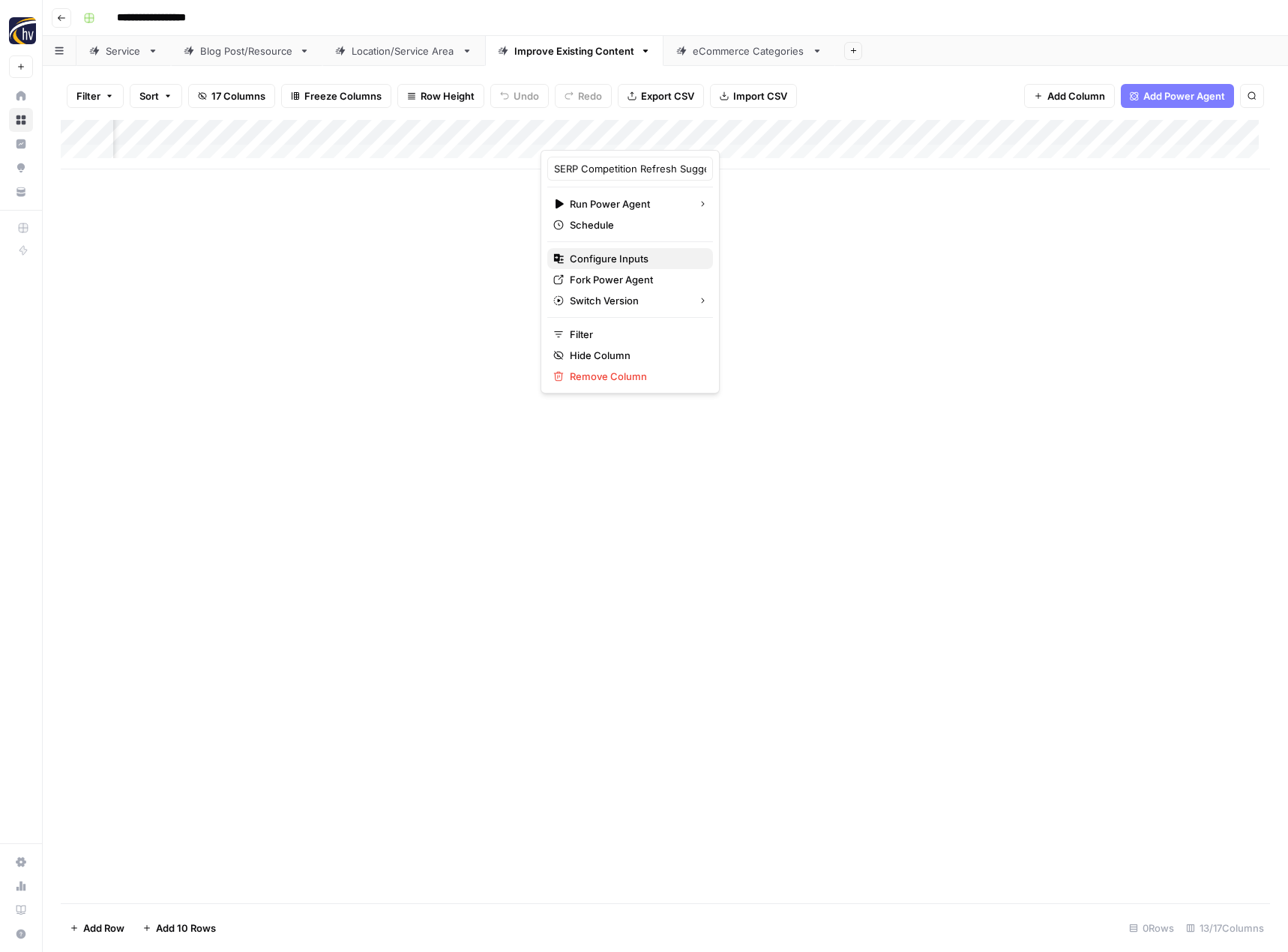
click at [664, 268] on button "Configure Inputs" at bounding box center [630, 259] width 165 height 21
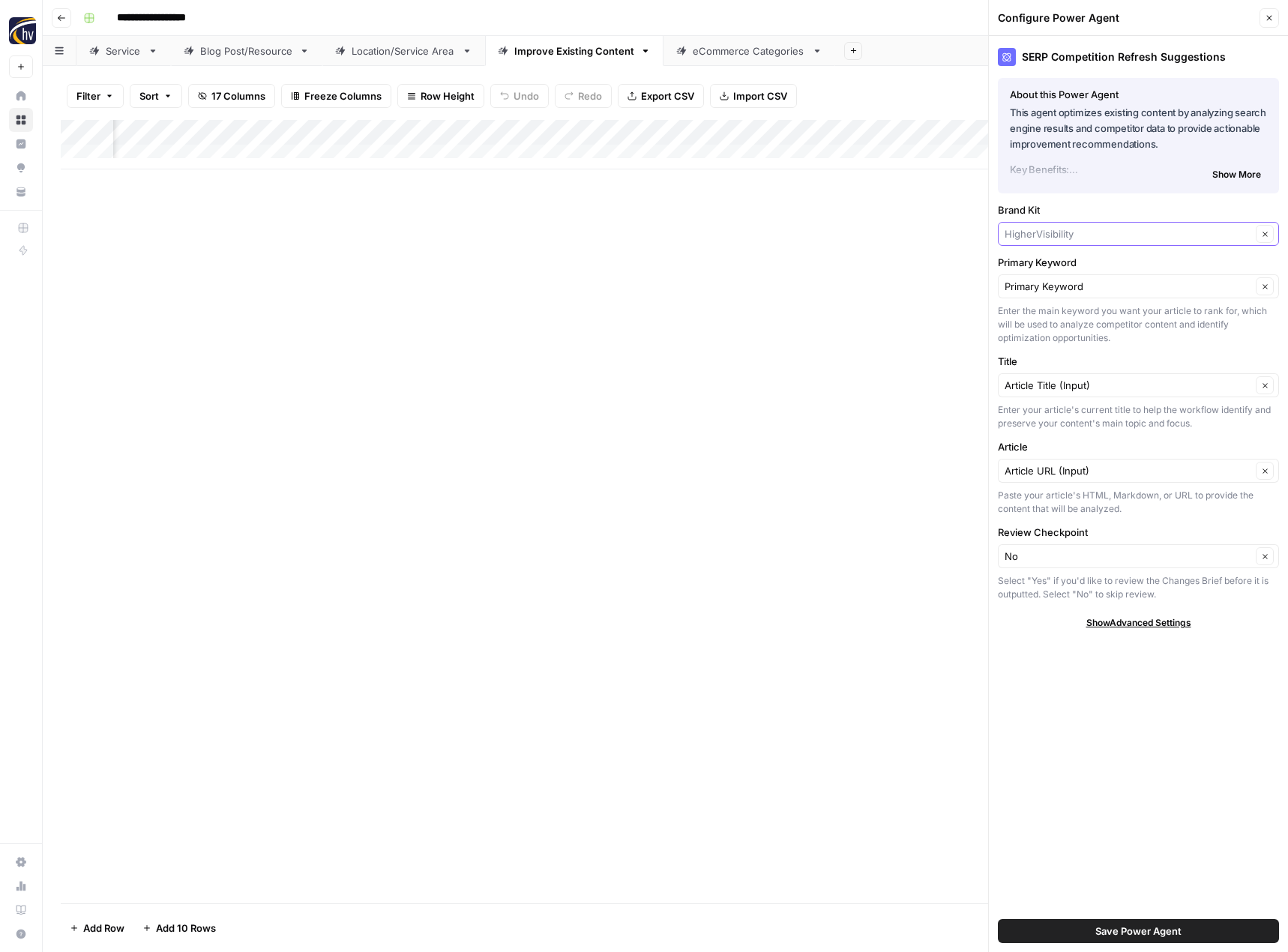
click at [1039, 236] on input "Brand Kit" at bounding box center [1128, 234] width 247 height 15
click at [1034, 331] on span "Carisma" at bounding box center [1135, 332] width 250 height 15
type input "Carisma"
click at [1095, 920] on button "Save Power Agent" at bounding box center [1139, 931] width 281 height 24
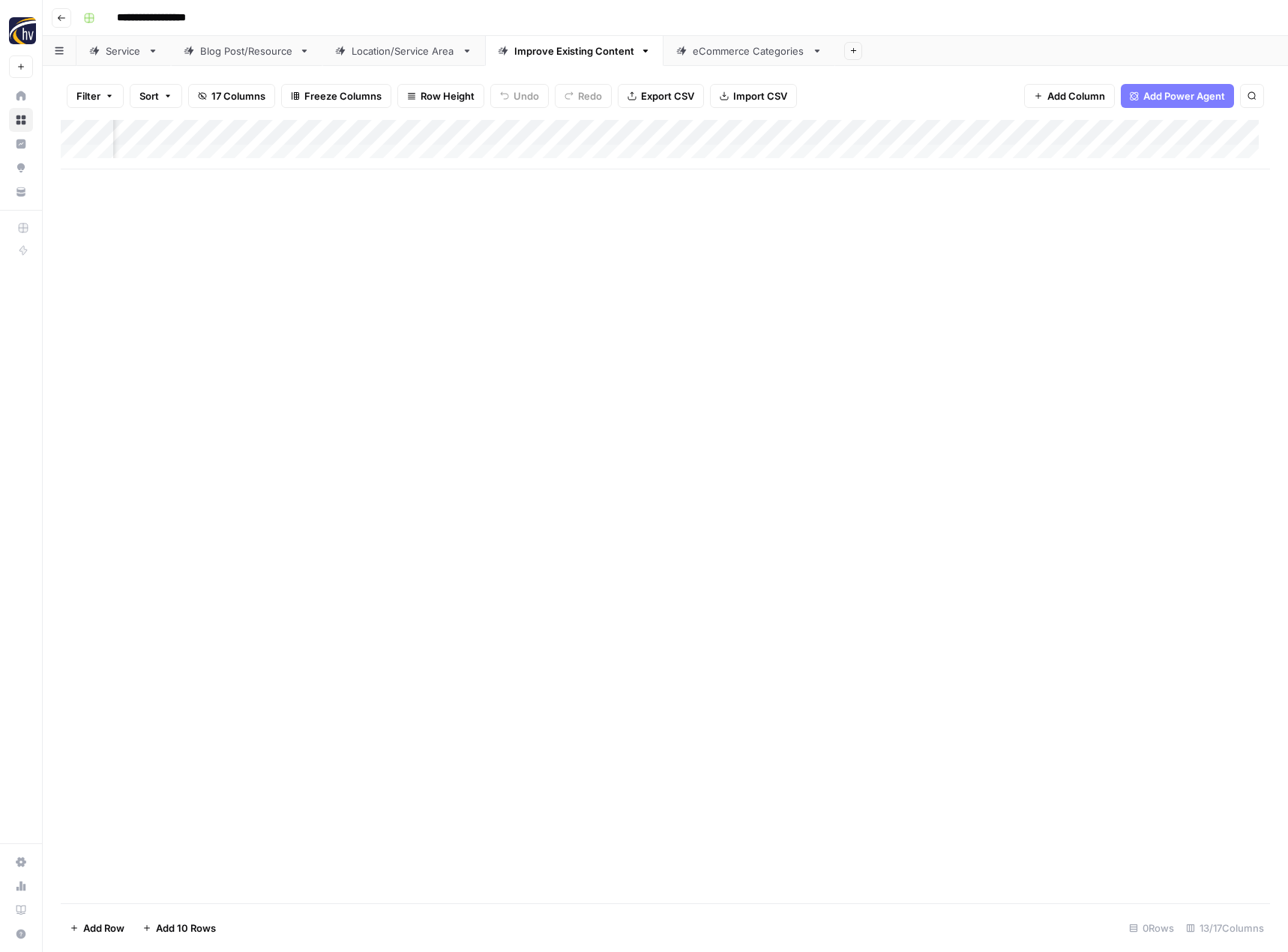
click at [1130, 137] on div "Add Column" at bounding box center [665, 145] width 1209 height 50
click at [1034, 255] on span "Configure Inputs" at bounding box center [1024, 259] width 131 height 15
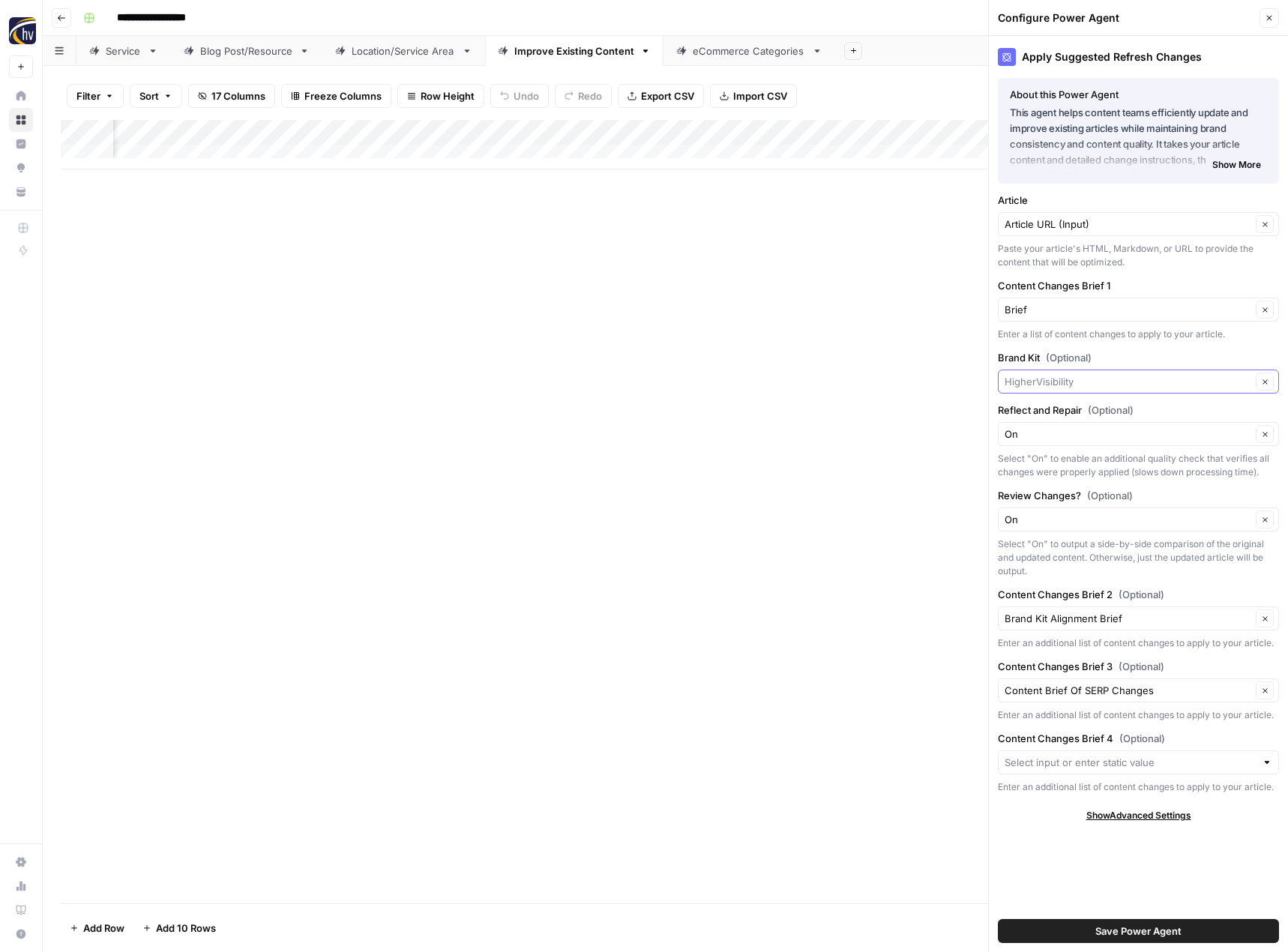
click at [1033, 386] on input "Brand Kit (Optional)" at bounding box center [1128, 381] width 247 height 15
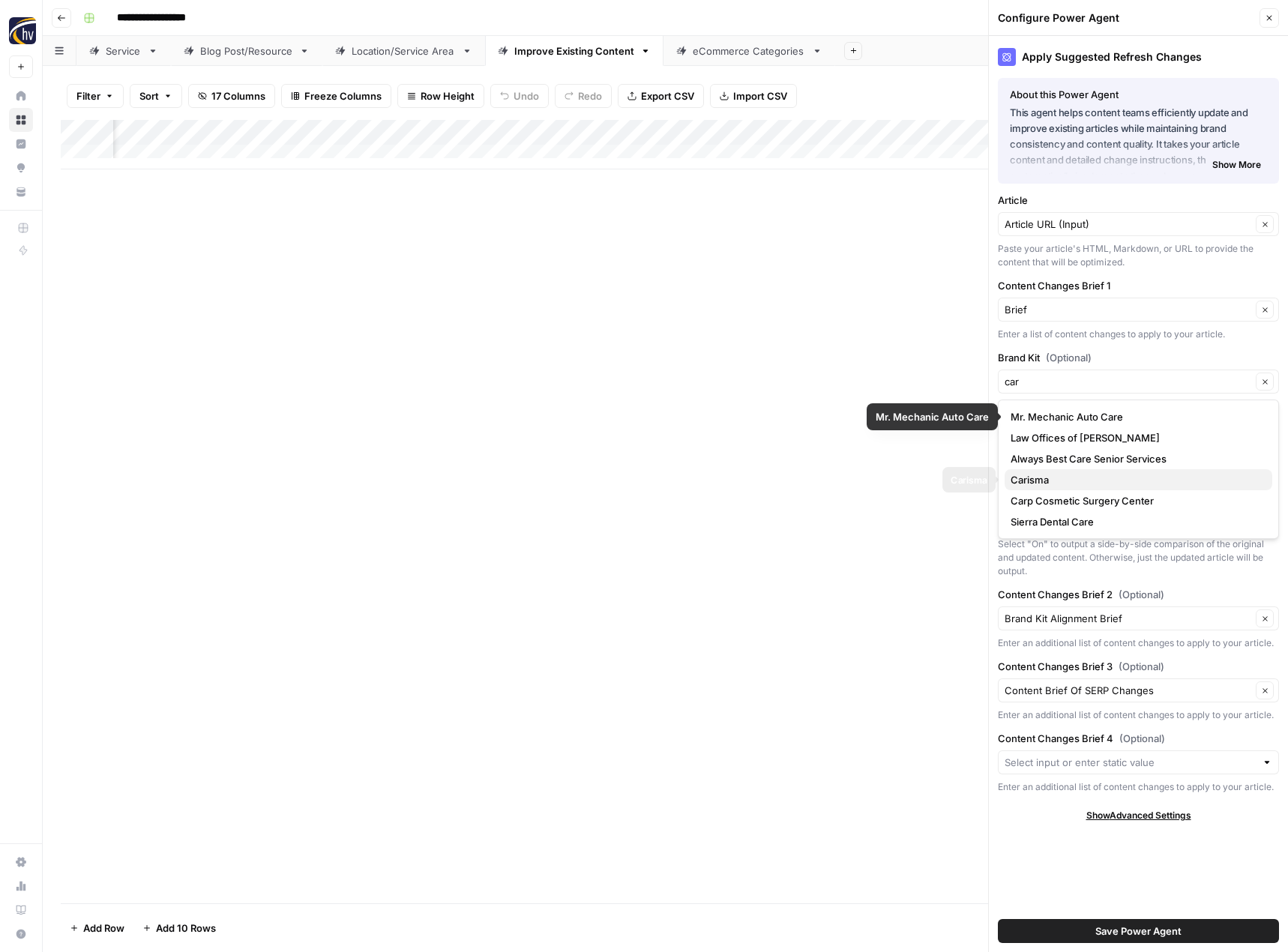
click at [1029, 482] on span "Carisma" at bounding box center [1135, 480] width 250 height 15
type input "Carisma"
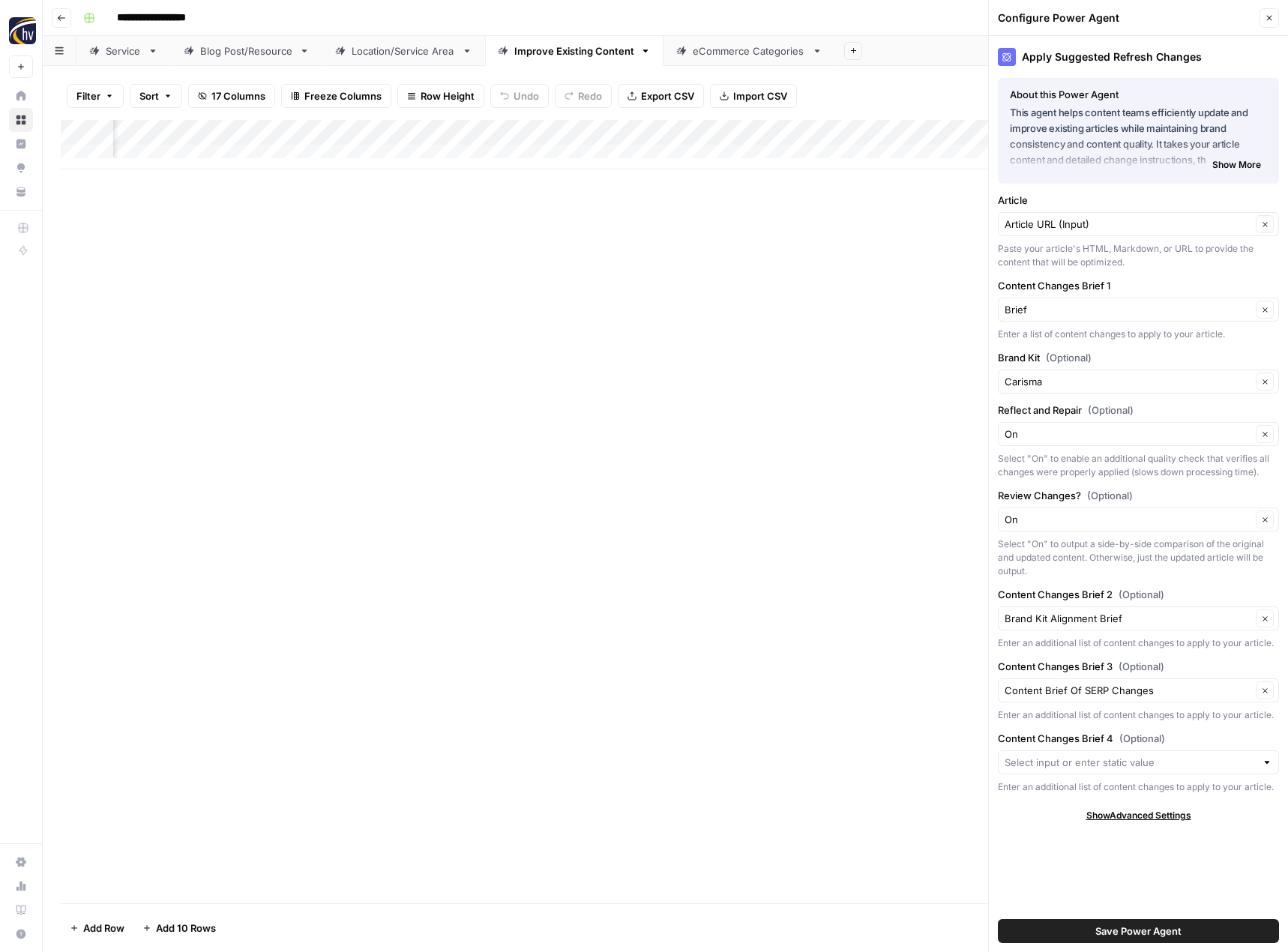
click at [1080, 930] on button "Save Power Agent" at bounding box center [1139, 931] width 281 height 24
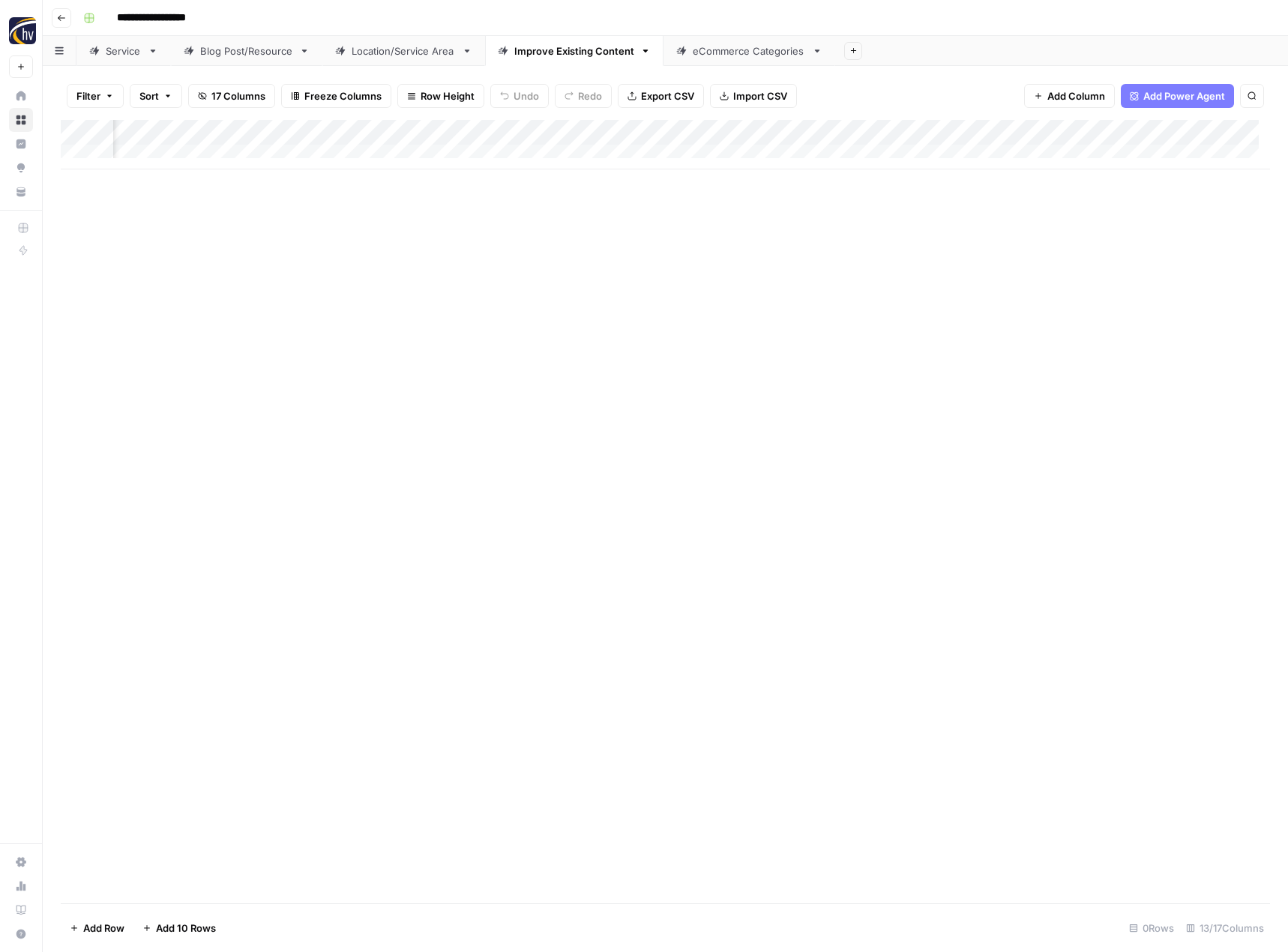
click at [577, 429] on div "Add Column" at bounding box center [665, 512] width 1209 height 784
click at [744, 54] on div "eCommerce Categories" at bounding box center [749, 51] width 113 height 15
click at [735, 134] on div "Add Column" at bounding box center [665, 145] width 1209 height 50
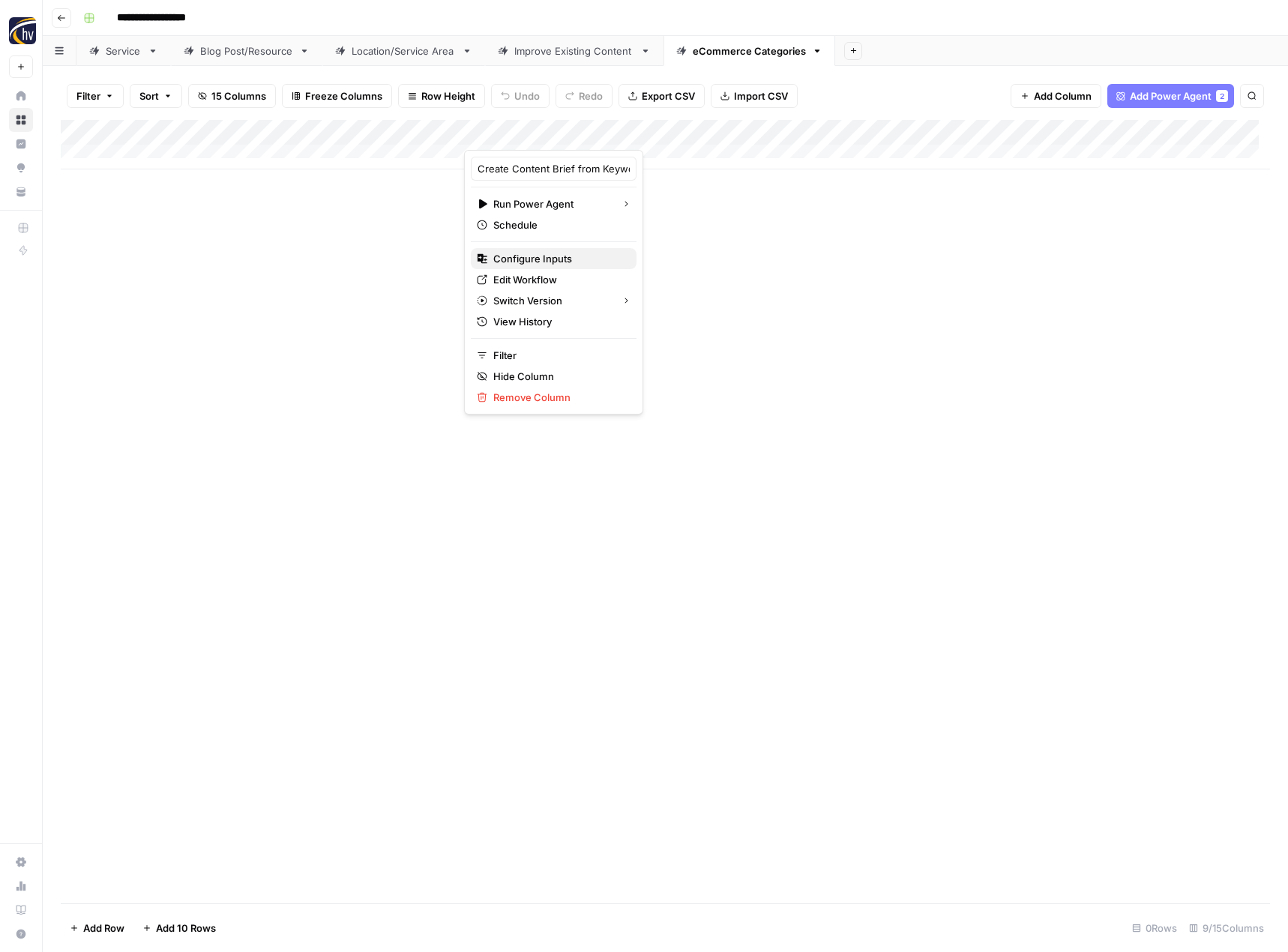
click at [597, 264] on span "Configure Inputs" at bounding box center [559, 259] width 131 height 15
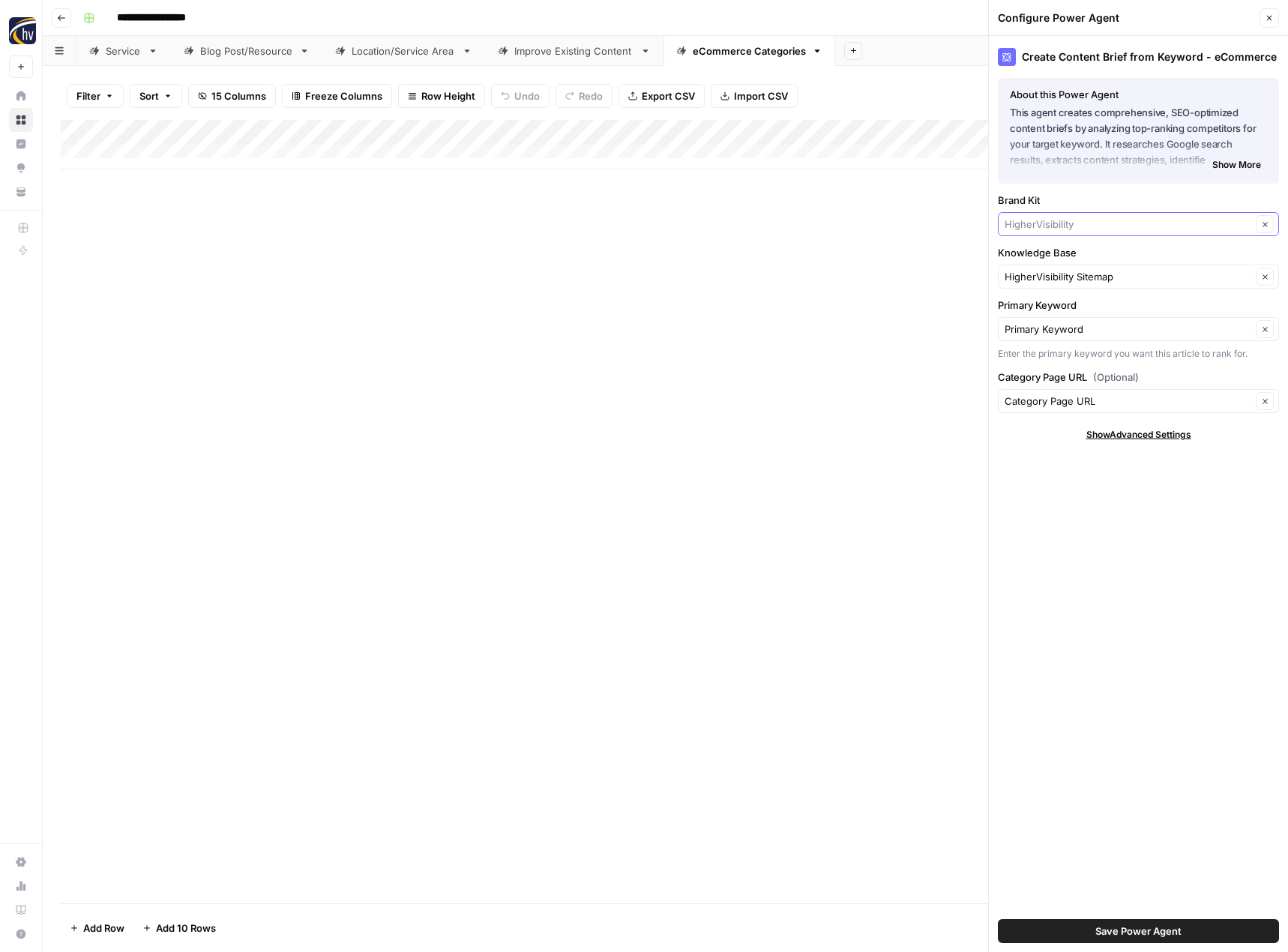
click at [1028, 228] on input "Brand Kit" at bounding box center [1128, 224] width 247 height 15
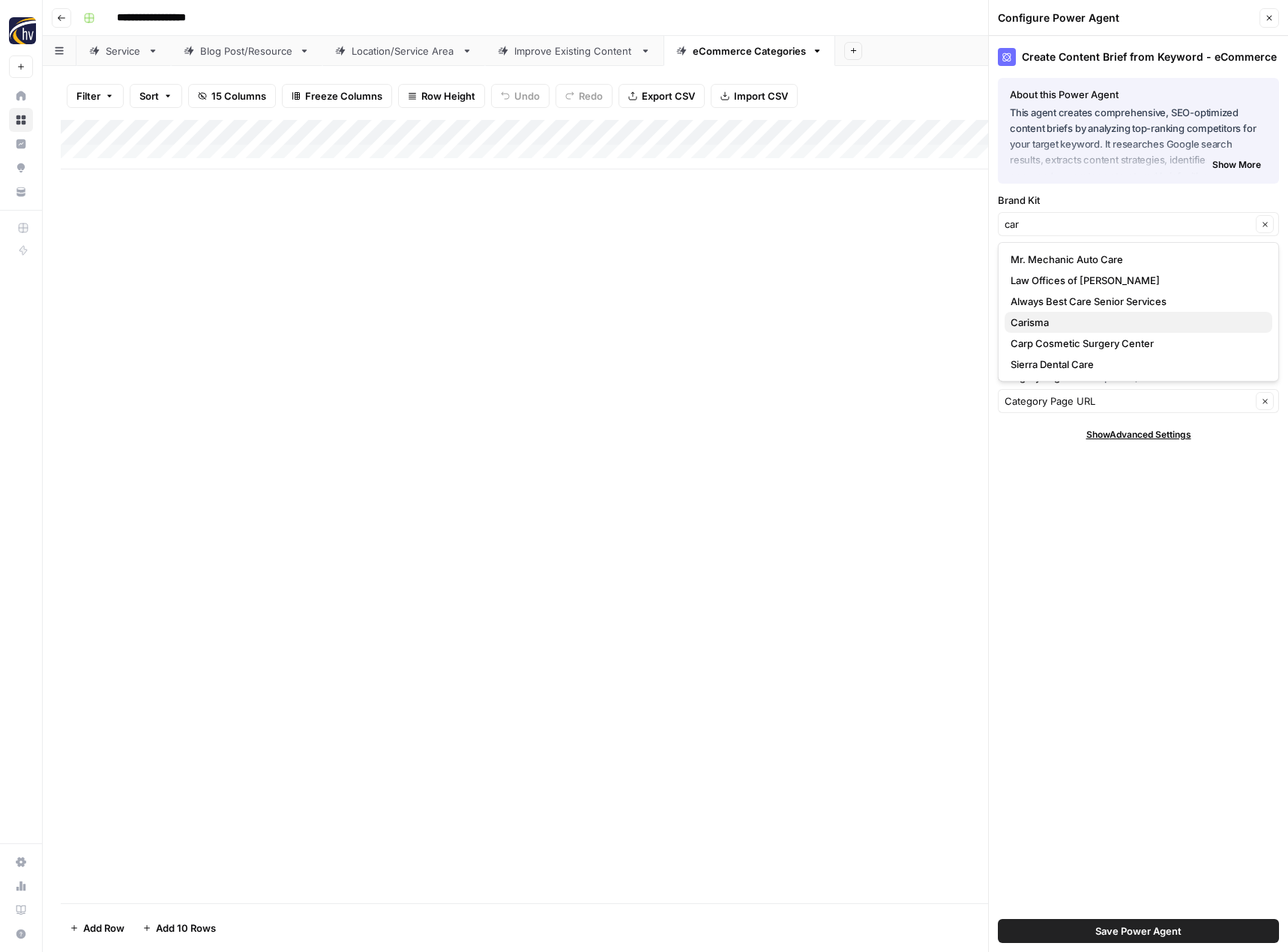
click at [1038, 328] on span "Carisma" at bounding box center [1135, 322] width 250 height 15
type input "Carisma"
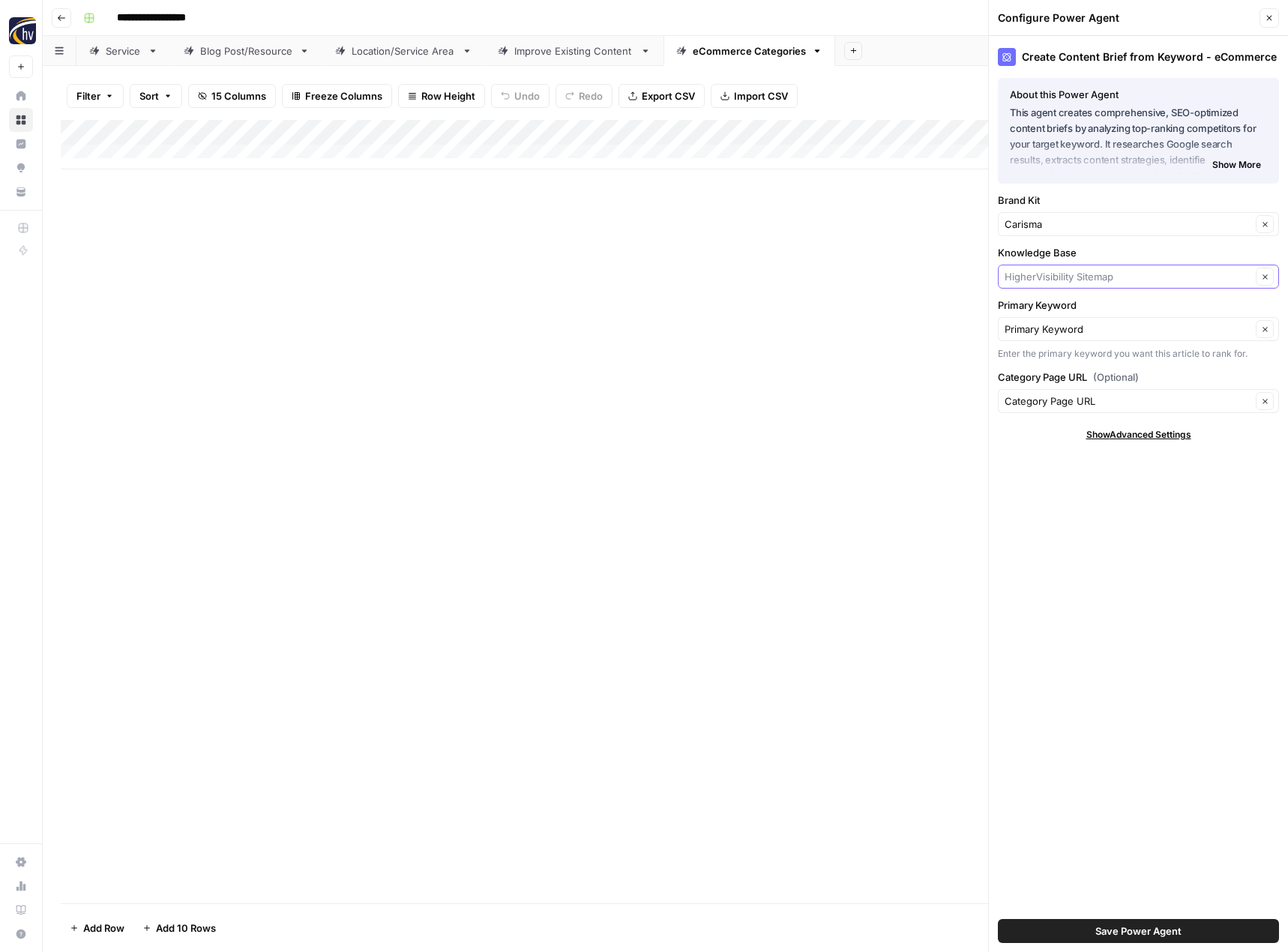
click at [1053, 273] on input "Knowledge Base" at bounding box center [1128, 276] width 247 height 15
click at [1040, 382] on button "Carisma Sitemap" at bounding box center [1139, 375] width 267 height 21
type input "Carisma Sitemap"
click at [1147, 931] on span "Save Power Agent" at bounding box center [1139, 931] width 86 height 15
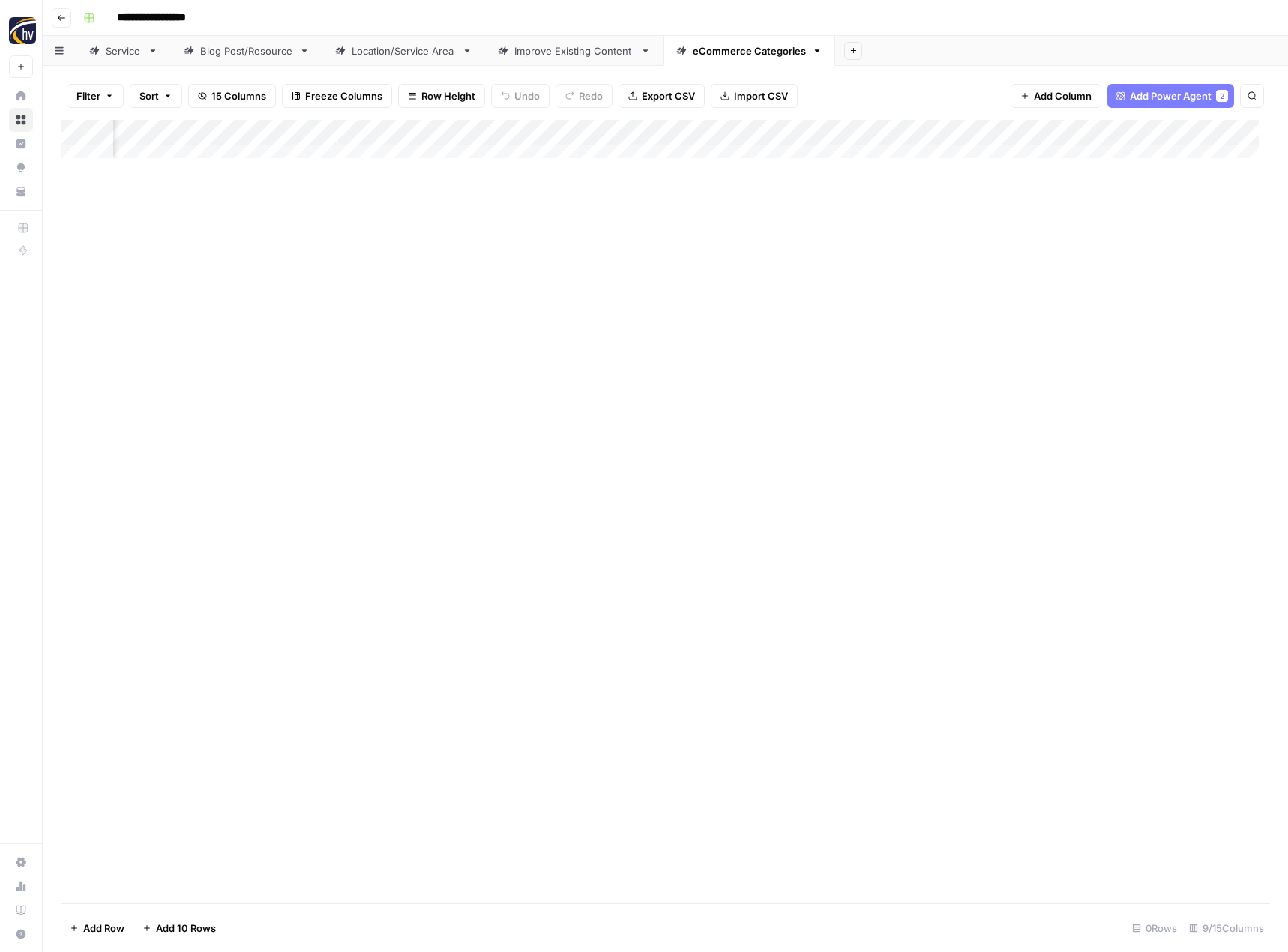
scroll to position [0, 507]
click at [1092, 132] on div "Add Column" at bounding box center [665, 145] width 1209 height 50
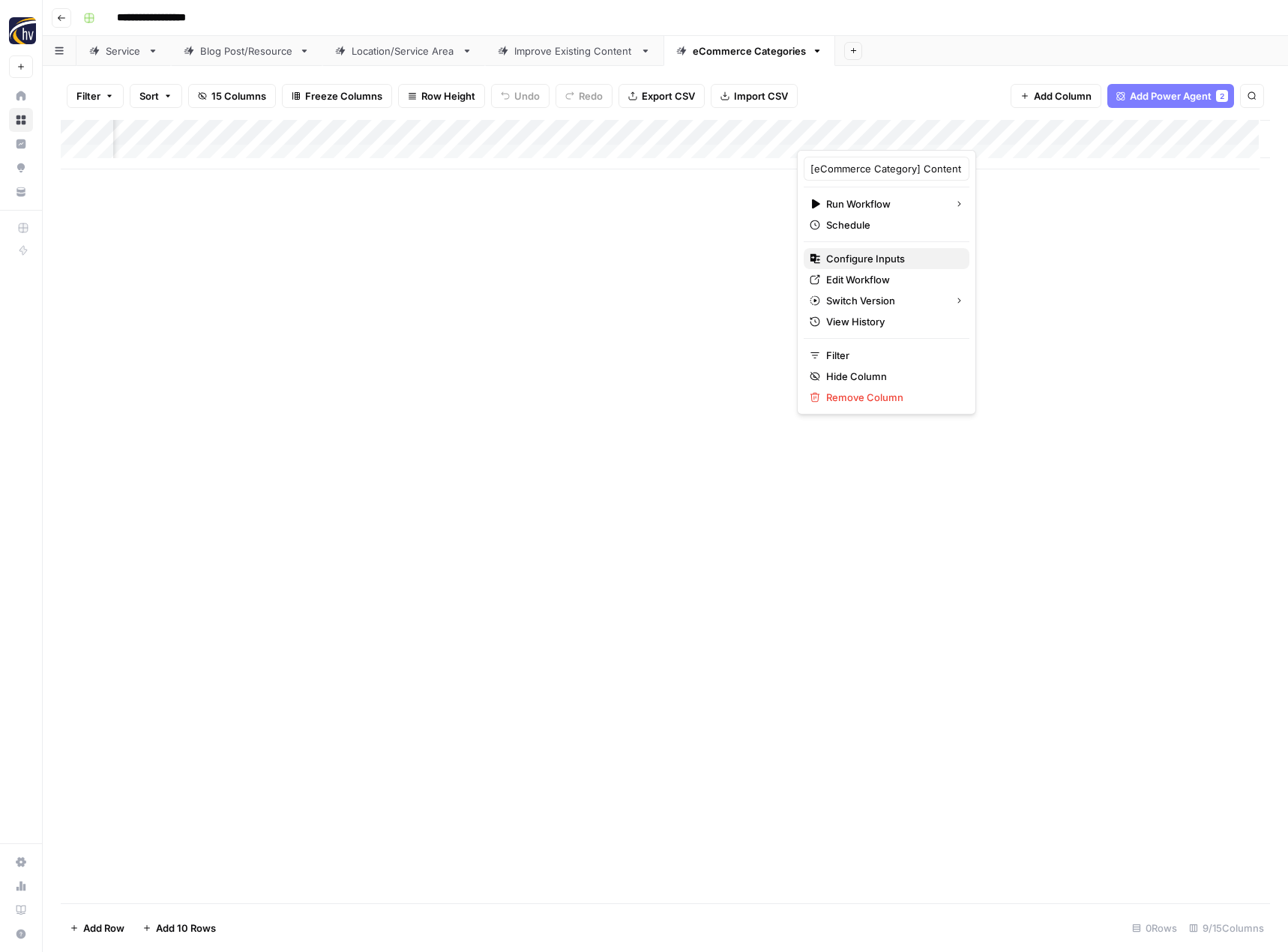
click at [931, 264] on span "Configure Inputs" at bounding box center [892, 259] width 131 height 15
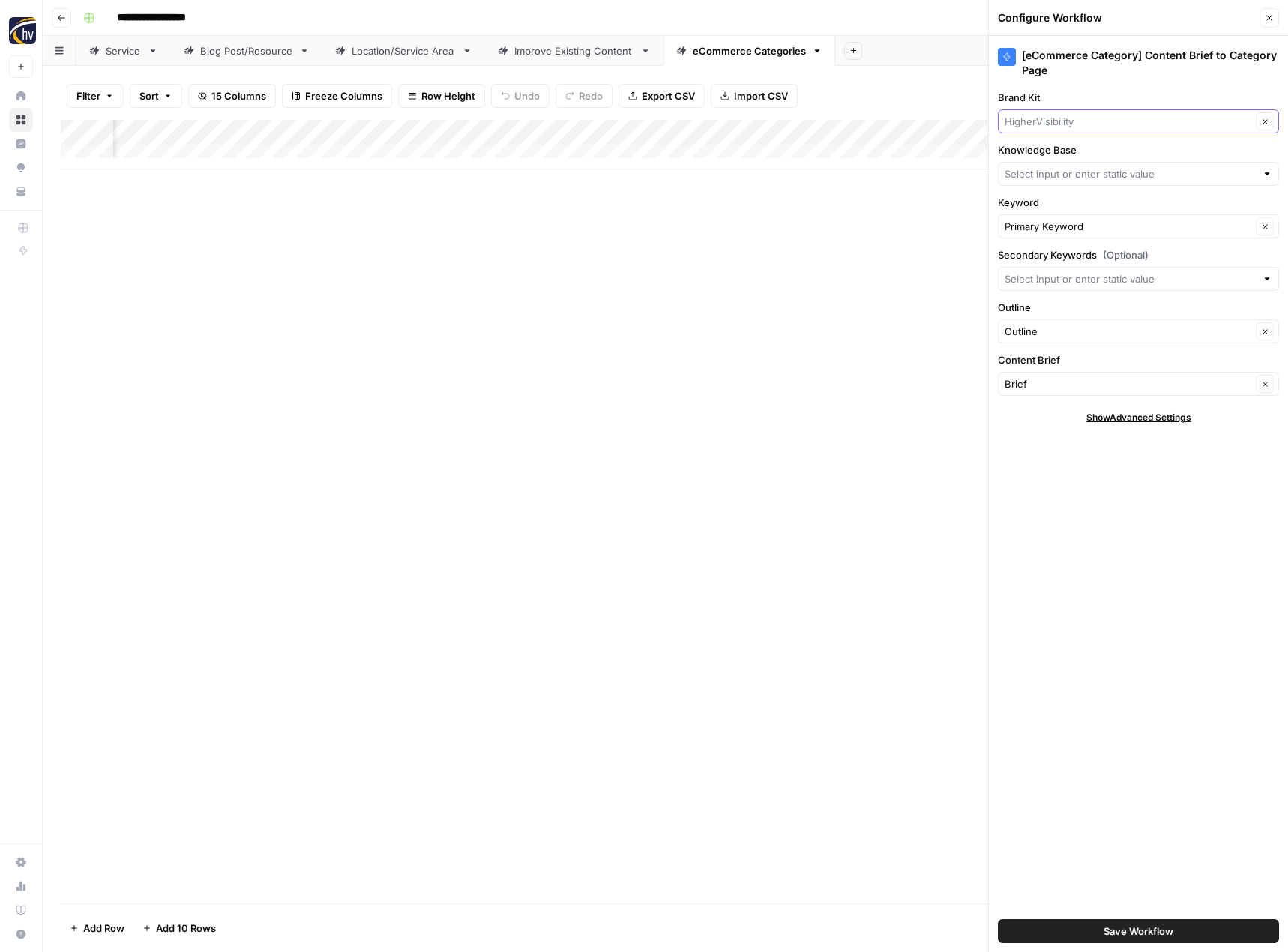
click at [1069, 128] on input "Brand Kit" at bounding box center [1128, 122] width 247 height 15
click at [1038, 218] on span "Carisma" at bounding box center [1135, 220] width 250 height 15
type input "Carisma"
click at [1046, 174] on input "Knowledge Base" at bounding box center [1130, 174] width 251 height 15
click at [1045, 271] on span "Carisma Sitemap" at bounding box center [1135, 272] width 250 height 15
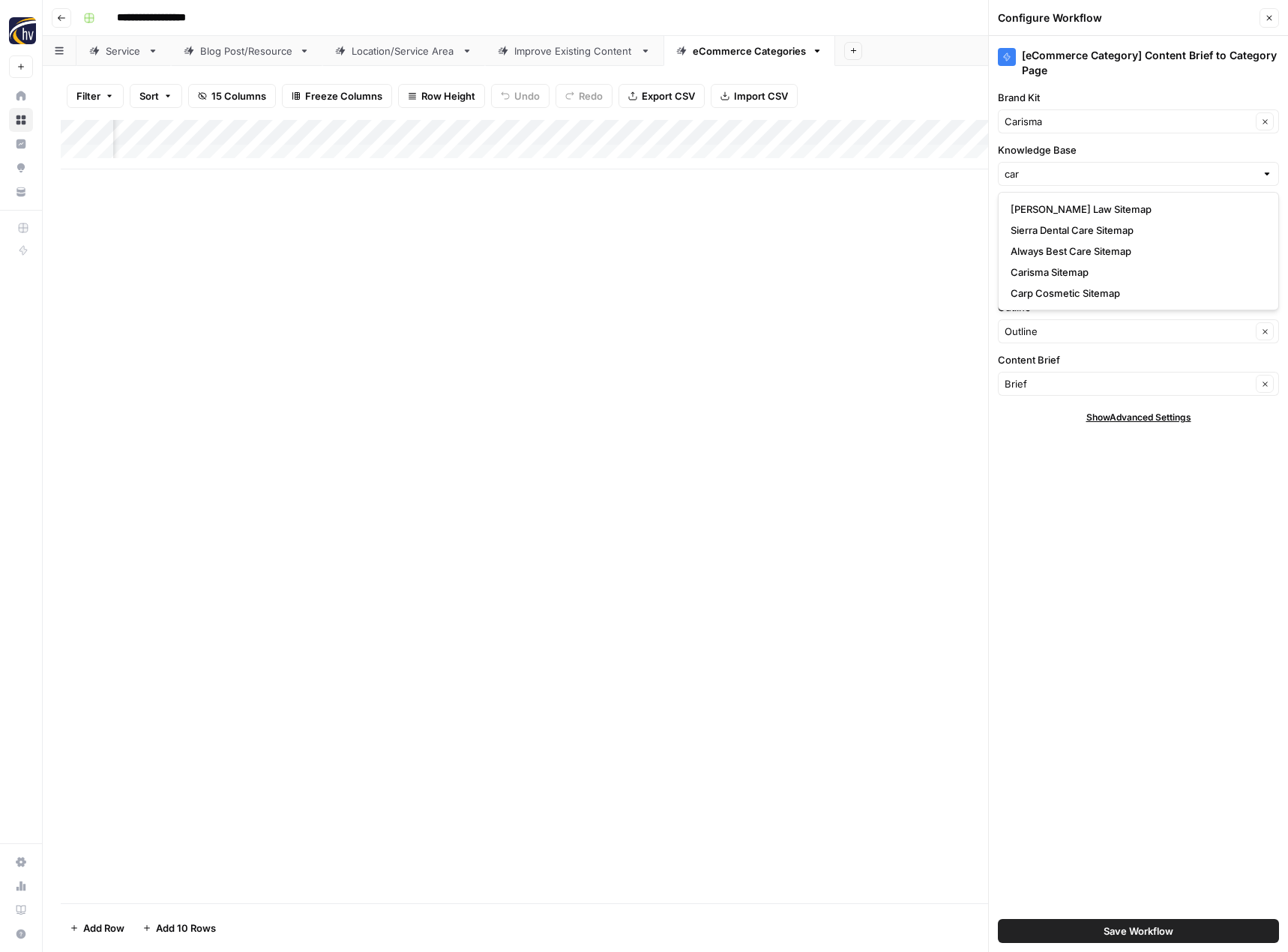
type input "Carisma Sitemap"
click at [1086, 929] on button "Save Workflow" at bounding box center [1139, 931] width 281 height 24
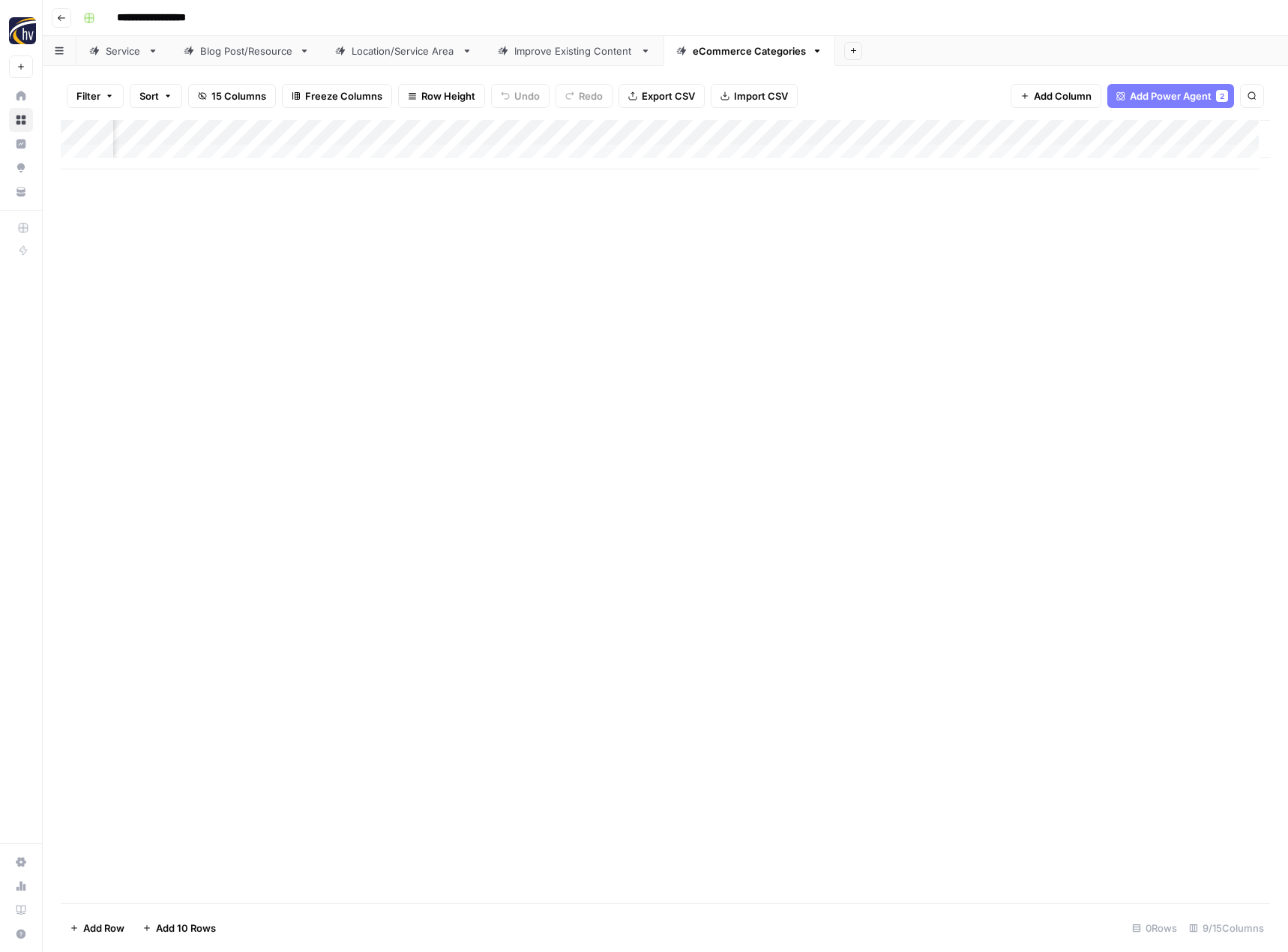
click at [65, 23] on button "Go back" at bounding box center [62, 18] width 20 height 20
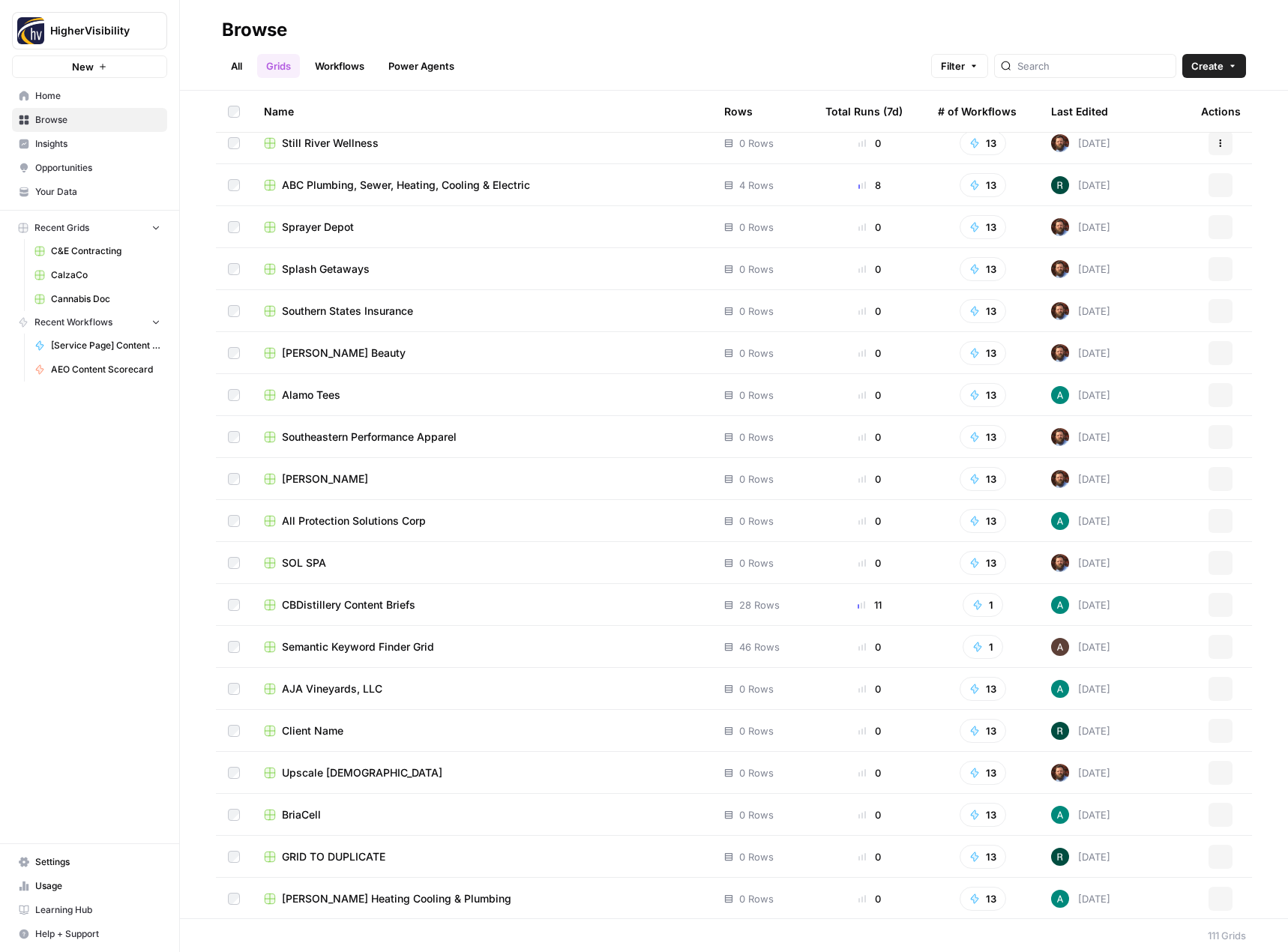
scroll to position [3874, 0]
click at [1216, 854] on icon "button" at bounding box center [1221, 855] width 9 height 9
click at [1135, 738] on span "Duplicate" at bounding box center [1142, 732] width 120 height 15
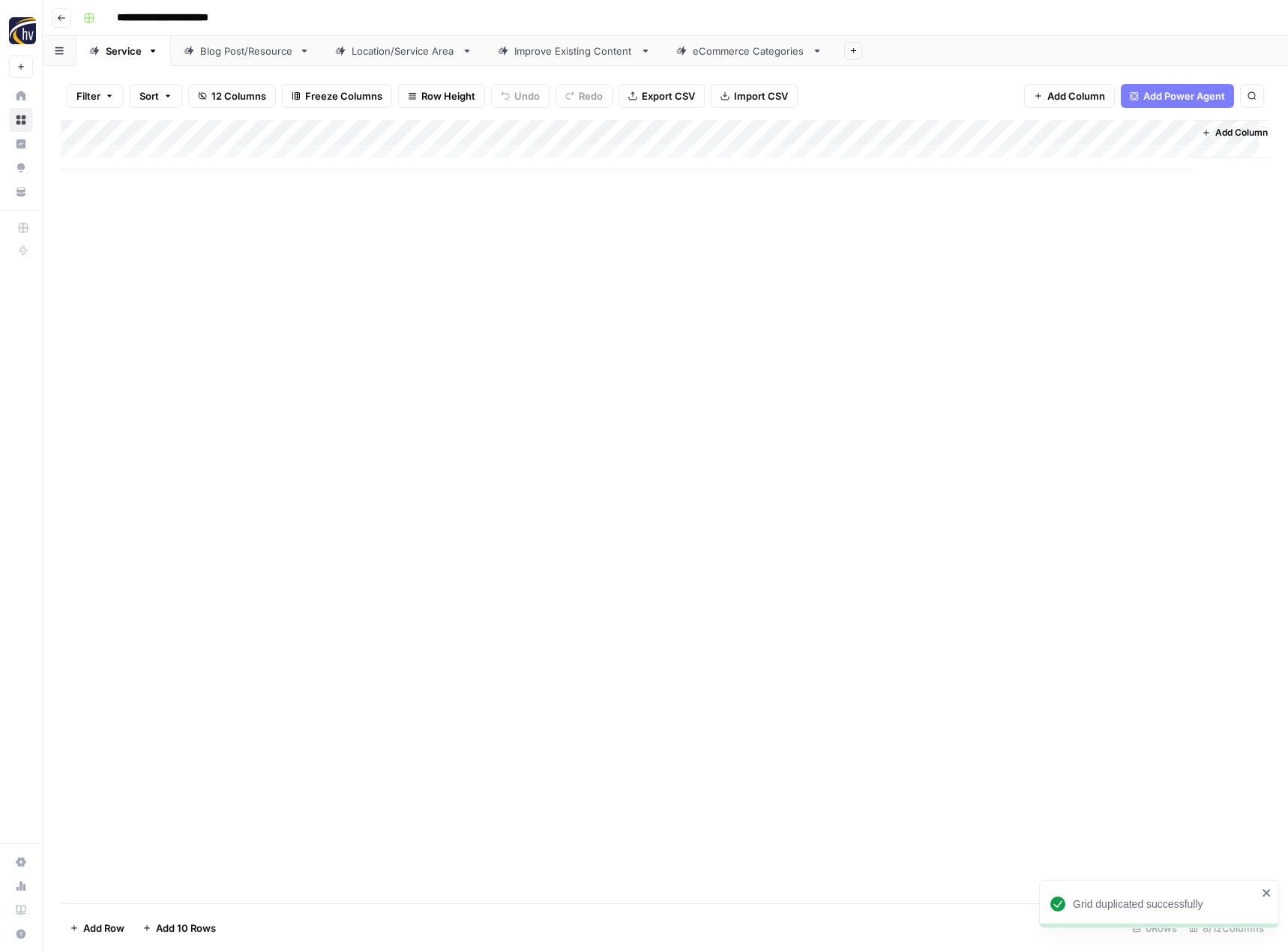
click at [189, 25] on input "**********" at bounding box center [187, 18] width 155 height 24
paste input
type input "**********"
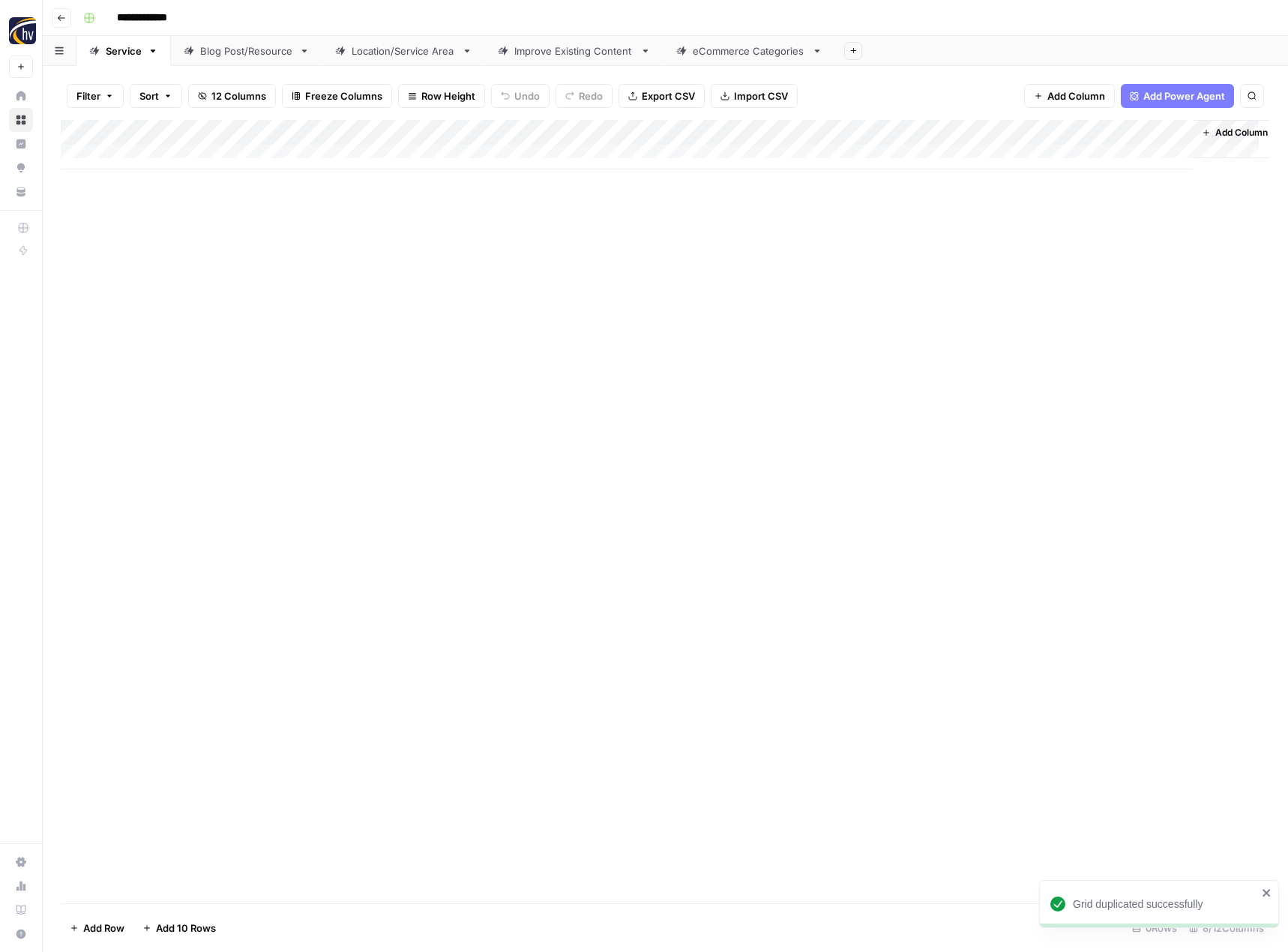
click at [349, 314] on div "Add Column" at bounding box center [665, 512] width 1209 height 784
click at [350, 130] on div "Add Column" at bounding box center [665, 145] width 1209 height 50
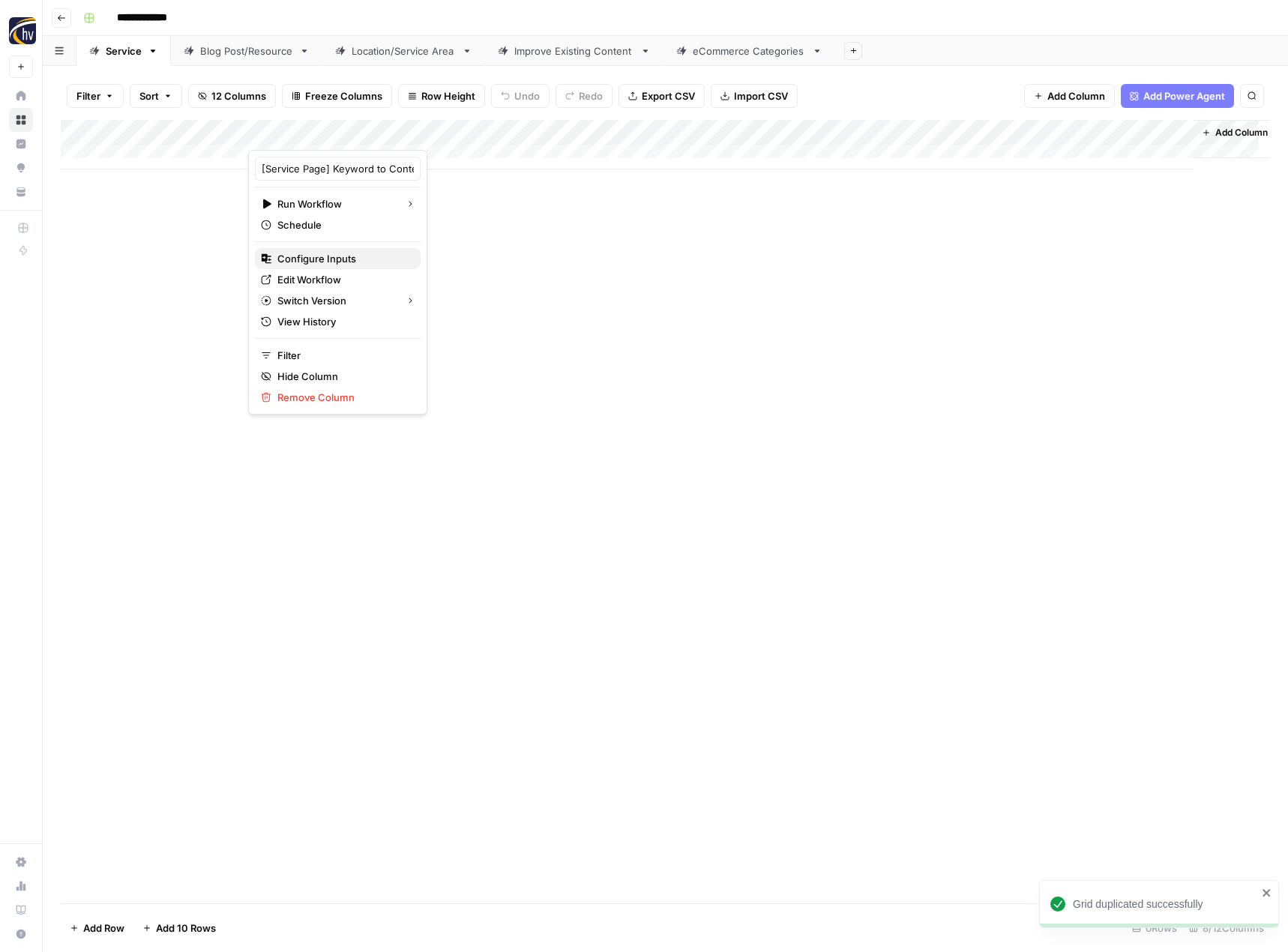
click at [308, 254] on span "Configure Inputs" at bounding box center [343, 259] width 131 height 15
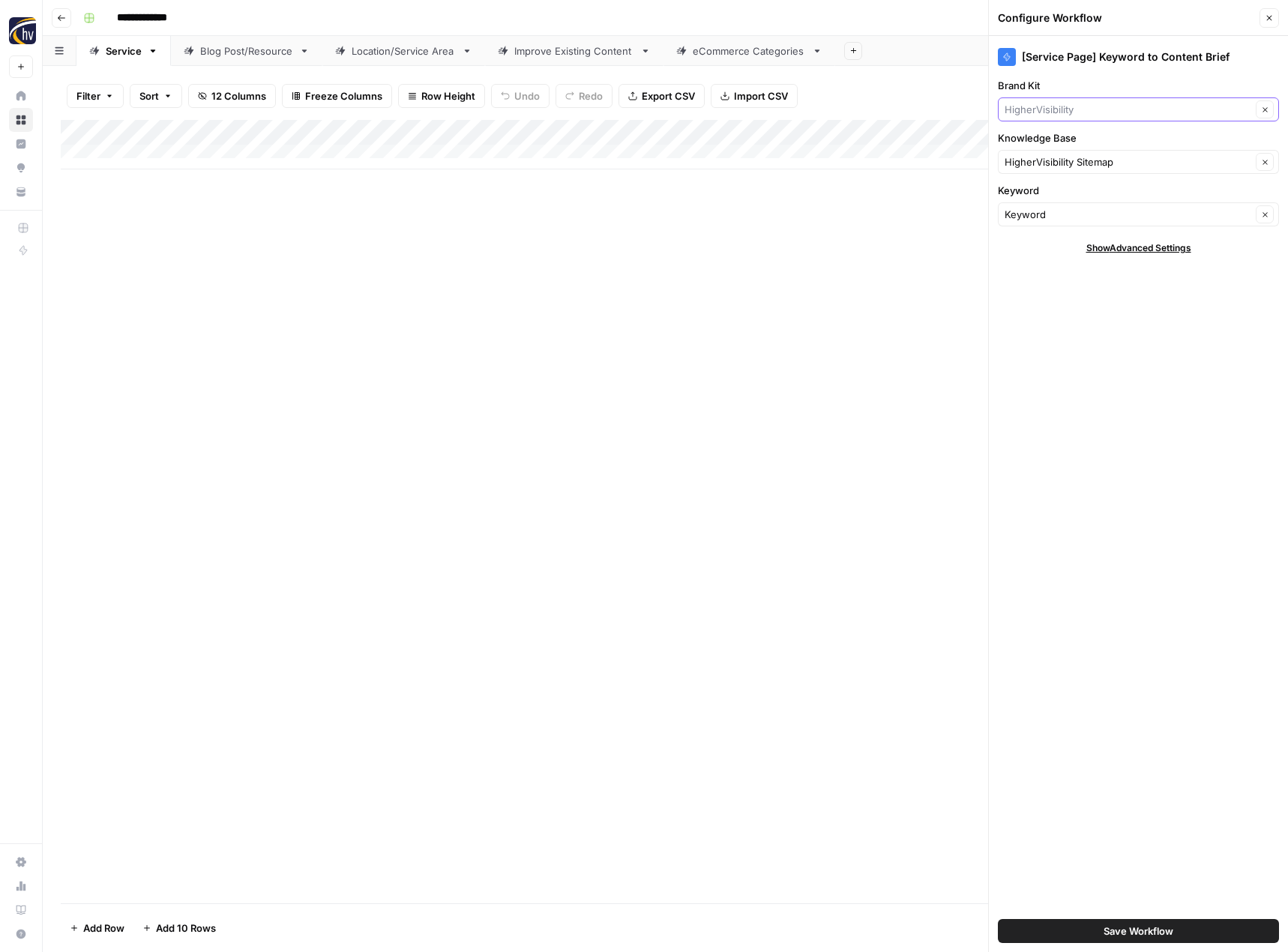
click at [1042, 113] on input "Brand Kit" at bounding box center [1128, 109] width 247 height 15
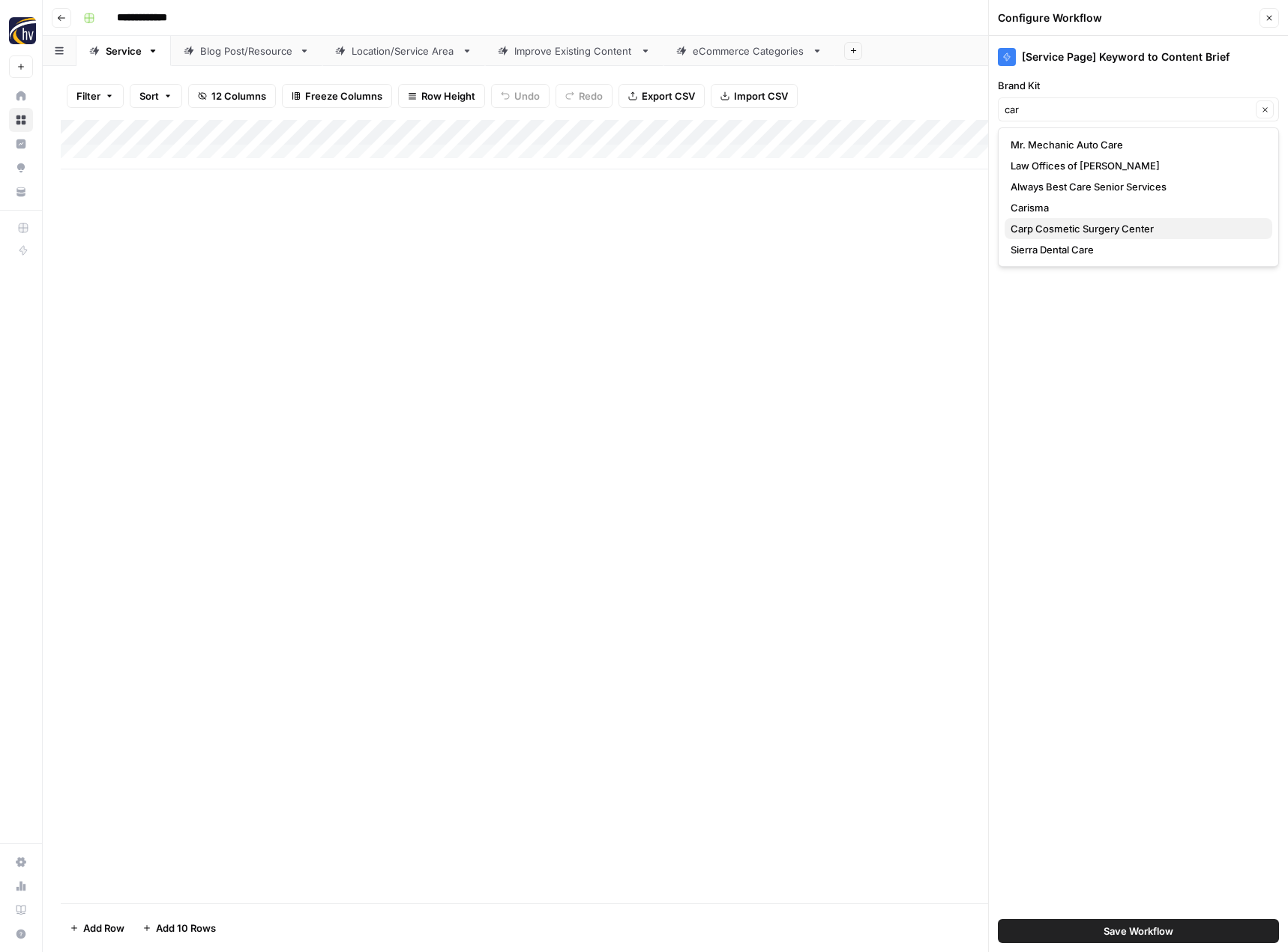
click at [1051, 230] on span "Carp Cosmetic Surgery Center" at bounding box center [1135, 229] width 250 height 15
type input "Carp Cosmetic Surgery Center"
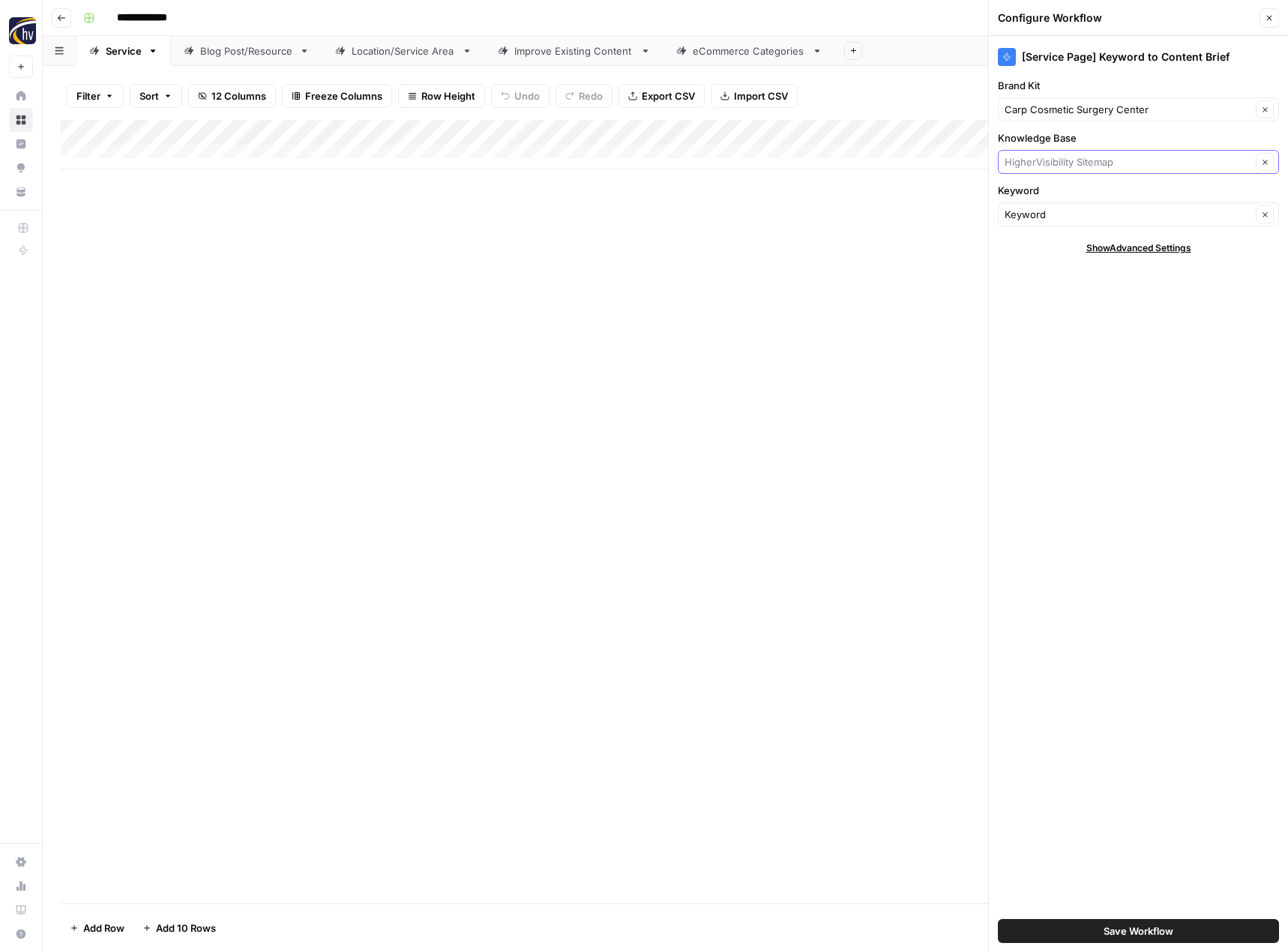
click at [1068, 159] on input "Knowledge Base" at bounding box center [1128, 162] width 247 height 15
click at [1065, 191] on span "Carp Cosmetic Sitemap" at bounding box center [1135, 197] width 250 height 15
type input "Carp Cosmetic Sitemap"
click at [1129, 933] on span "Save Workflow" at bounding box center [1139, 931] width 69 height 15
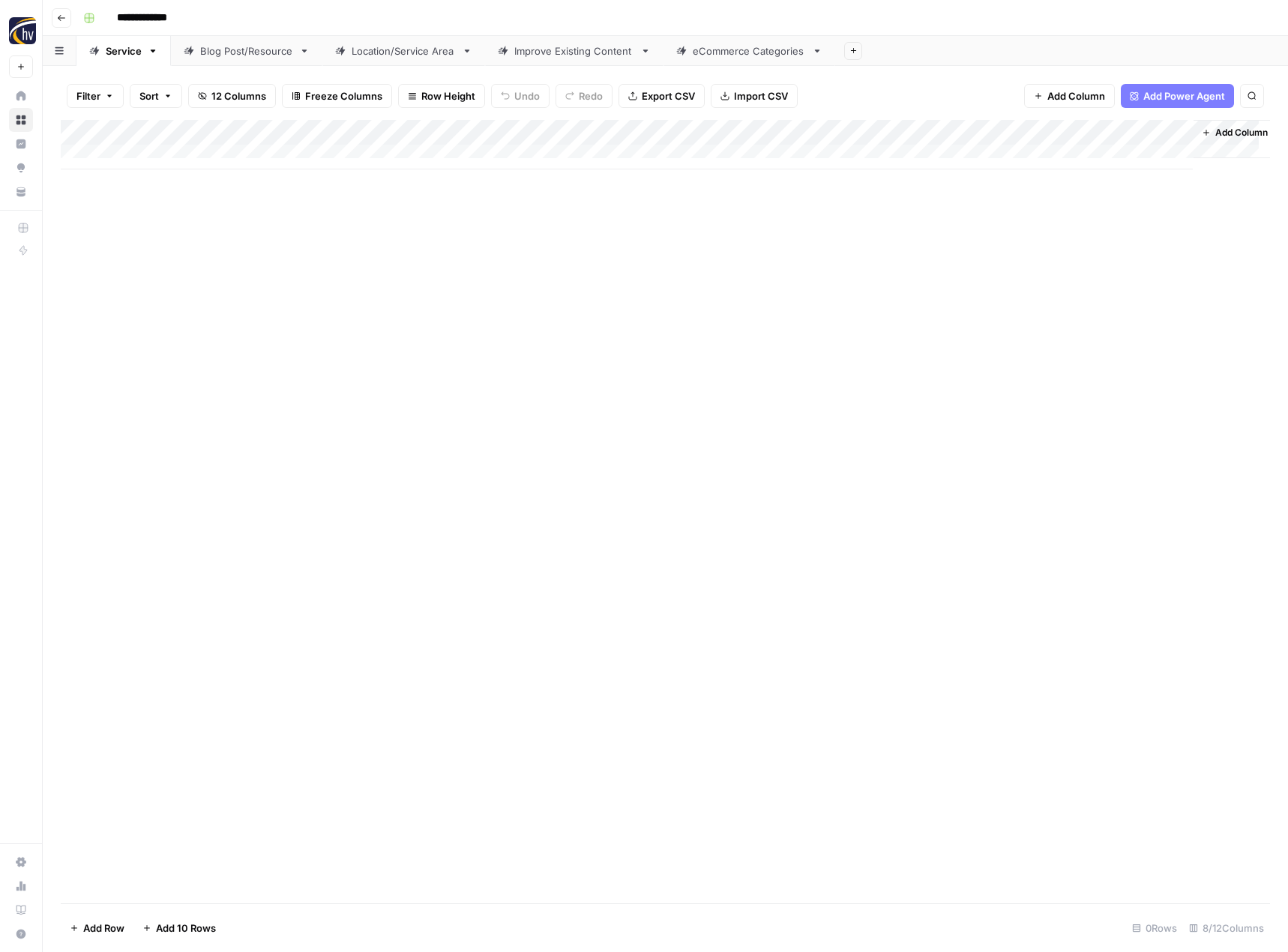
click at [1028, 131] on div "Add Column" at bounding box center [665, 145] width 1209 height 50
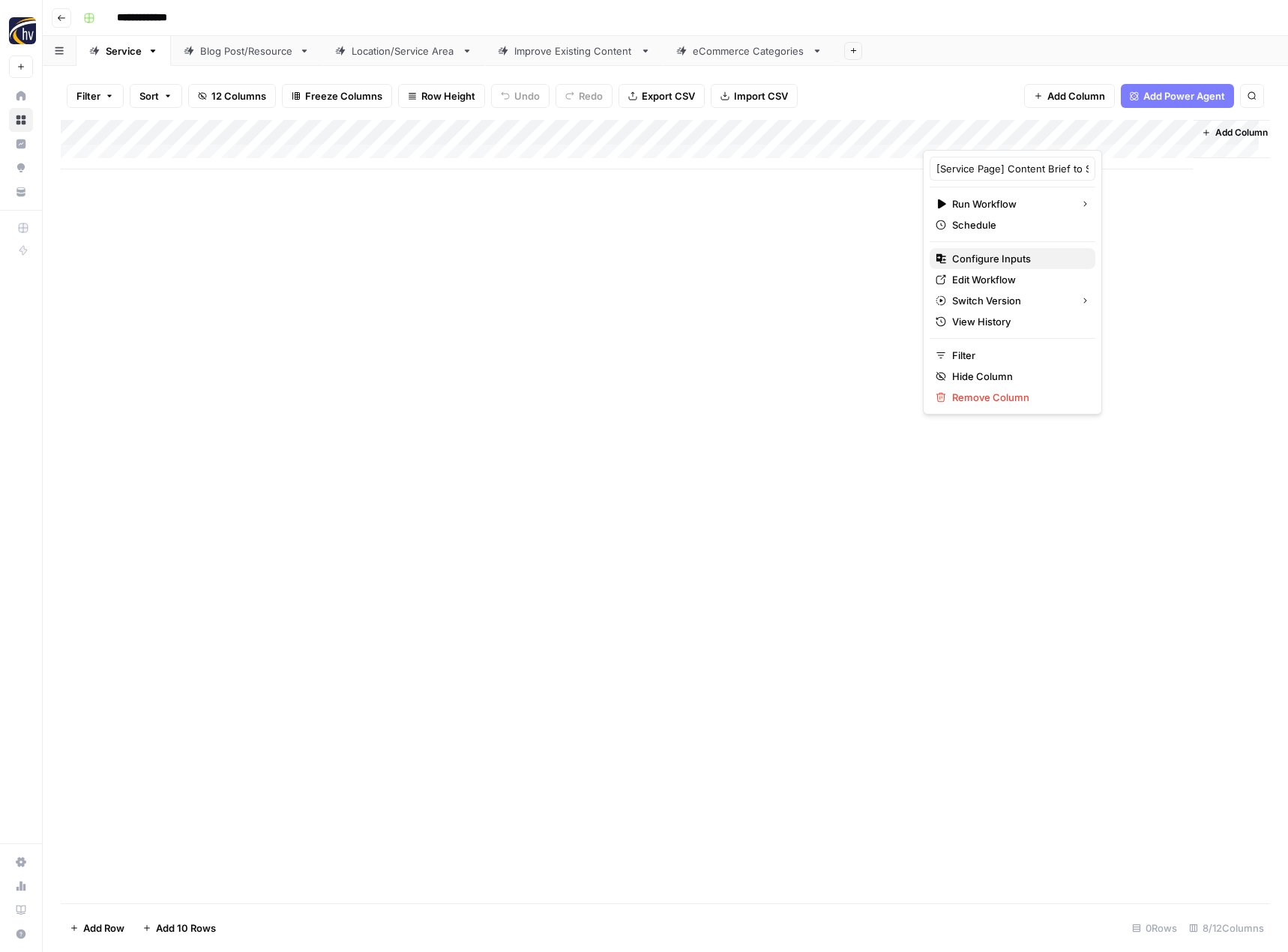
click at [983, 264] on span "Configure Inputs" at bounding box center [1018, 259] width 131 height 15
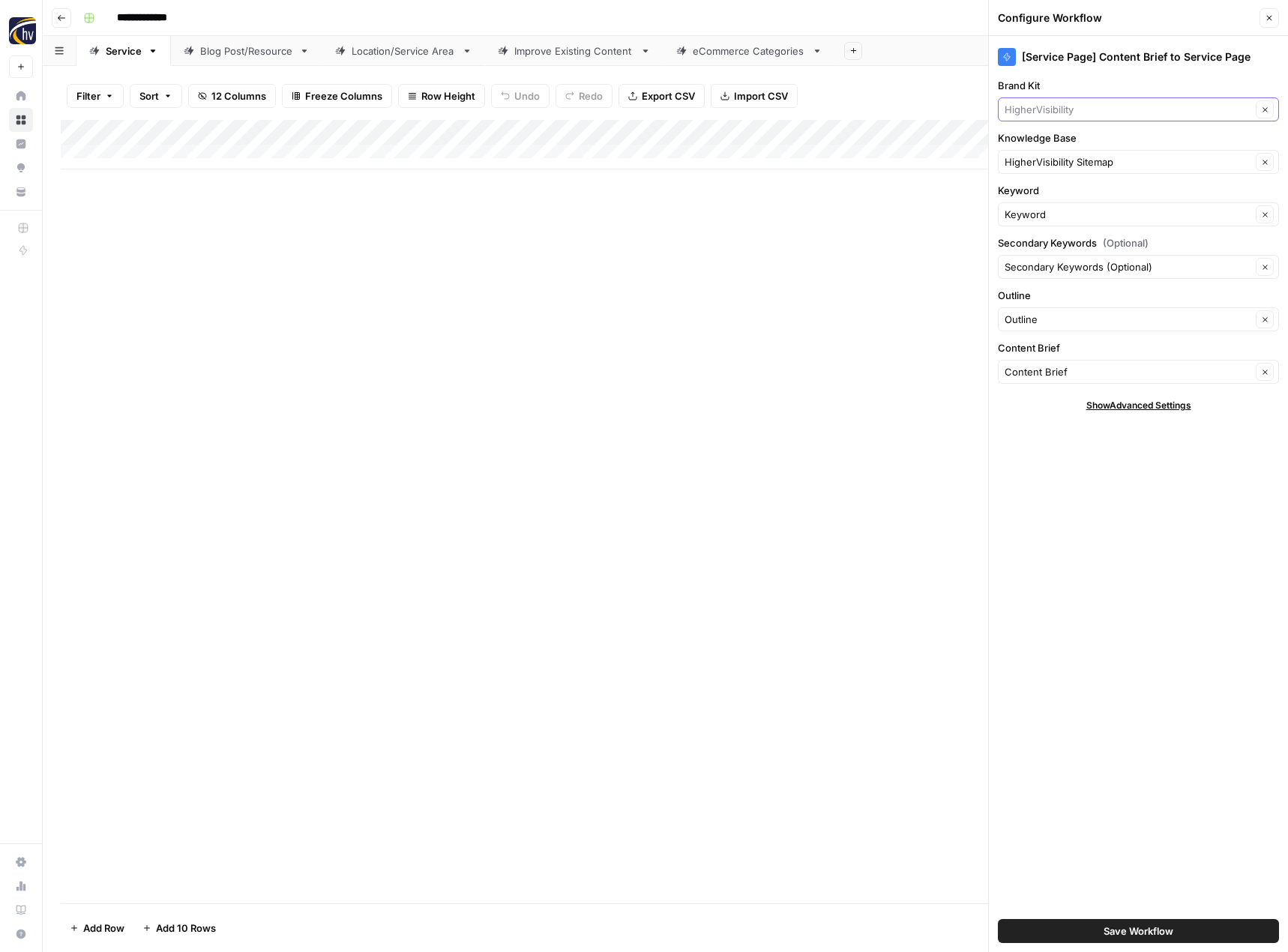
click at [1049, 106] on input "Brand Kit" at bounding box center [1128, 109] width 247 height 15
click at [1033, 146] on span "Carp Cosmetic Surgery Center" at bounding box center [1135, 145] width 250 height 15
type input "Carp Cosmetic Surgery Center"
click at [1033, 167] on input "Knowledge Base" at bounding box center [1128, 162] width 247 height 15
click at [1031, 199] on span "Carp Cosmetic Sitemap" at bounding box center [1135, 197] width 250 height 15
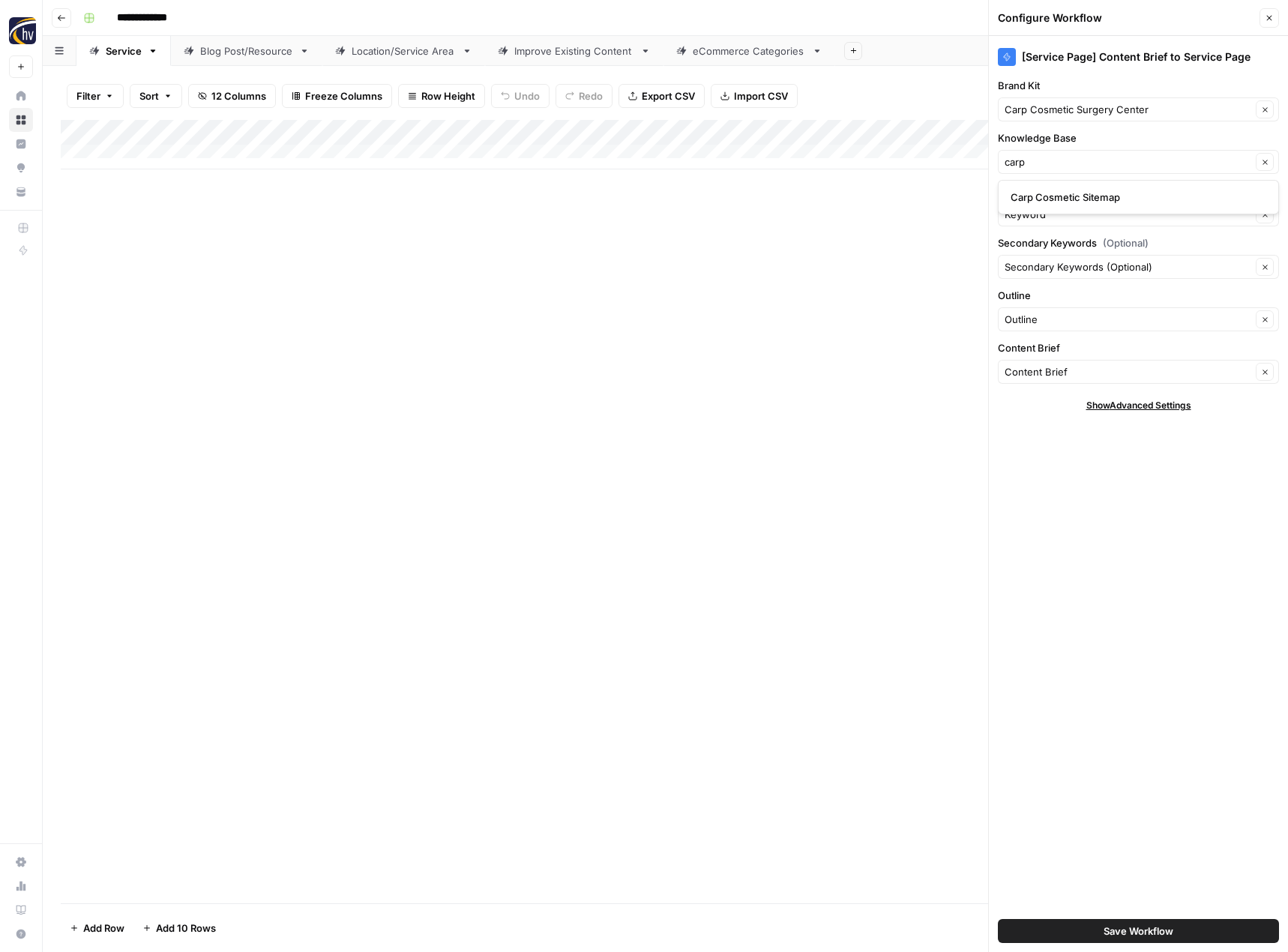
type input "Carp Cosmetic Sitemap"
click at [1094, 931] on button "Save Workflow" at bounding box center [1139, 931] width 281 height 24
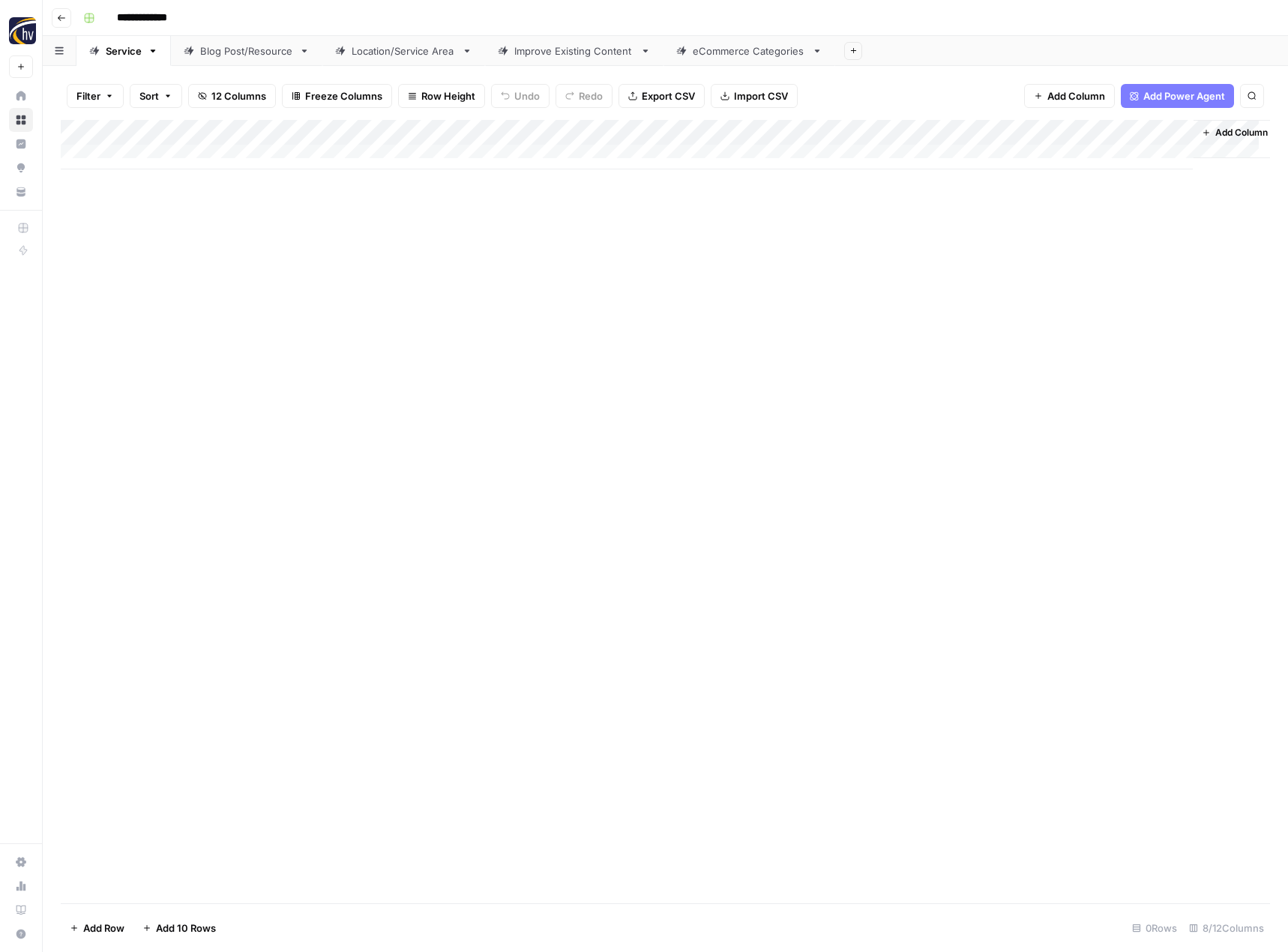
click at [264, 54] on div "Blog Post/Resource" at bounding box center [246, 51] width 93 height 15
click at [355, 133] on div "Add Column" at bounding box center [665, 145] width 1209 height 50
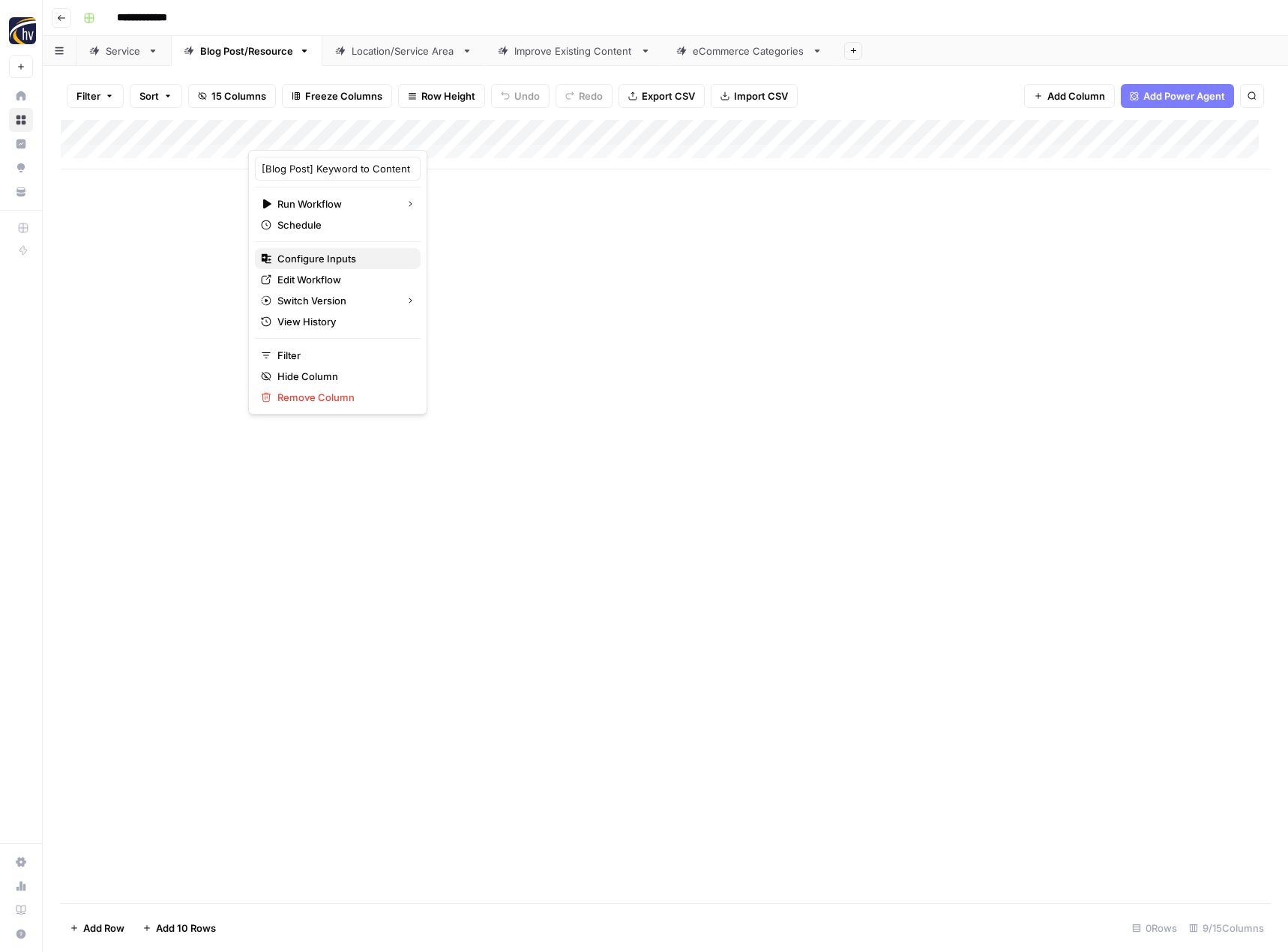
click at [309, 264] on span "Configure Inputs" at bounding box center [343, 259] width 131 height 15
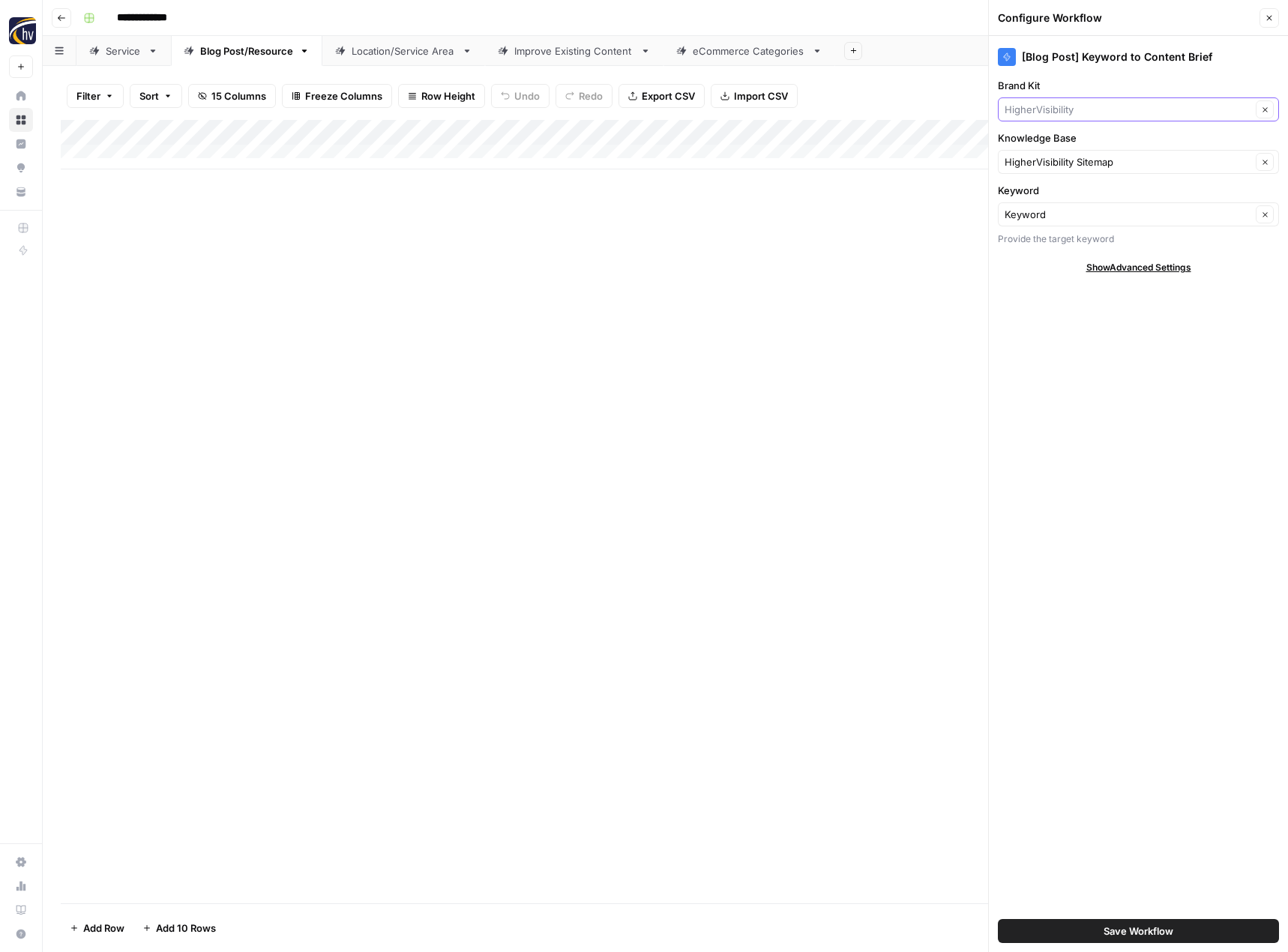
click at [1028, 111] on input "Brand Kit" at bounding box center [1128, 109] width 247 height 15
click at [1013, 145] on span "Carp Cosmetic Surgery Center" at bounding box center [1135, 145] width 250 height 15
type input "Carp Cosmetic Surgery Center"
click at [1026, 159] on input "Knowledge Base" at bounding box center [1128, 162] width 247 height 15
click at [1036, 195] on span "Carp Cosmetic Sitemap" at bounding box center [1135, 197] width 250 height 15
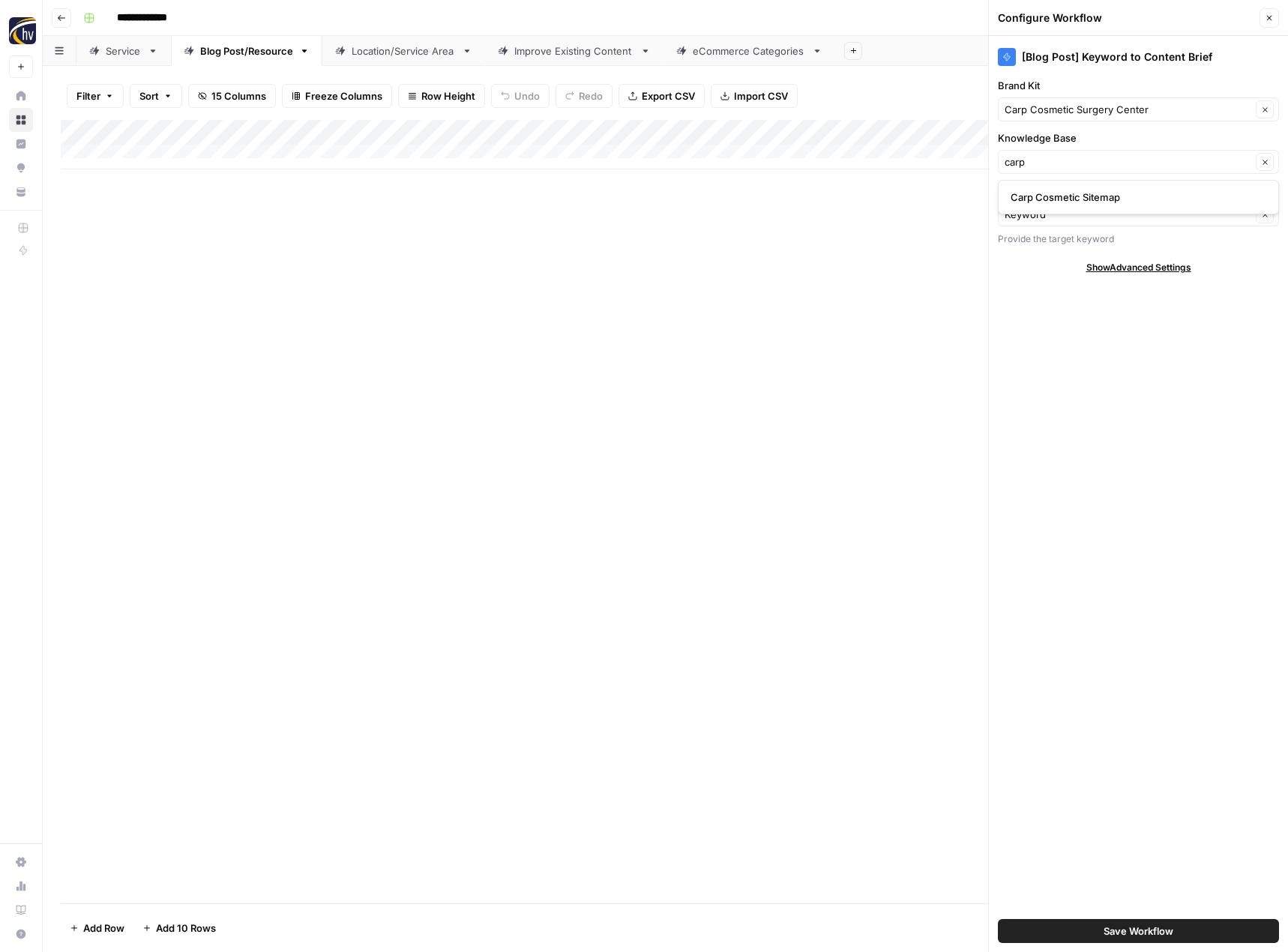
type input "Carp Cosmetic Sitemap"
click at [1135, 930] on span "Save Workflow" at bounding box center [1139, 931] width 69 height 15
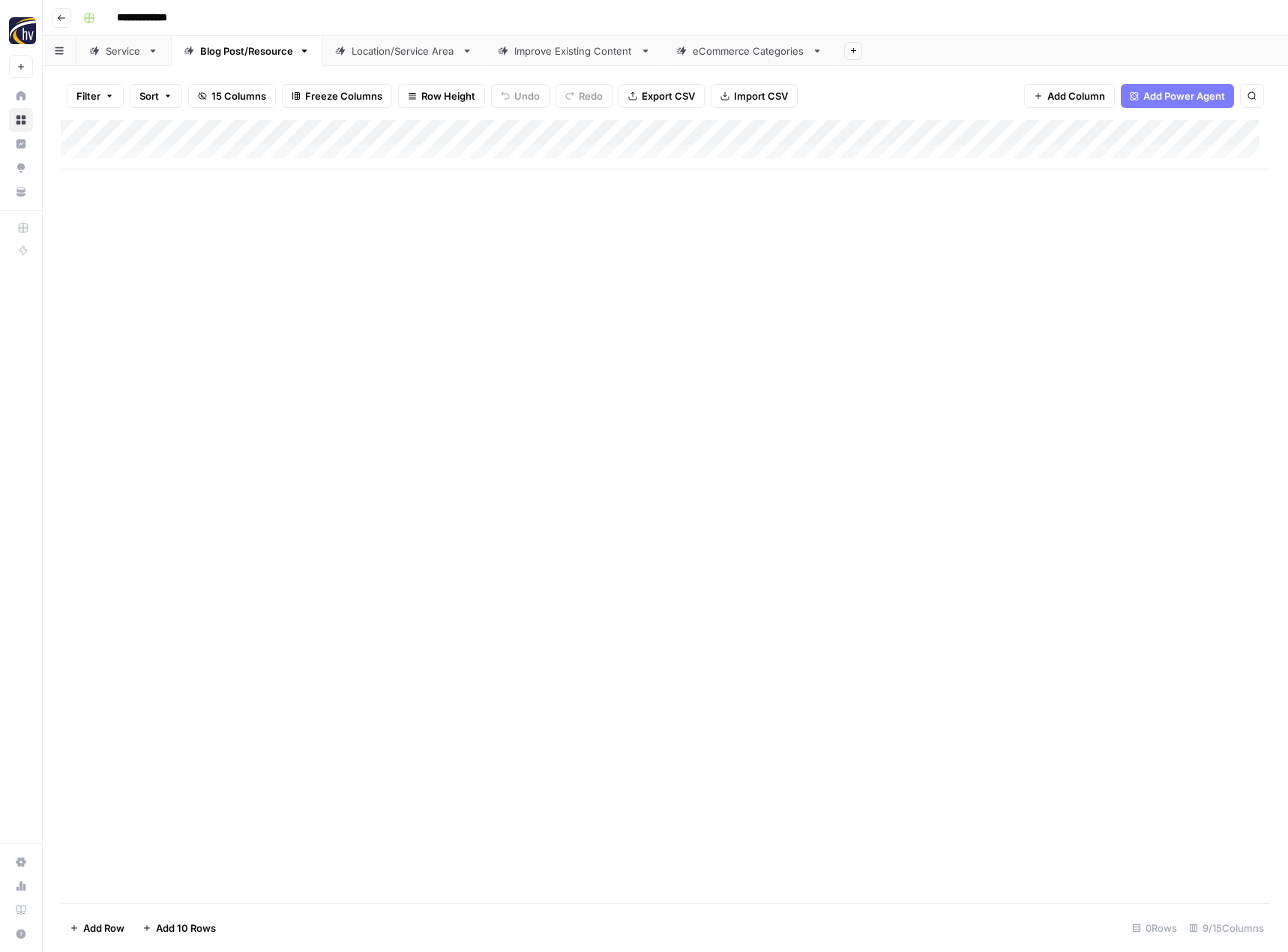
click at [1161, 134] on div "Add Column" at bounding box center [665, 145] width 1209 height 50
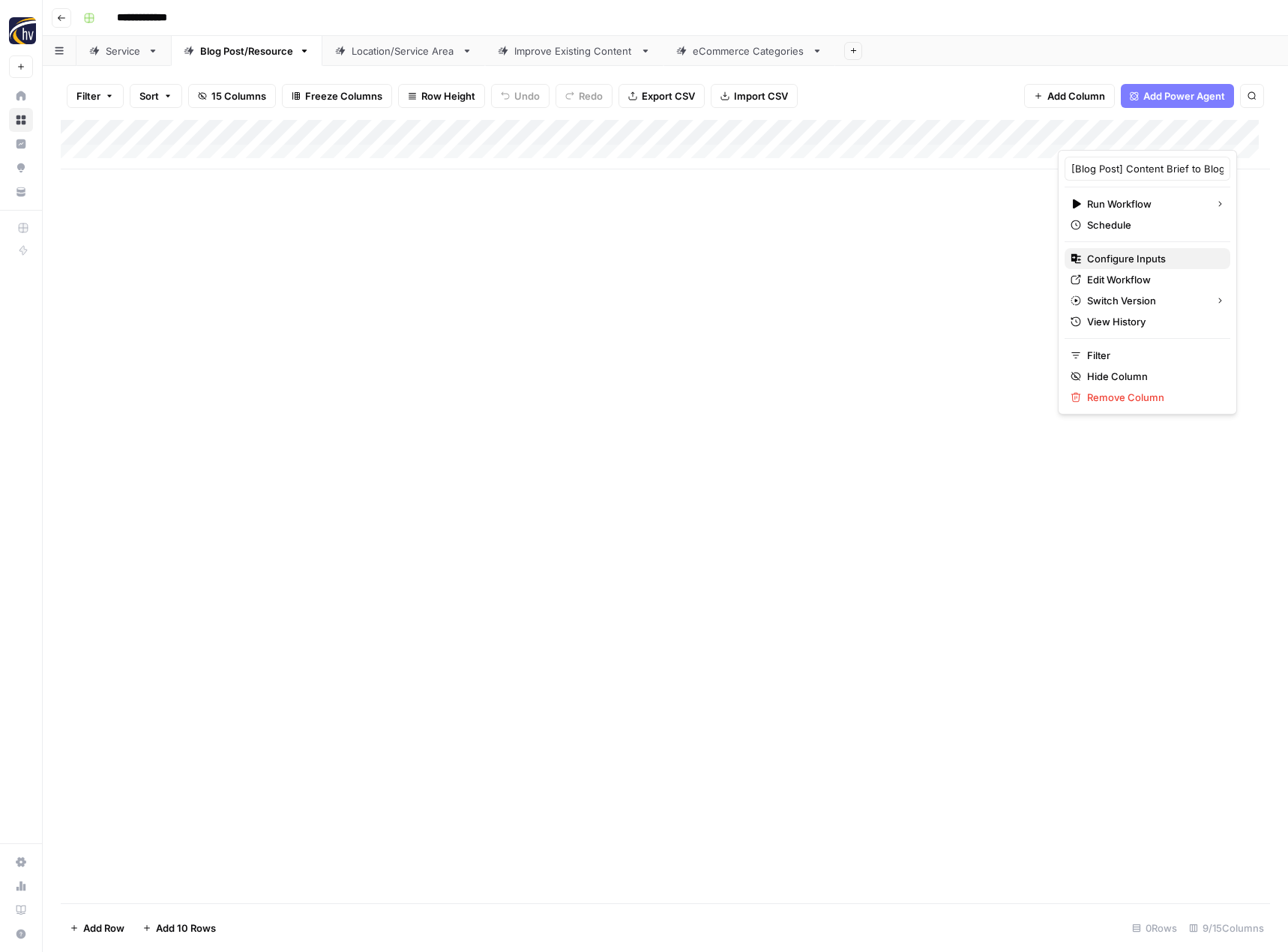
click at [1110, 262] on span "Configure Inputs" at bounding box center [1153, 259] width 131 height 15
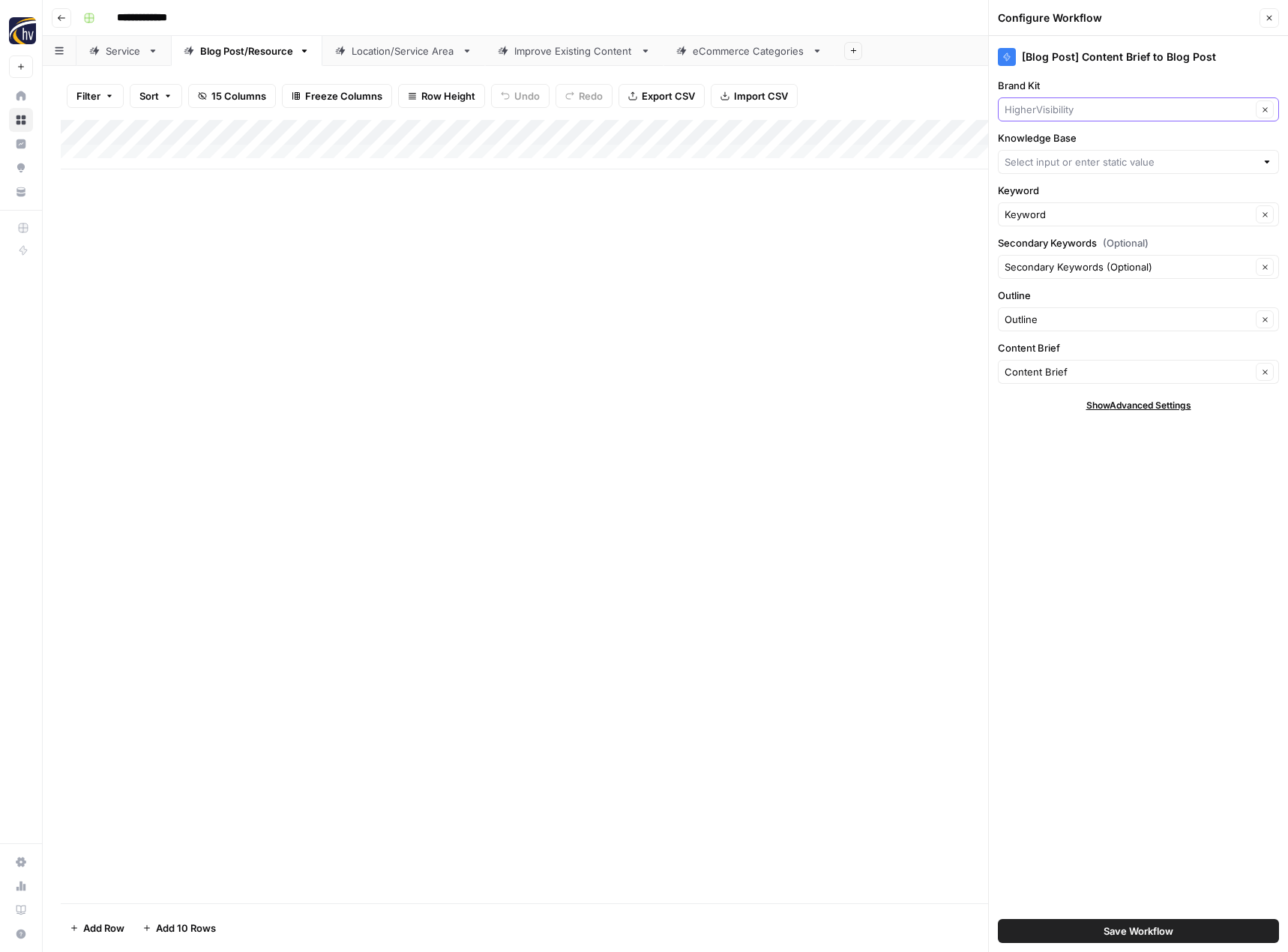
click at [1053, 102] on input "Brand Kit" at bounding box center [1128, 109] width 247 height 15
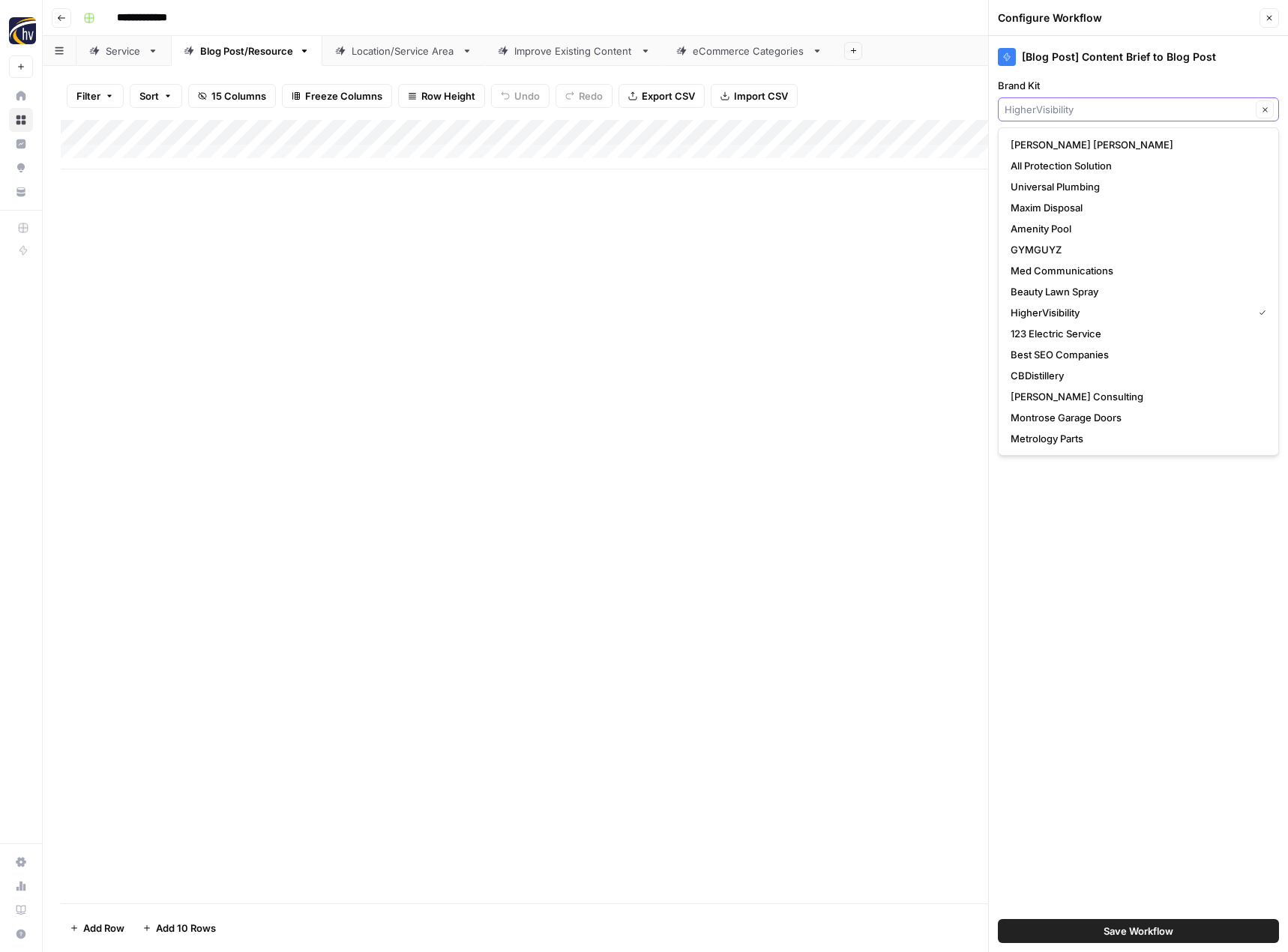
type input "v"
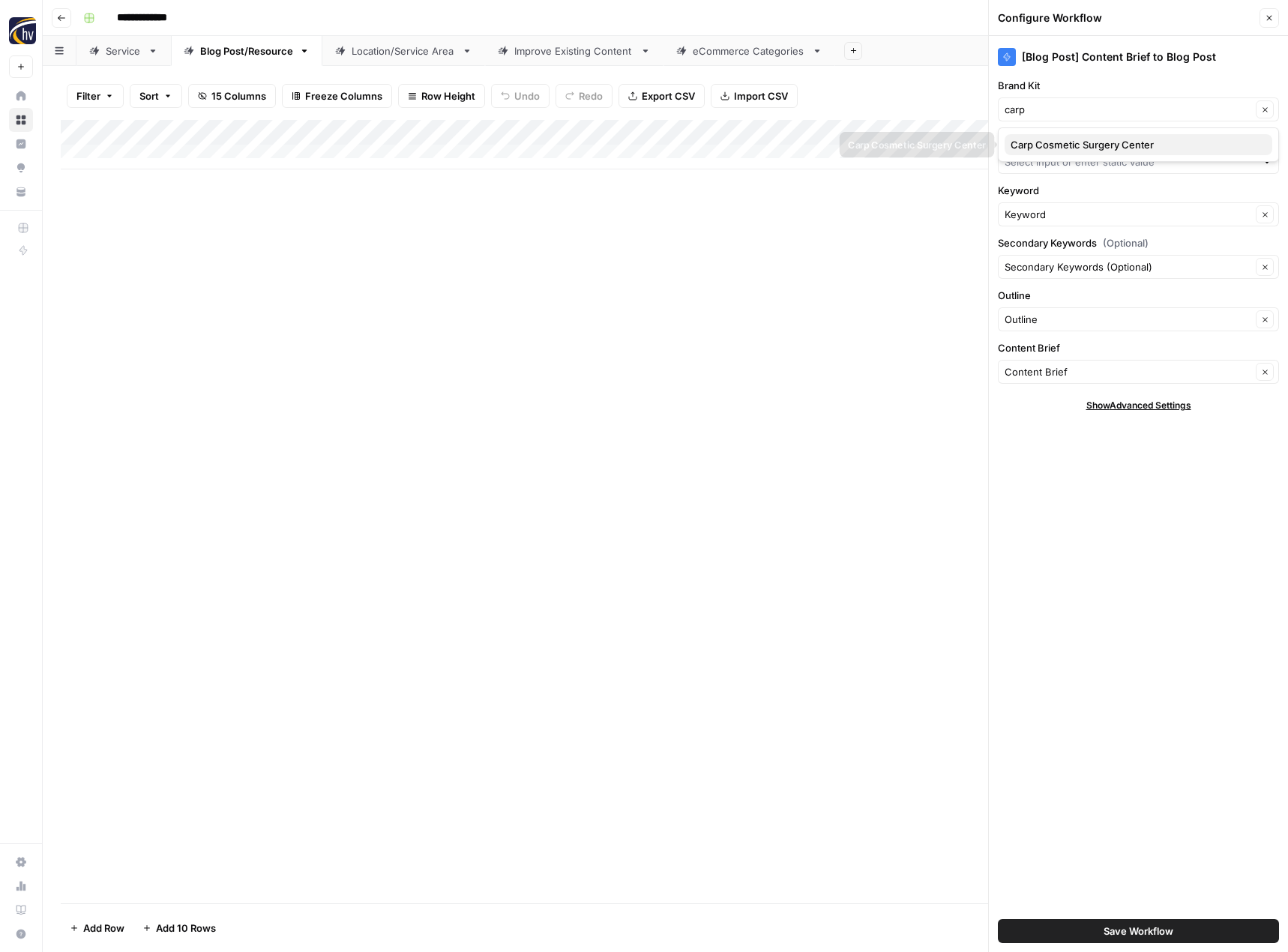
click at [1034, 143] on span "Carp Cosmetic Surgery Center" at bounding box center [1135, 145] width 250 height 15
type input "Carp Cosmetic Surgery Center"
click at [1031, 156] on input "Knowledge Base" at bounding box center [1130, 162] width 251 height 15
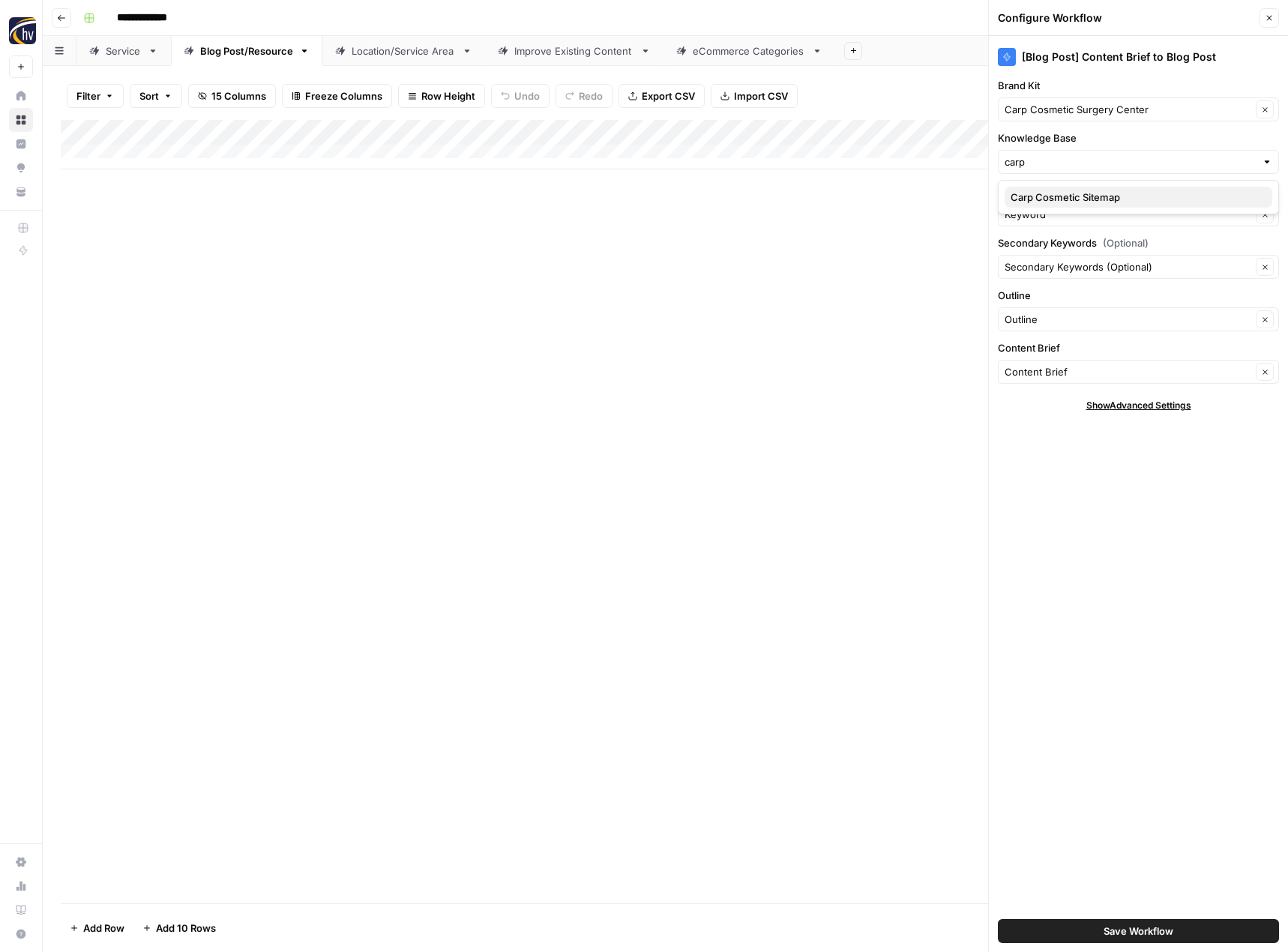
click at [1049, 203] on span "Carp Cosmetic Sitemap" at bounding box center [1135, 197] width 250 height 15
type input "Carp Cosmetic Sitemap"
click at [1120, 935] on span "Save Workflow" at bounding box center [1139, 931] width 69 height 15
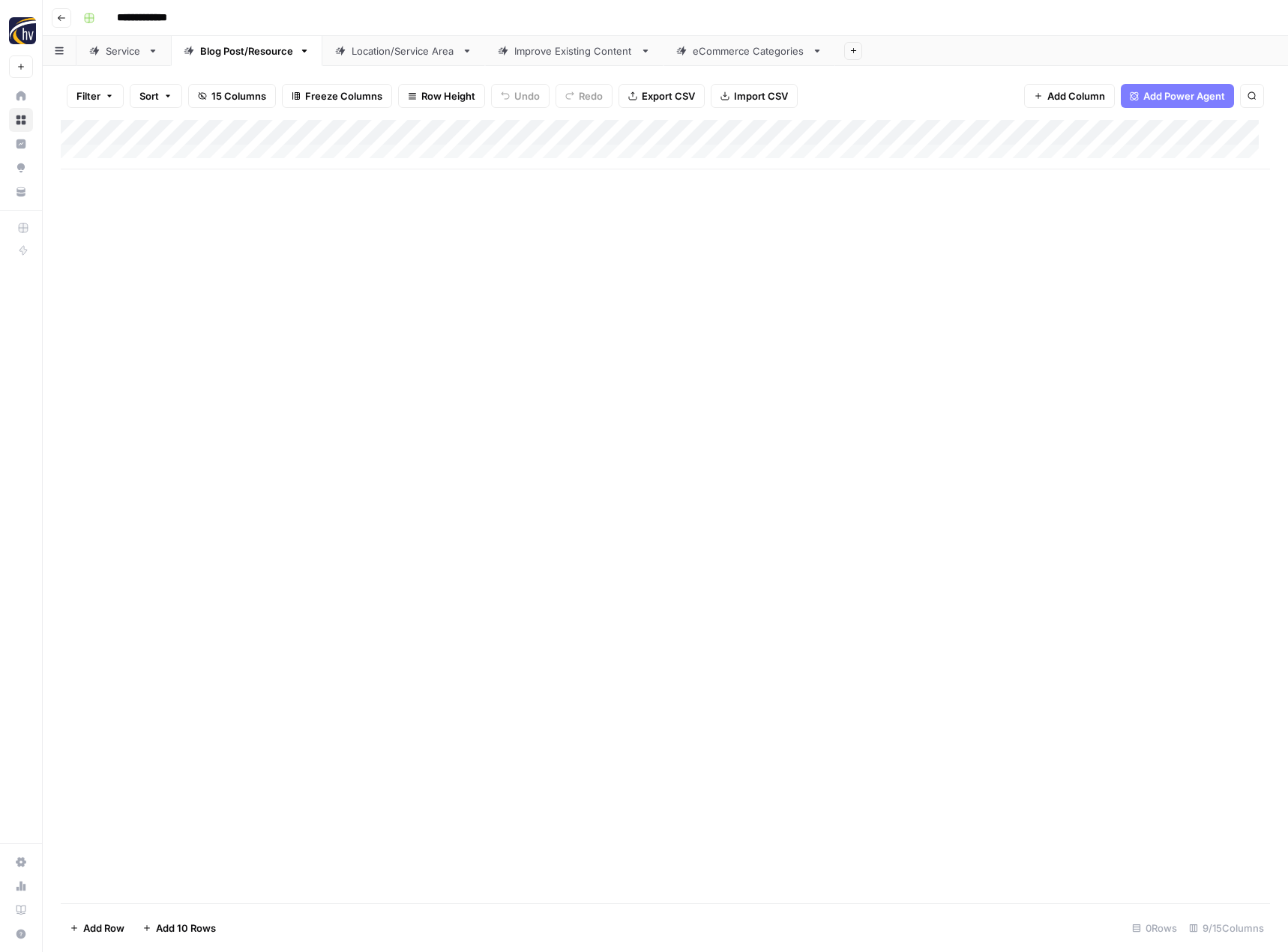
click at [399, 56] on div "Location/Service Area" at bounding box center [404, 51] width 104 height 15
click at [621, 134] on div "Add Column" at bounding box center [665, 145] width 1209 height 50
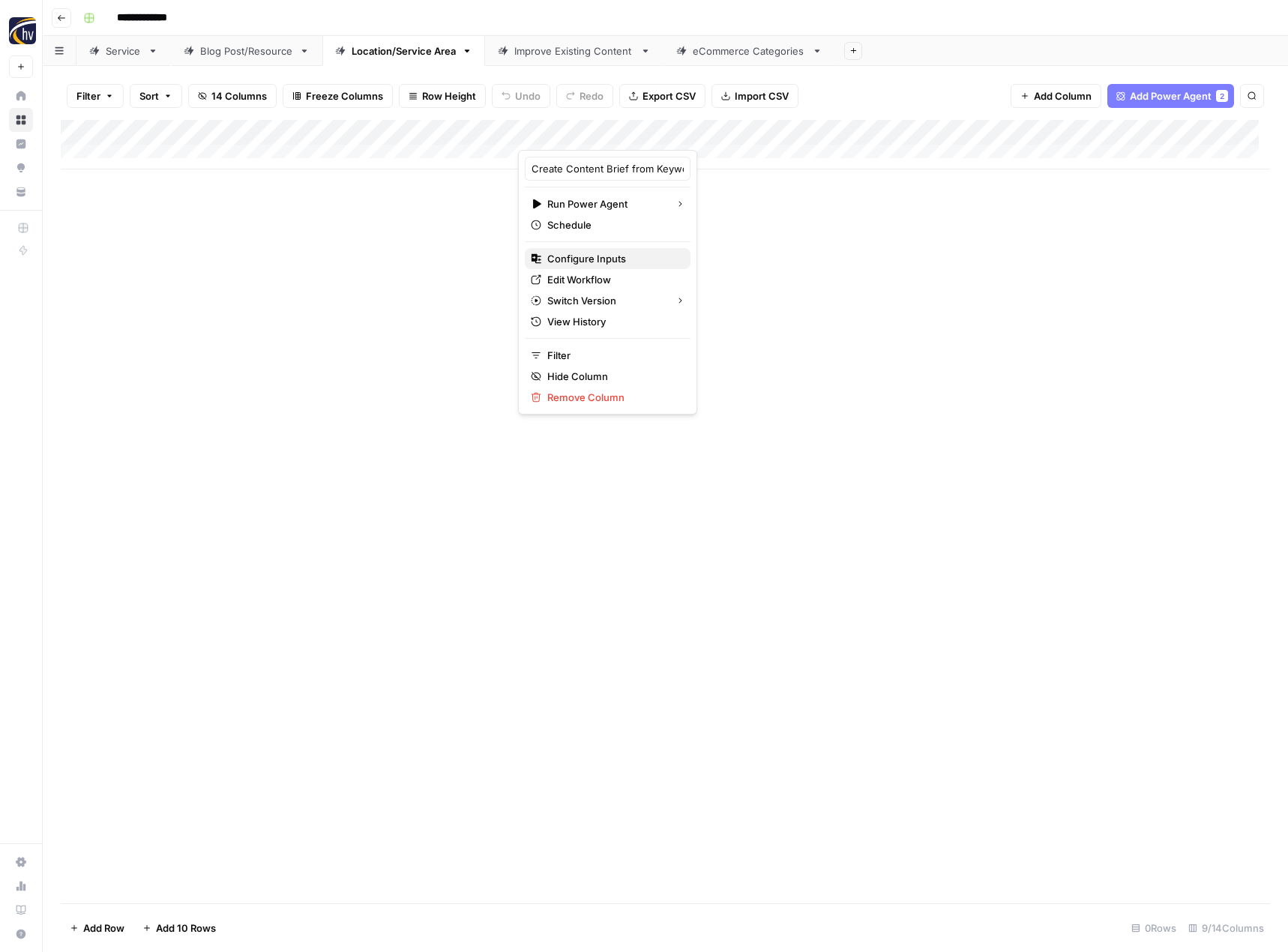
click at [577, 266] on button "Configure Inputs" at bounding box center [607, 259] width 165 height 21
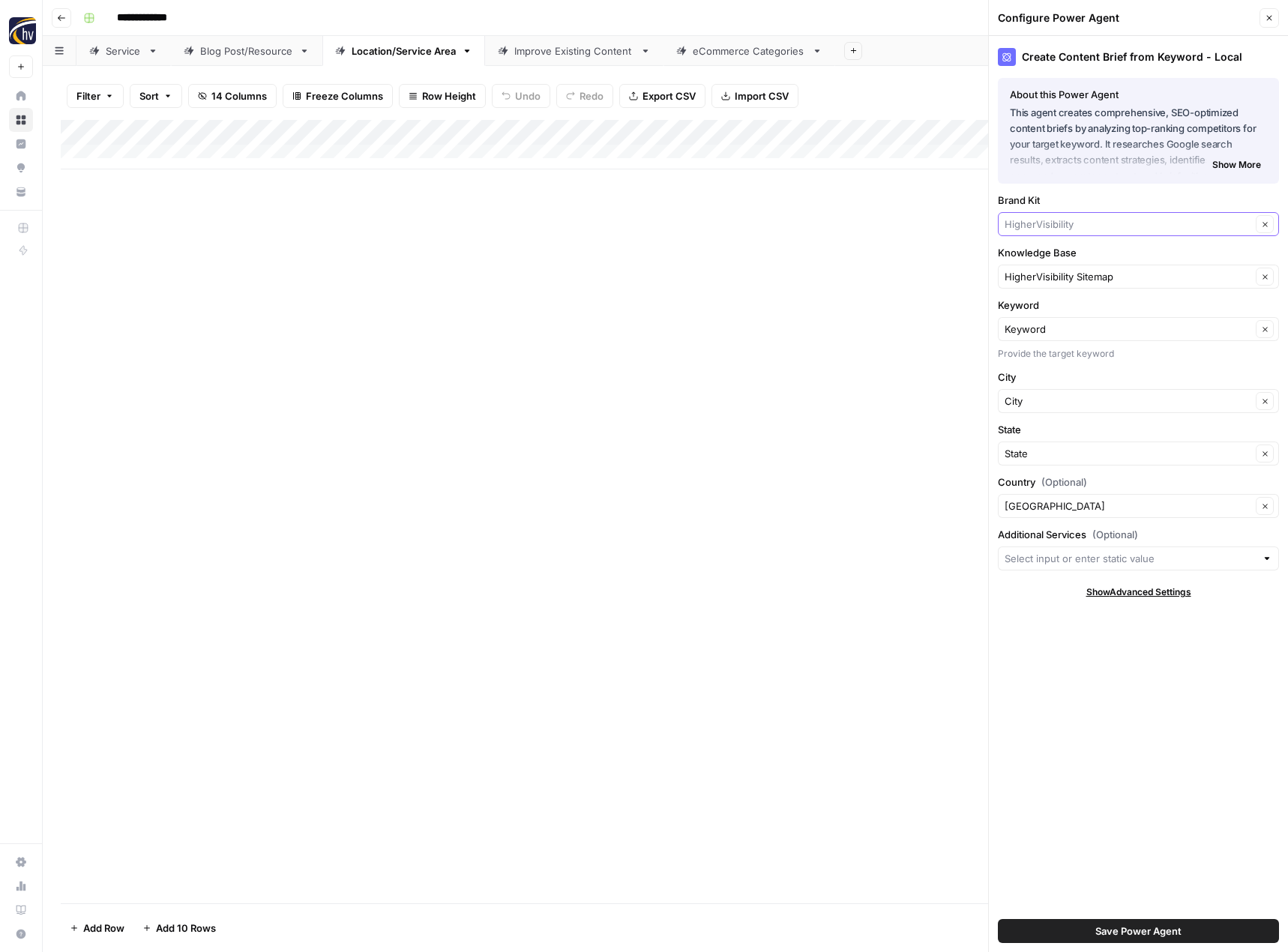
click at [1050, 225] on input "Brand Kit" at bounding box center [1128, 224] width 247 height 15
click at [1044, 258] on span "Carp Cosmetic Surgery Center" at bounding box center [1135, 260] width 250 height 15
type input "Carp Cosmetic Surgery Center"
click at [1036, 273] on input "Knowledge Base" at bounding box center [1128, 276] width 247 height 15
click at [1041, 301] on button "Carp Cosmetic Sitemap" at bounding box center [1139, 312] width 267 height 21
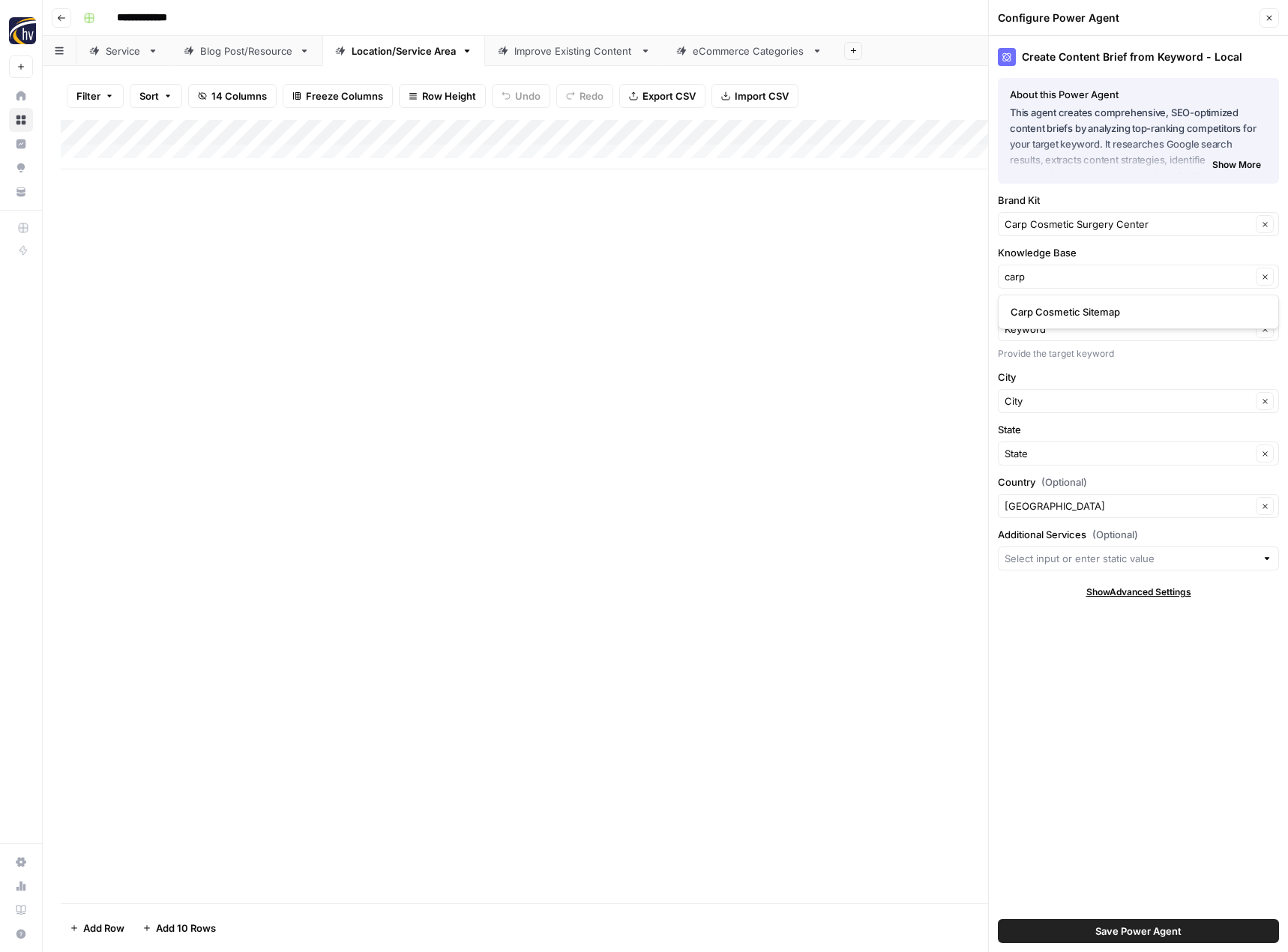
type input "Carp Cosmetic Sitemap"
click at [1128, 932] on span "Save Power Agent" at bounding box center [1139, 931] width 86 height 15
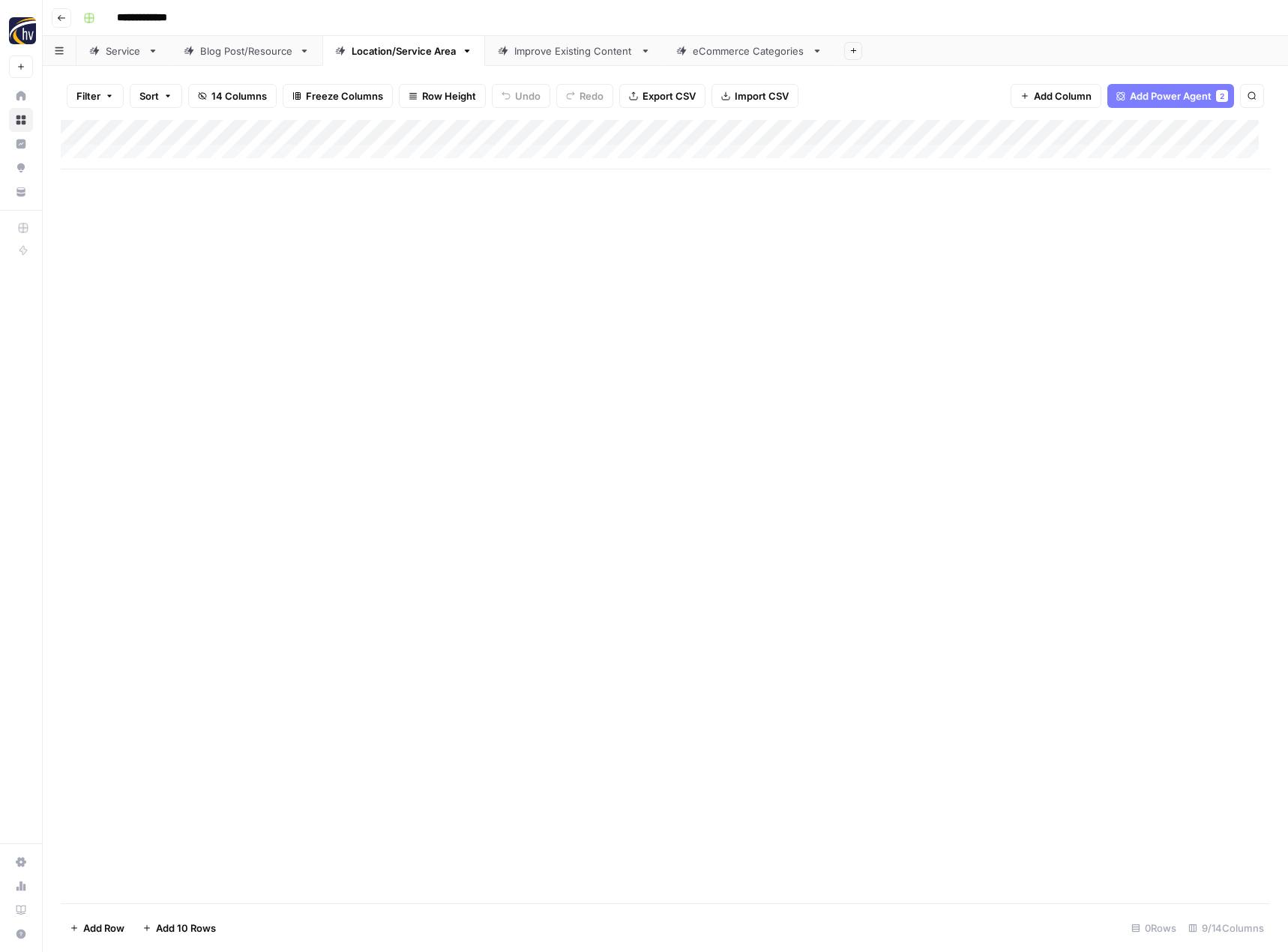
click at [1163, 131] on div "Add Column" at bounding box center [665, 145] width 1209 height 50
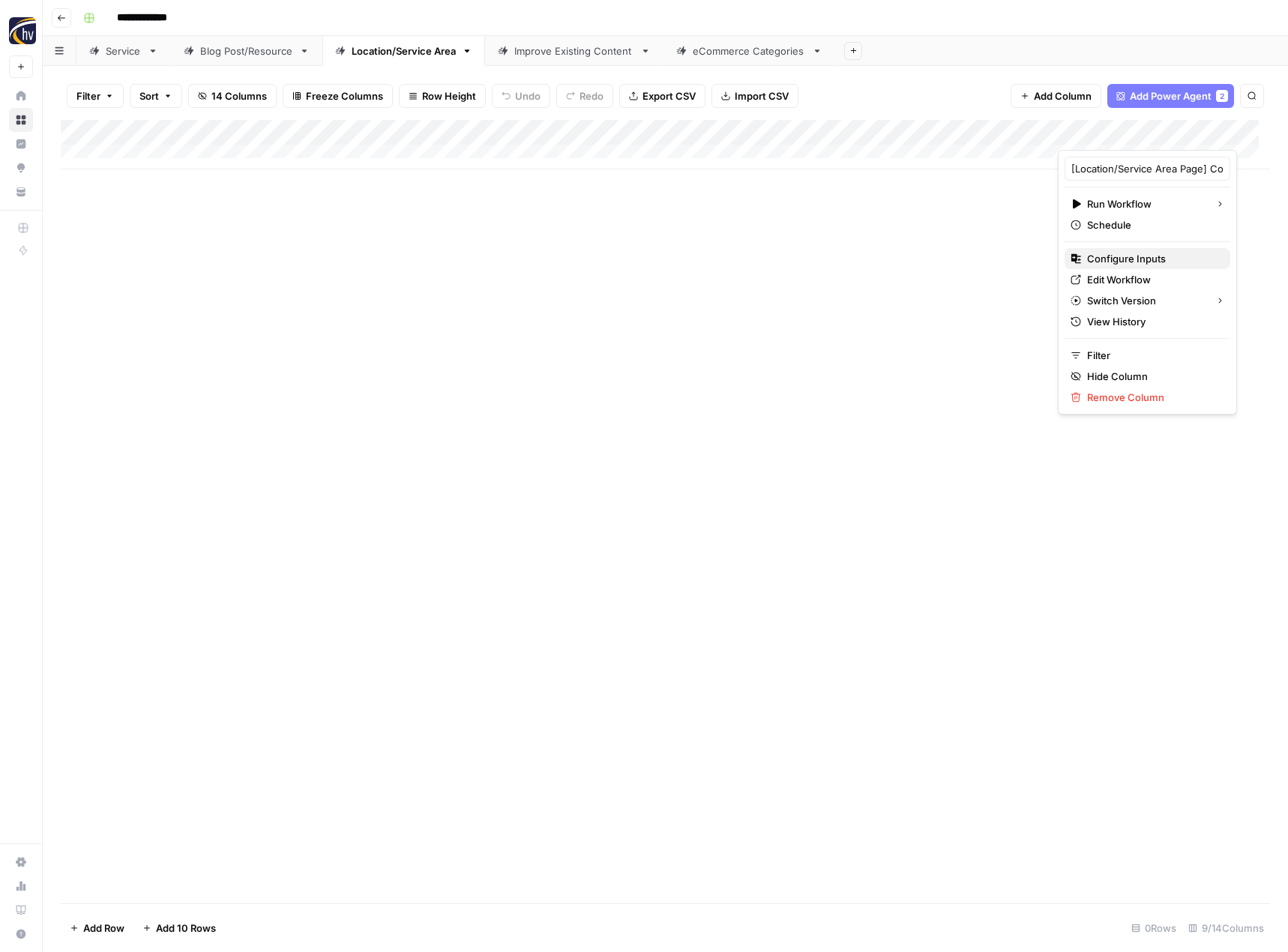
click at [1092, 257] on span "Configure Inputs" at bounding box center [1153, 259] width 131 height 15
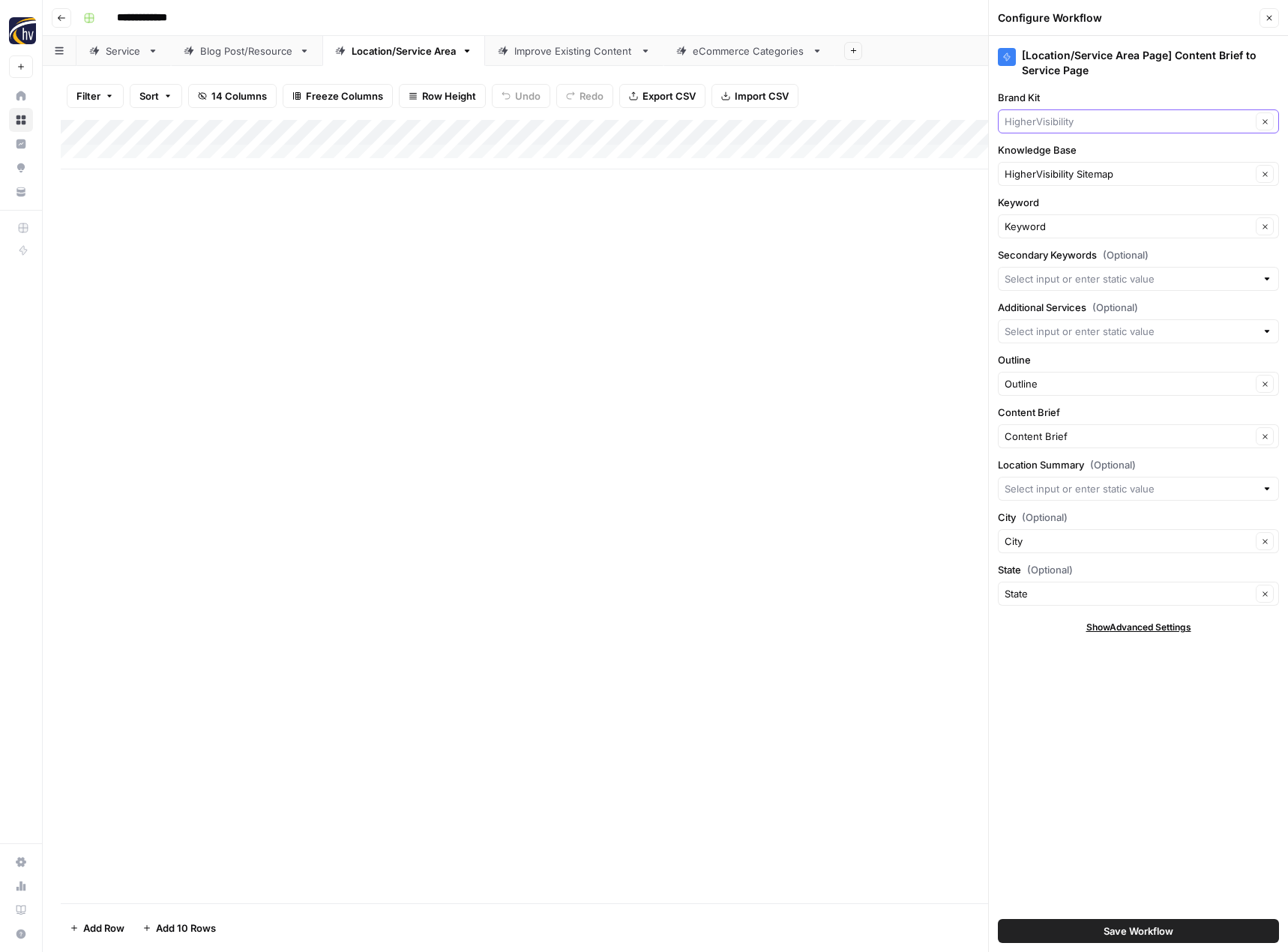
click at [1035, 121] on input "Brand Kit" at bounding box center [1128, 122] width 247 height 15
click at [1035, 161] on span "Carp Cosmetic Surgery Center" at bounding box center [1135, 157] width 250 height 15
type input "Carp Cosmetic Surgery Center"
click at [1033, 180] on input "Knowledge Base" at bounding box center [1128, 174] width 247 height 15
click at [1054, 211] on span "Carp Cosmetic Sitemap" at bounding box center [1135, 209] width 250 height 15
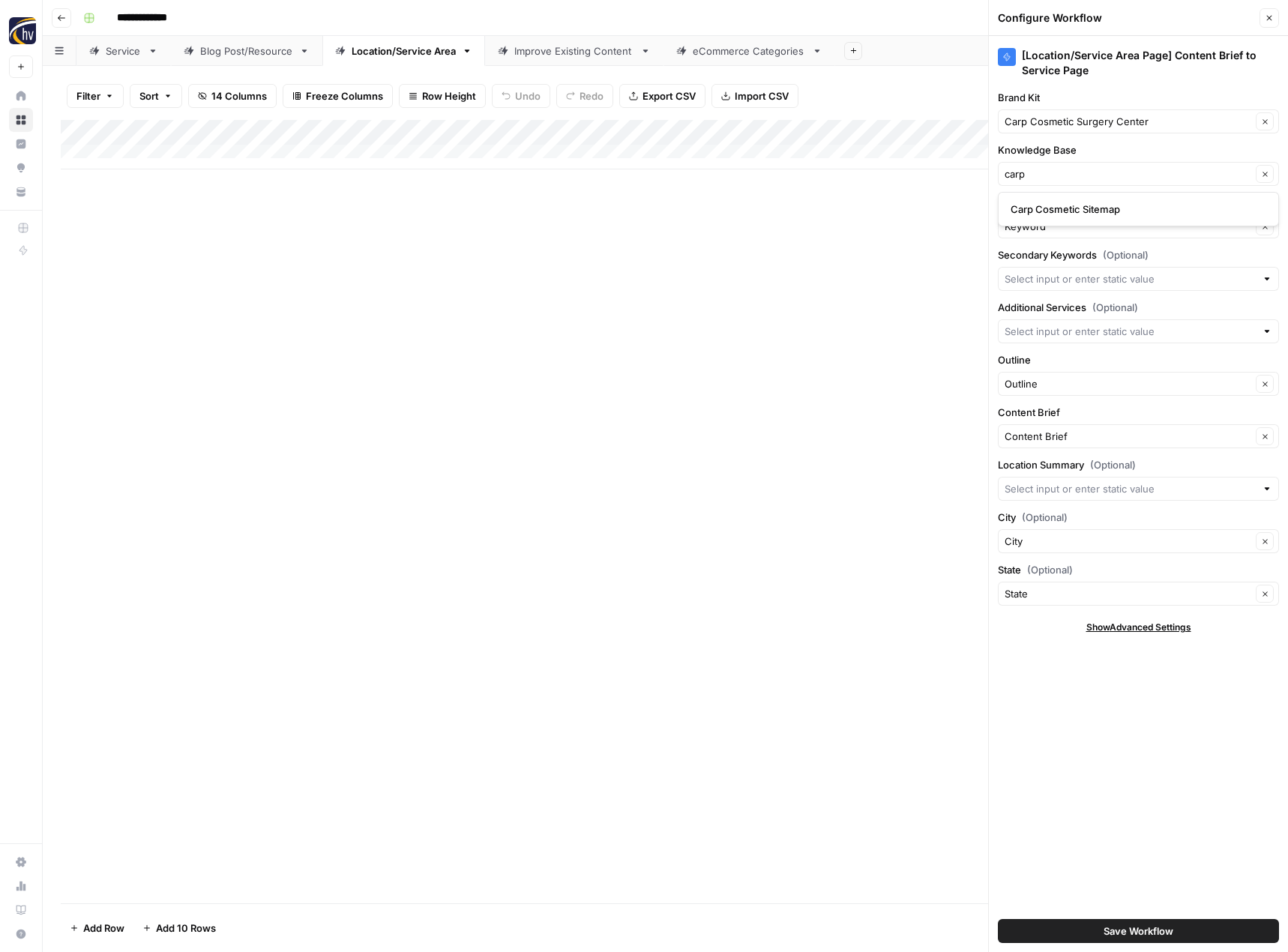
type input "Carp Cosmetic Sitemap"
click at [1105, 929] on span "Save Workflow" at bounding box center [1139, 931] width 69 height 15
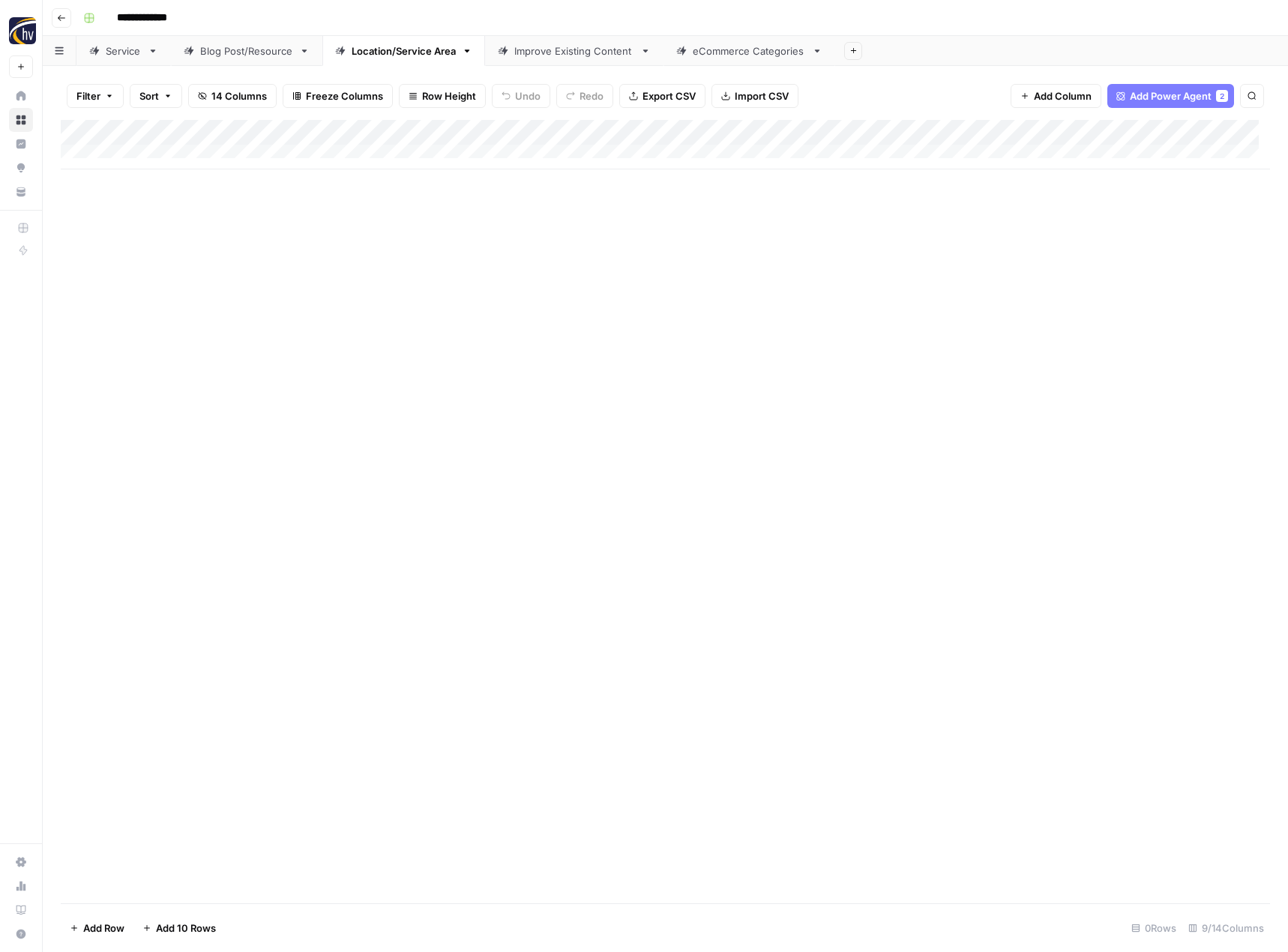
click at [598, 53] on div "Improve Existing Content" at bounding box center [574, 51] width 120 height 15
click at [654, 131] on div "Add Column" at bounding box center [665, 145] width 1209 height 50
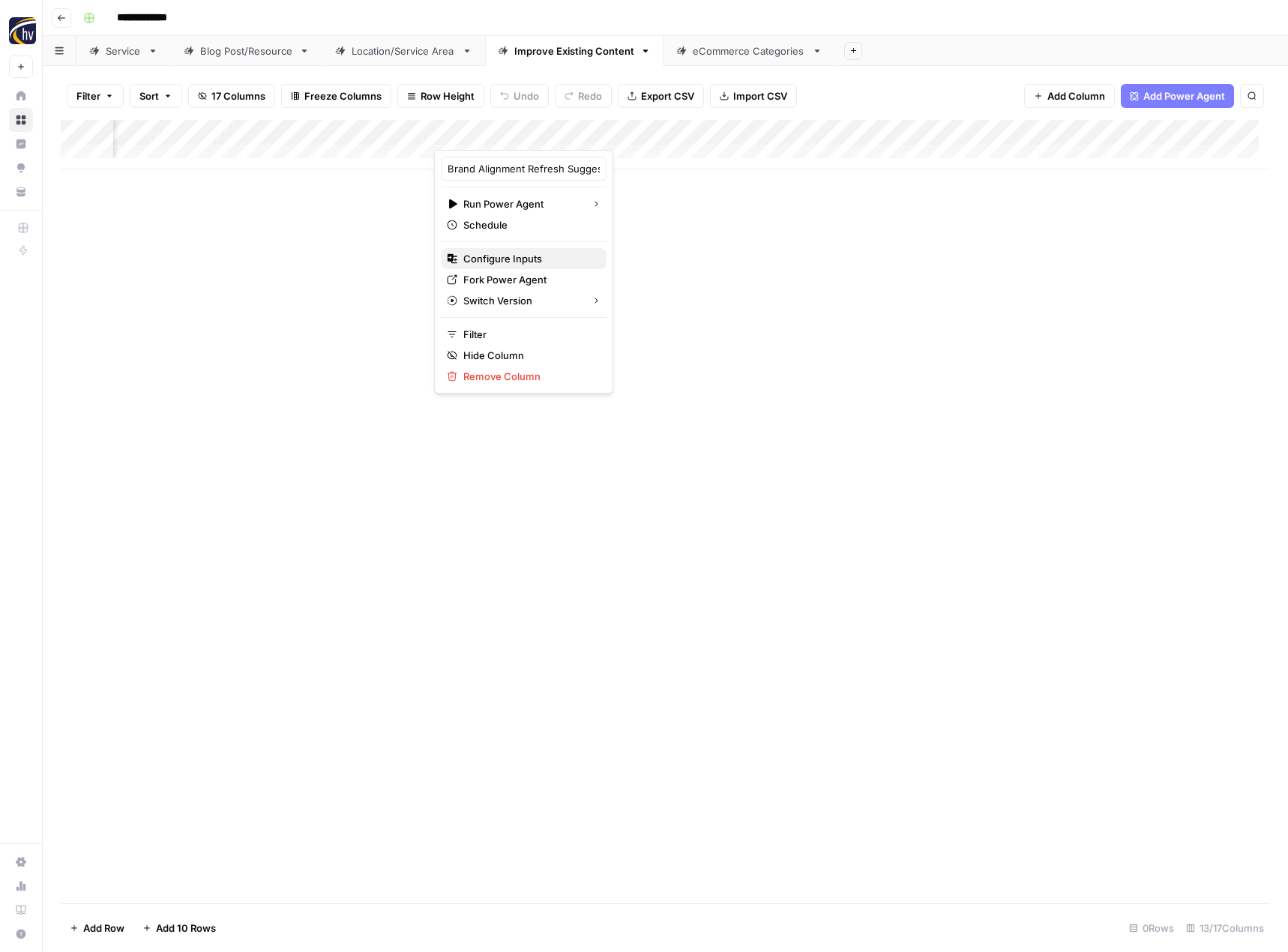
click at [559, 254] on span "Configure Inputs" at bounding box center [529, 259] width 131 height 15
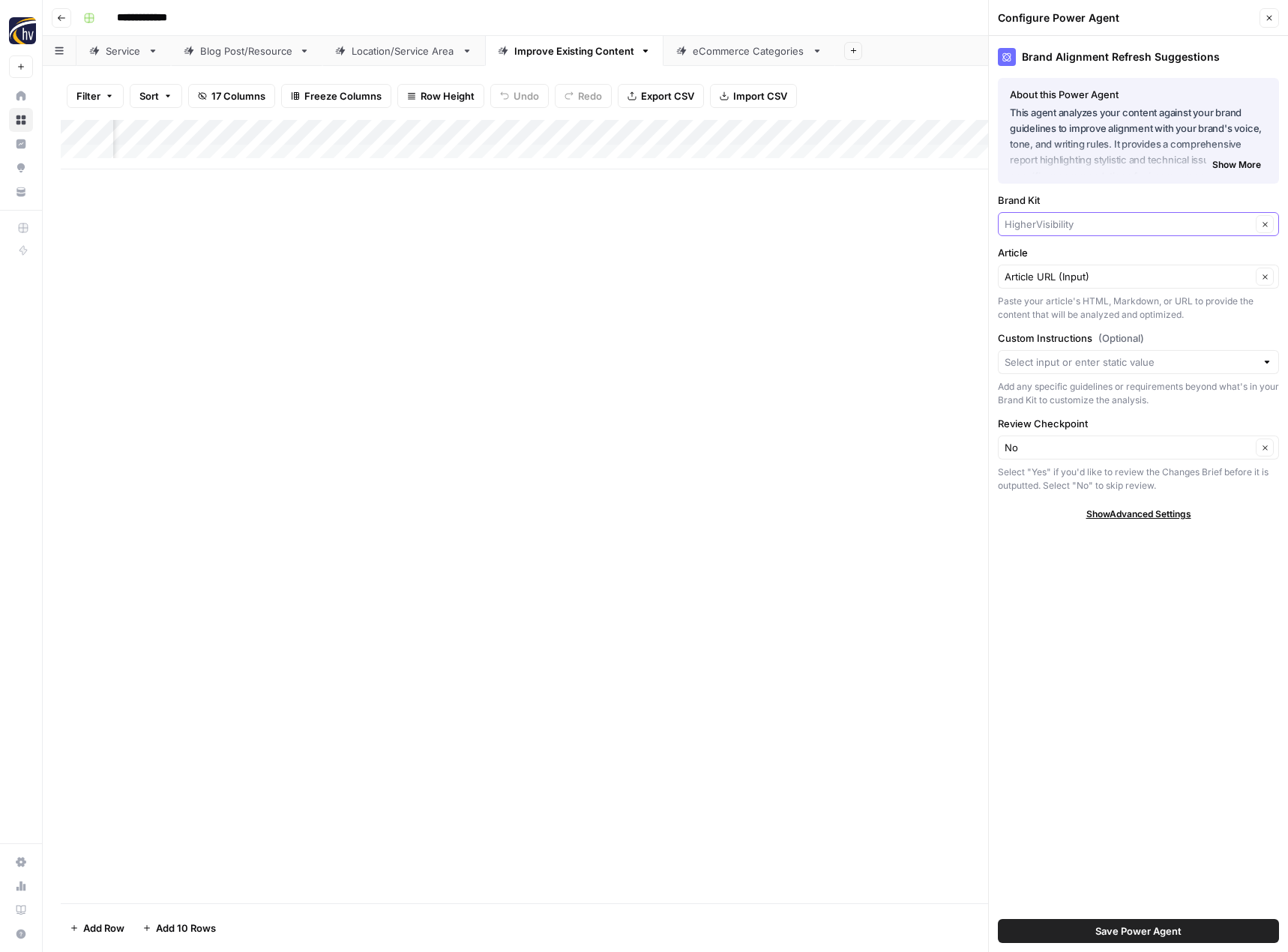
click at [1015, 220] on input "Brand Kit" at bounding box center [1128, 224] width 247 height 15
click at [1025, 254] on span "Carp Cosmetic Surgery Center" at bounding box center [1135, 260] width 250 height 15
type input "Carp Cosmetic Surgery Center"
click at [1142, 935] on span "Save Power Agent" at bounding box center [1139, 931] width 86 height 15
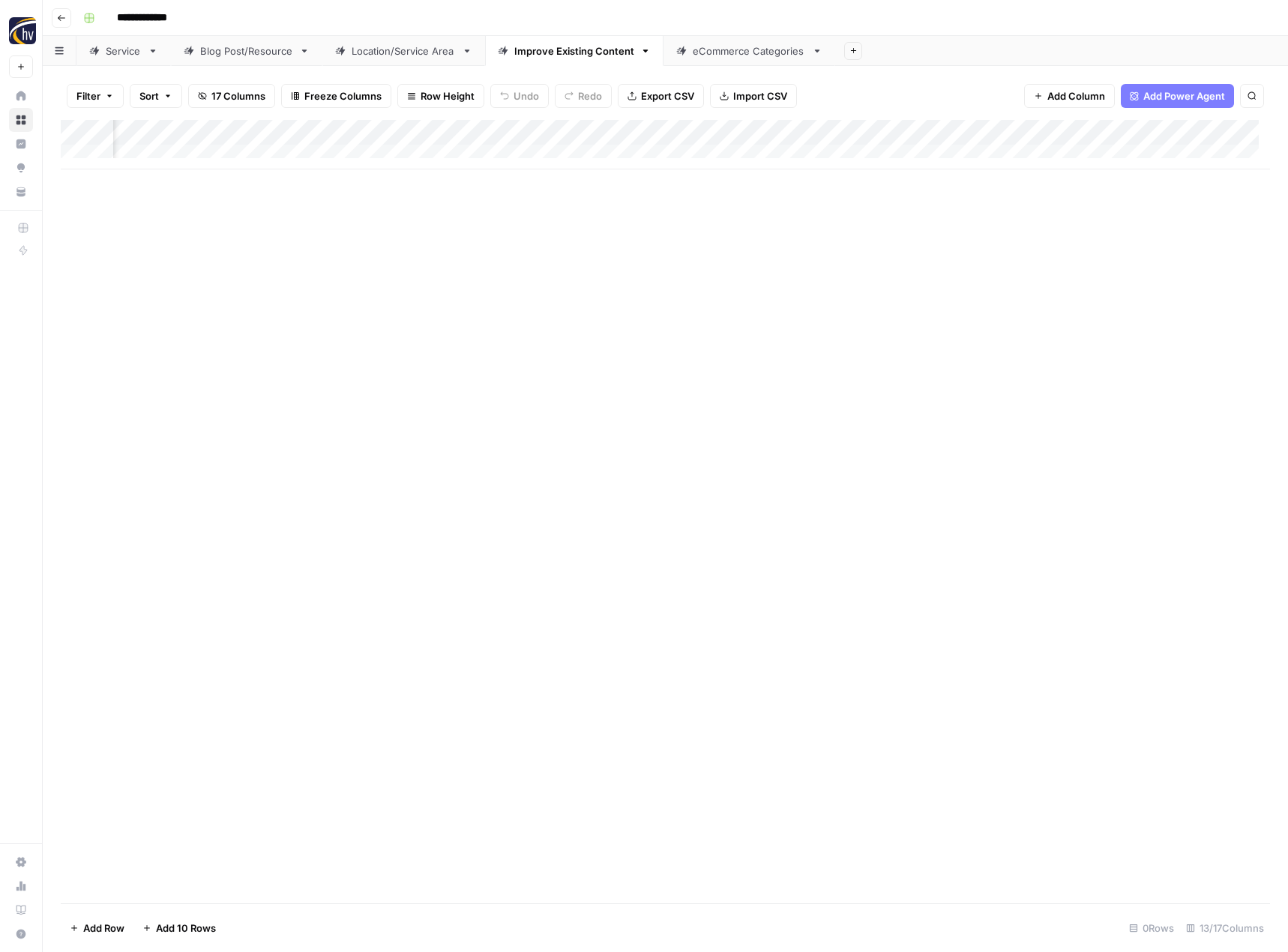
click at [1037, 134] on div "Add Column" at bounding box center [665, 145] width 1209 height 50
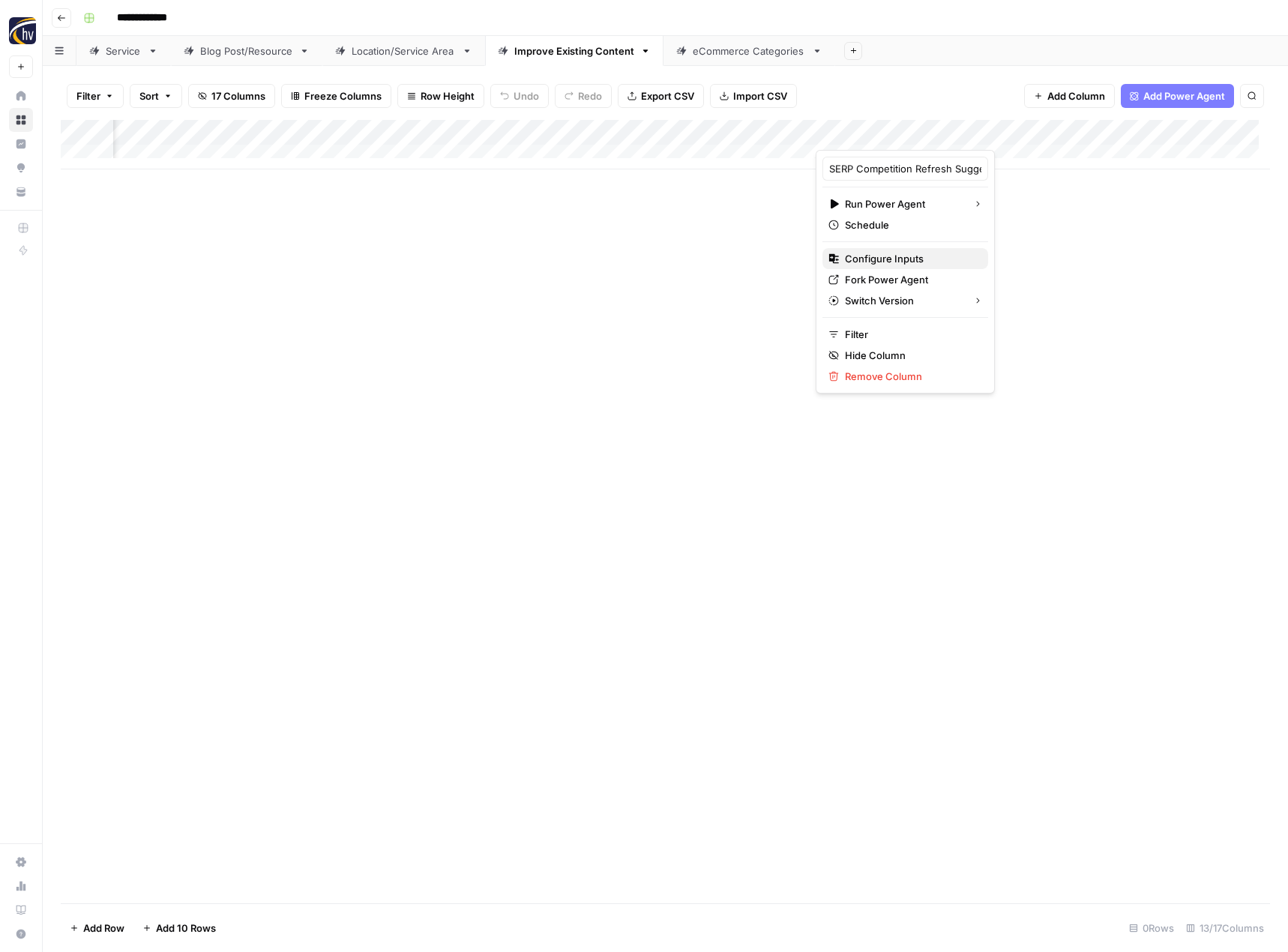
click at [933, 258] on span "Configure Inputs" at bounding box center [911, 259] width 131 height 15
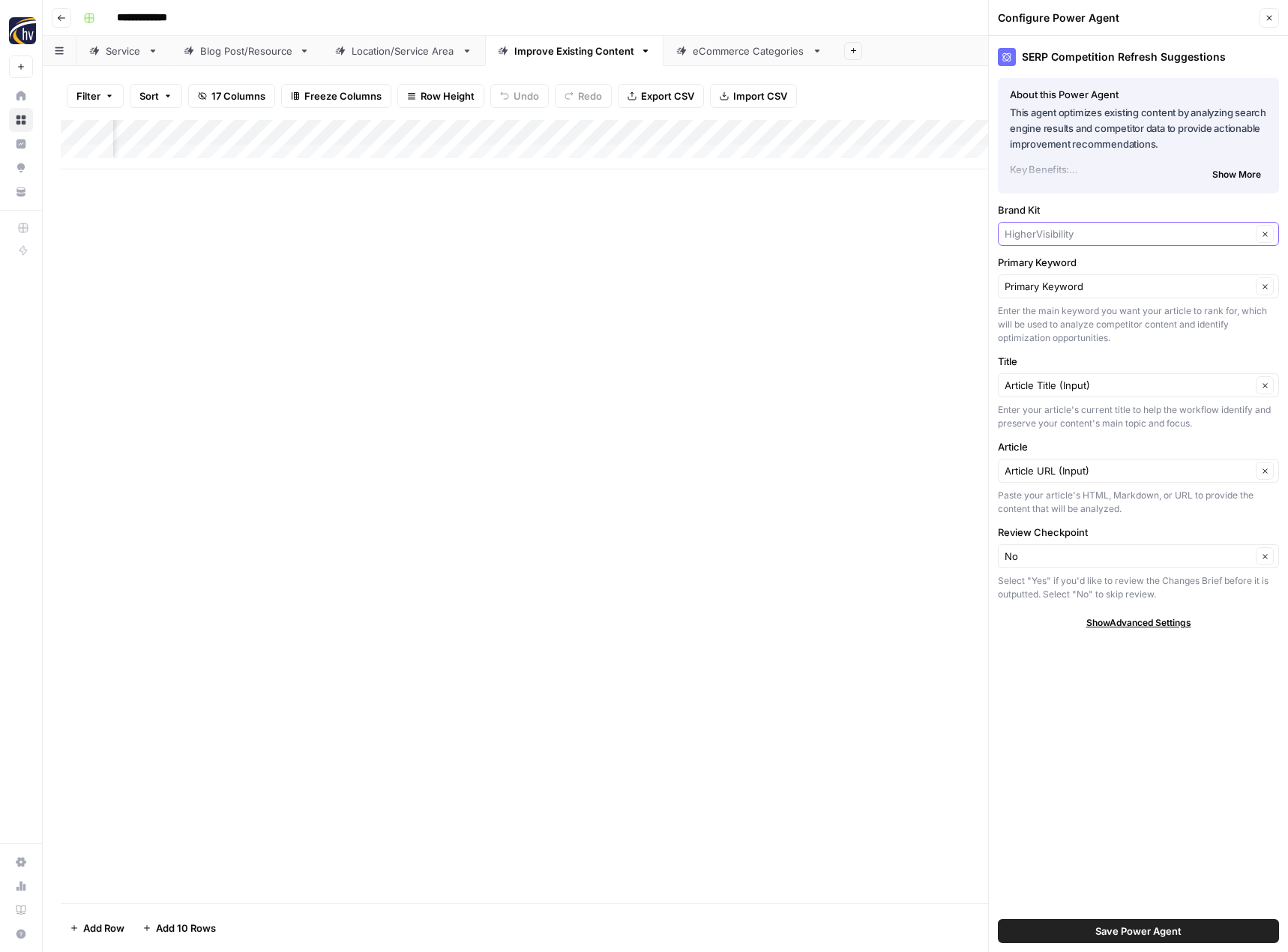
click at [1057, 236] on input "Brand Kit" at bounding box center [1128, 234] width 247 height 15
click at [1058, 264] on span "Carp Cosmetic Surgery Center" at bounding box center [1135, 270] width 250 height 15
type input "Carp Cosmetic Surgery Center"
click at [1091, 929] on button "Save Power Agent" at bounding box center [1139, 931] width 281 height 24
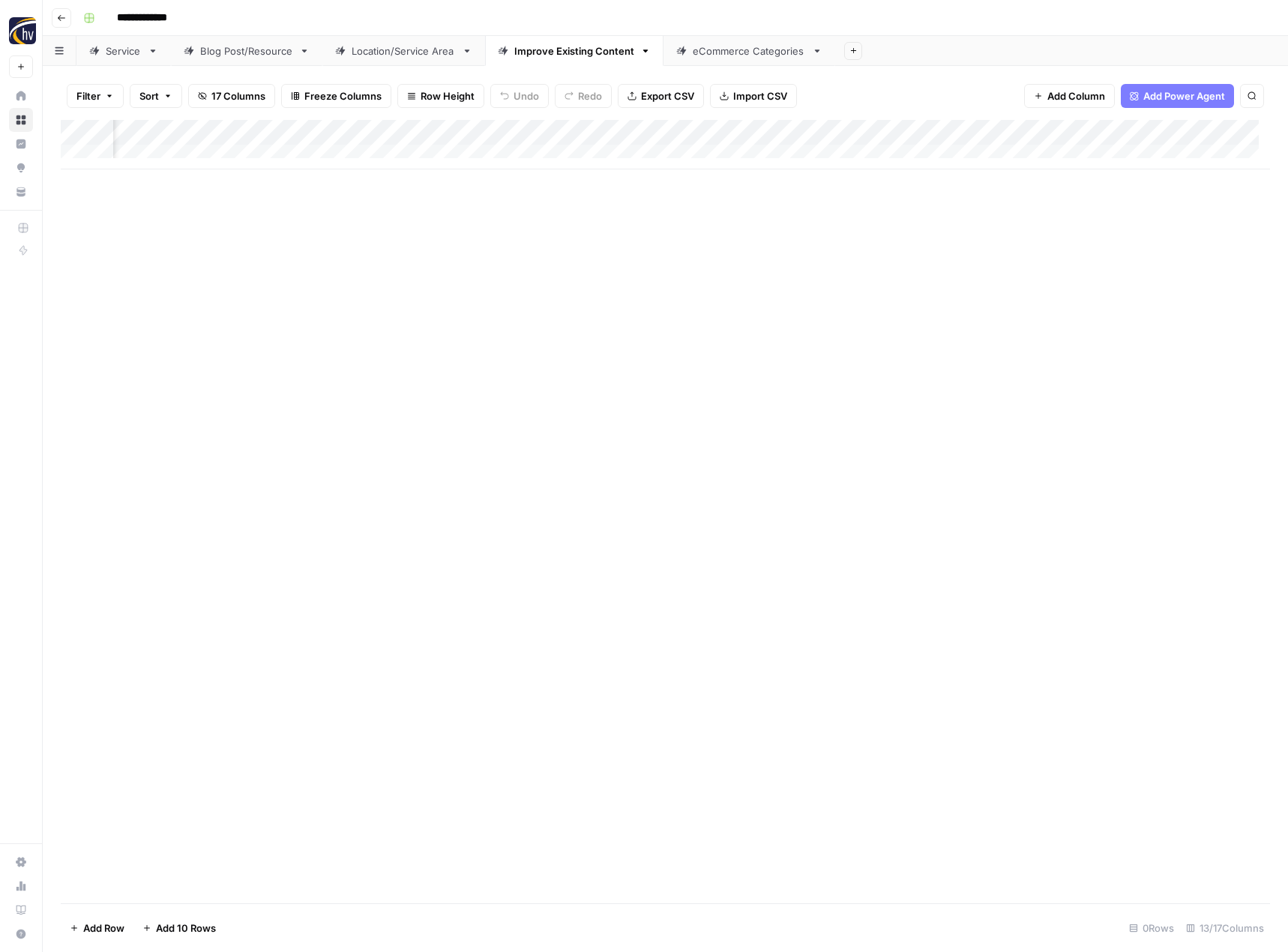
scroll to position [0, 1280]
click at [986, 133] on div "Add Column" at bounding box center [665, 145] width 1209 height 50
click at [878, 255] on span "Configure Inputs" at bounding box center [877, 259] width 131 height 15
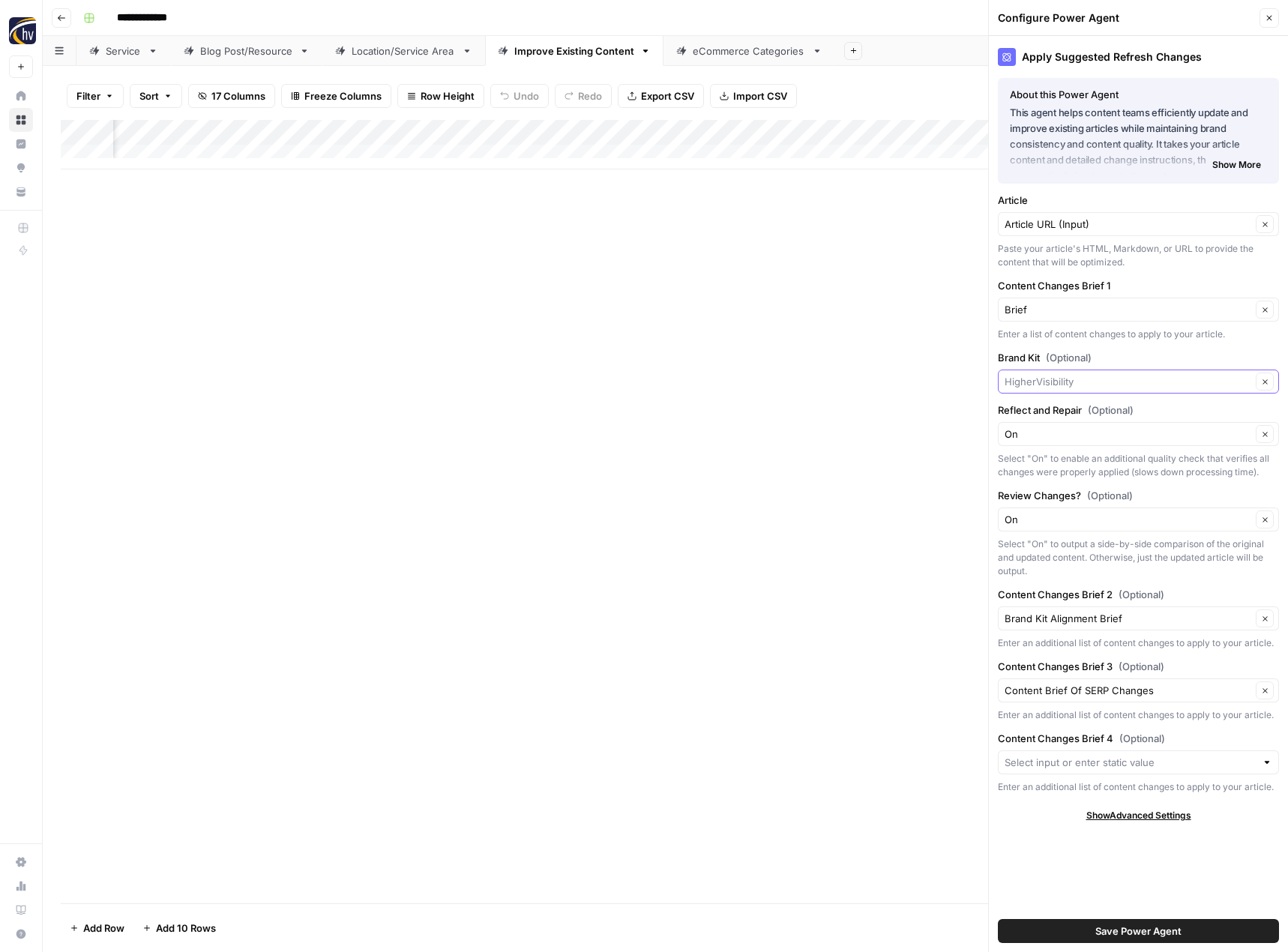
click at [1045, 384] on input "Brand Kit (Optional)" at bounding box center [1128, 381] width 247 height 15
click at [1052, 421] on span "Carp Cosmetic Surgery Center" at bounding box center [1135, 417] width 250 height 15
type input "Carp Cosmetic Surgery Center"
click at [1102, 926] on span "Save Power Agent" at bounding box center [1139, 931] width 86 height 15
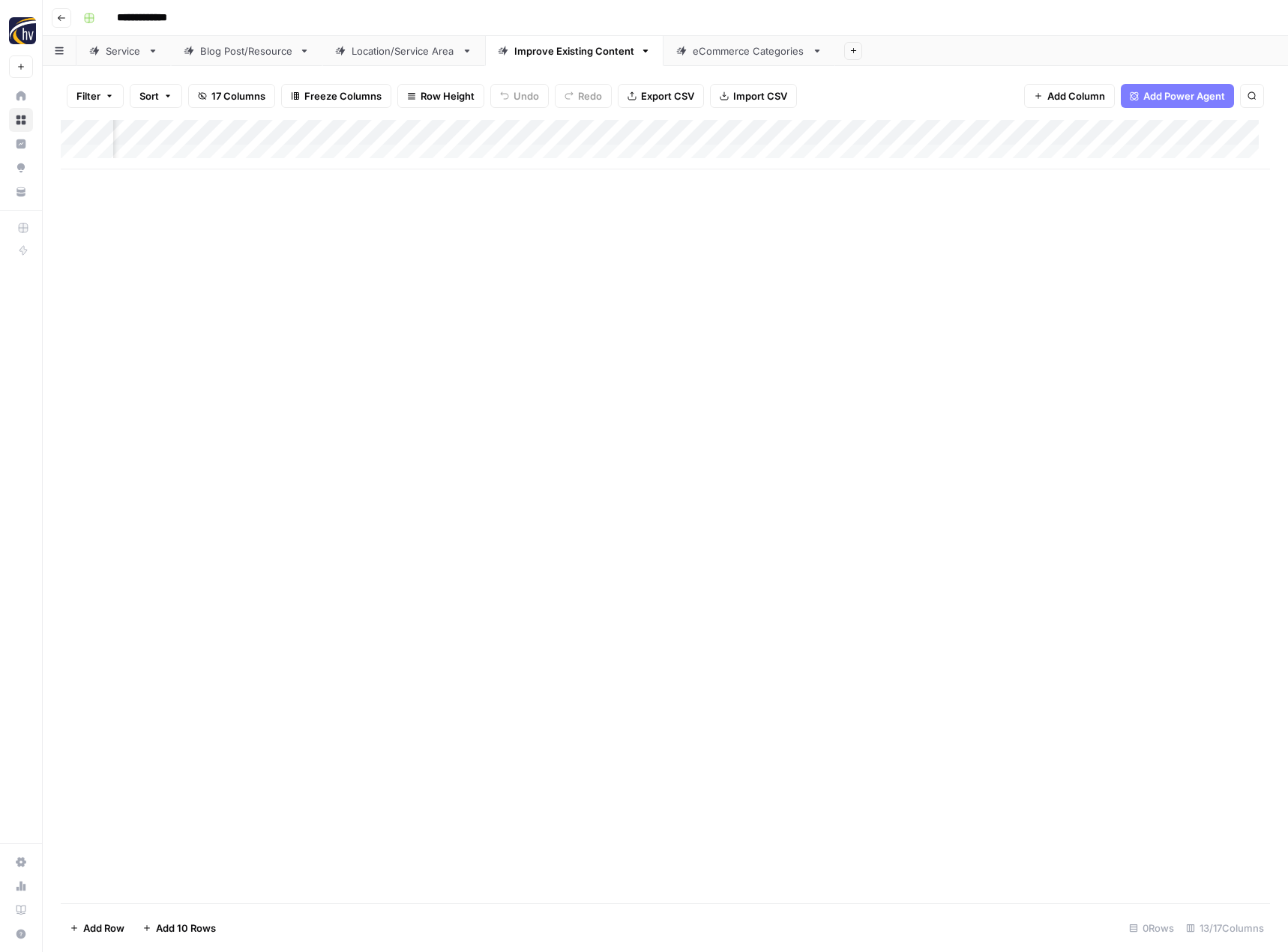
click at [741, 53] on div "eCommerce Categories" at bounding box center [749, 51] width 113 height 15
click at [731, 131] on div "Add Column" at bounding box center [665, 145] width 1209 height 50
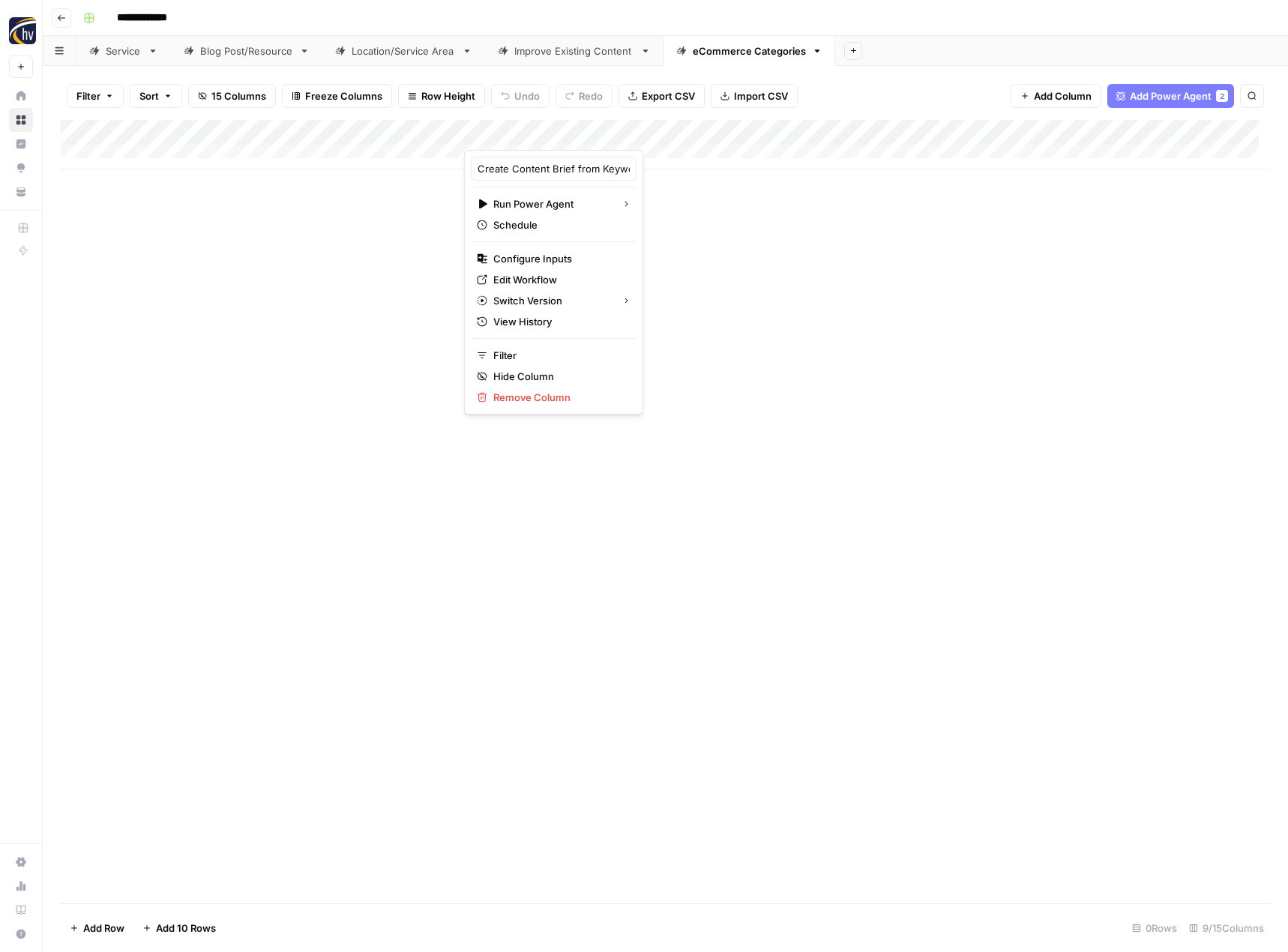
click at [618, 259] on div "Create Content Brief from Keyword - eCommerce Run Power Agent Schedule Configur…" at bounding box center [553, 282] width 179 height 264
click at [604, 260] on div "Configure Inputs" at bounding box center [553, 259] width 154 height 15
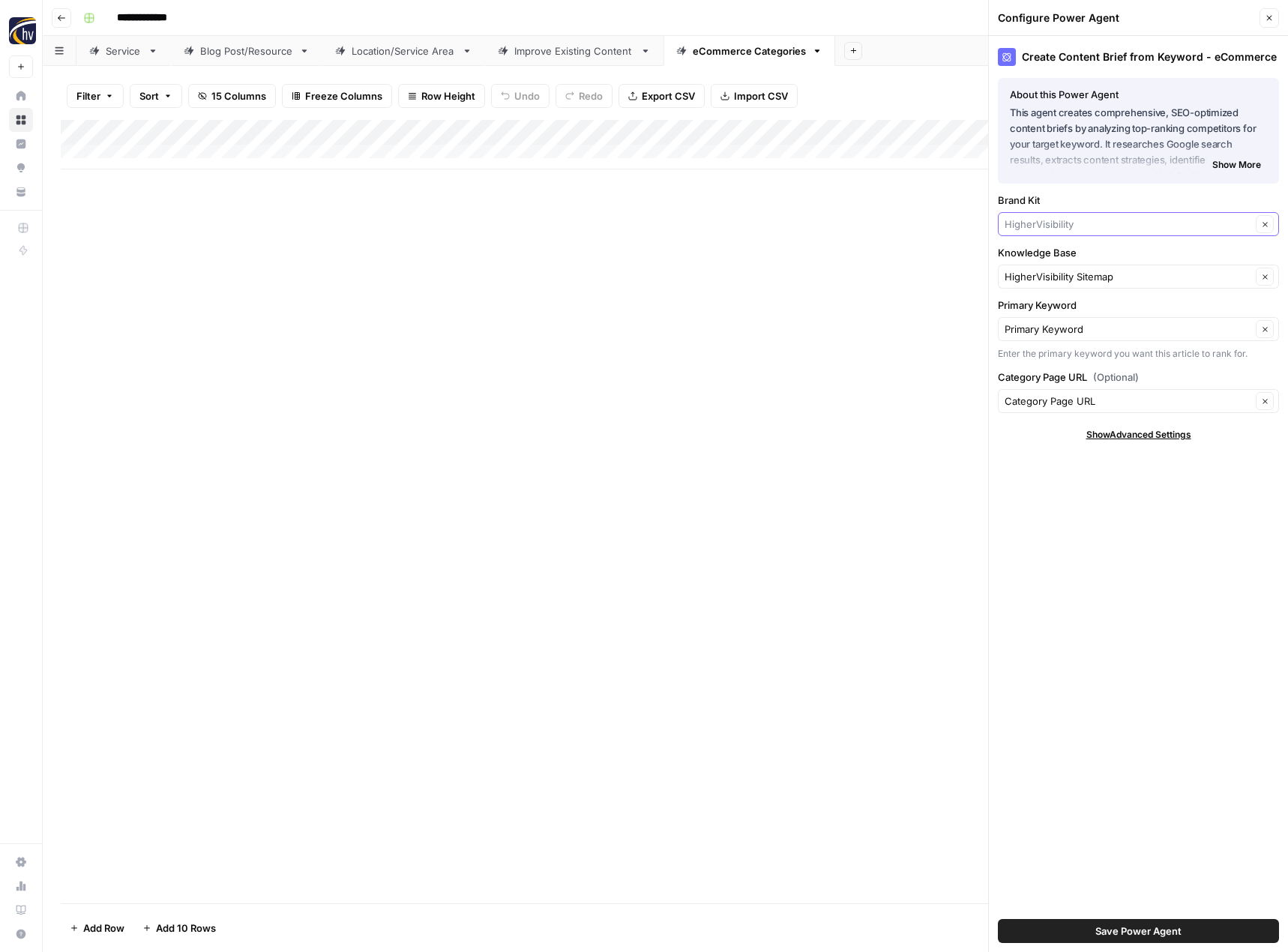
click at [1053, 220] on input "Brand Kit" at bounding box center [1128, 224] width 247 height 15
click at [1052, 252] on span "Carp Cosmetic Surgery Center" at bounding box center [1135, 260] width 250 height 15
type input "Carp Cosmetic Surgery Center"
click at [1038, 276] on input "Knowledge Base" at bounding box center [1128, 276] width 247 height 15
click at [1039, 314] on span "Carp Cosmetic Sitemap" at bounding box center [1135, 312] width 250 height 15
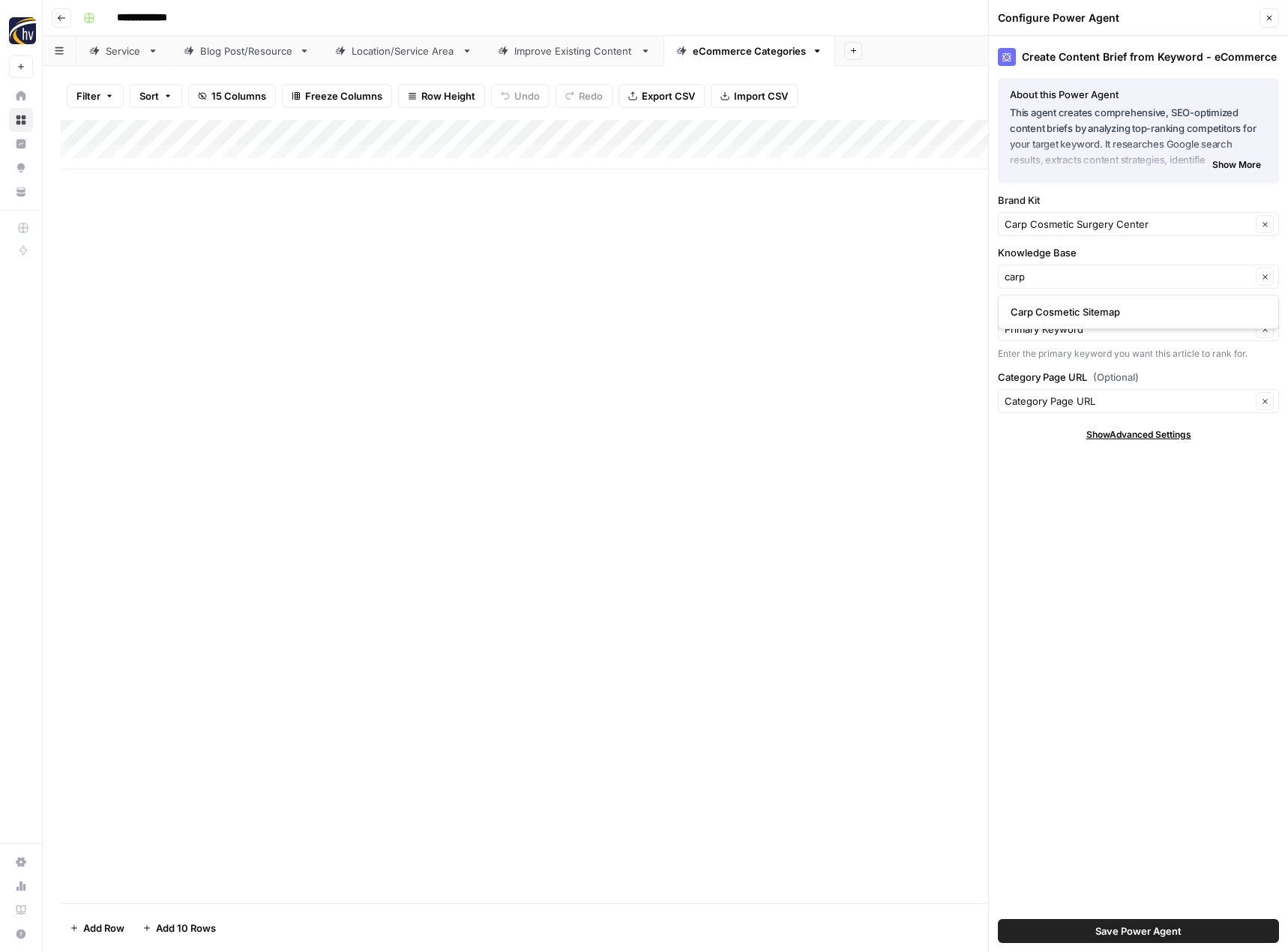
type input "Carp Cosmetic Sitemap"
click at [1086, 937] on button "Save Power Agent" at bounding box center [1139, 931] width 281 height 24
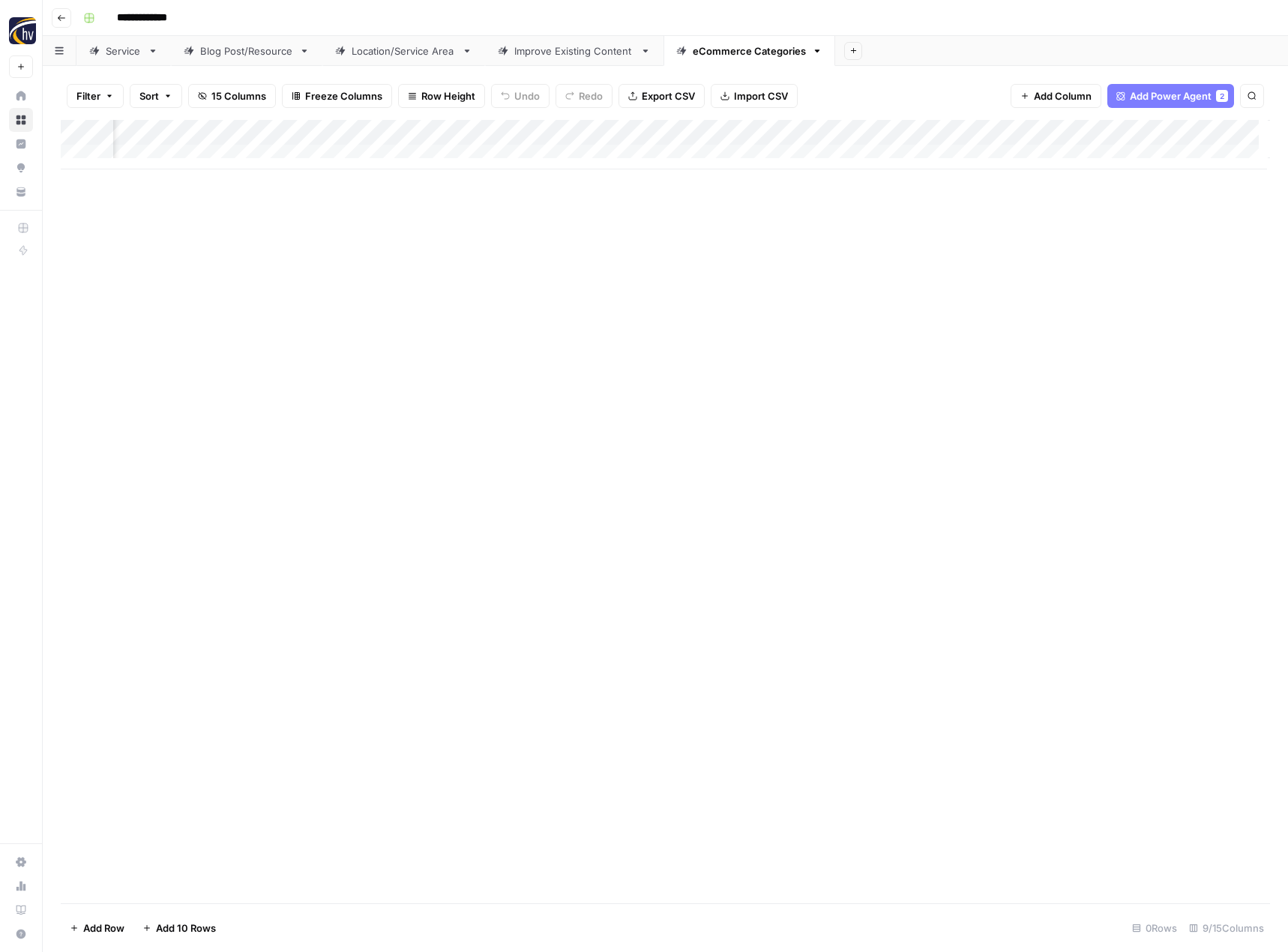
scroll to position [0, 533]
click at [1067, 132] on div "Add Column" at bounding box center [665, 145] width 1209 height 50
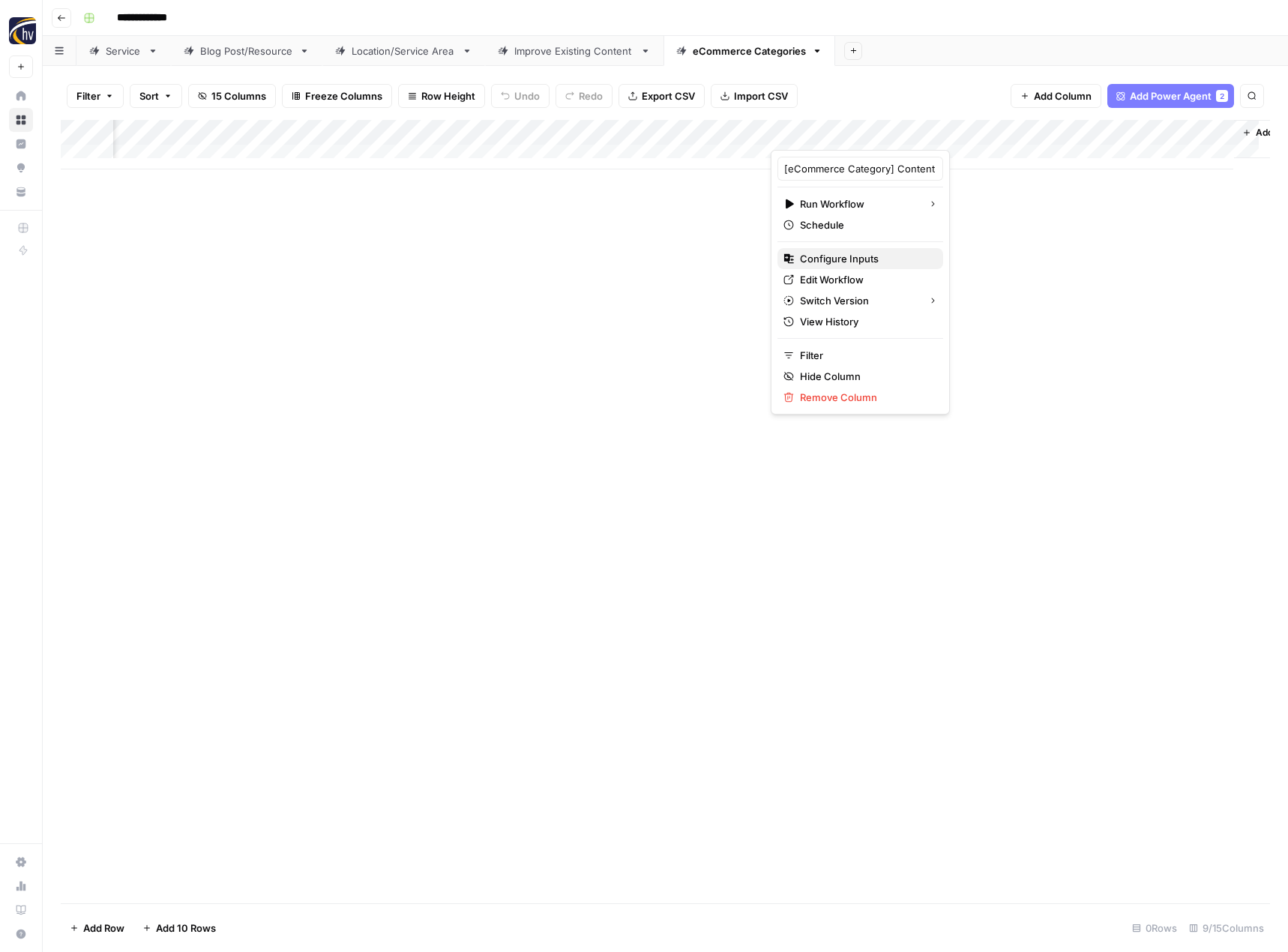
click at [901, 263] on span "Configure Inputs" at bounding box center [865, 259] width 131 height 15
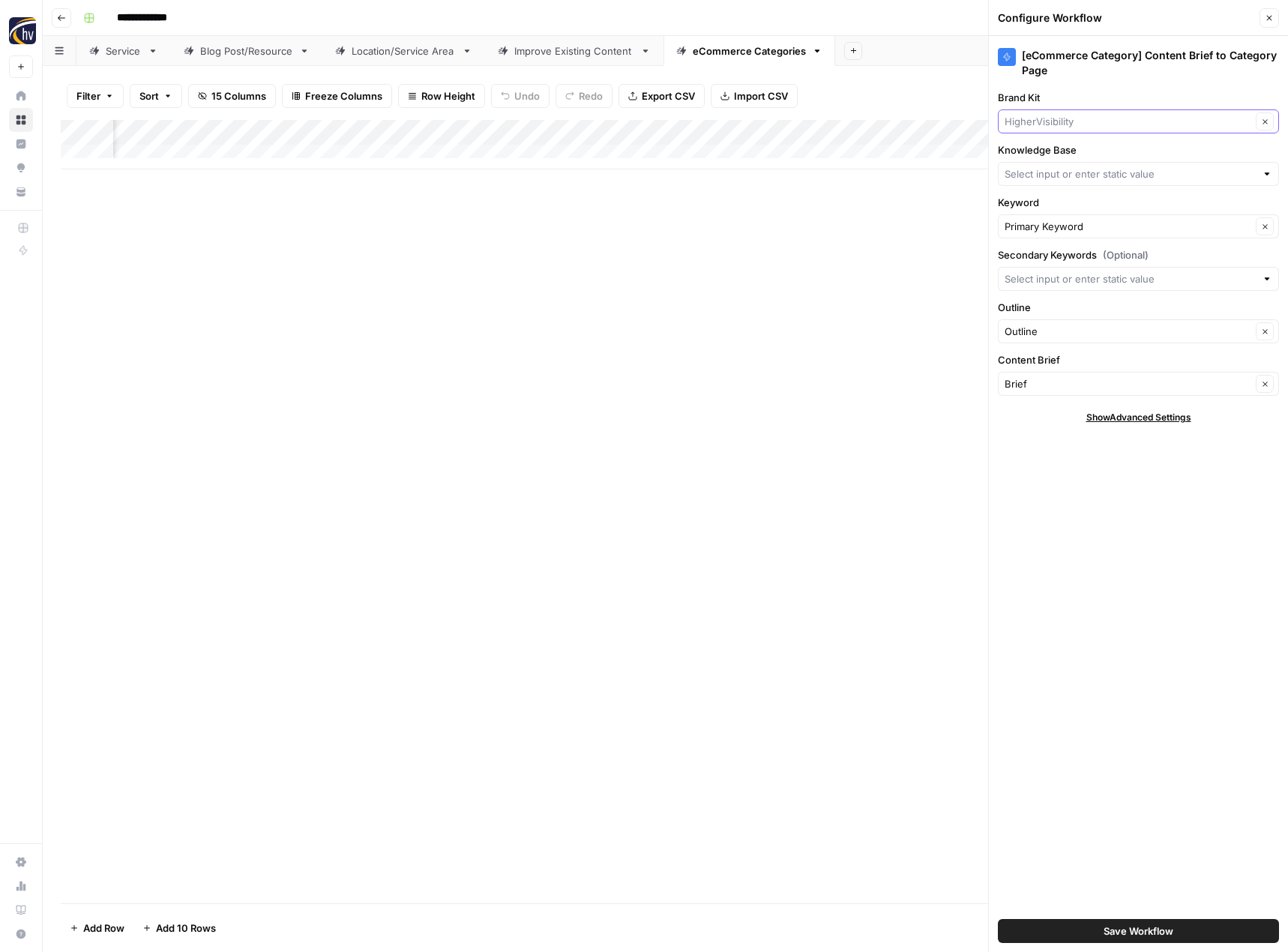
click at [1065, 122] on input "Brand Kit" at bounding box center [1128, 122] width 247 height 15
click at [1062, 150] on span "Carp Cosmetic Surgery Center" at bounding box center [1135, 157] width 250 height 15
type input "Carp Cosmetic Surgery Center"
click at [1042, 174] on input "Knowledge Base" at bounding box center [1130, 174] width 251 height 15
click at [1040, 212] on span "Carp Cosmetic Sitemap" at bounding box center [1135, 209] width 250 height 15
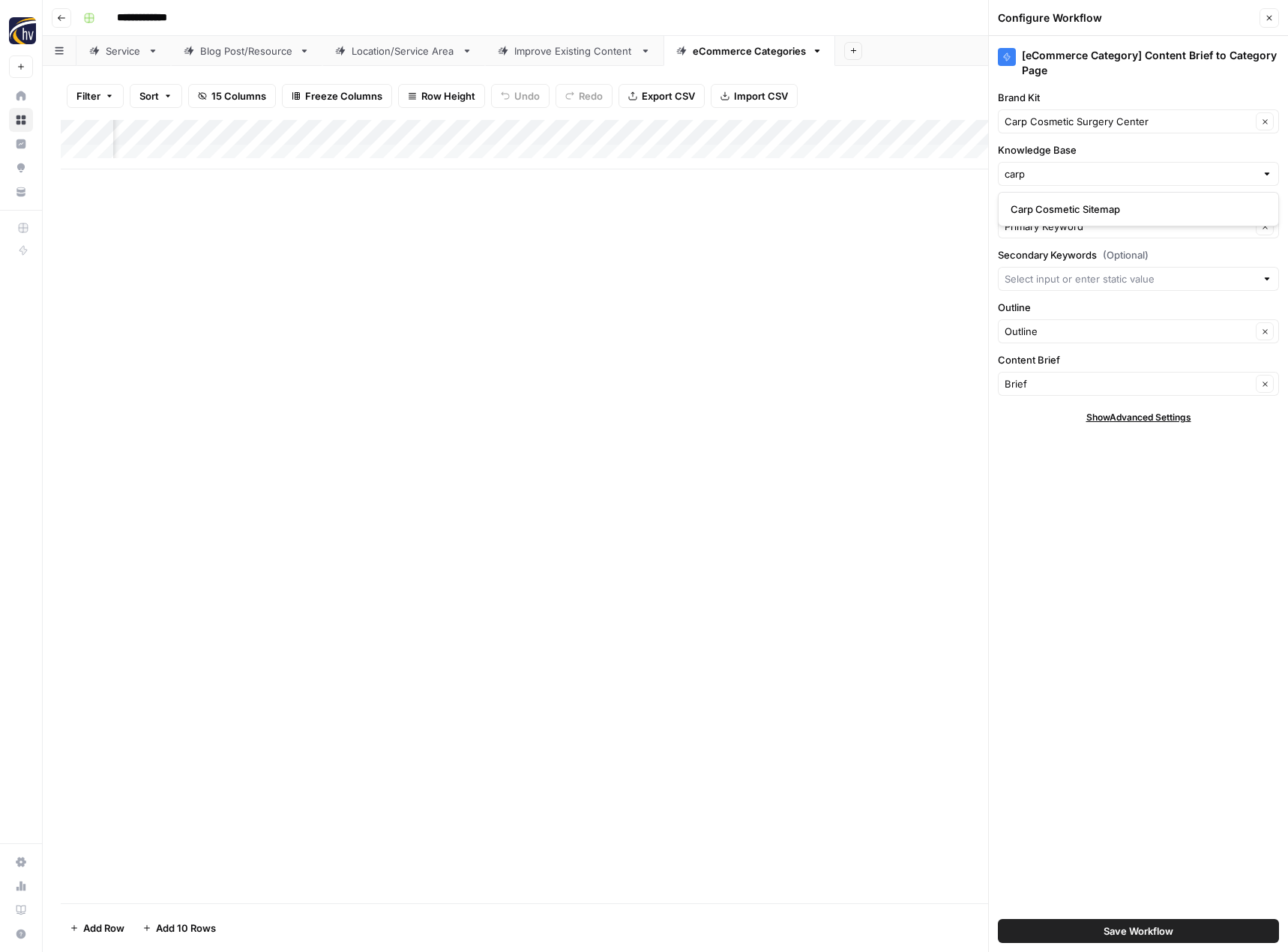
type input "Carp Cosmetic Sitemap"
drag, startPoint x: 1077, startPoint y: 927, endPoint x: 1014, endPoint y: 749, distance: 188.8
click at [1078, 927] on button "Save Workflow" at bounding box center [1139, 931] width 281 height 24
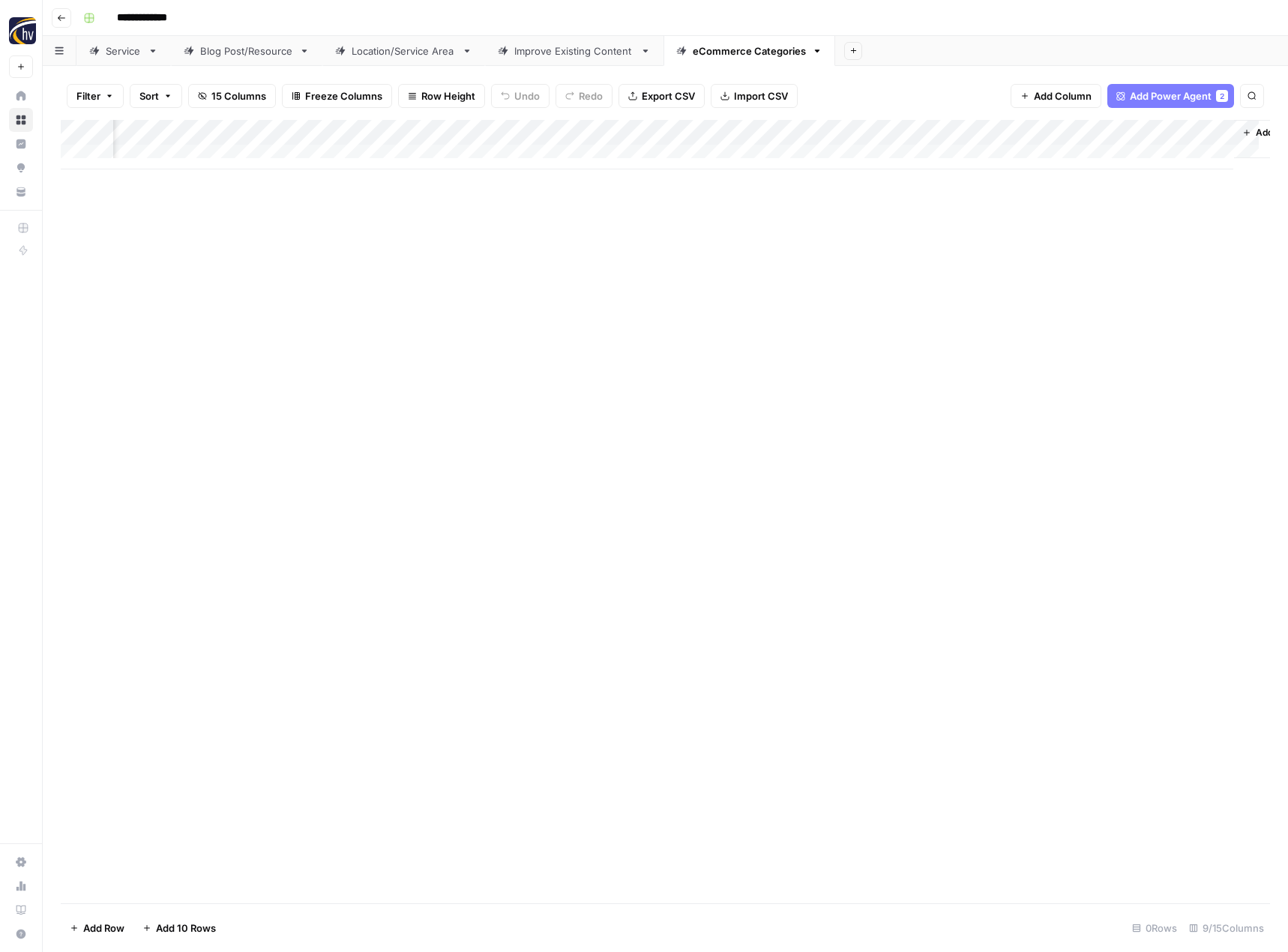
click at [891, 580] on div "Add Column" at bounding box center [665, 512] width 1209 height 784
click at [58, 15] on icon "button" at bounding box center [61, 18] width 9 height 9
